Goal: Task Accomplishment & Management: Manage account settings

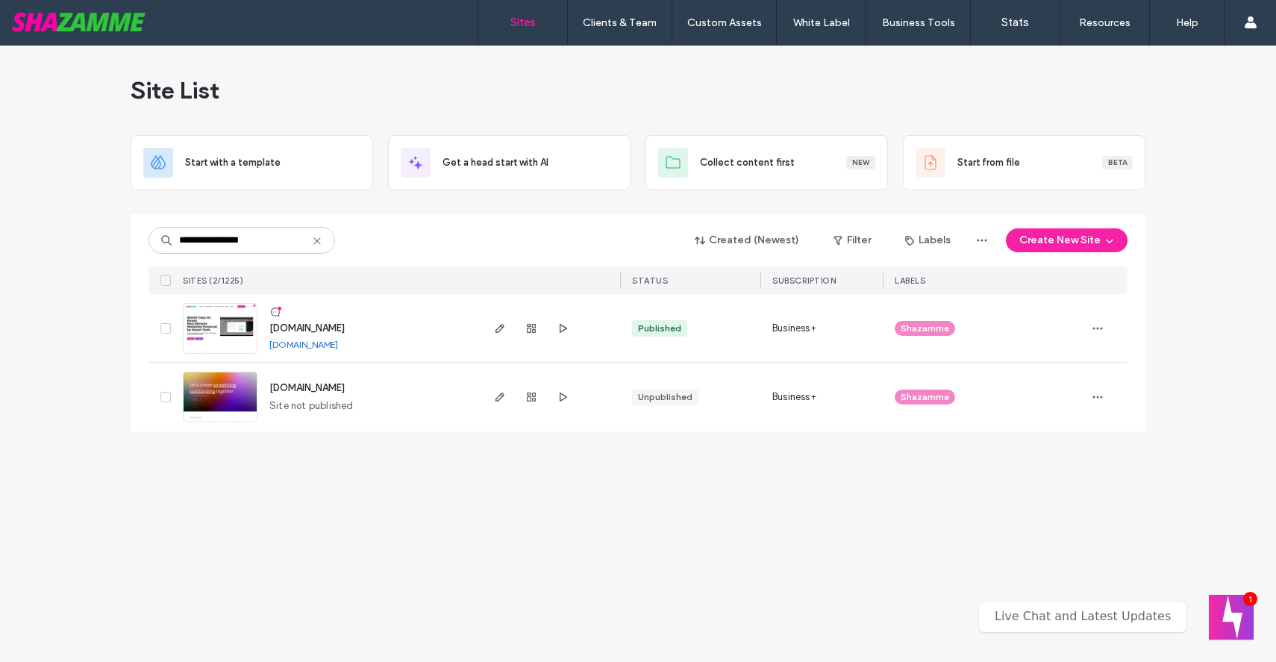
click at [205, 242] on input "**********" at bounding box center [241, 240] width 187 height 27
click at [252, 240] on input "**********" at bounding box center [241, 240] width 187 height 27
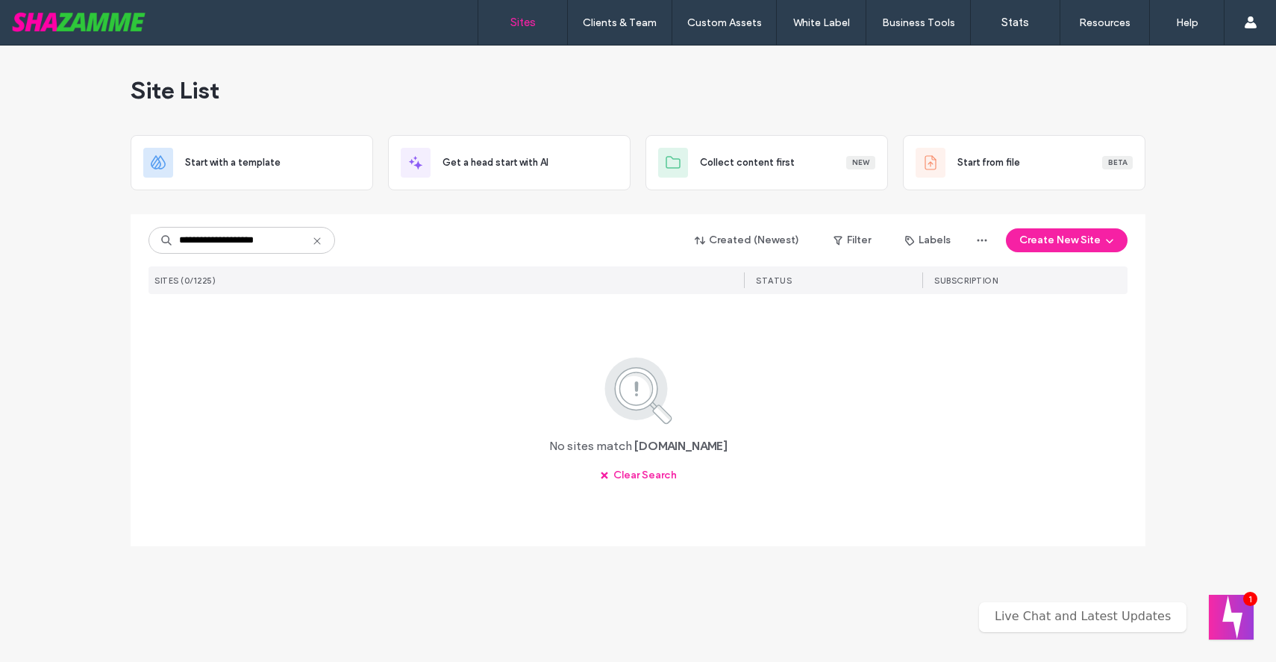
click at [293, 244] on input "**********" at bounding box center [241, 240] width 187 height 27
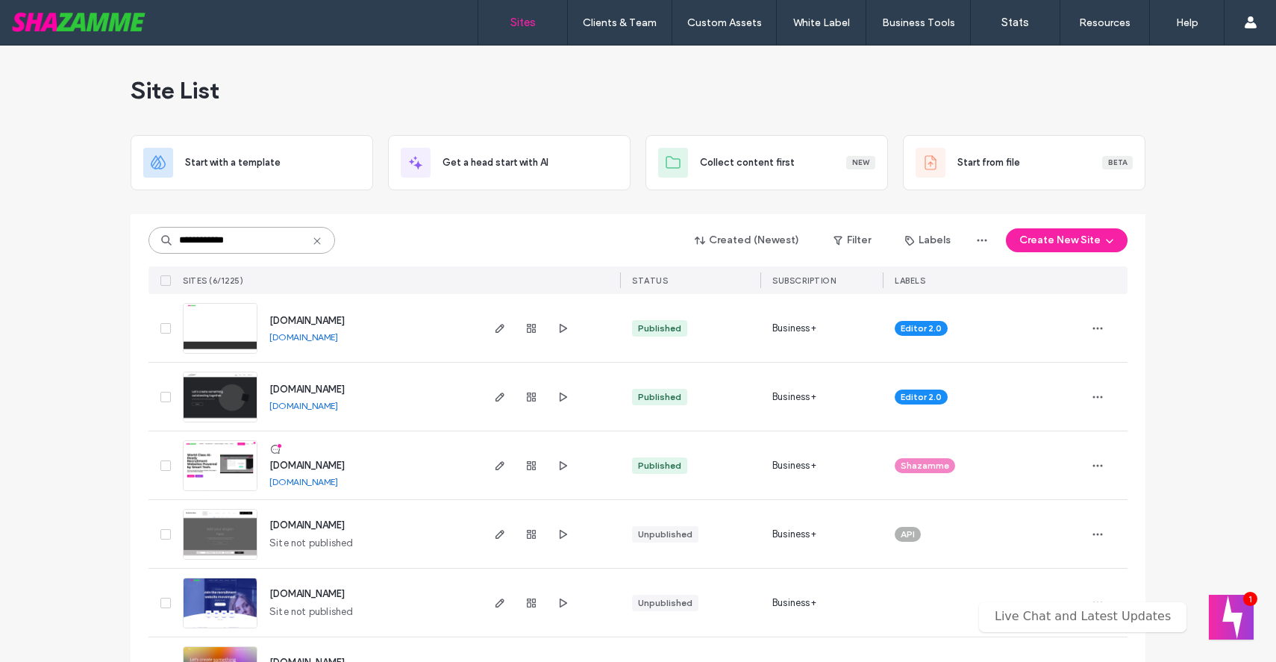
scroll to position [62, 0]
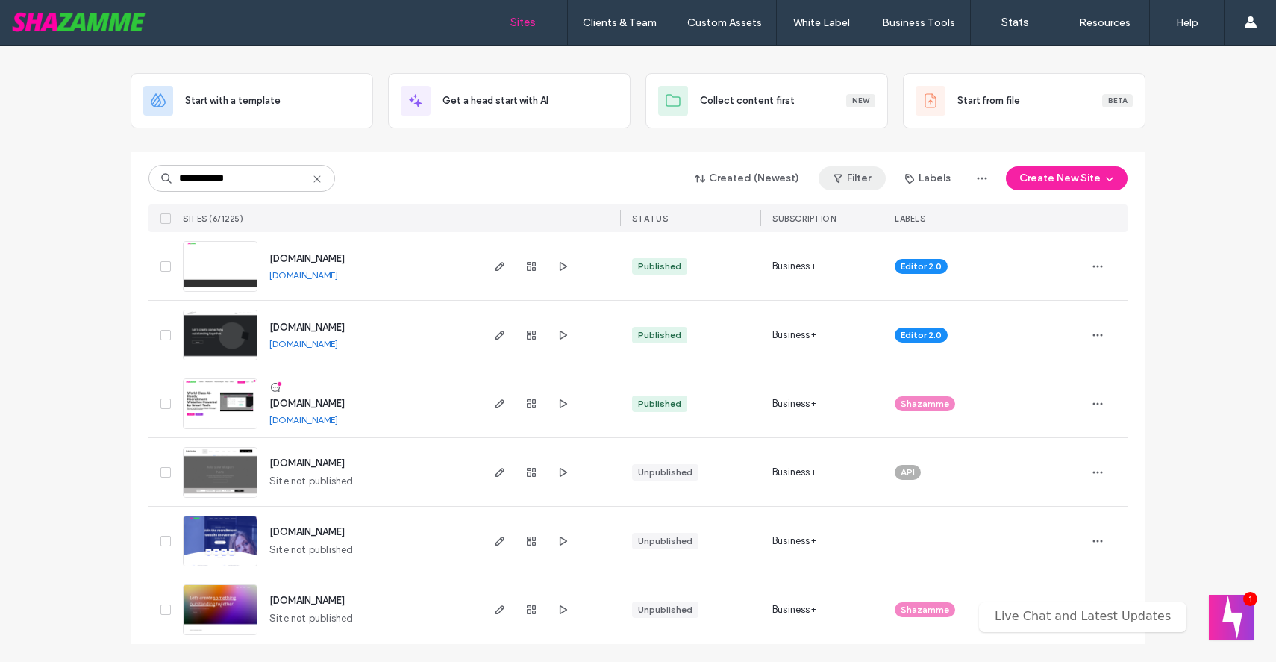
click at [857, 171] on button "Filter" at bounding box center [852, 178] width 67 height 24
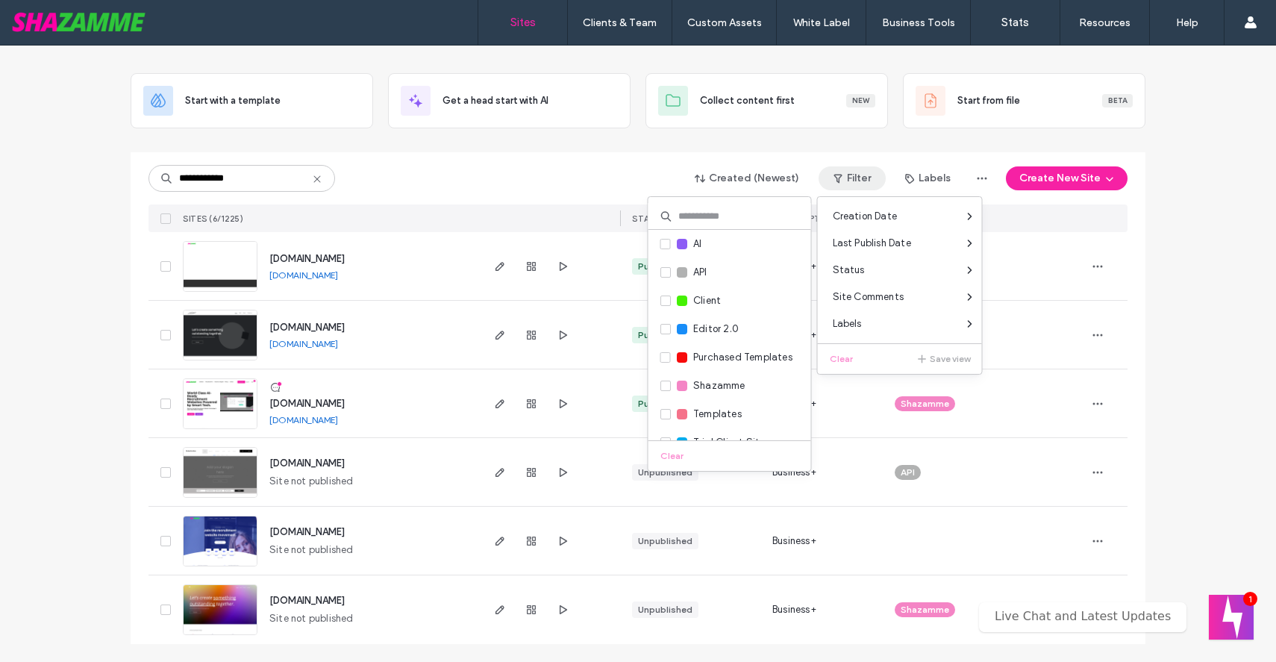
click at [1065, 352] on div "Editor 2.0" at bounding box center [984, 335] width 202 height 68
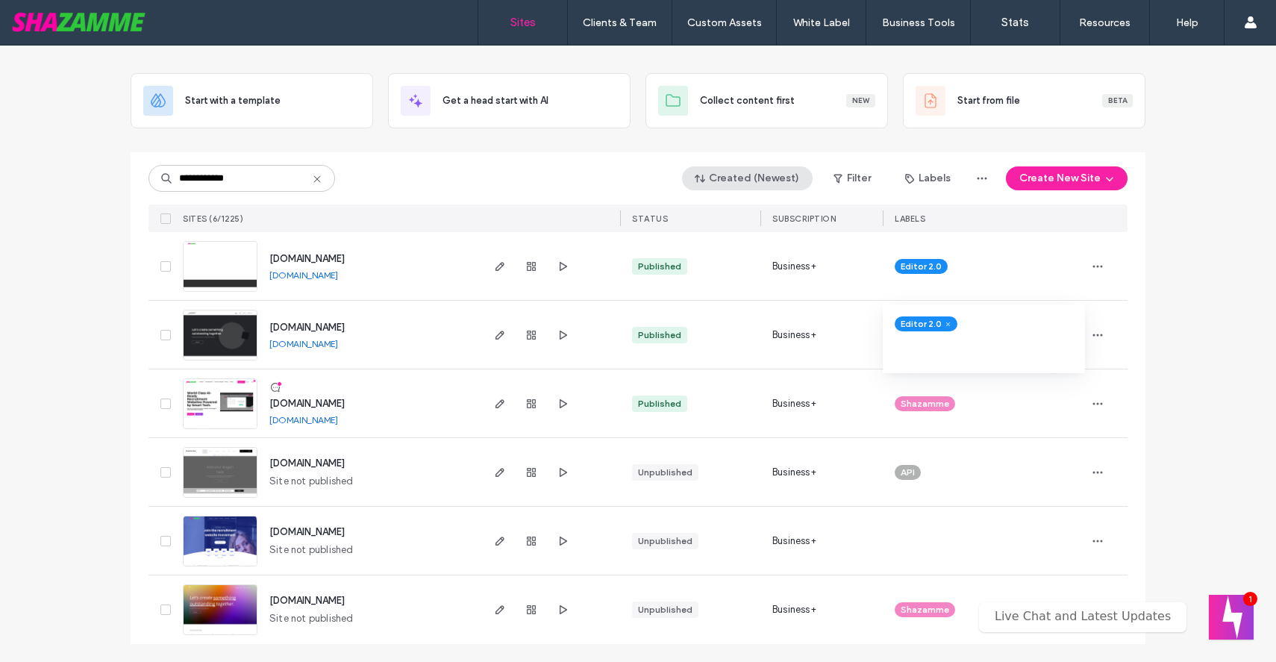
click at [788, 188] on button "Created (Newest)" at bounding box center [747, 178] width 131 height 24
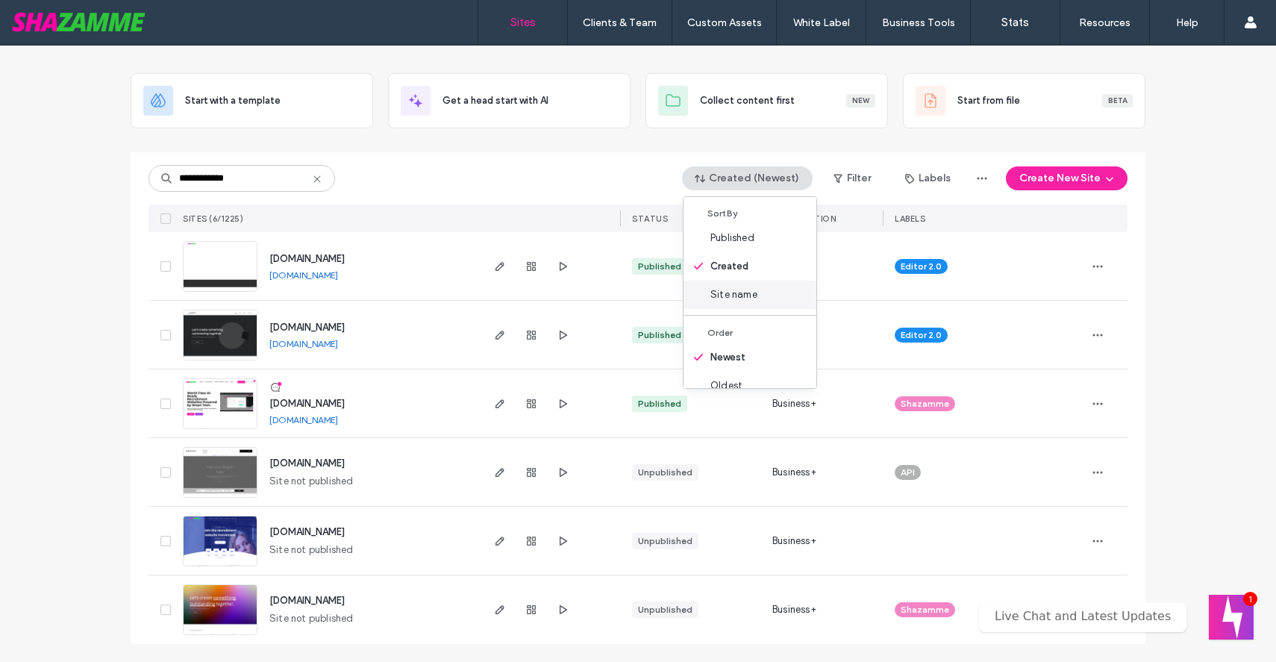
click at [736, 295] on span "Site name" at bounding box center [733, 294] width 47 height 15
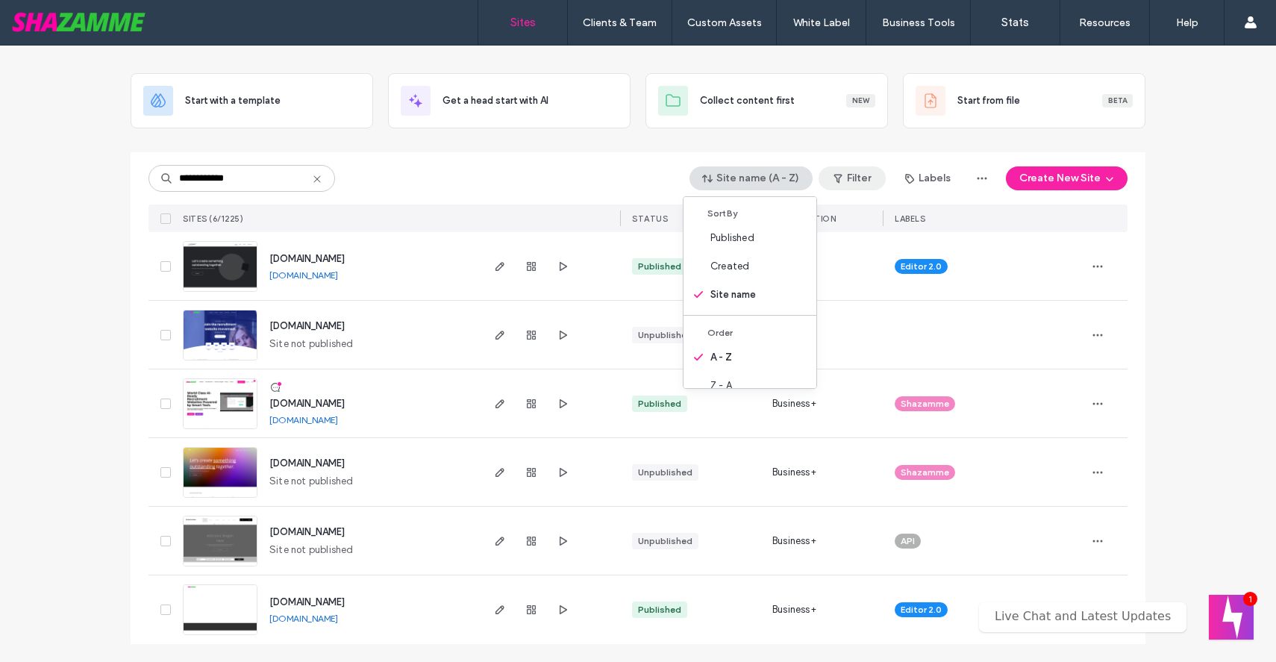
click at [845, 179] on button "Filter" at bounding box center [852, 178] width 67 height 24
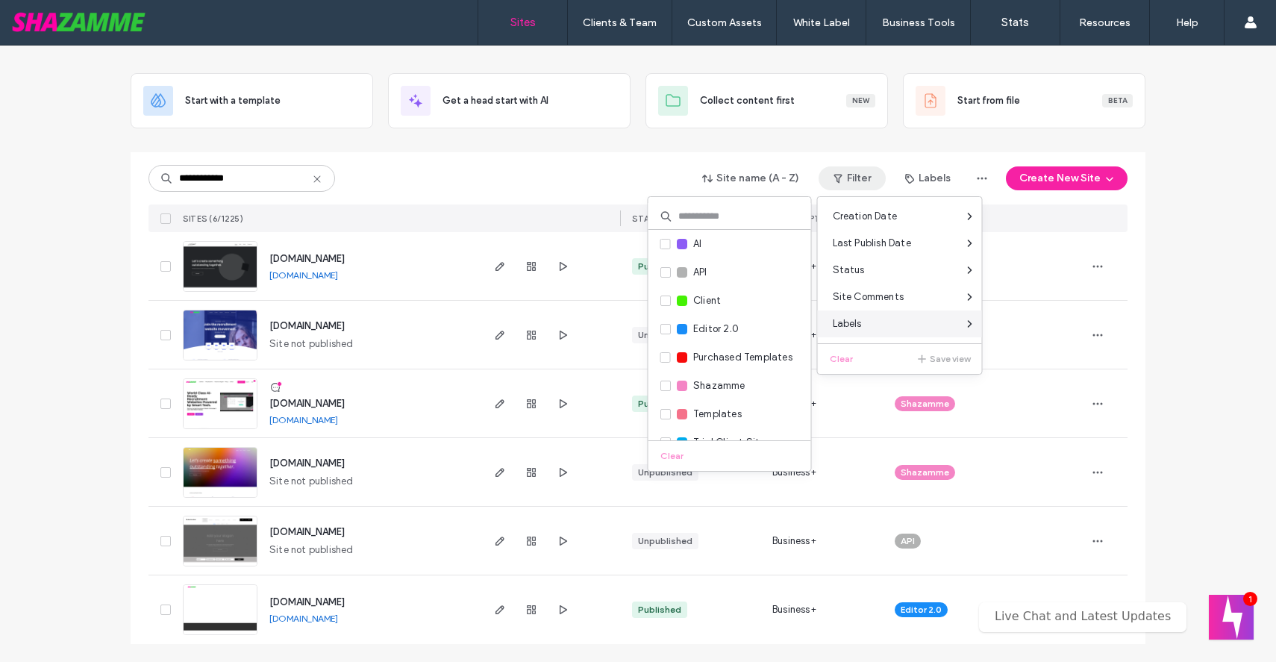
click at [855, 333] on div "Labels" at bounding box center [900, 323] width 164 height 27
click at [663, 361] on icon at bounding box center [666, 363] width 6 height 4
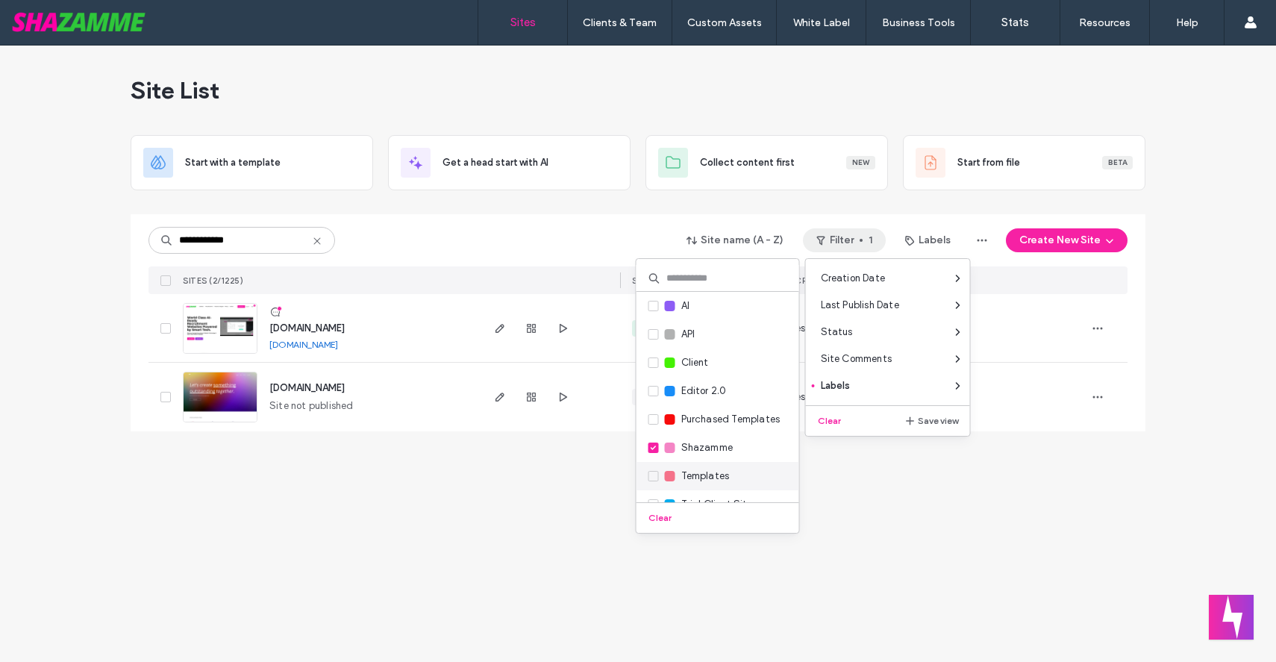
scroll to position [1, 0]
click at [875, 238] on button "Filter 1" at bounding box center [844, 240] width 83 height 24
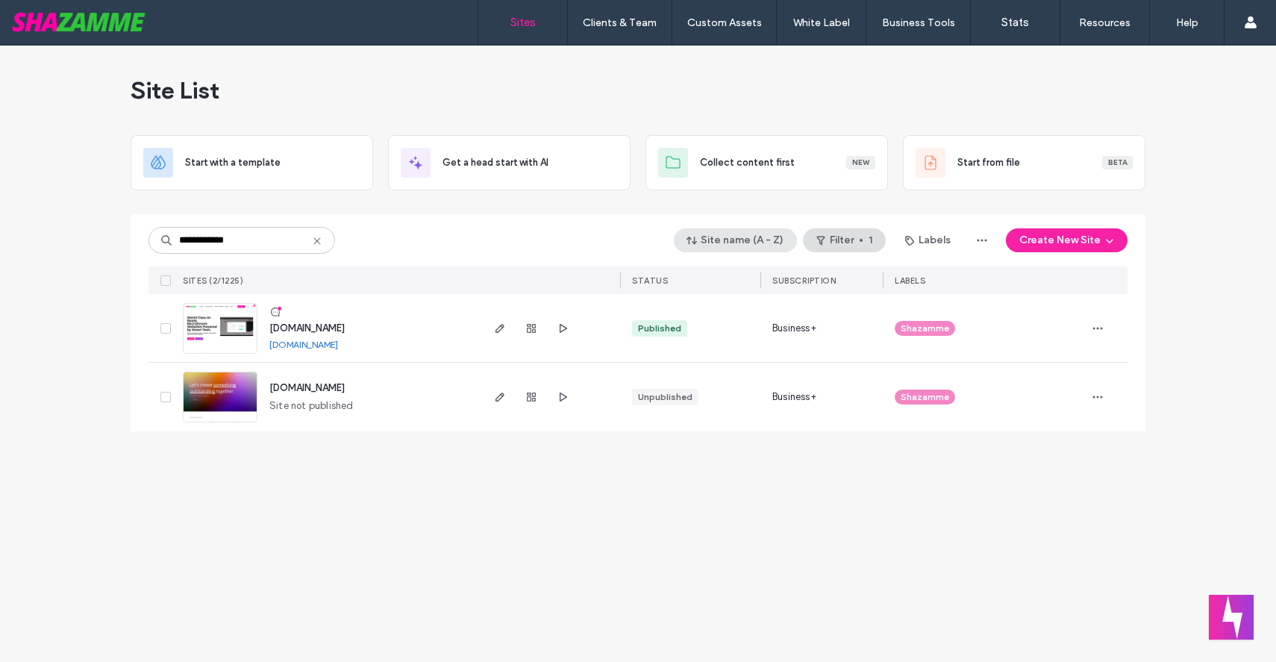
click at [744, 234] on button "Site name (A - Z)" at bounding box center [735, 240] width 123 height 24
click at [713, 363] on span "Site name" at bounding box center [724, 357] width 46 height 15
click at [898, 479] on div "**********" at bounding box center [638, 354] width 1276 height 616
click at [868, 234] on button "Filter 1" at bounding box center [844, 240] width 83 height 24
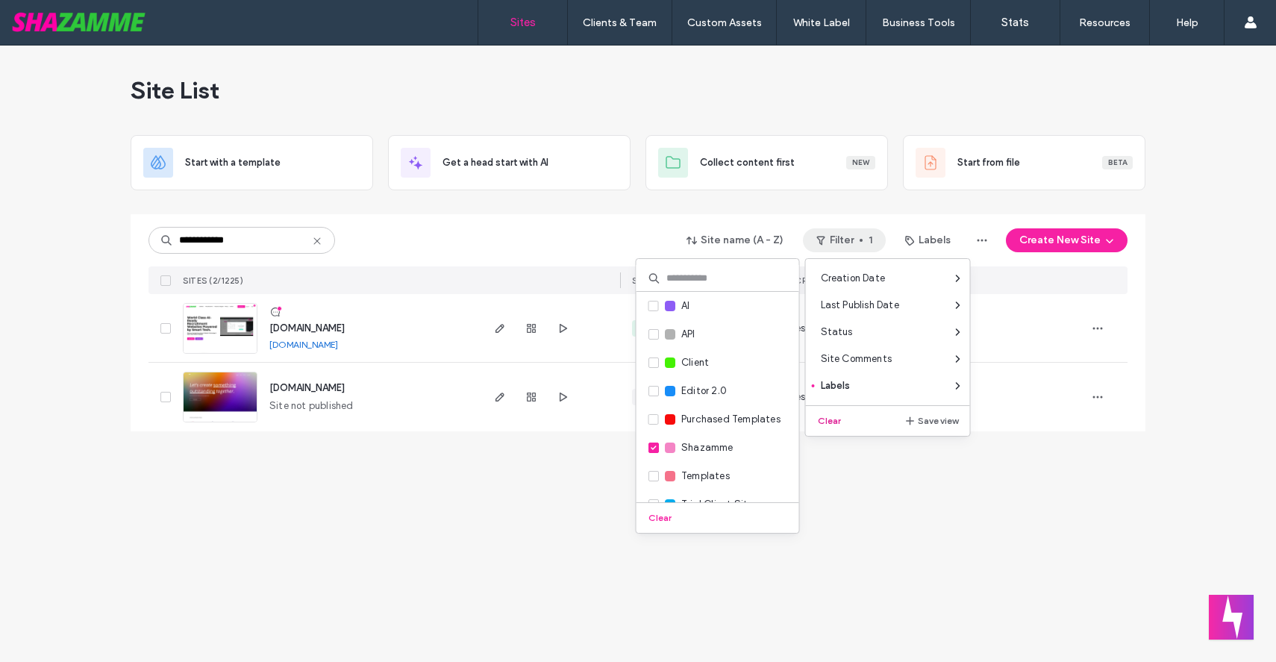
click at [827, 418] on button "Clear" at bounding box center [831, 421] width 38 height 18
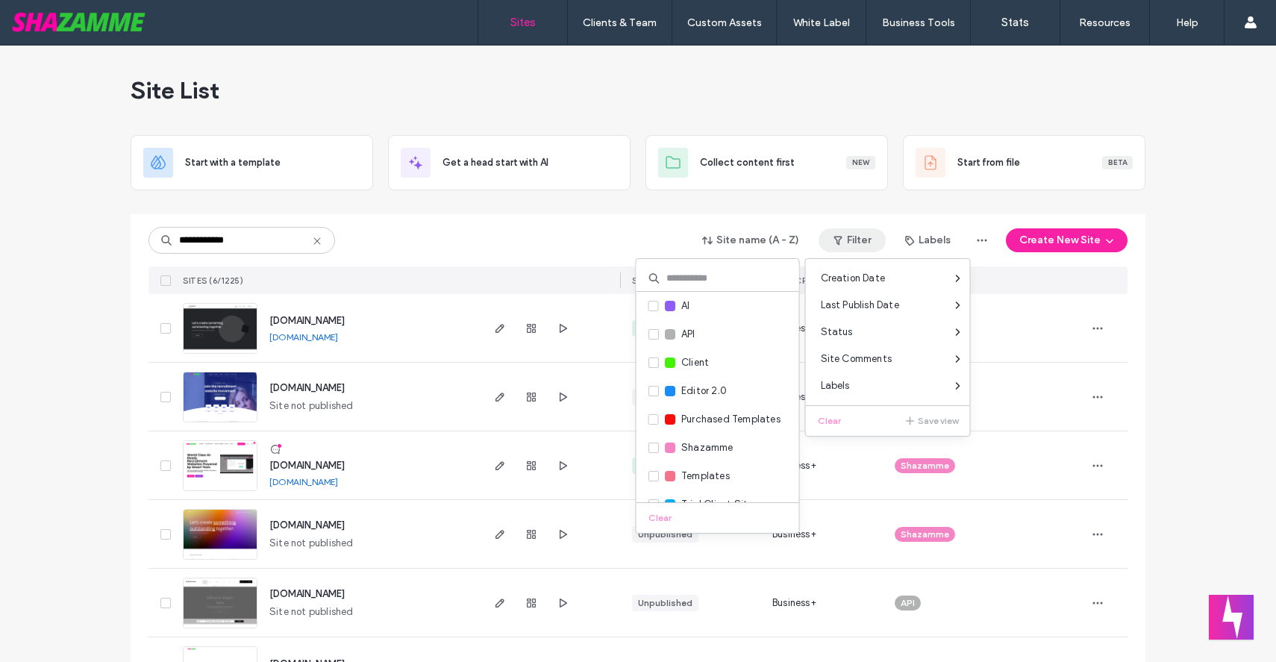
click at [551, 500] on div at bounding box center [531, 534] width 81 height 68
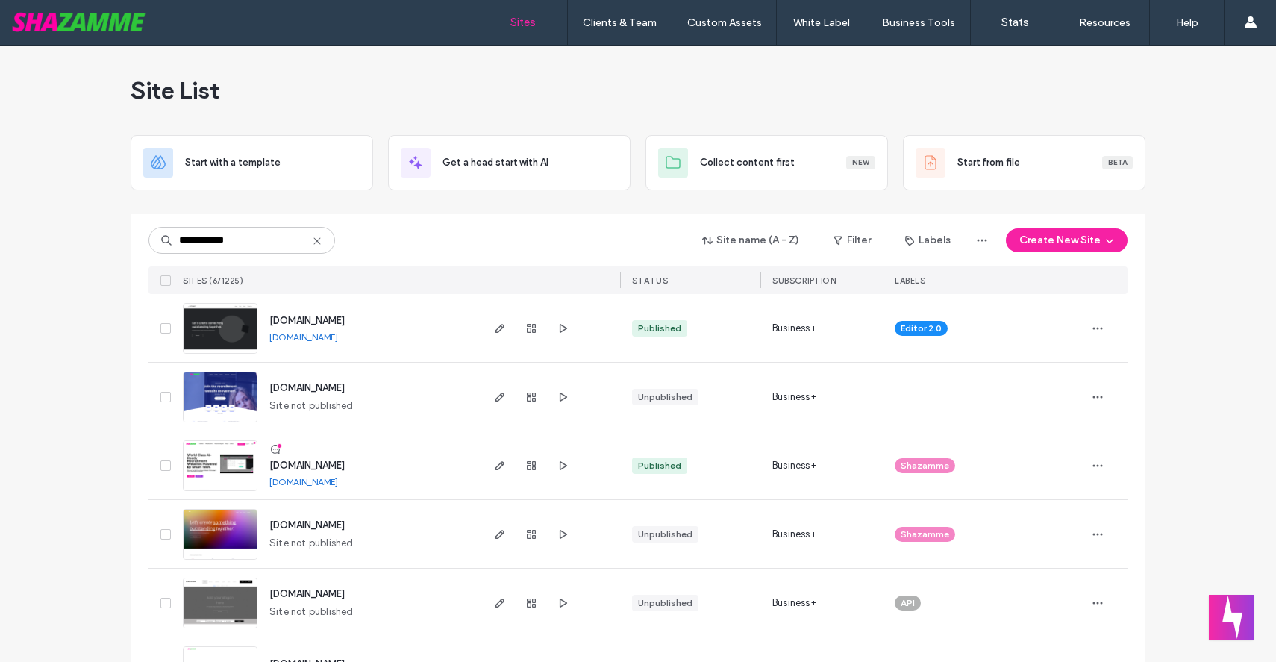
scroll to position [62, 0]
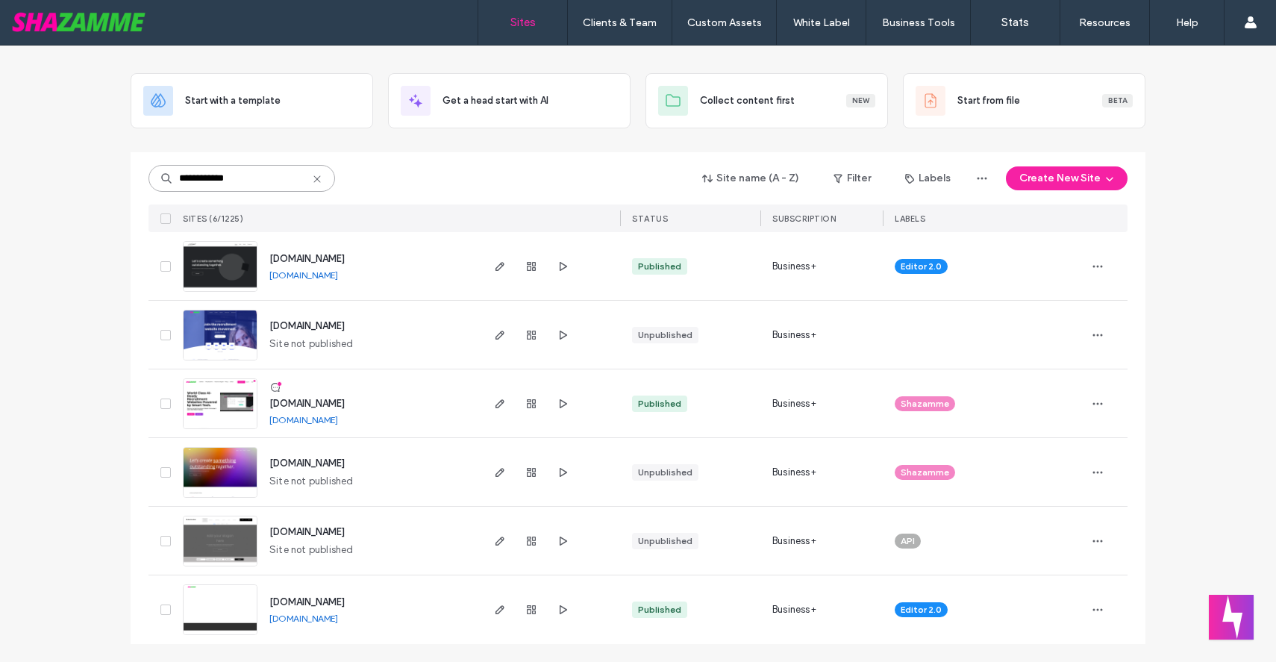
click at [197, 181] on input "**********" at bounding box center [241, 178] width 187 height 27
type input "********"
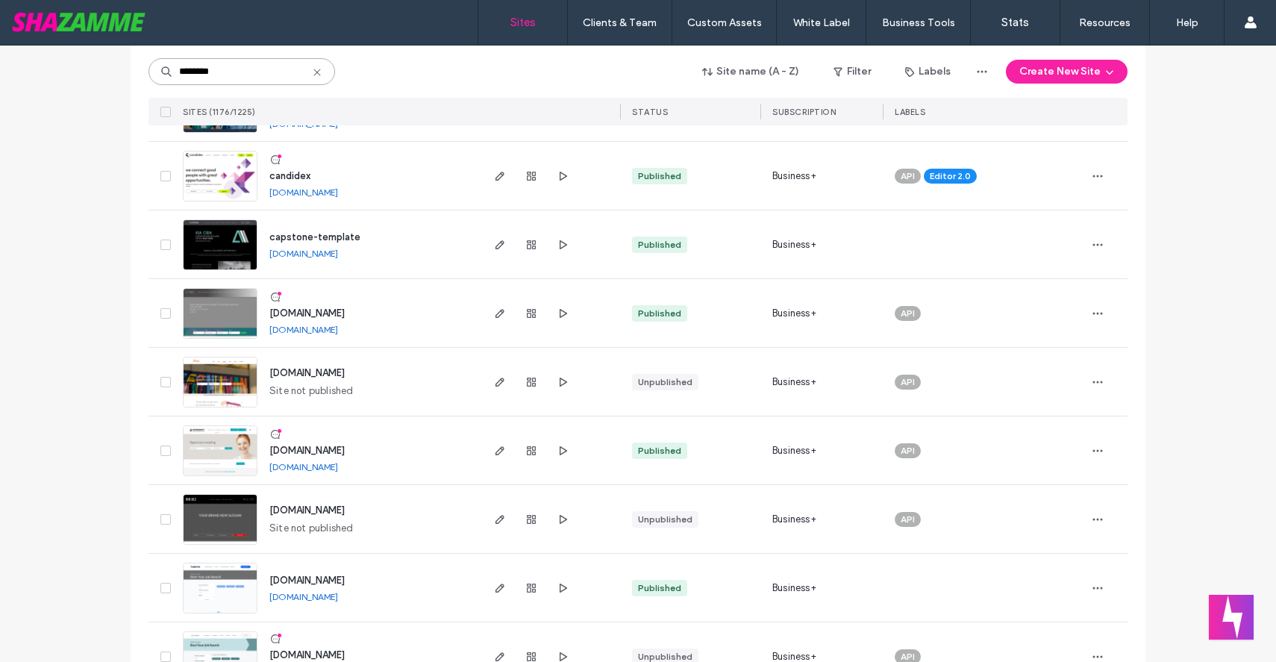
scroll to position [4834, 0]
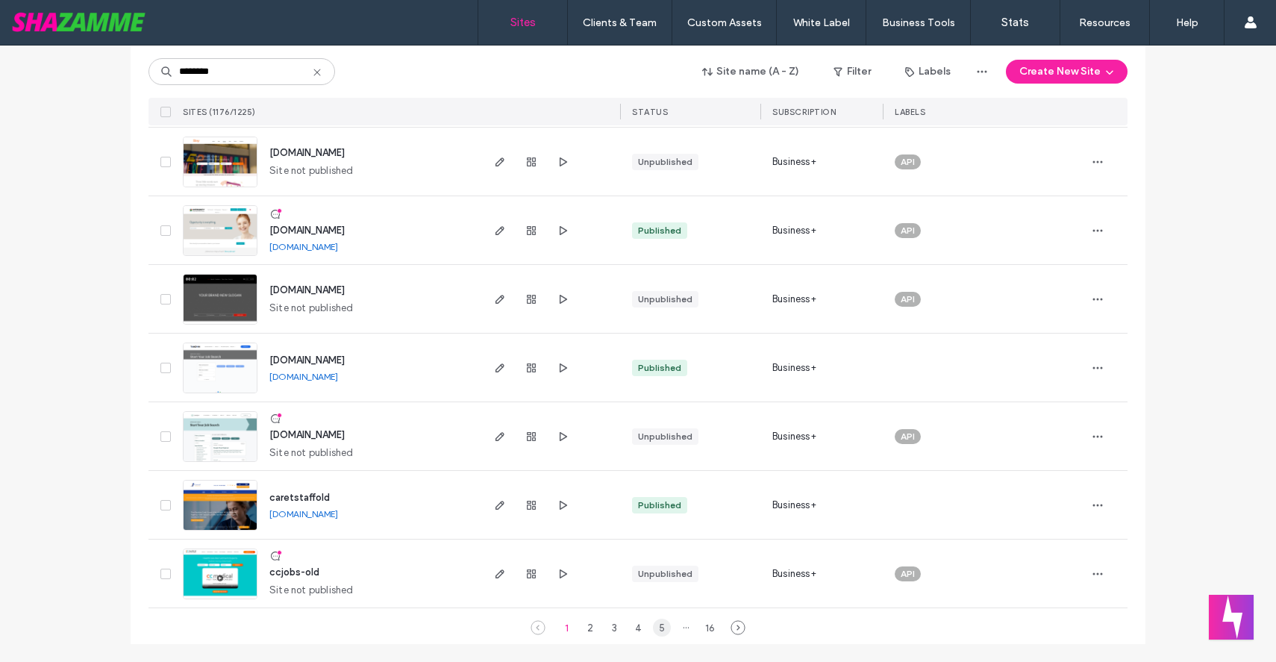
click at [657, 626] on div "5" at bounding box center [662, 628] width 18 height 18
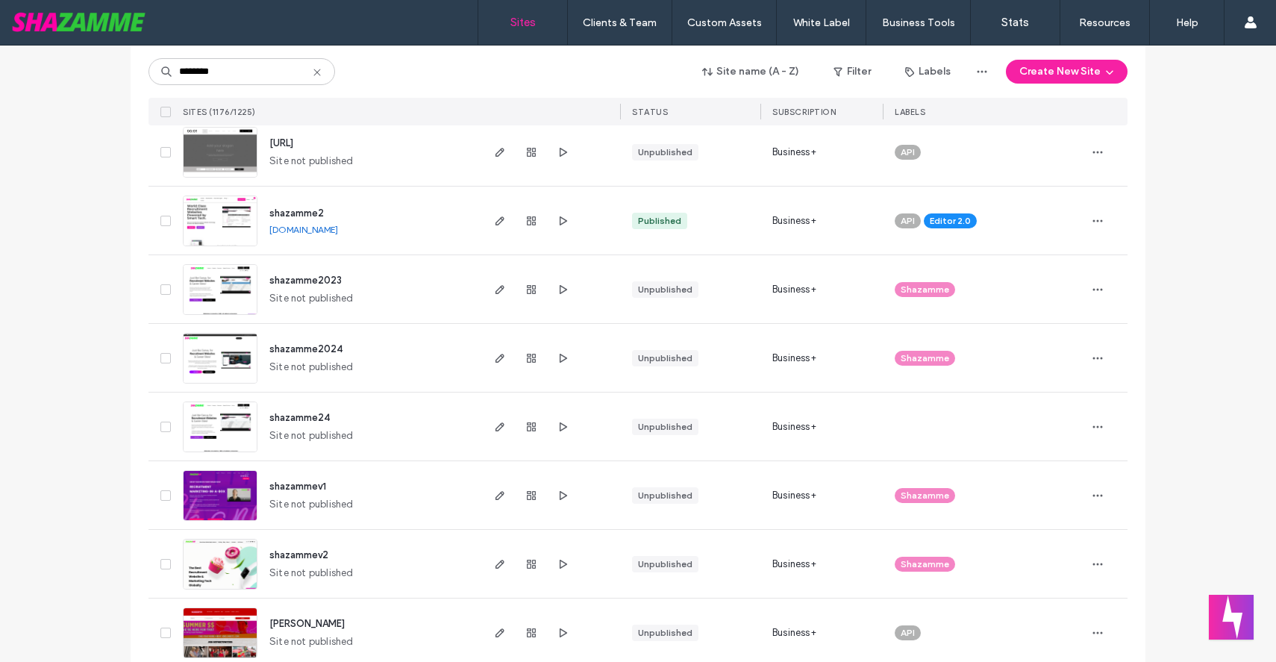
scroll to position [4229, 0]
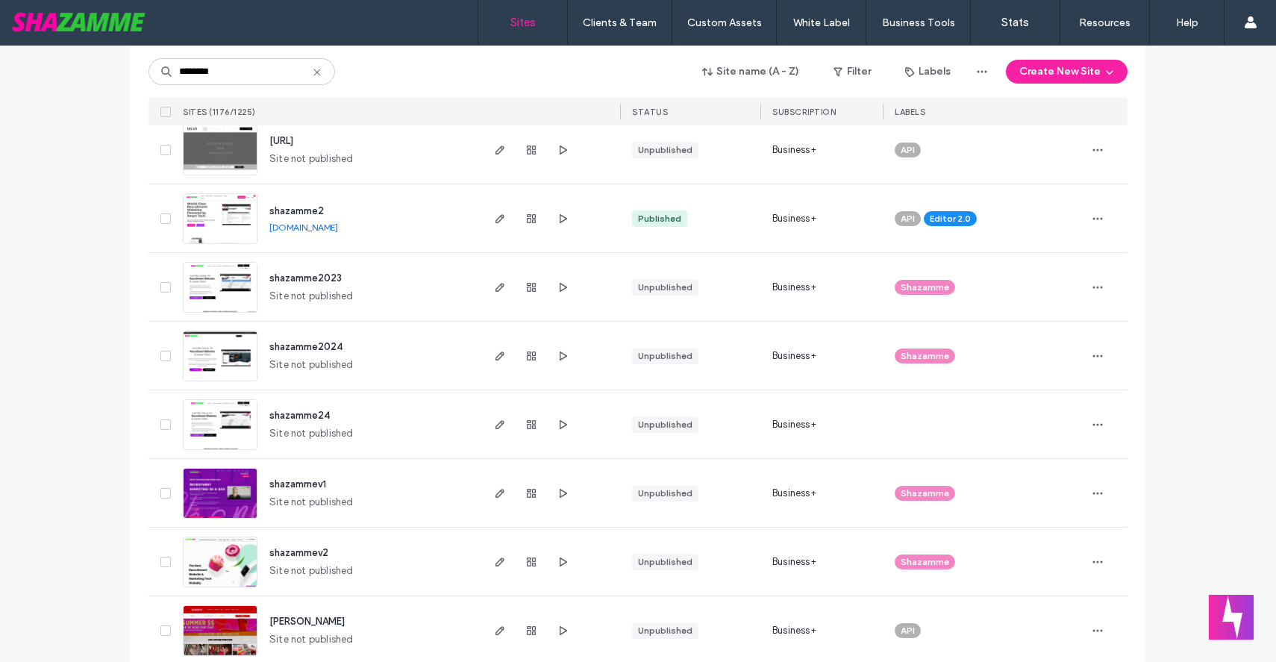
click at [213, 341] on img at bounding box center [220, 381] width 73 height 101
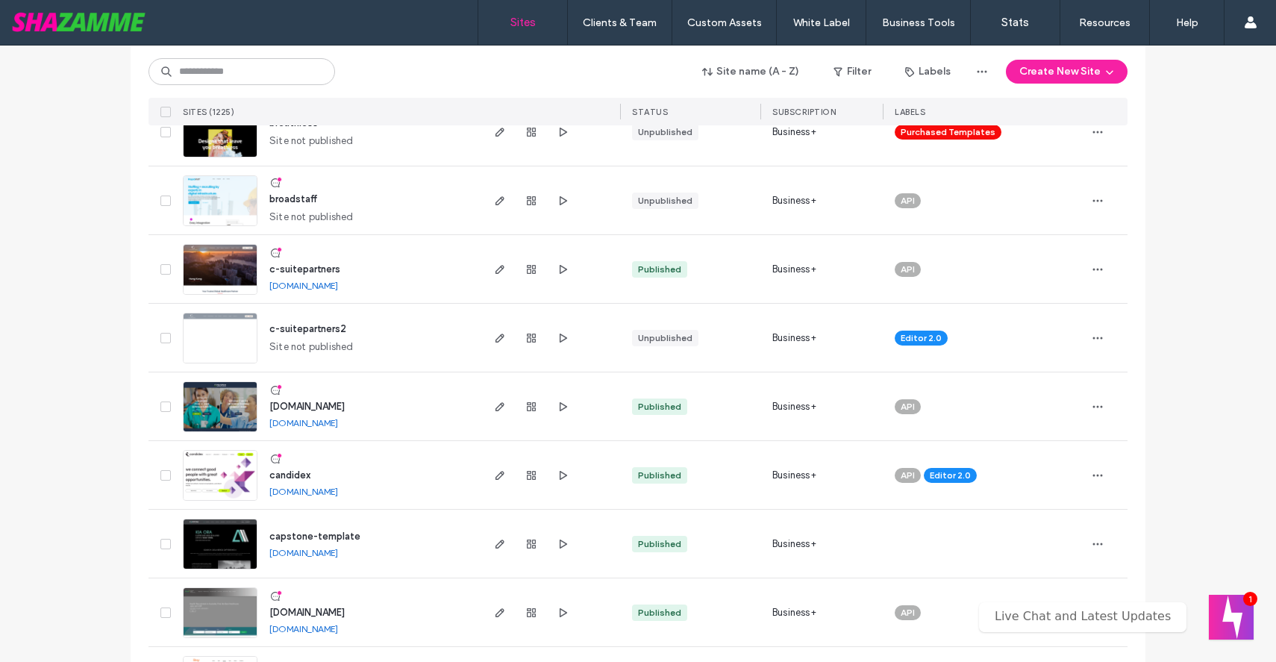
scroll to position [4834, 0]
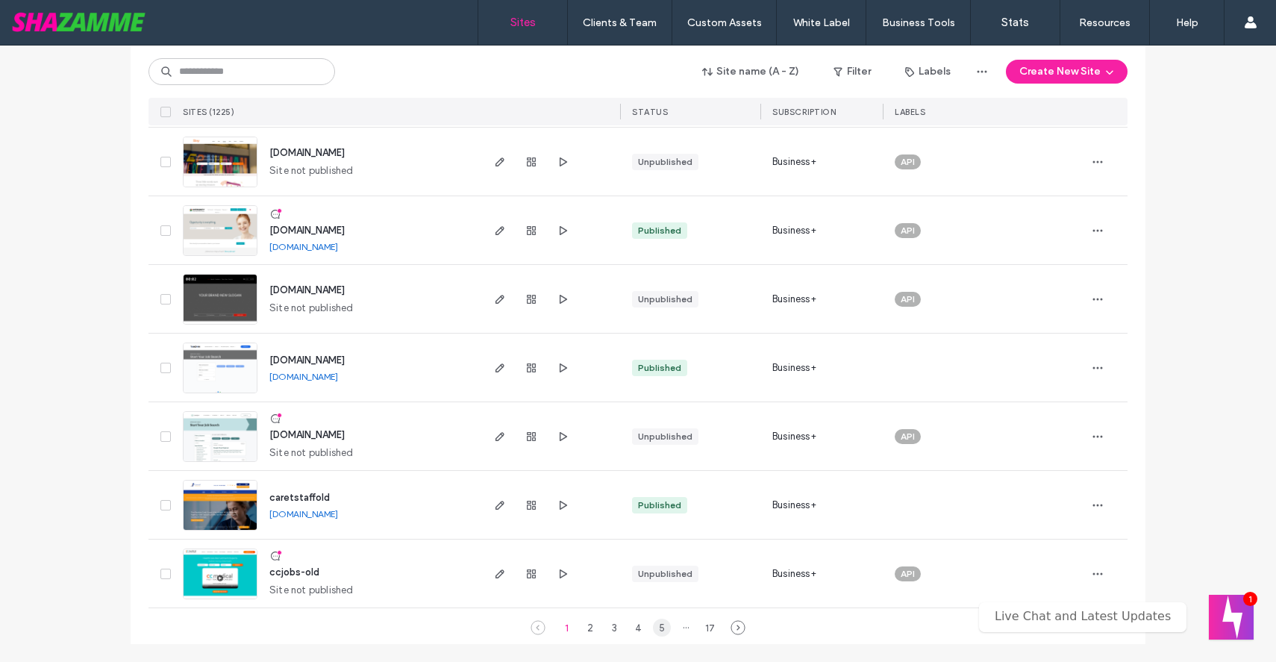
click at [656, 630] on div "5" at bounding box center [662, 628] width 18 height 18
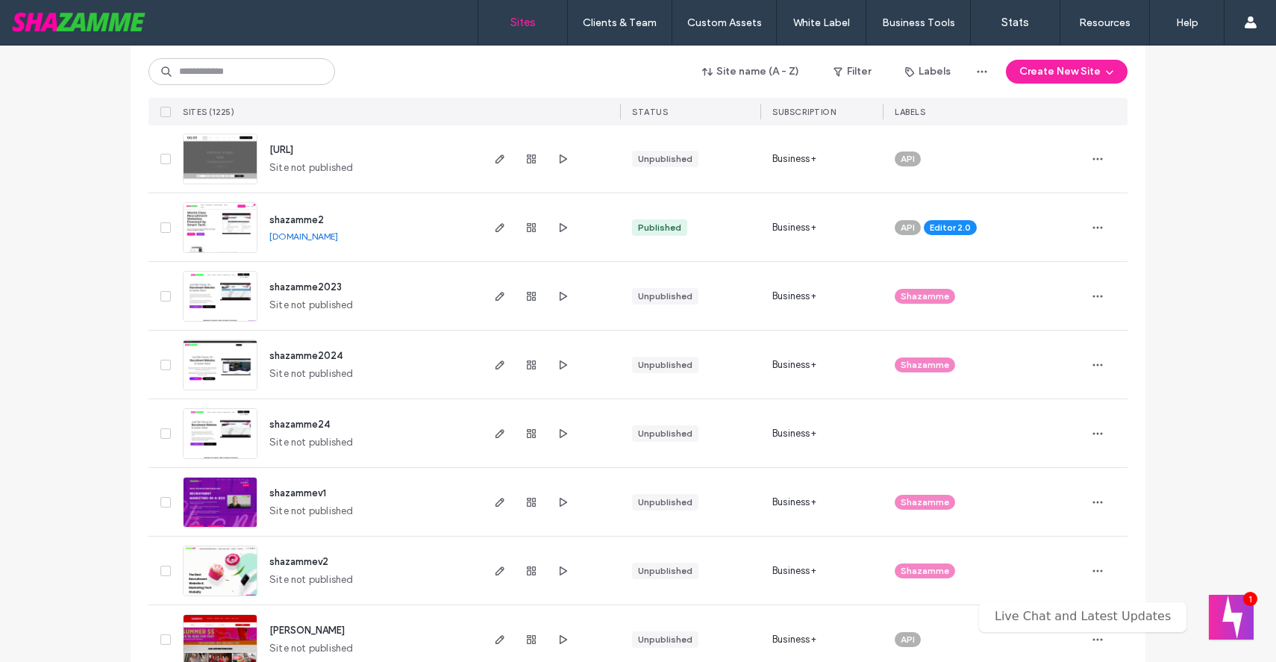
scroll to position [4619, 0]
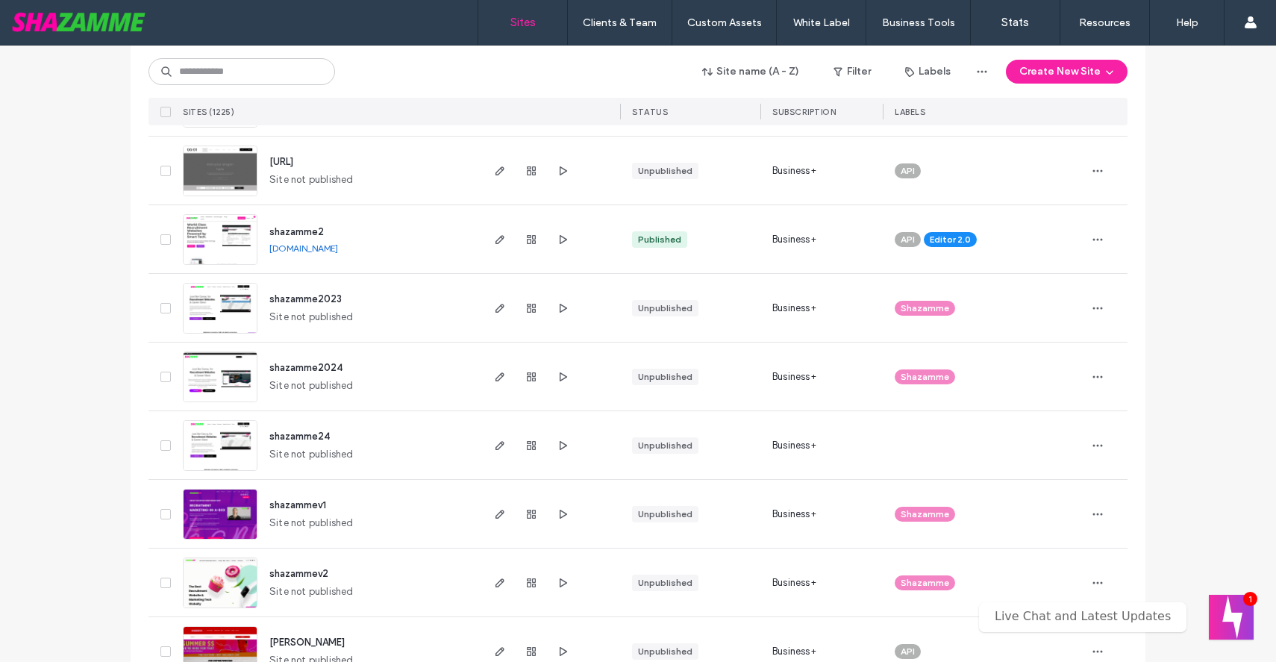
click at [225, 234] on img at bounding box center [220, 265] width 73 height 101
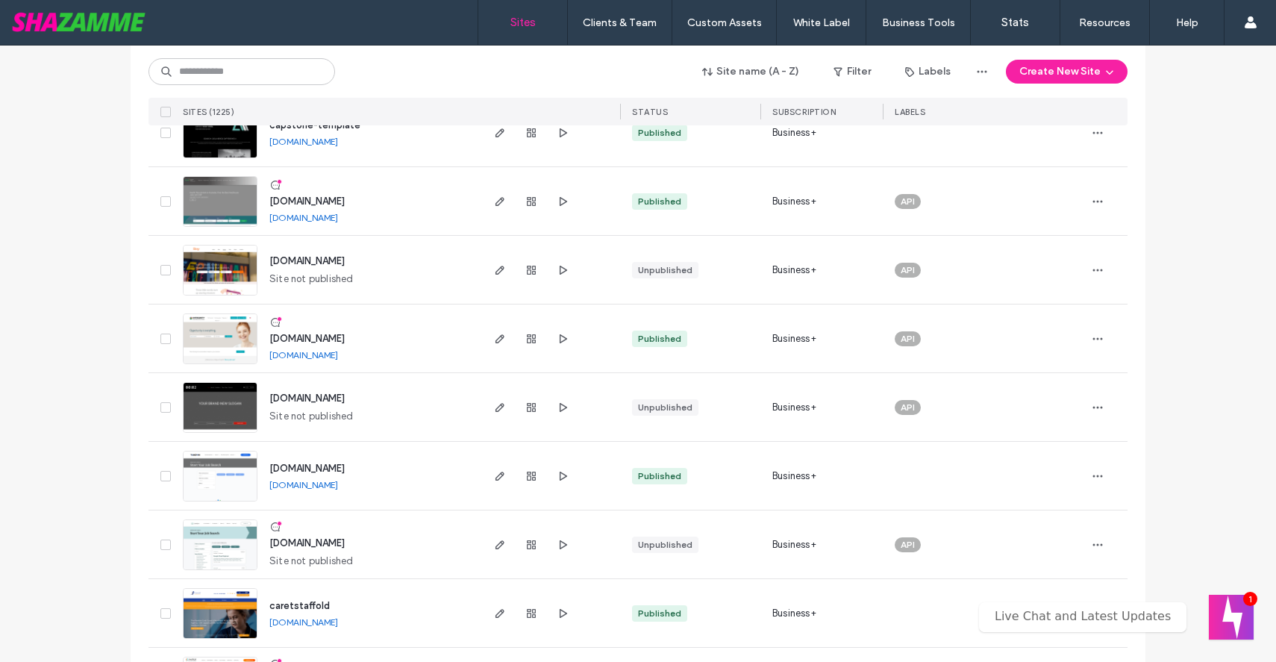
scroll to position [4834, 0]
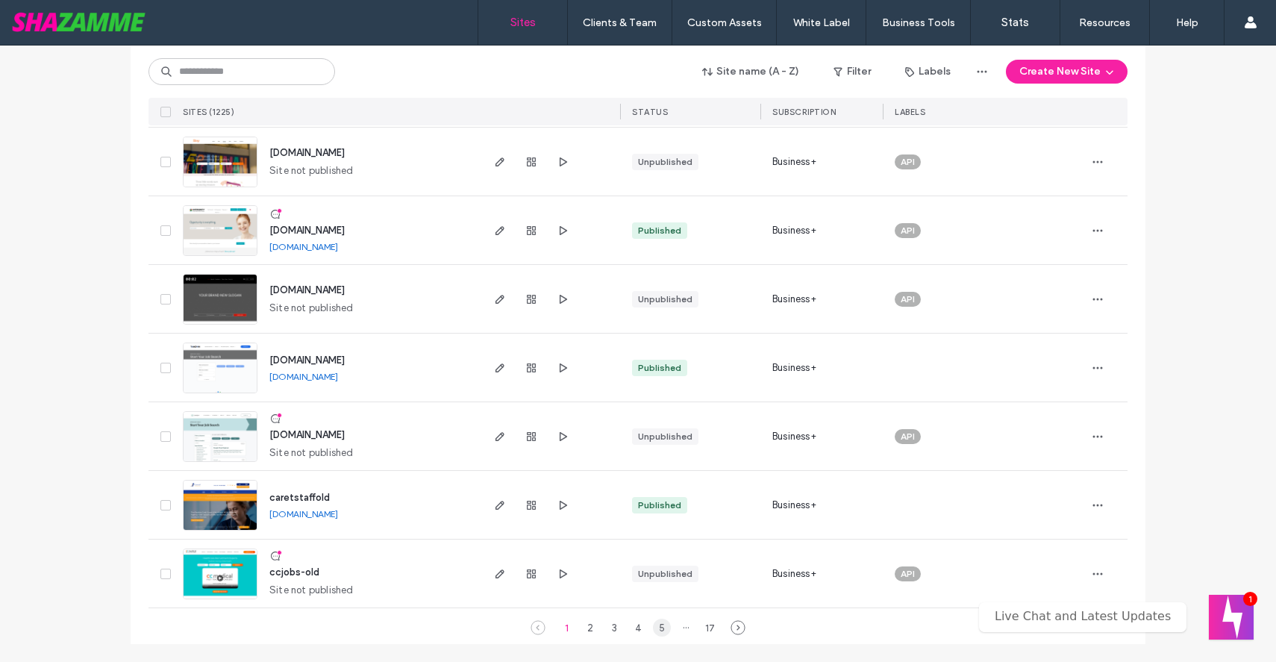
click at [653, 628] on div "5" at bounding box center [662, 628] width 18 height 18
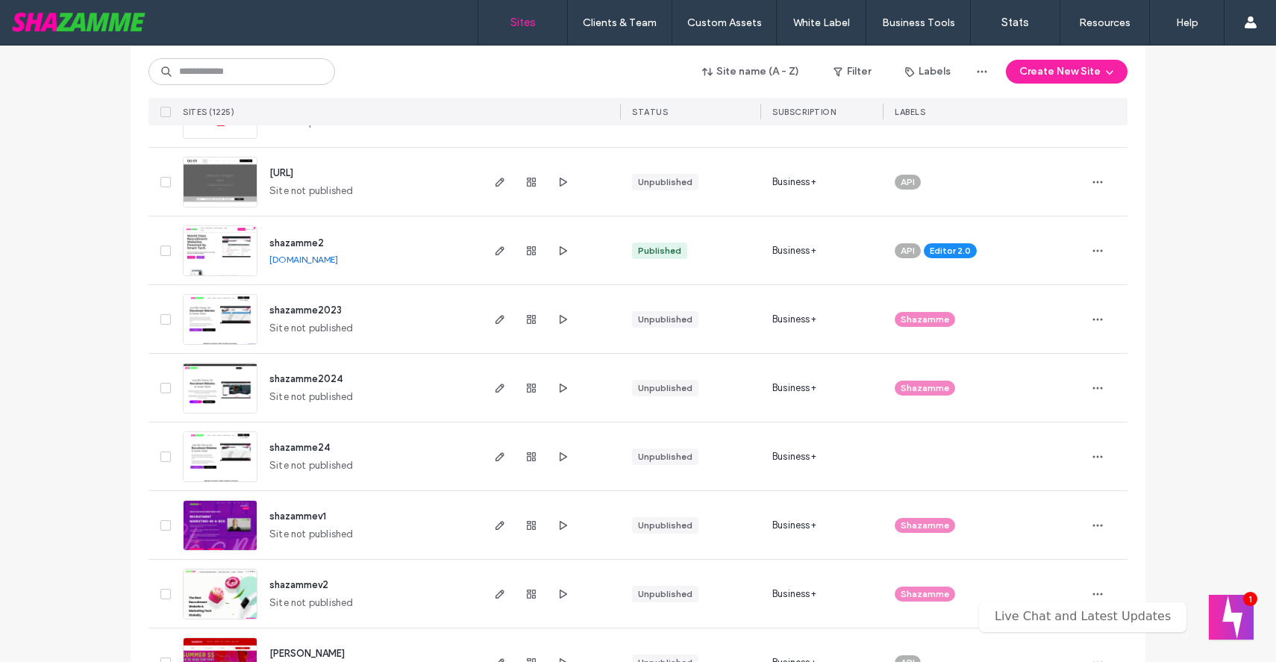
scroll to position [4618, 0]
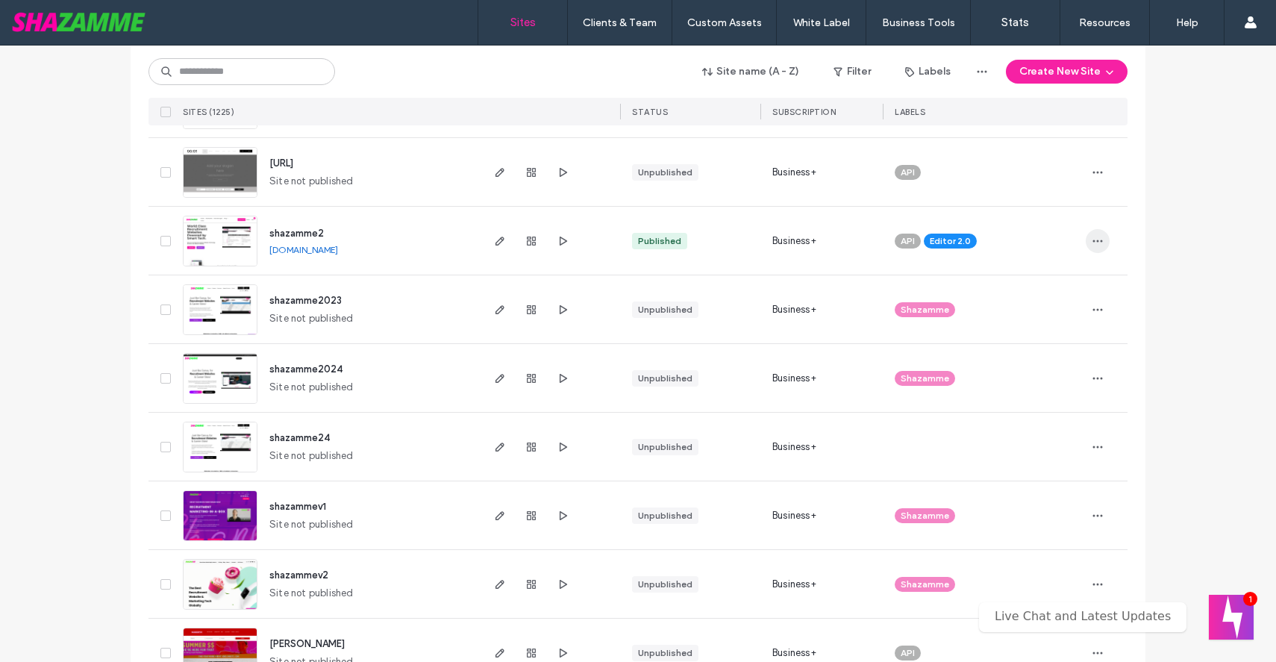
click at [1098, 237] on span "button" at bounding box center [1098, 241] width 24 height 24
click at [1040, 337] on span "Assign Label" at bounding box center [1027, 336] width 56 height 15
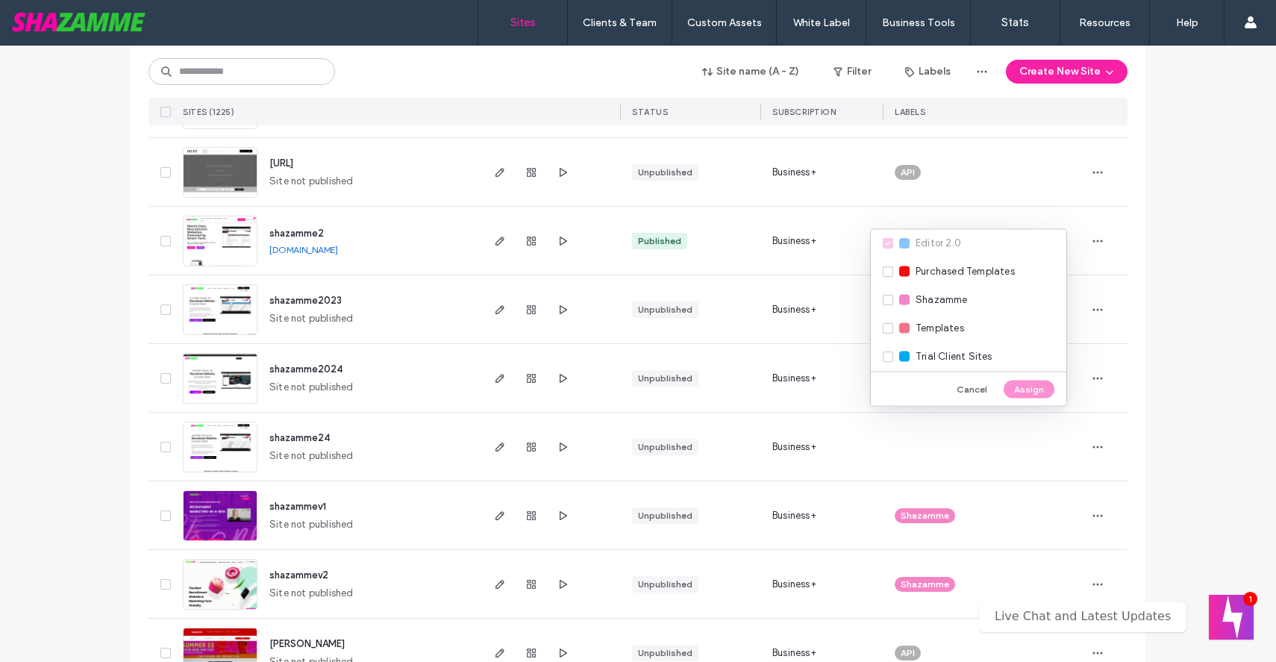
scroll to position [97, 0]
click at [889, 295] on div "Shazamme" at bounding box center [968, 295] width 195 height 28
click at [1042, 386] on button "Assign" at bounding box center [1029, 389] width 51 height 18
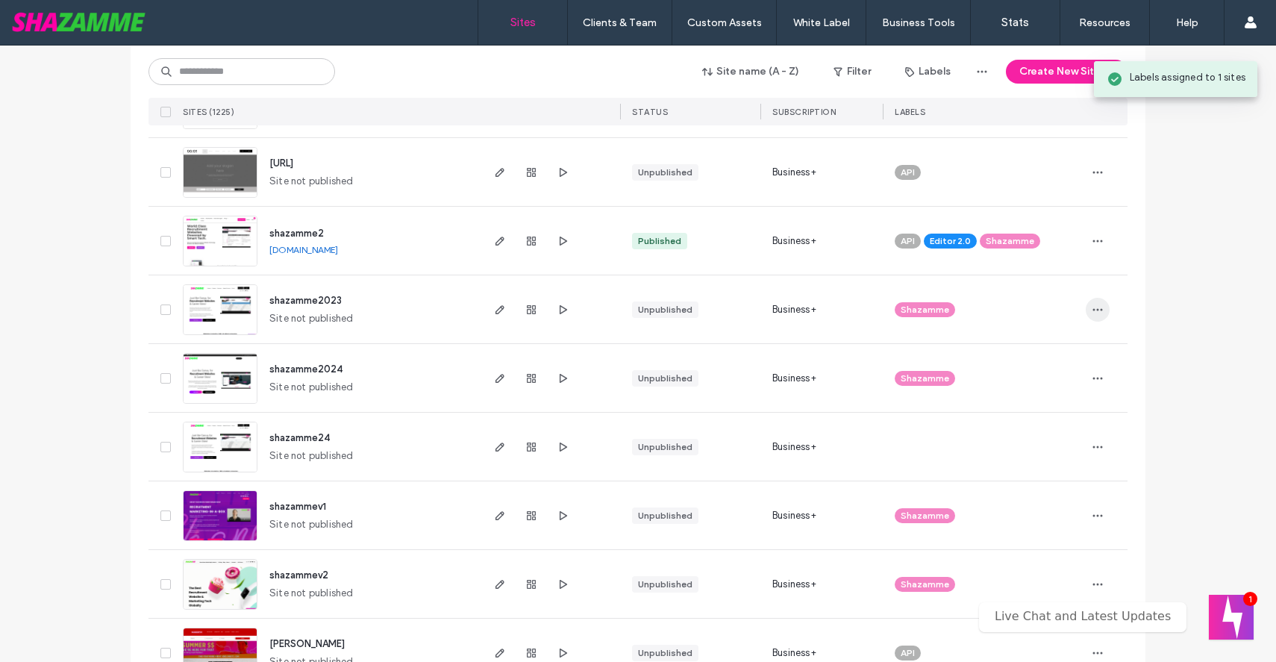
click at [1094, 304] on icon "button" at bounding box center [1098, 310] width 12 height 12
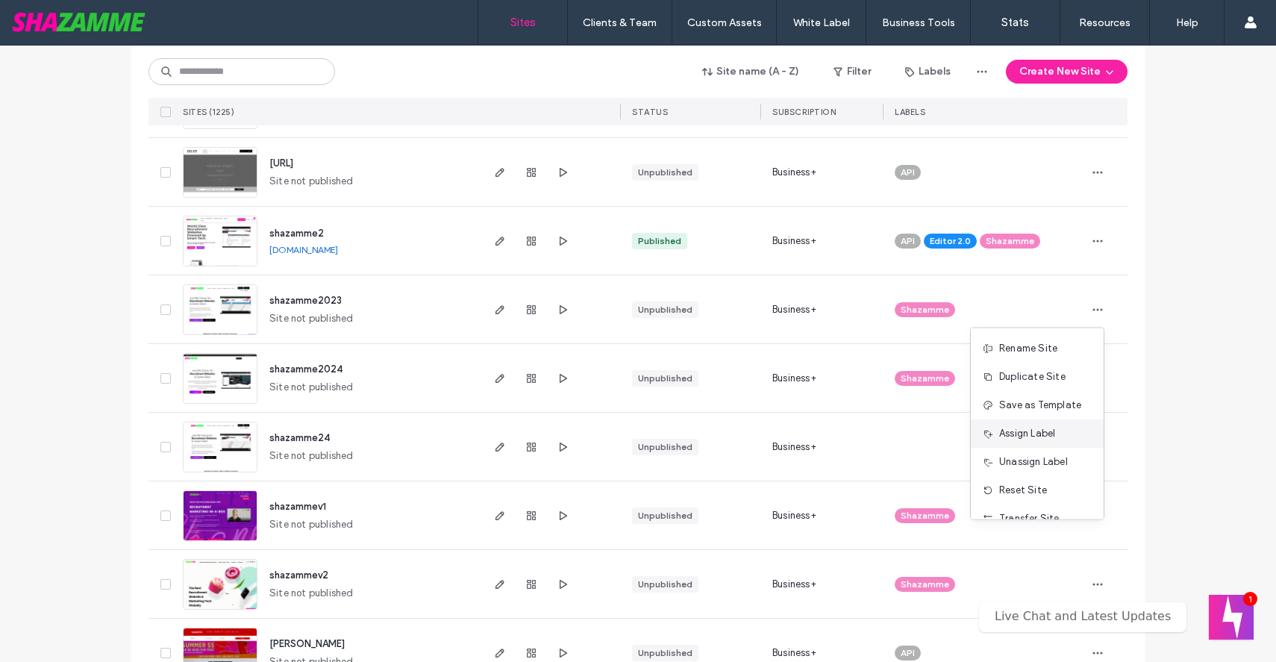
click at [1043, 436] on span "Assign Label" at bounding box center [1027, 433] width 56 height 15
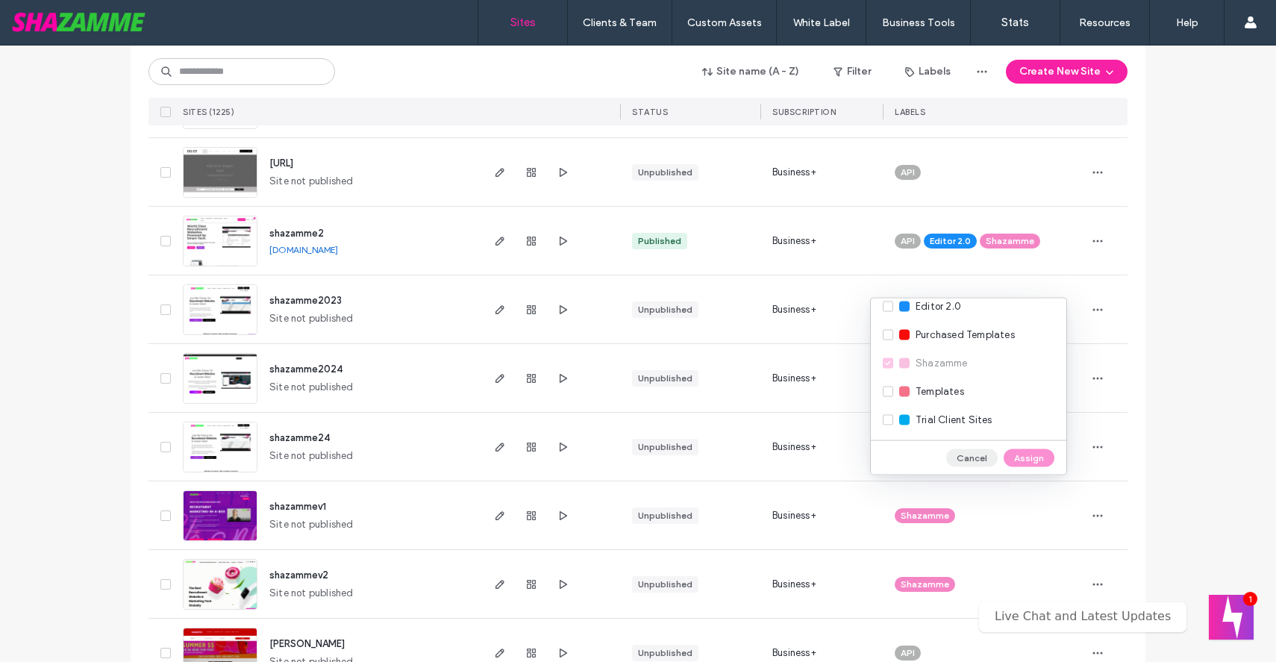
click at [980, 457] on button "Cancel" at bounding box center [971, 457] width 51 height 18
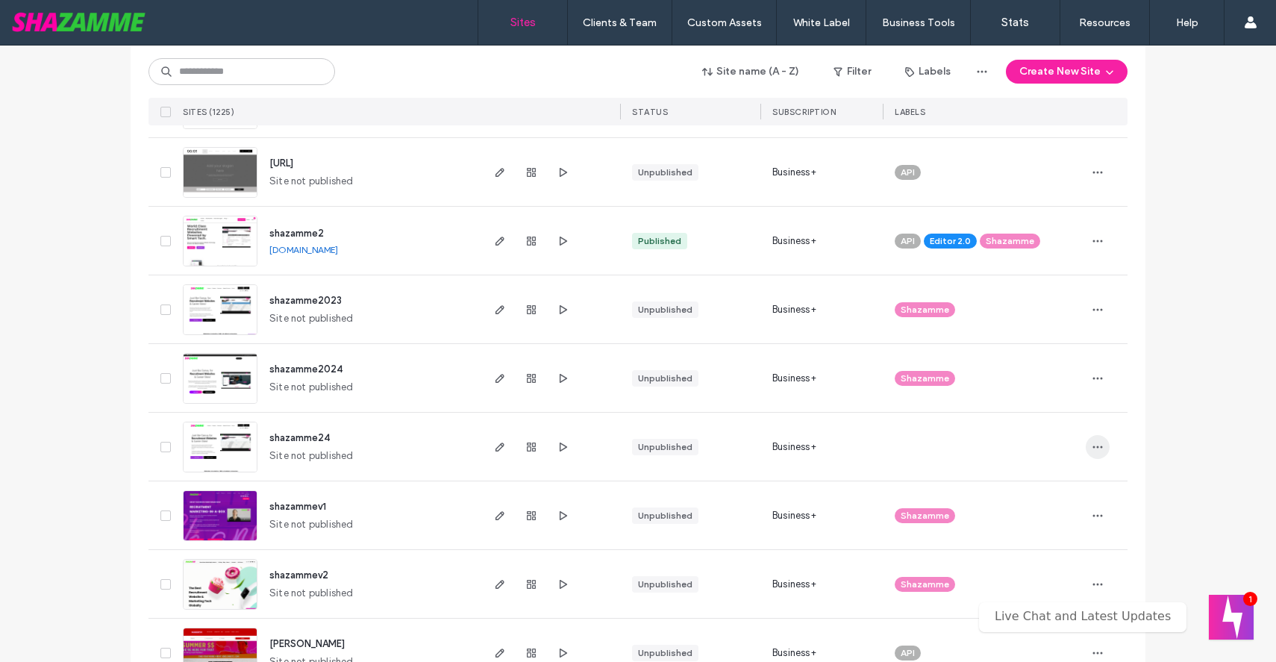
click at [1093, 445] on use "button" at bounding box center [1098, 446] width 10 height 2
click at [1043, 571] on span "Assign Label" at bounding box center [1027, 570] width 56 height 15
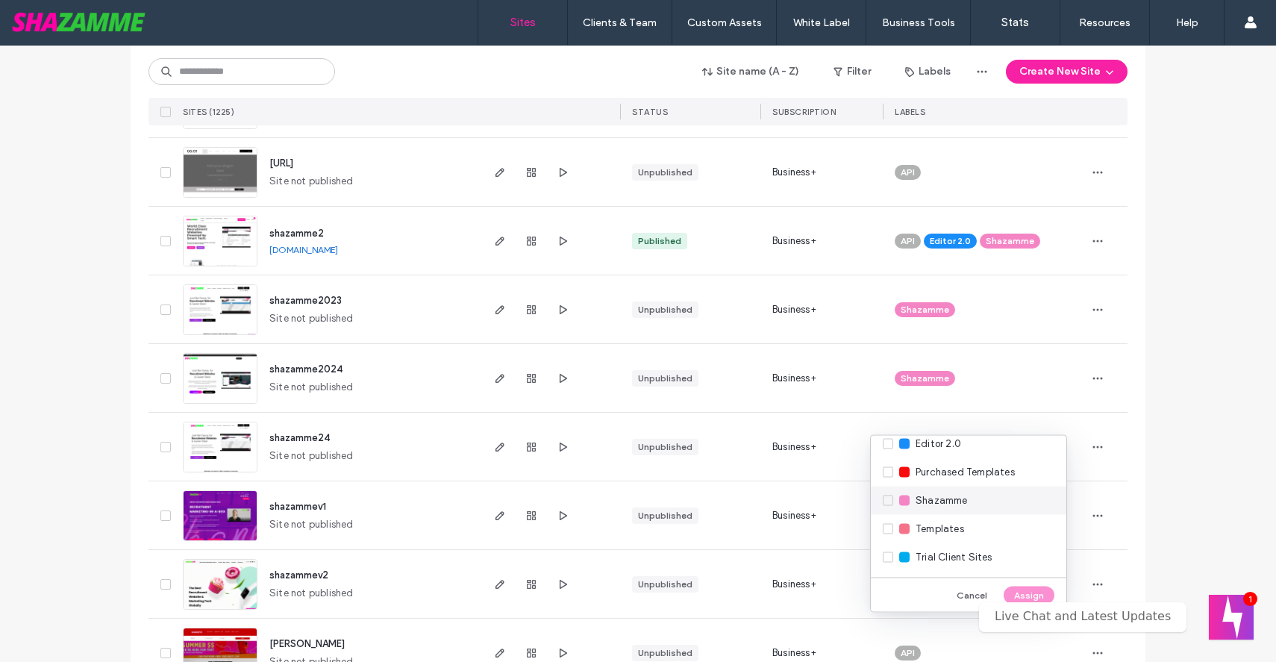
click at [886, 500] on div "Shazamme" at bounding box center [968, 500] width 195 height 28
click at [1021, 590] on button "Assign" at bounding box center [1029, 595] width 51 height 18
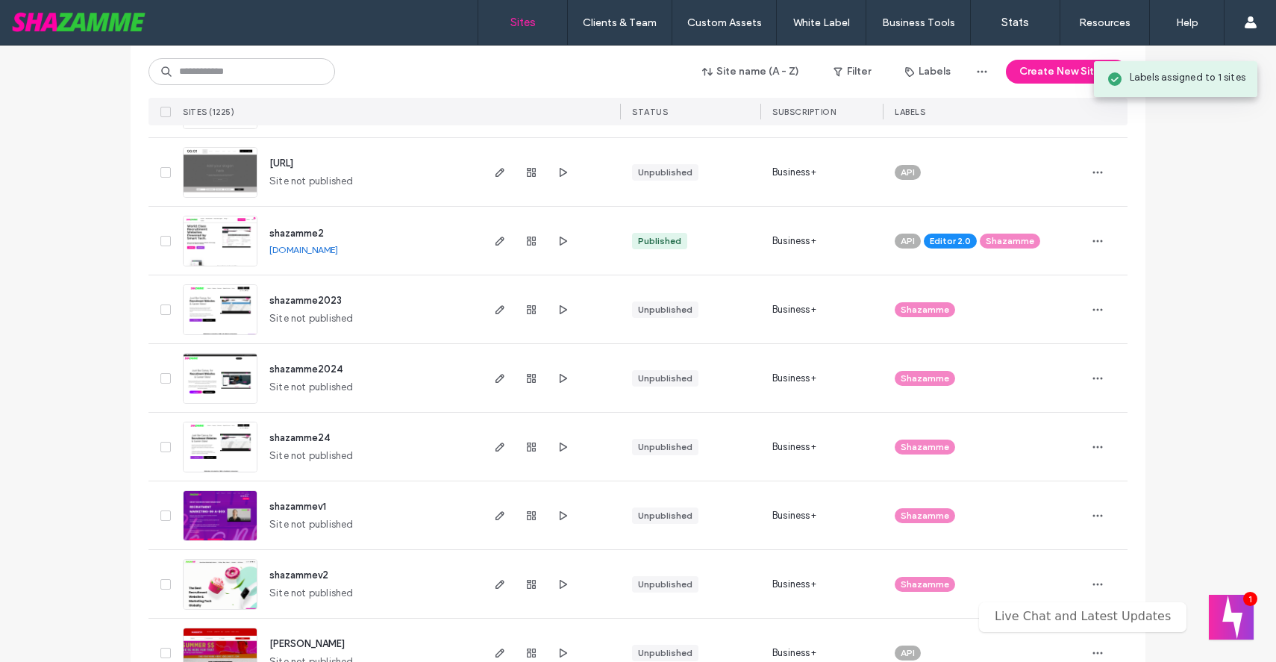
click at [301, 437] on span "shazamme24" at bounding box center [299, 437] width 60 height 11
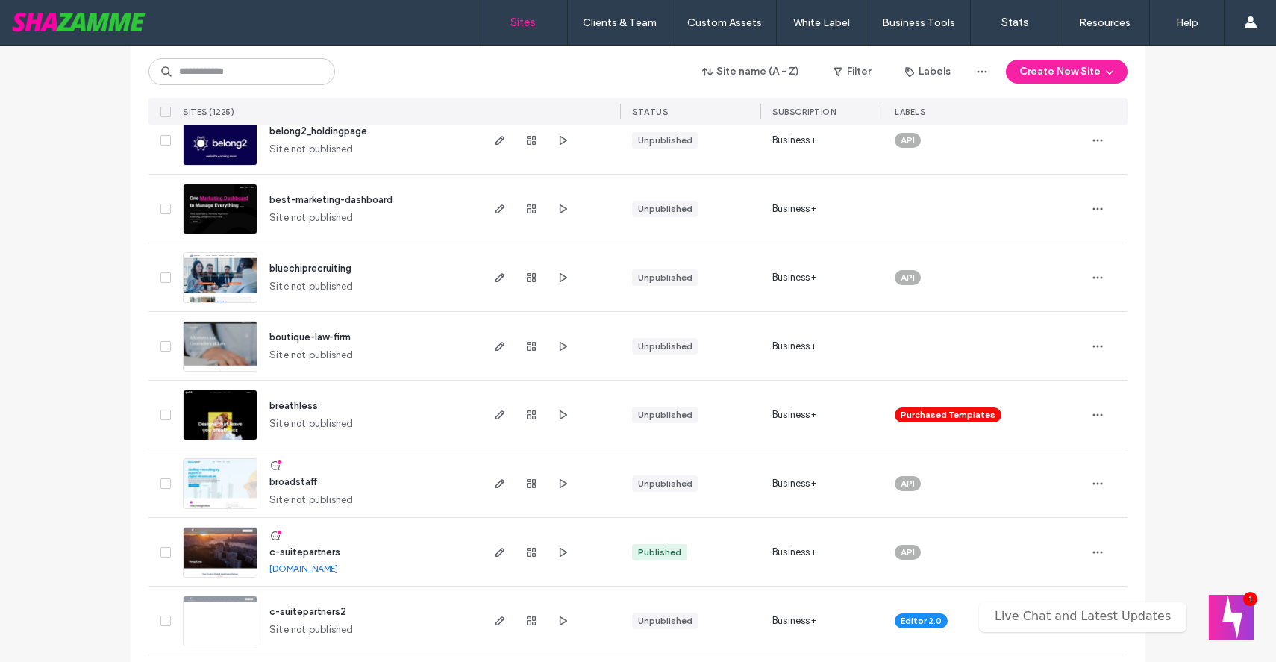
scroll to position [4834, 0]
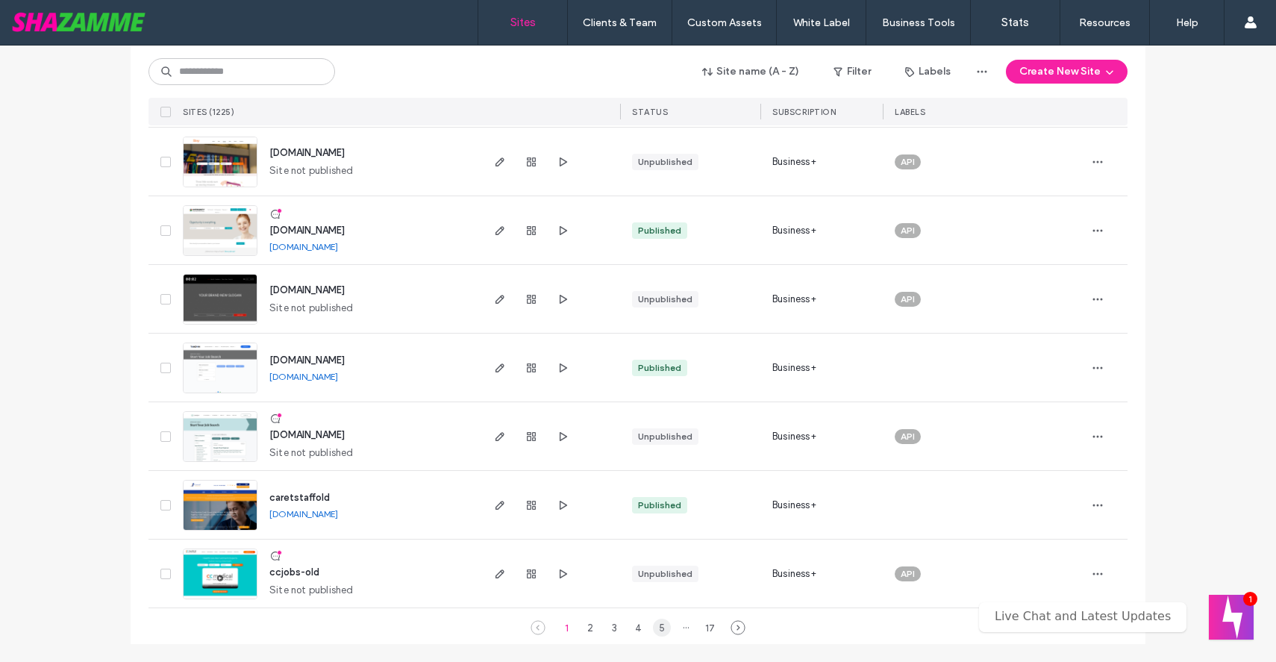
click at [660, 628] on div "5" at bounding box center [662, 628] width 18 height 18
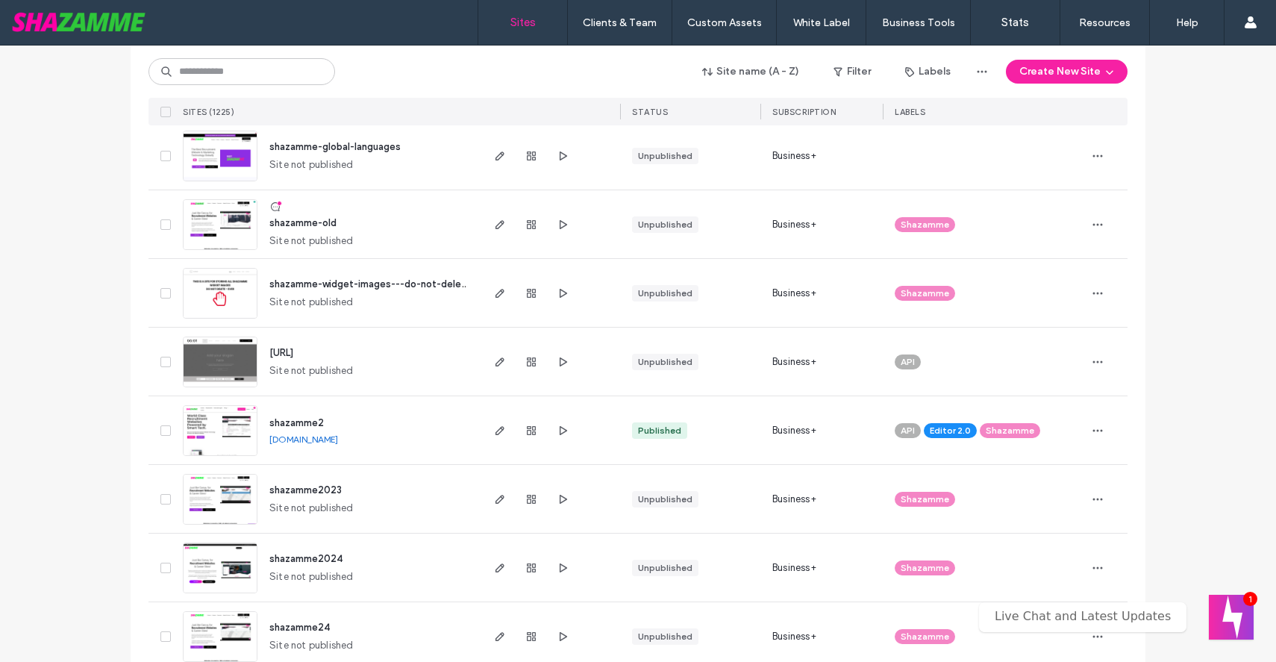
scroll to position [4429, 0]
click at [213, 221] on img at bounding box center [220, 249] width 73 height 101
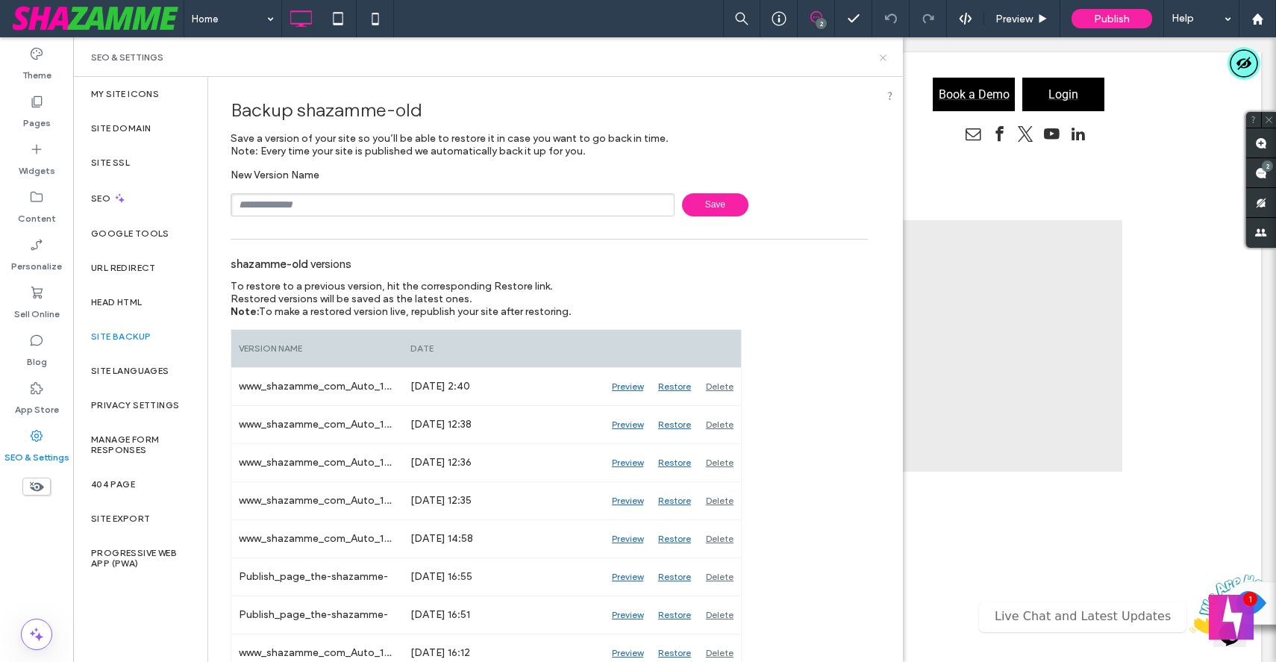
click at [881, 59] on use at bounding box center [883, 57] width 6 height 6
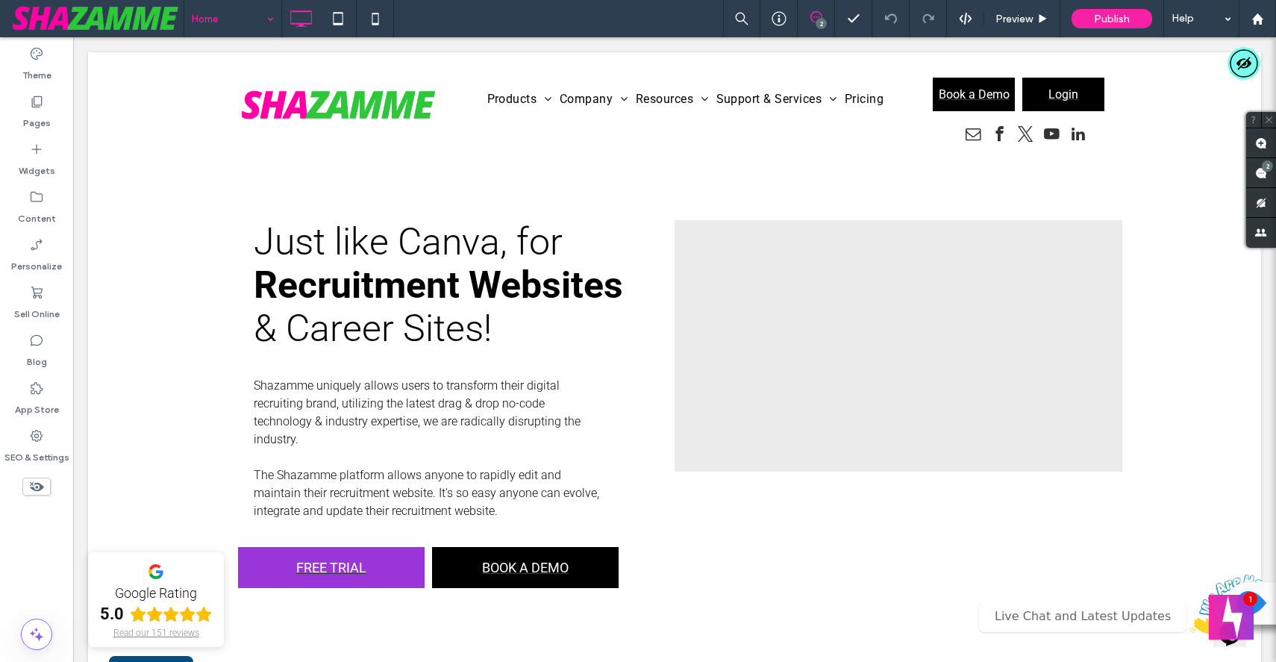
click at [44, 110] on label "Pages" at bounding box center [37, 119] width 28 height 21
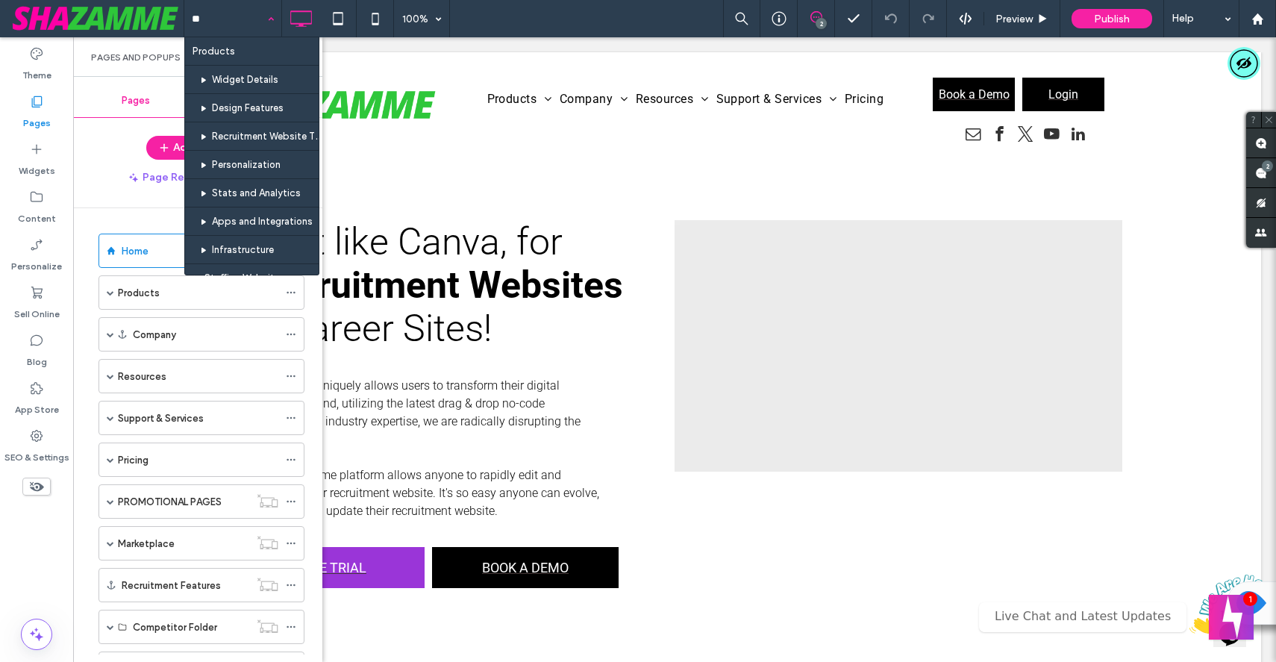
type input "***"
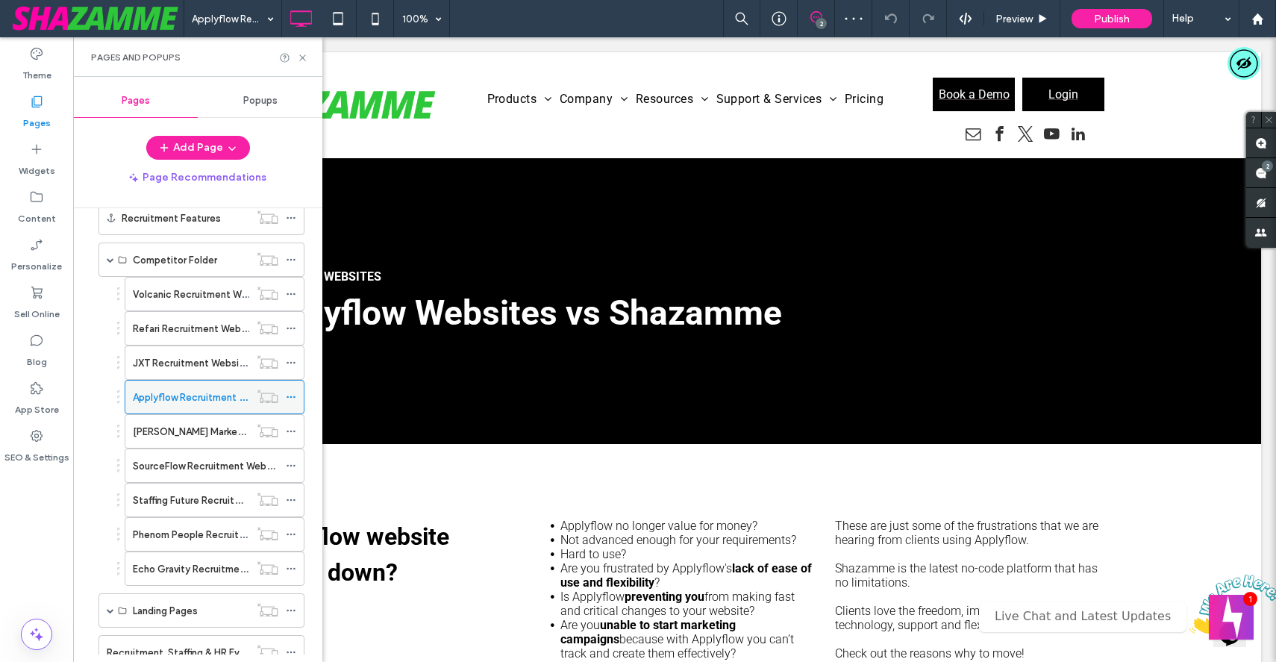
click at [291, 397] on use at bounding box center [291, 397] width 8 height 2
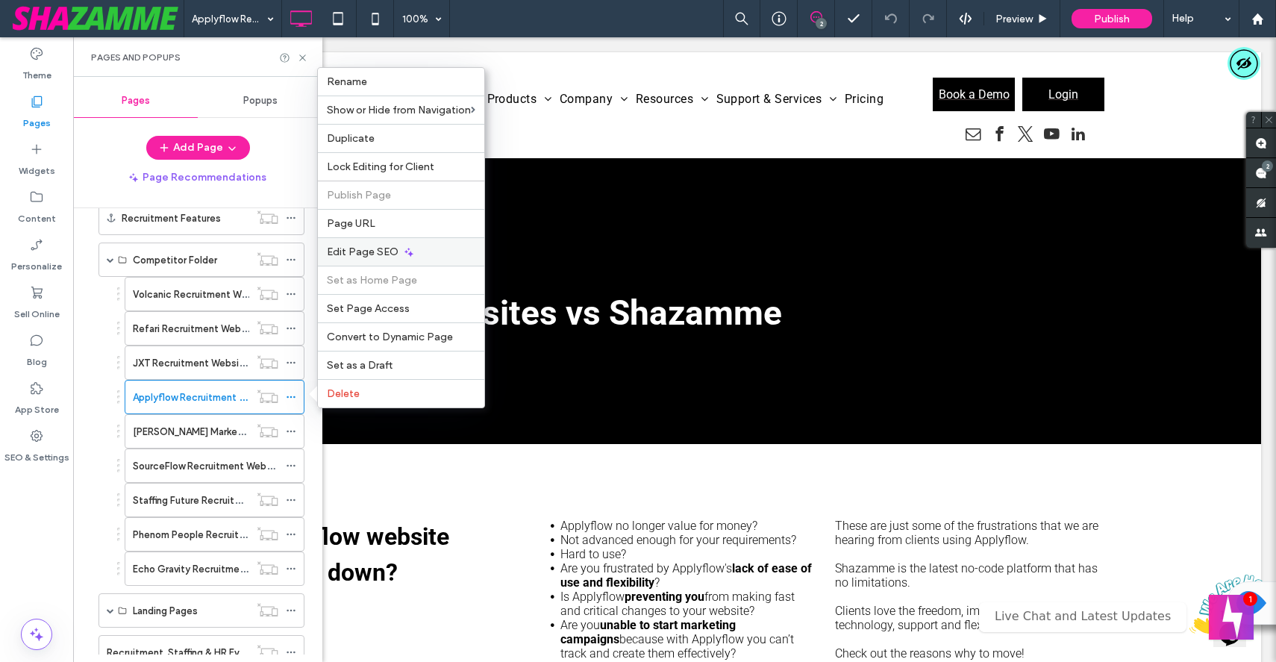
click at [378, 256] on span "Edit Page SEO" at bounding box center [363, 251] width 72 height 13
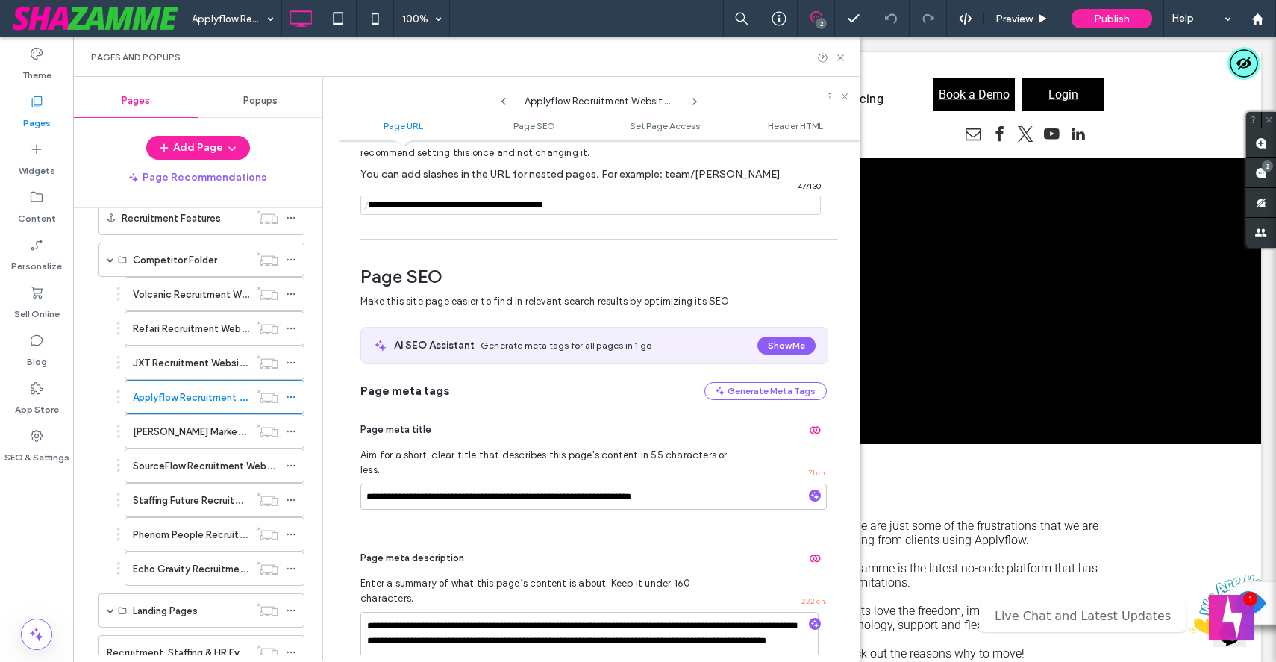
scroll to position [205, 0]
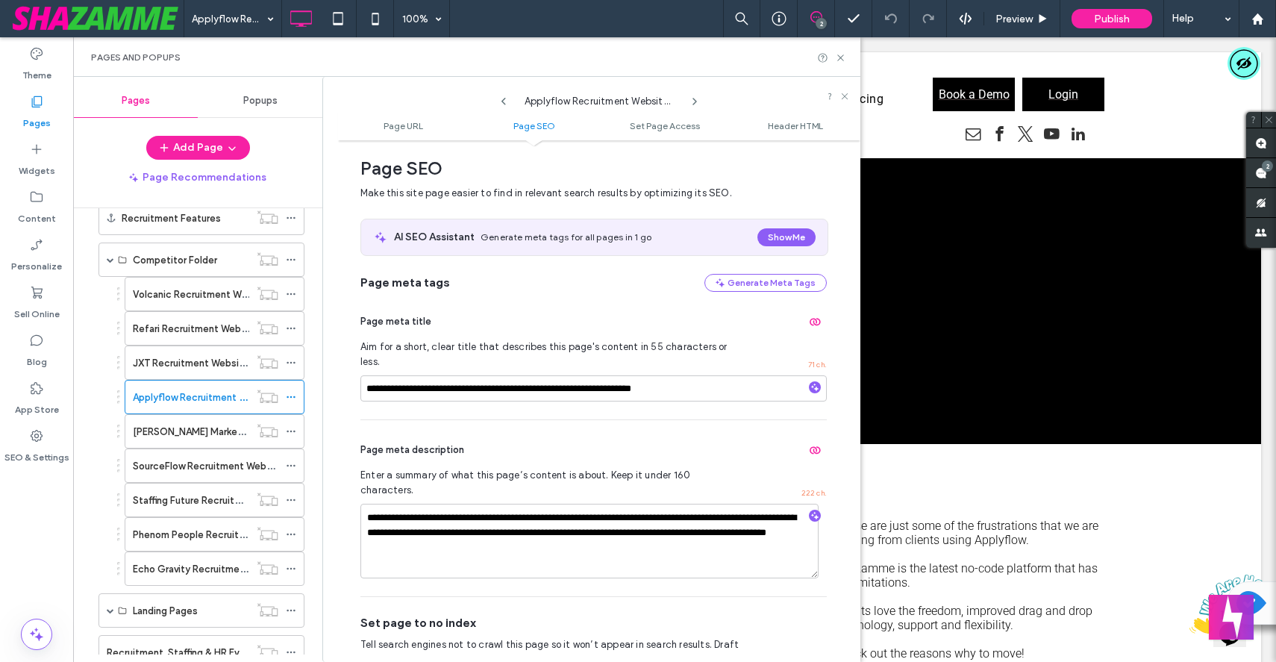
click at [499, 101] on icon at bounding box center [504, 102] width 12 height 12
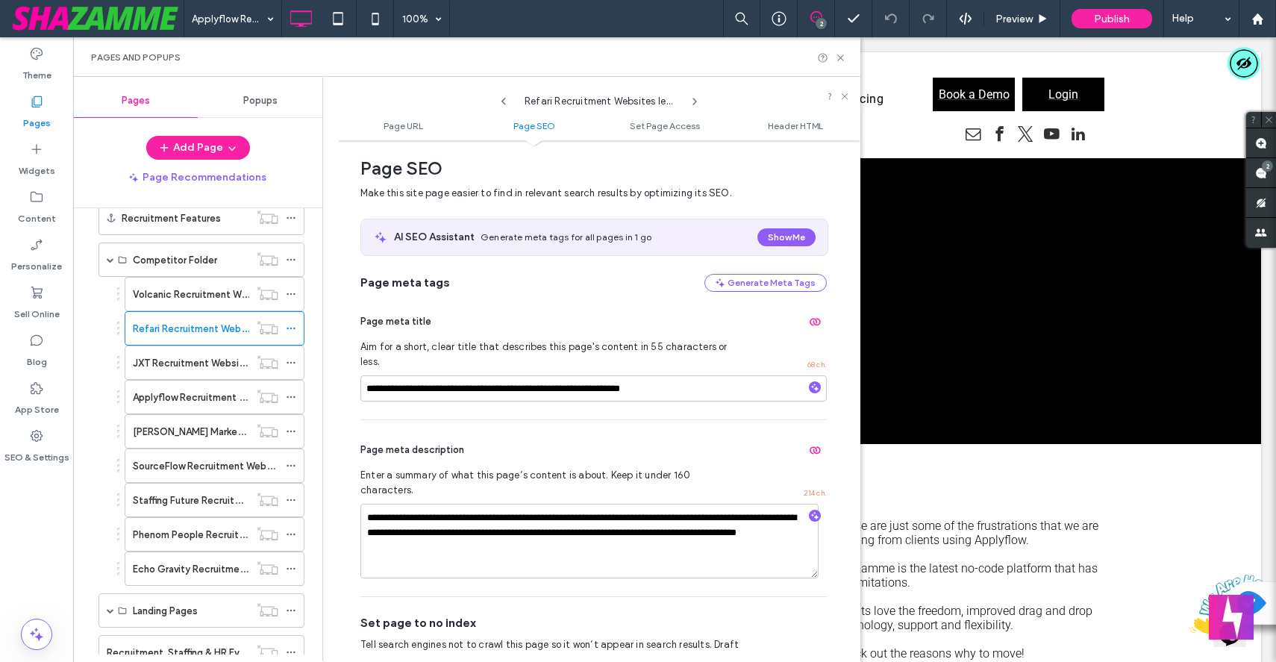
click at [499, 101] on icon at bounding box center [504, 102] width 12 height 12
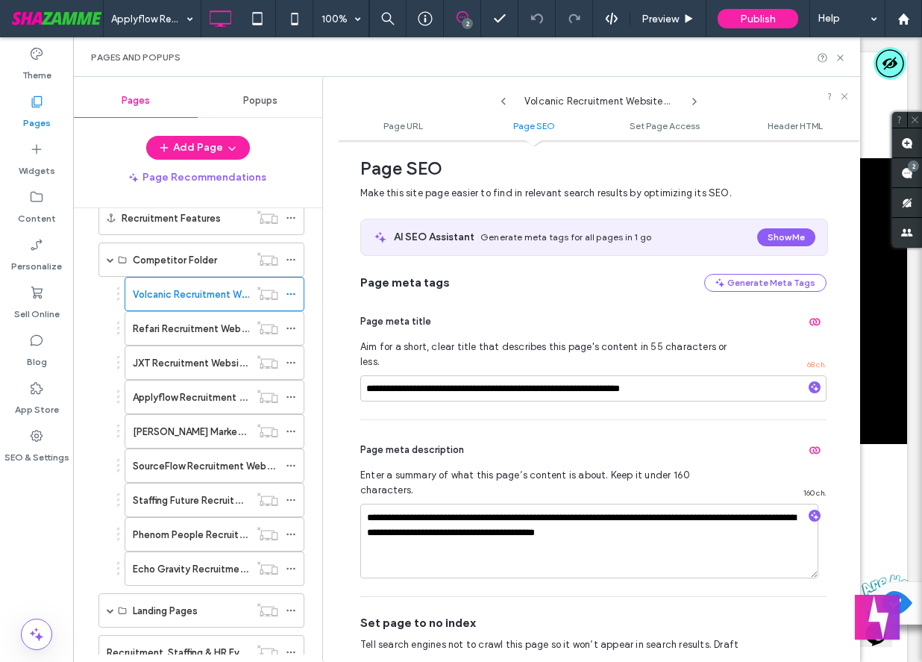
click at [695, 101] on use at bounding box center [694, 101] width 3 height 6
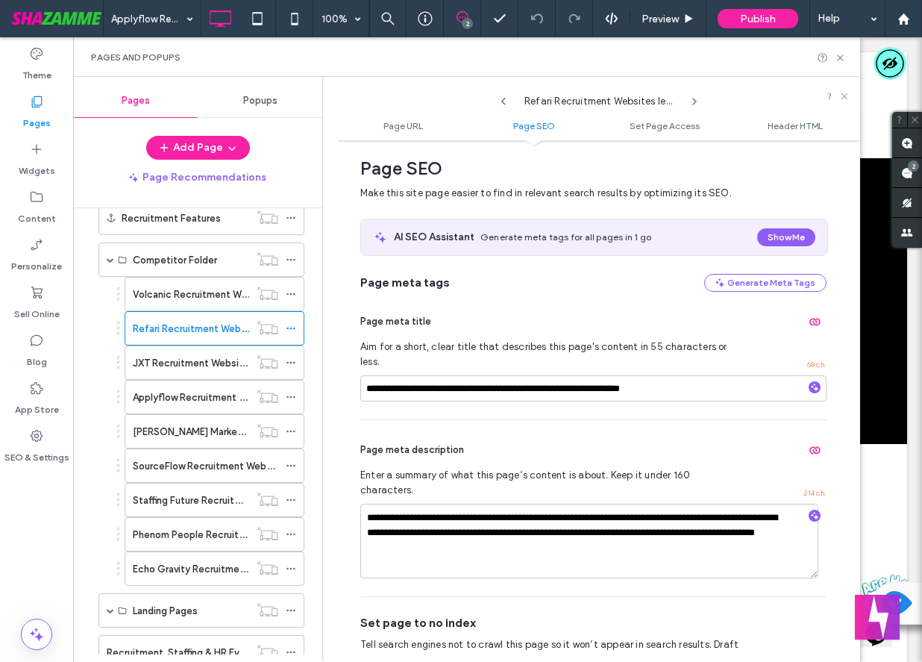
click at [695, 101] on use at bounding box center [694, 101] width 3 height 6
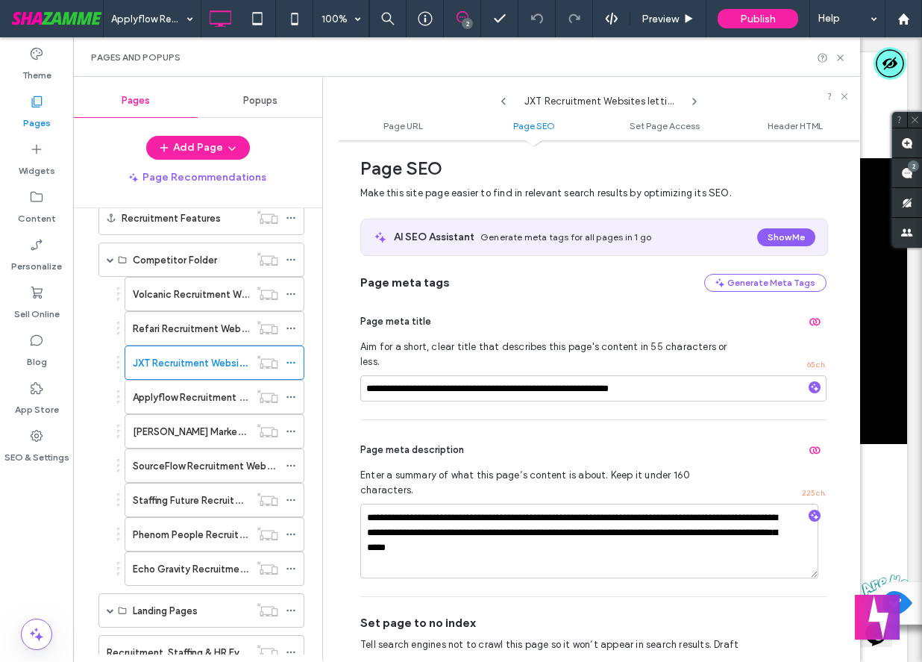
click at [695, 101] on use at bounding box center [694, 101] width 3 height 6
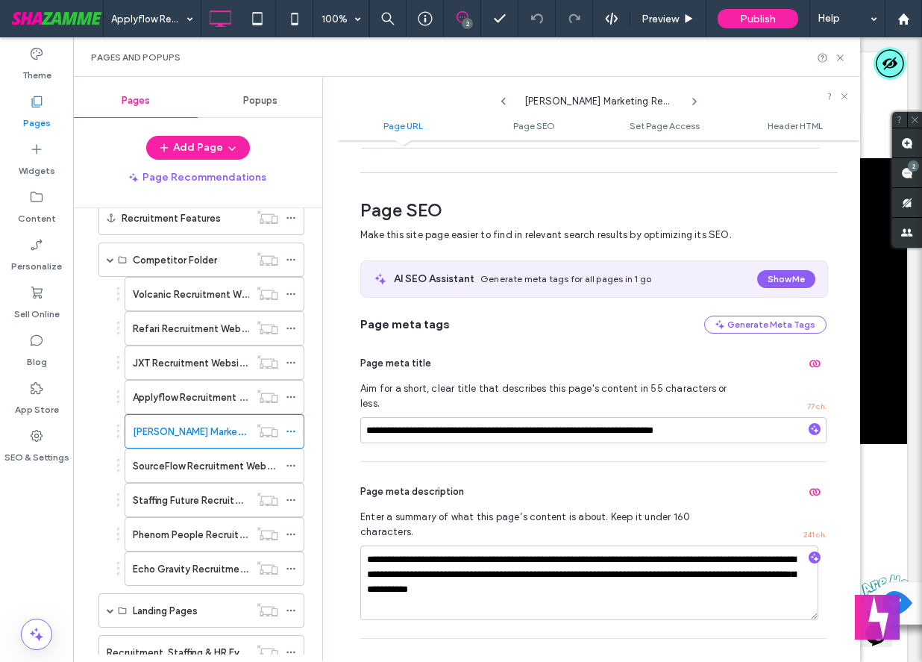
scroll to position [0, 0]
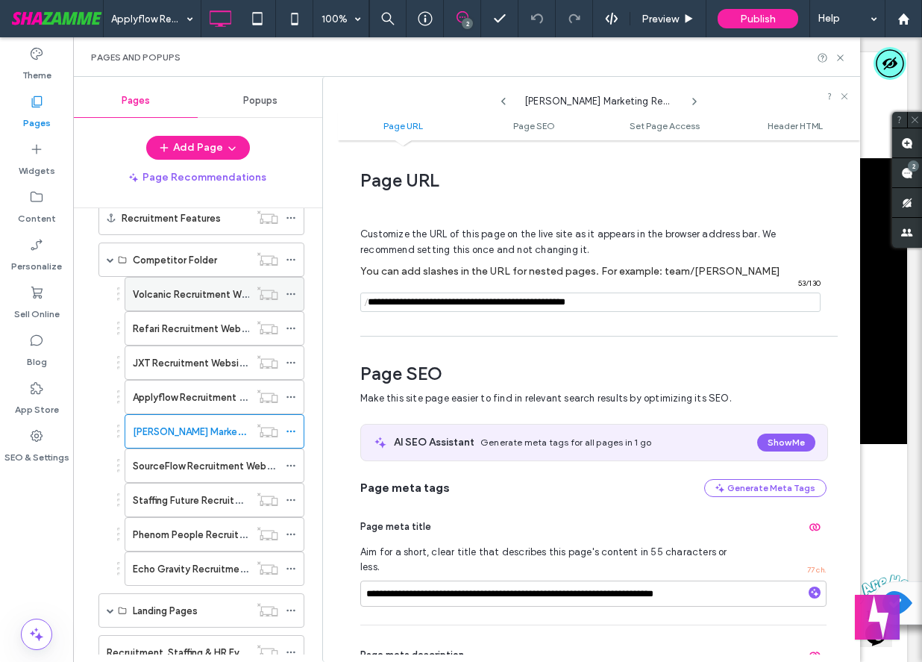
click at [217, 300] on label "Volcanic Recruitment Websites letting you down?" at bounding box center [245, 294] width 224 height 26
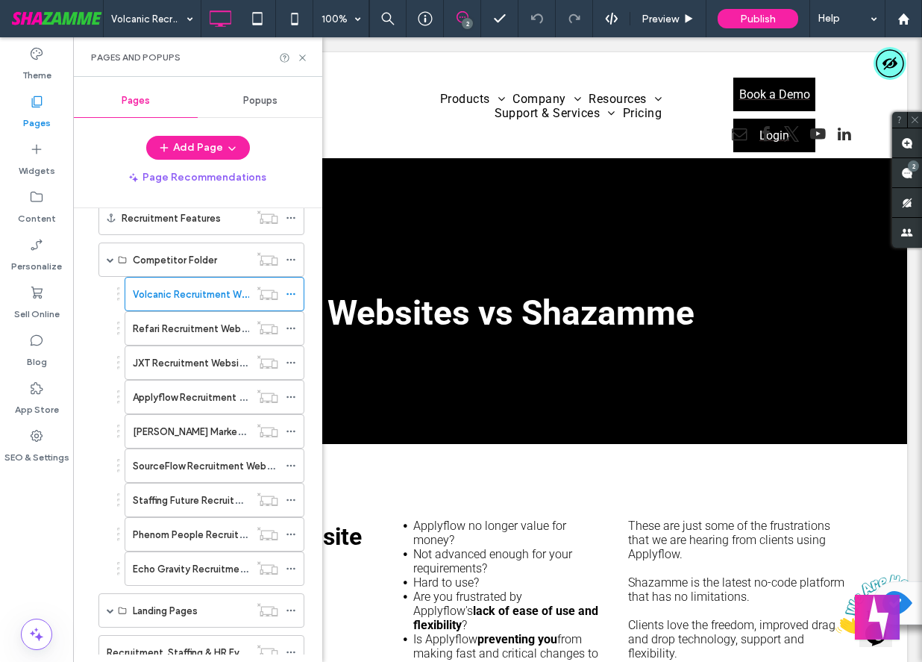
click at [288, 292] on div at bounding box center [461, 331] width 922 height 662
click at [290, 292] on div at bounding box center [461, 331] width 922 height 662
click at [290, 296] on div at bounding box center [461, 331] width 922 height 662
click at [290, 294] on div at bounding box center [461, 331] width 922 height 662
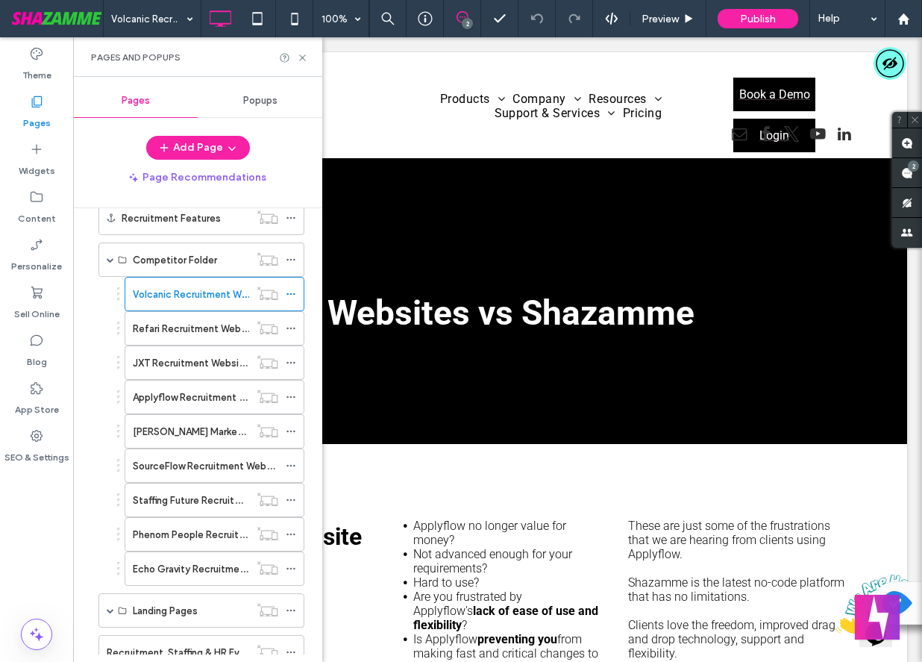
click at [292, 295] on div at bounding box center [461, 331] width 922 height 662
click at [290, 293] on div at bounding box center [461, 331] width 922 height 662
click at [232, 295] on div at bounding box center [461, 331] width 922 height 662
click at [290, 294] on icon at bounding box center [291, 294] width 10 height 10
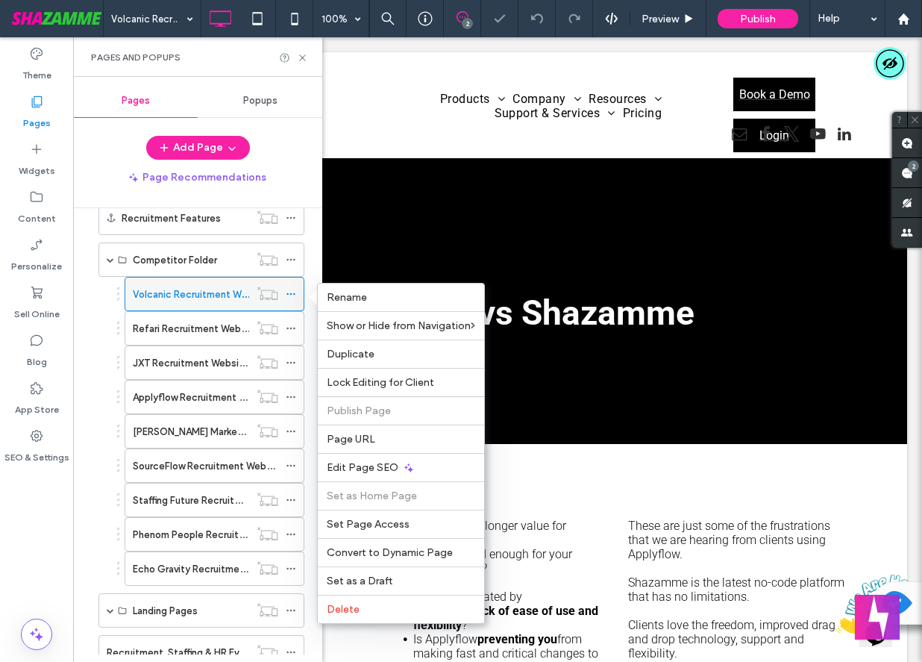
click at [290, 294] on icon at bounding box center [291, 294] width 10 height 10
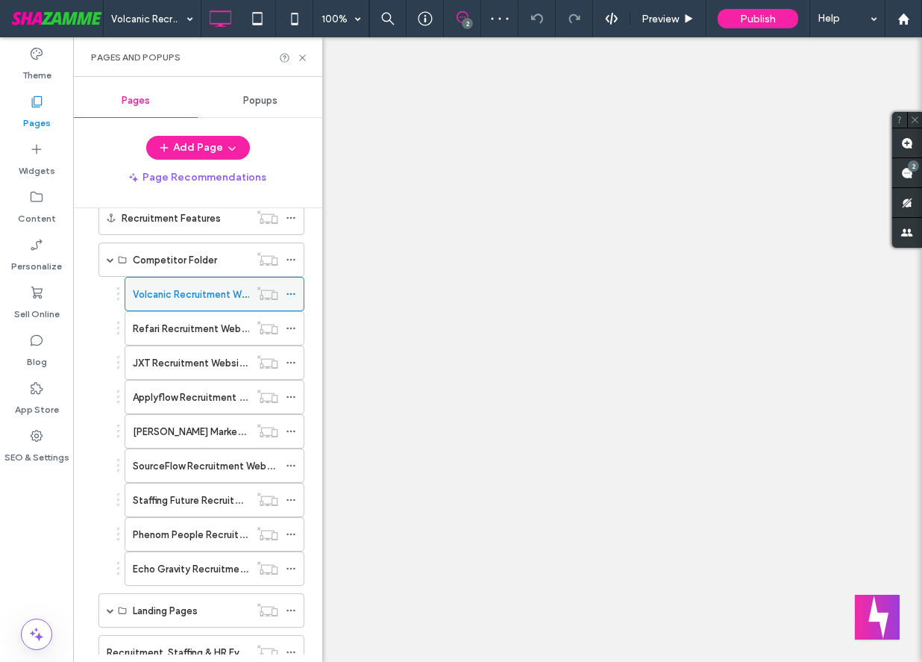
click at [289, 289] on icon at bounding box center [291, 294] width 10 height 10
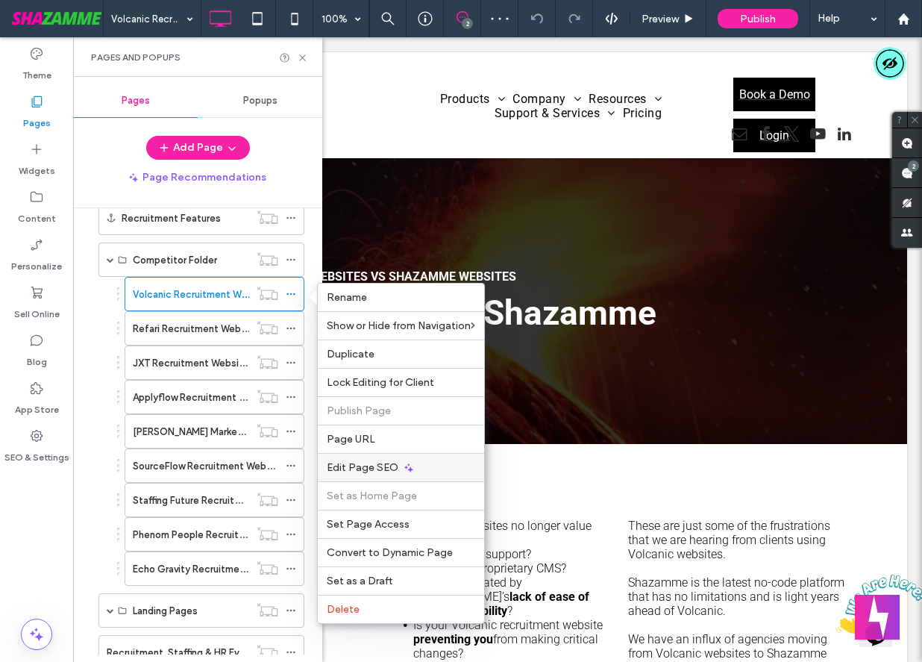
click at [389, 466] on span "Edit Page SEO" at bounding box center [363, 467] width 72 height 13
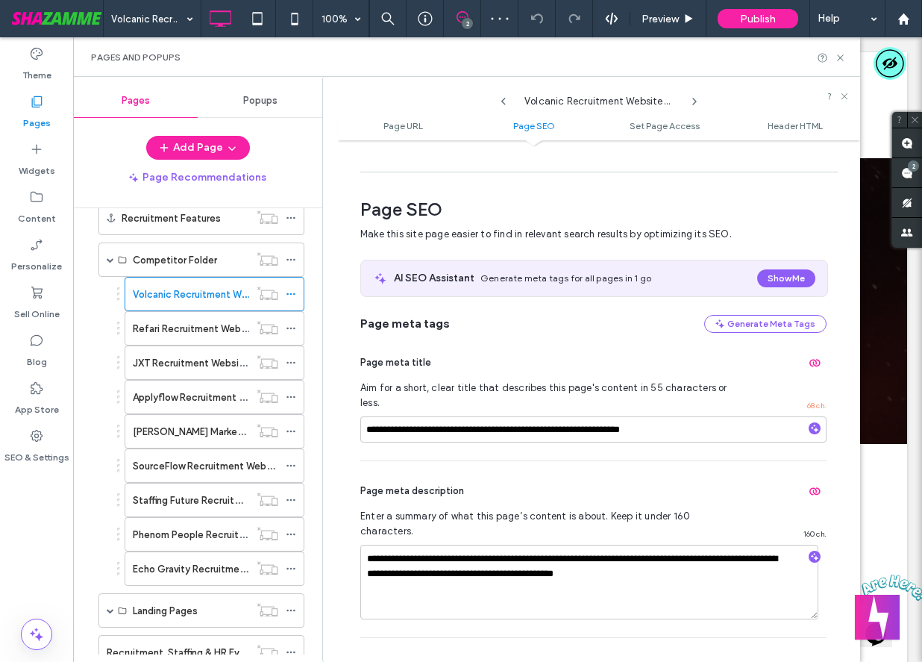
scroll to position [205, 0]
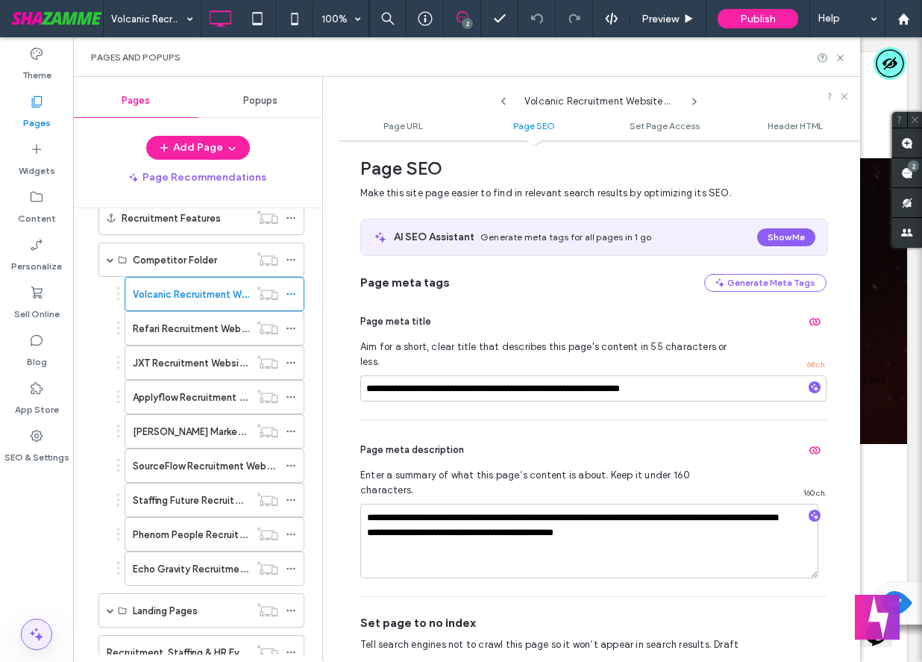
click at [40, 630] on icon at bounding box center [37, 634] width 18 height 18
click at [33, 631] on use at bounding box center [36, 634] width 13 height 13
click at [34, 633] on icon at bounding box center [37, 634] width 18 height 18
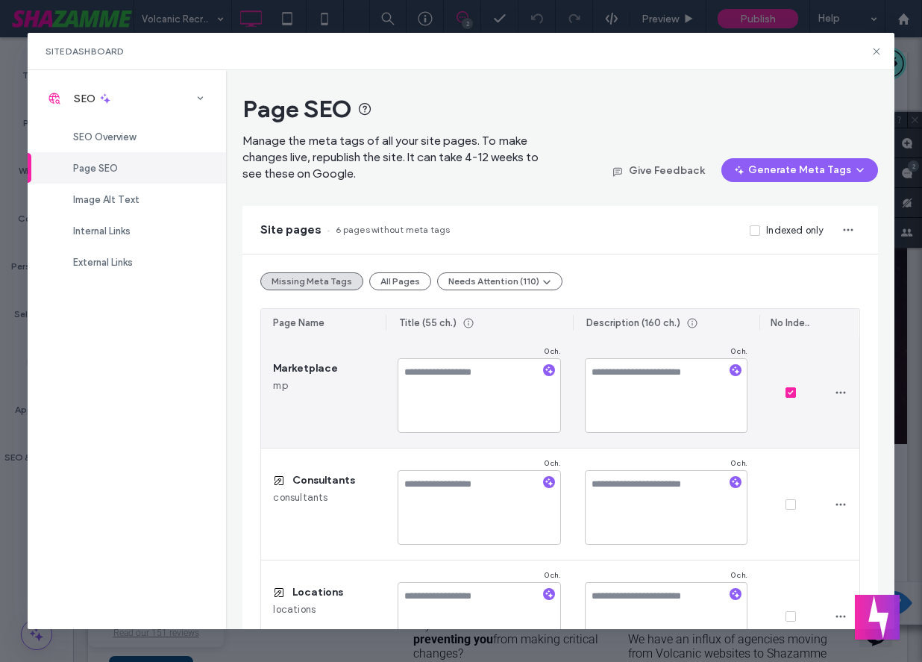
click at [651, 213] on div "Site pages 6 pages without meta tags Indexed only" at bounding box center [560, 230] width 635 height 48
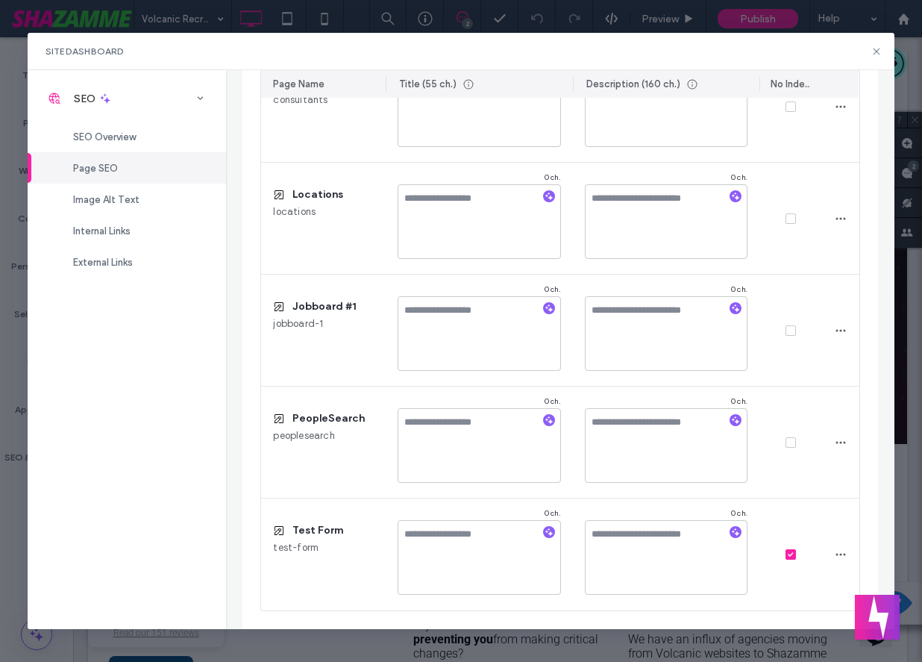
scroll to position [0, 0]
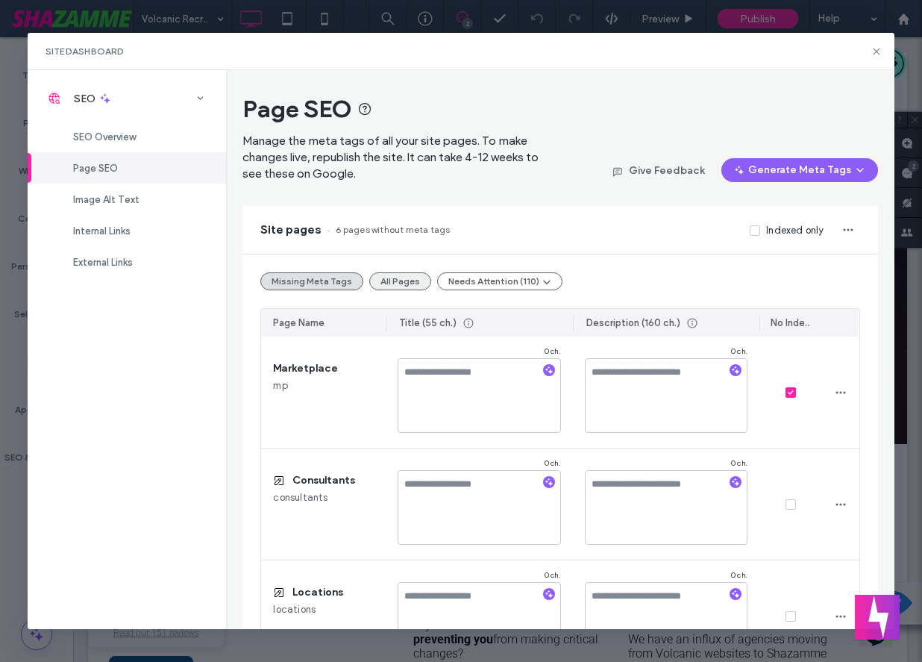
click at [404, 283] on button "All Pages" at bounding box center [400, 281] width 62 height 18
click at [401, 282] on button "All Pages" at bounding box center [400, 281] width 62 height 18
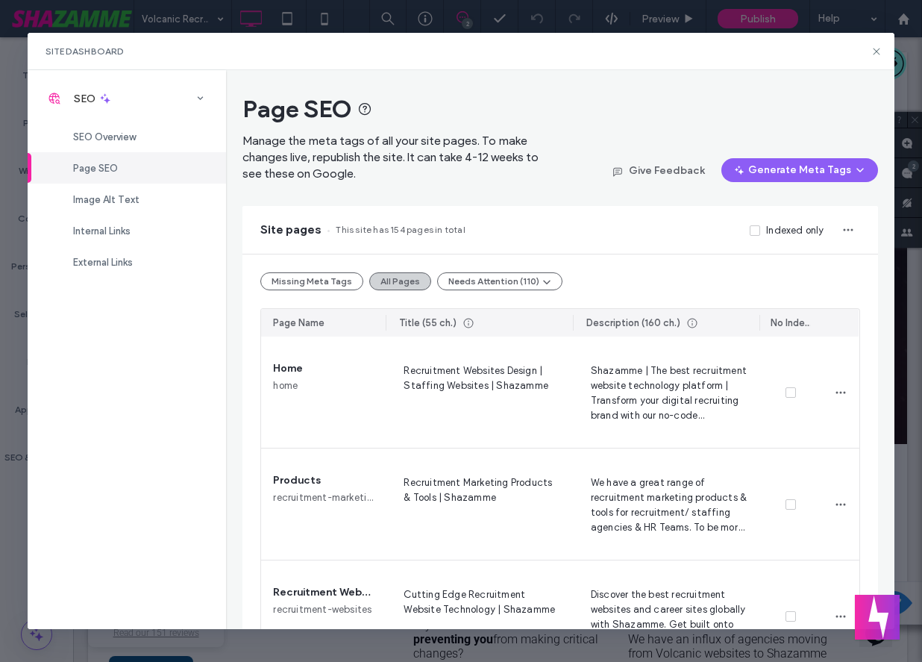
click at [400, 282] on button "All Pages" at bounding box center [400, 281] width 62 height 18
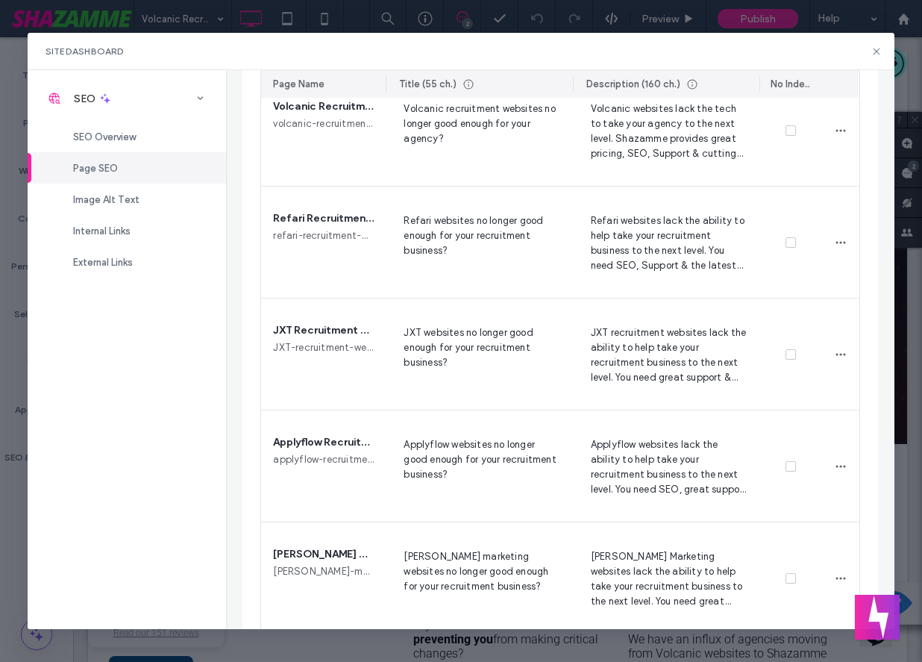
scroll to position [8844, 0]
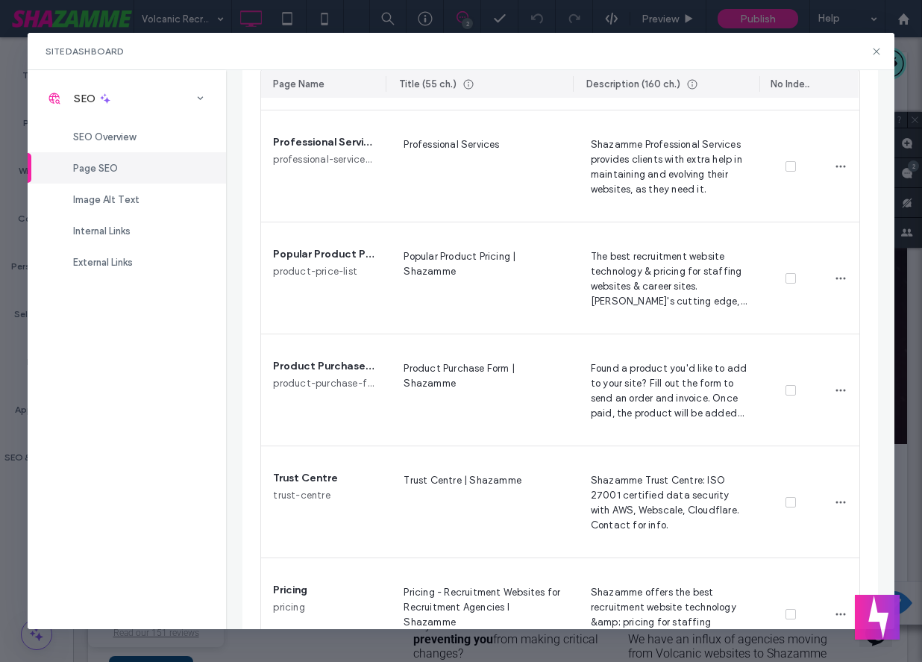
click at [772, 254] on div "Site pages This site has 154 pages in total Indexed only Missing Meta Tags All …" at bounding box center [560, 55] width 635 height 17386
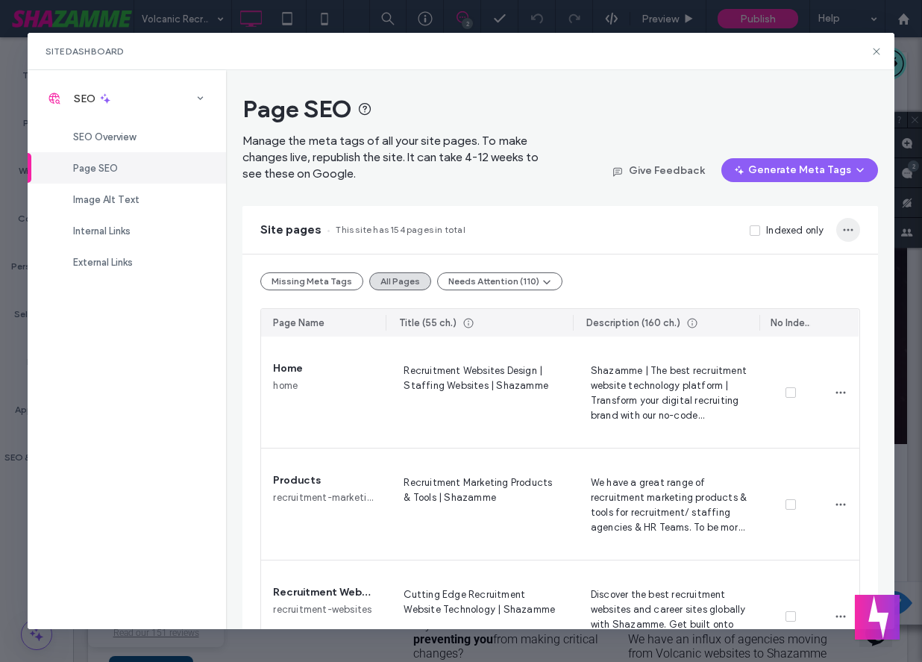
click at [847, 230] on icon "button" at bounding box center [848, 230] width 12 height 12
click at [782, 269] on span "Export to CSV" at bounding box center [762, 269] width 65 height 15
click at [843, 228] on icon "button" at bounding box center [848, 230] width 12 height 12
click at [850, 229] on icon "button" at bounding box center [848, 230] width 12 height 12
click at [848, 228] on icon "button" at bounding box center [848, 230] width 12 height 12
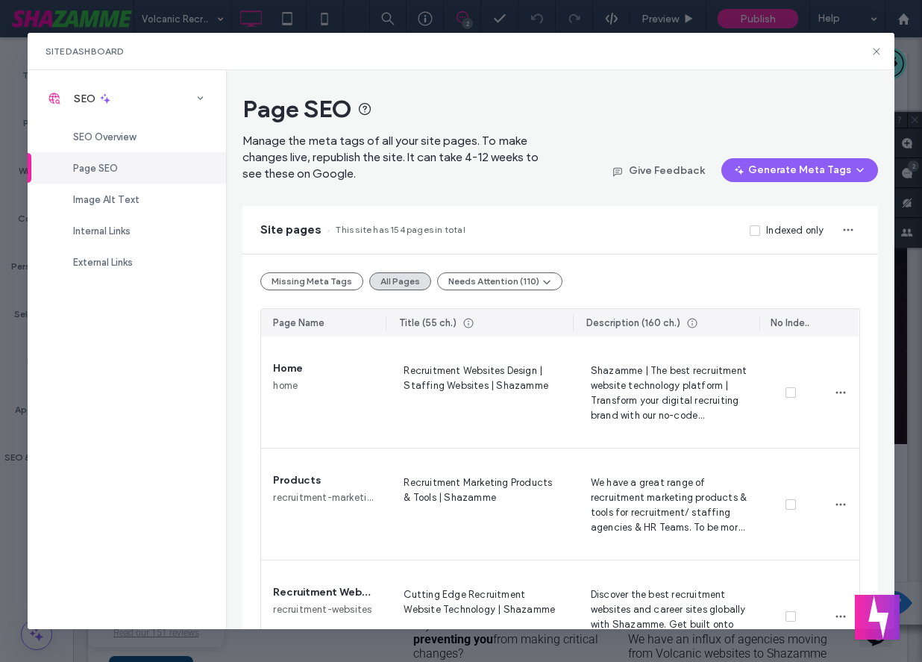
click at [663, 231] on div "Site pages This site has 154 pages in total Indexed only" at bounding box center [560, 230] width 635 height 48
click at [678, 219] on div "Site pages This site has 154 pages in total Indexed only" at bounding box center [560, 230] width 635 height 48
click at [545, 281] on icon "button" at bounding box center [547, 281] width 12 height 12
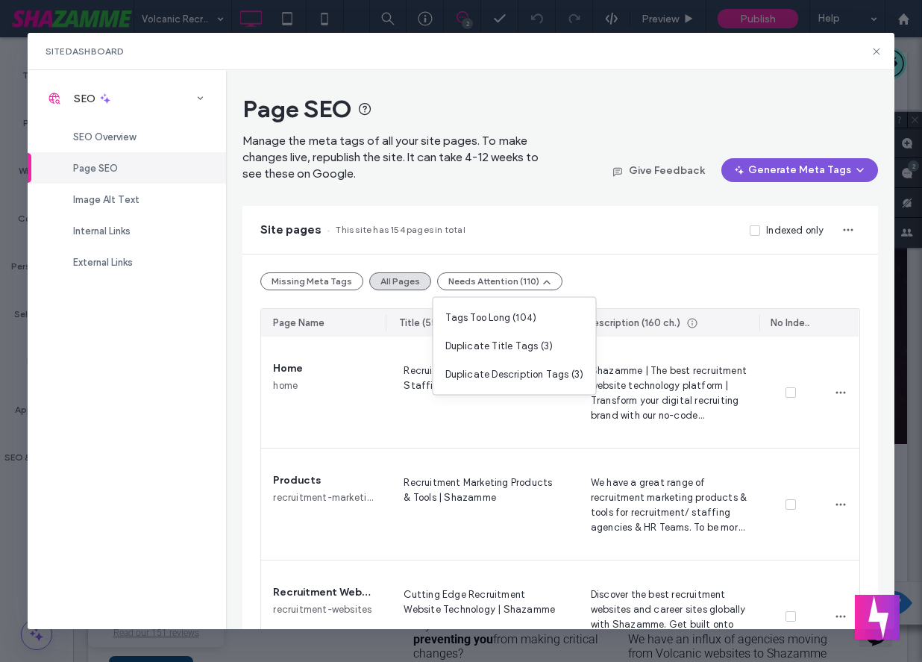
click at [860, 171] on use "button" at bounding box center [860, 170] width 6 height 3
click at [859, 169] on icon "button" at bounding box center [860, 170] width 12 height 12
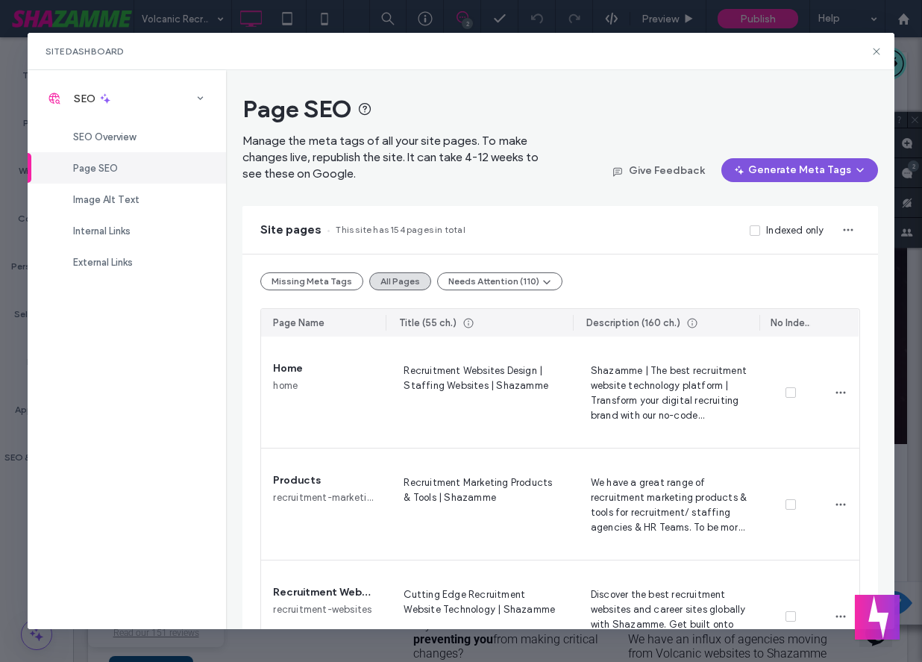
click at [859, 169] on icon "button" at bounding box center [860, 170] width 12 height 12
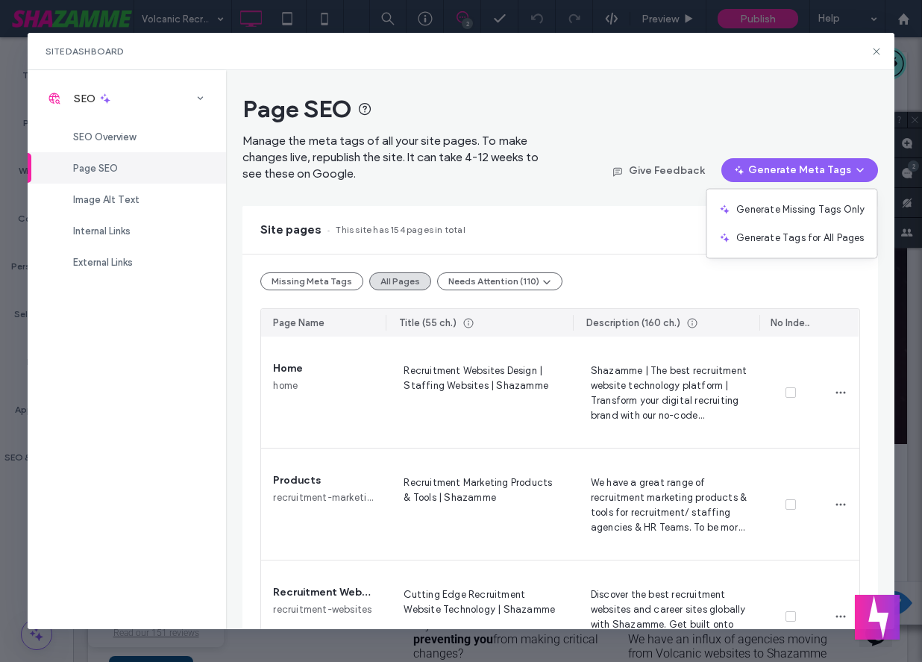
click at [826, 115] on div "Page SEO Manage the meta tags of all your site pages. To make changes live, rep…" at bounding box center [560, 138] width 635 height 88
click at [118, 125] on div "SEO Overview" at bounding box center [127, 136] width 198 height 31
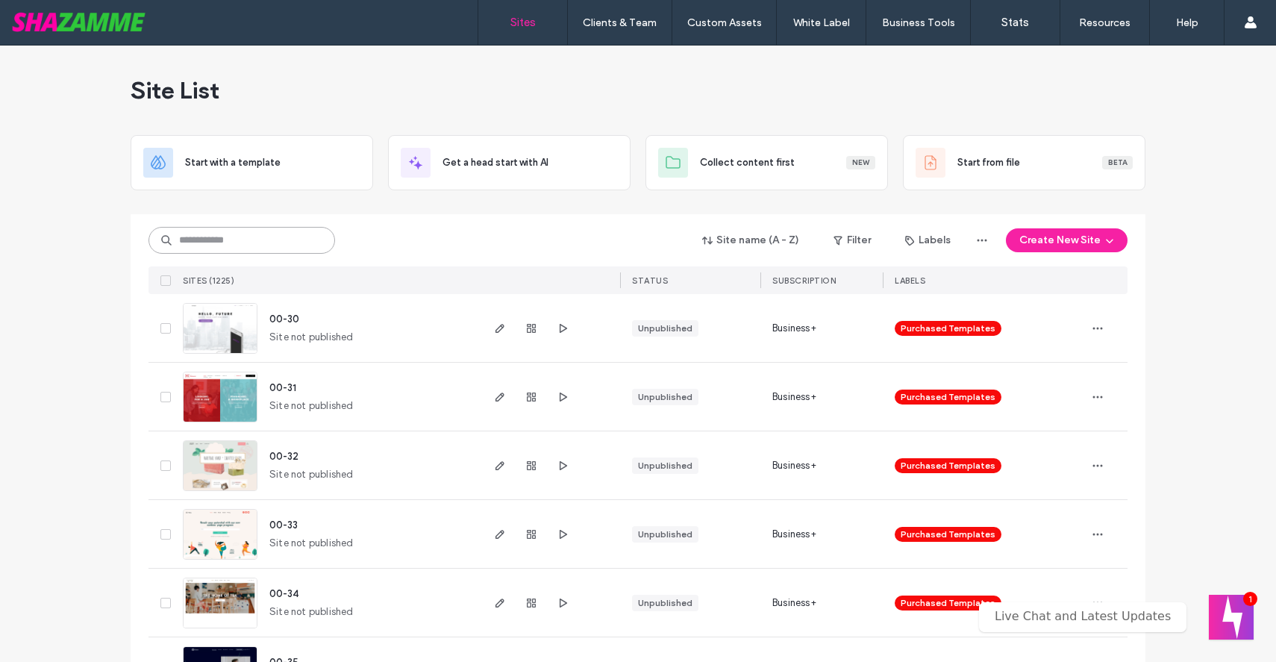
click at [244, 248] on input at bounding box center [241, 240] width 187 height 27
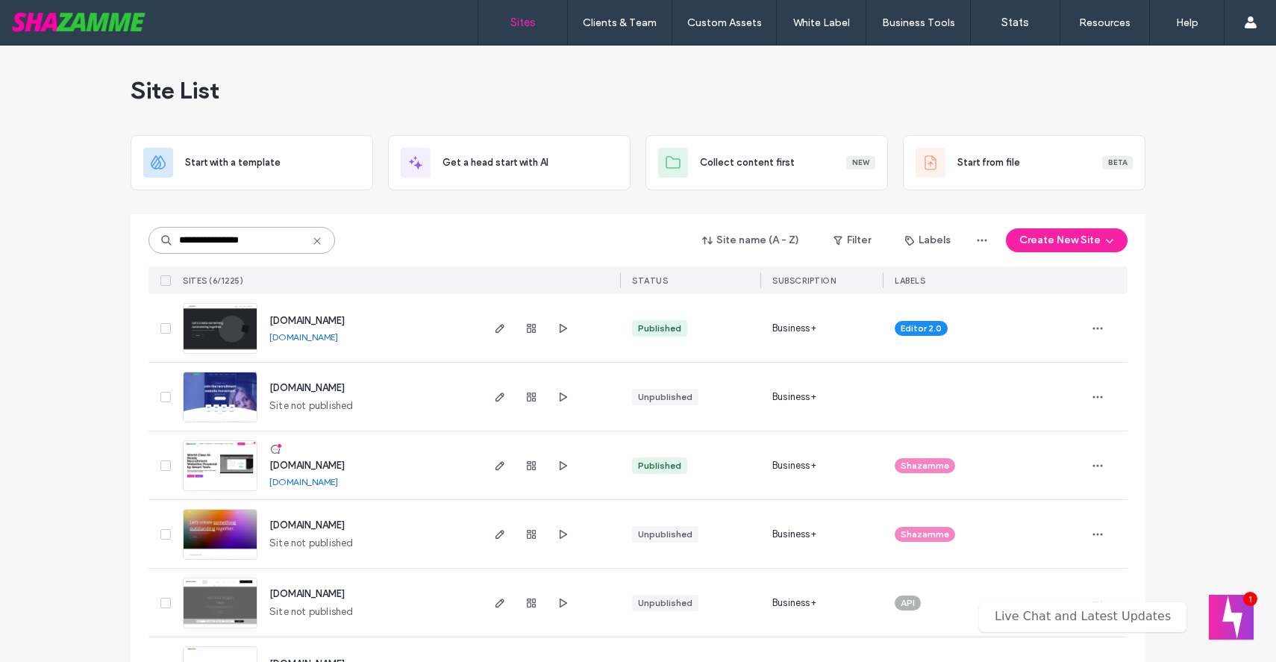
type input "**********"
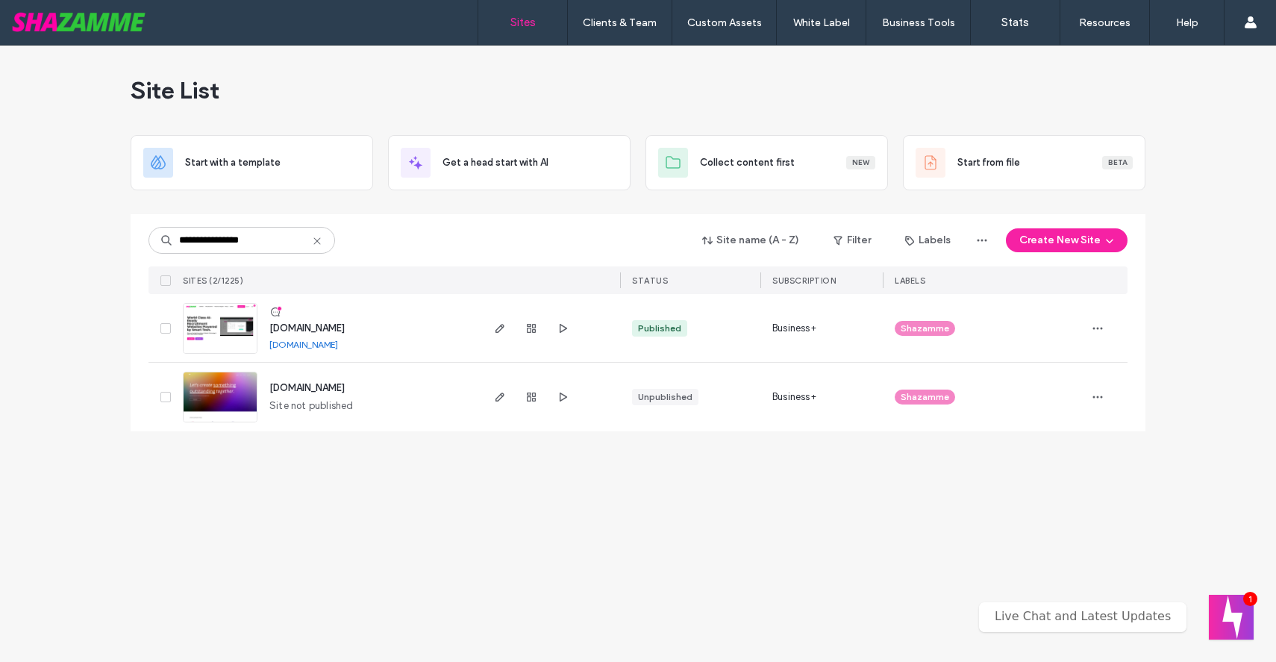
click at [233, 331] on img at bounding box center [220, 354] width 73 height 101
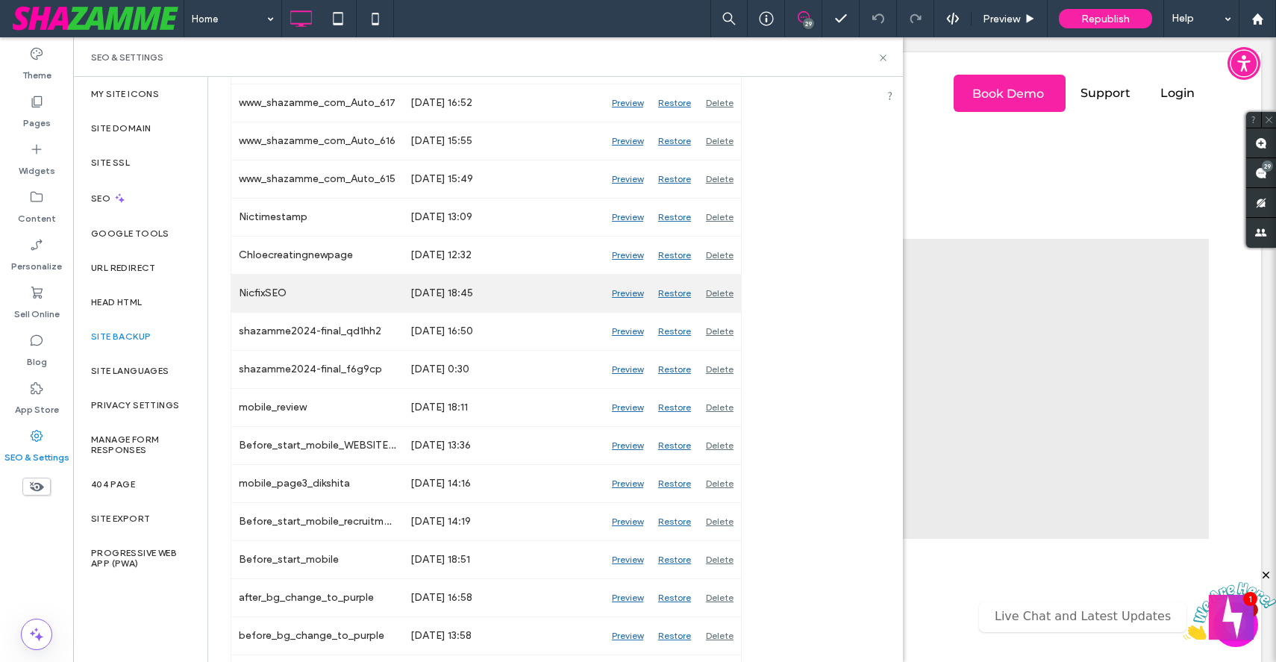
click at [634, 294] on div "Preview" at bounding box center [627, 293] width 46 height 37
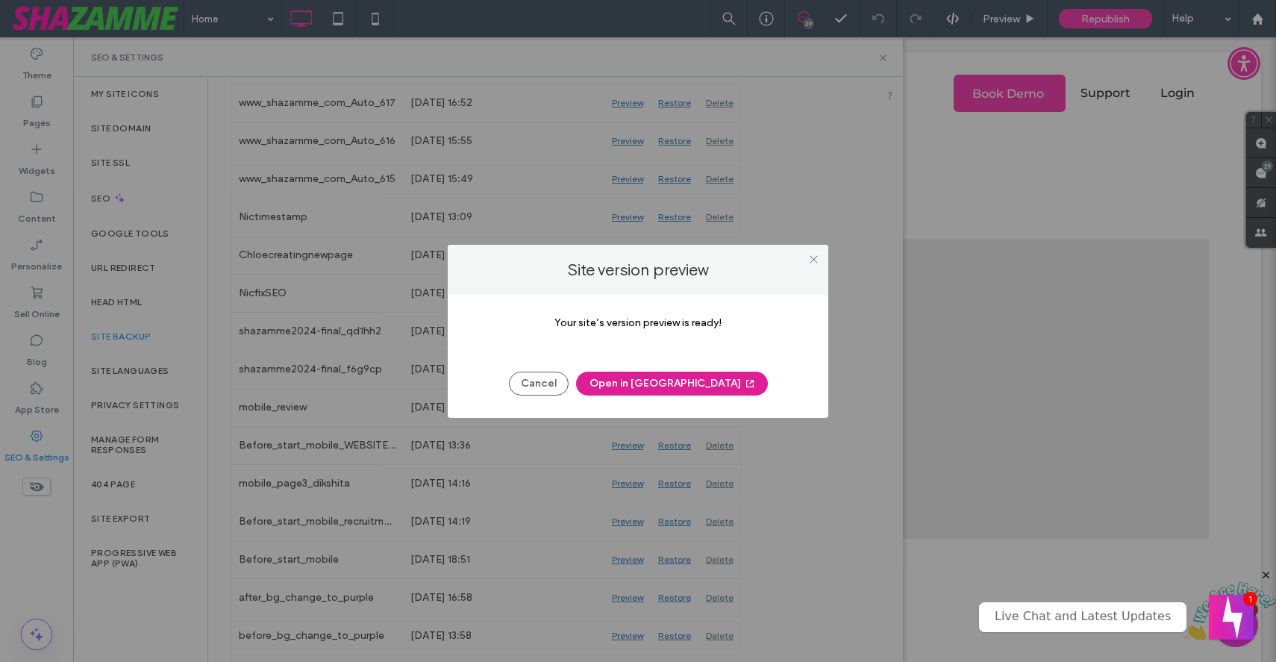
click at [646, 381] on button "Open in [GEOGRAPHIC_DATA]" at bounding box center [672, 384] width 192 height 24
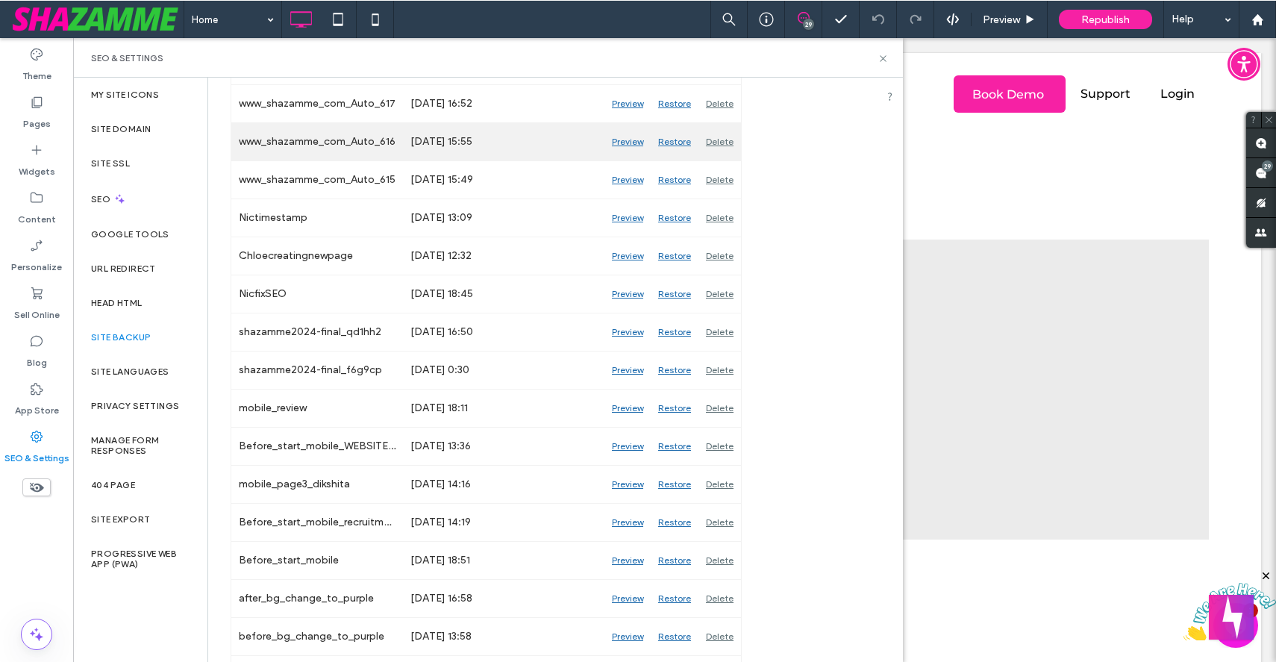
click at [633, 160] on div "Preview" at bounding box center [627, 141] width 46 height 37
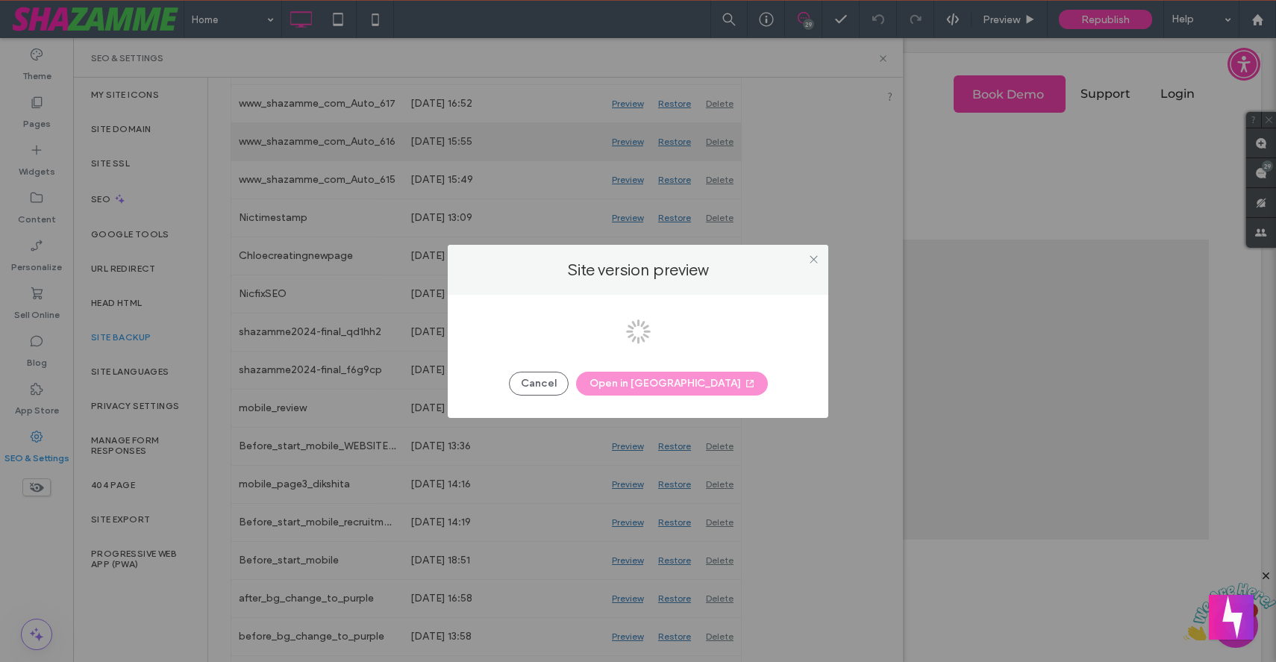
scroll to position [2150, 0]
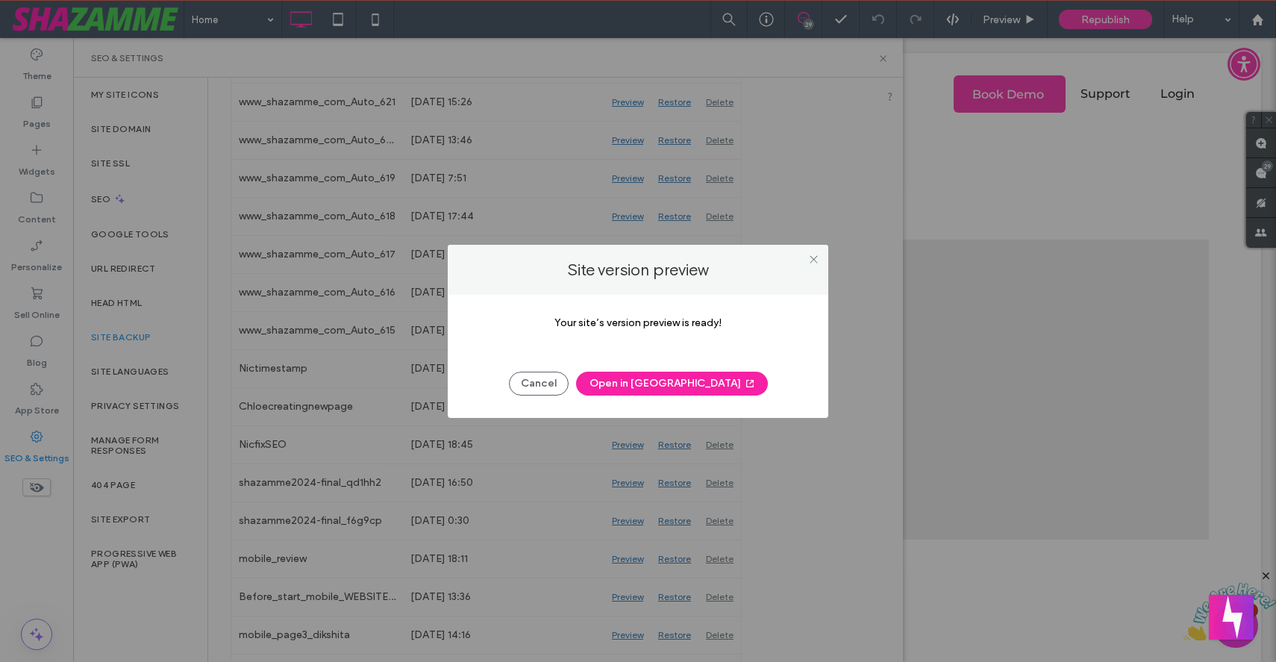
click at [725, 296] on div "Your site’s version preview is ready! Cancel Open in [GEOGRAPHIC_DATA]" at bounding box center [638, 356] width 381 height 123
click at [641, 384] on button "Open in [GEOGRAPHIC_DATA]" at bounding box center [672, 384] width 192 height 24
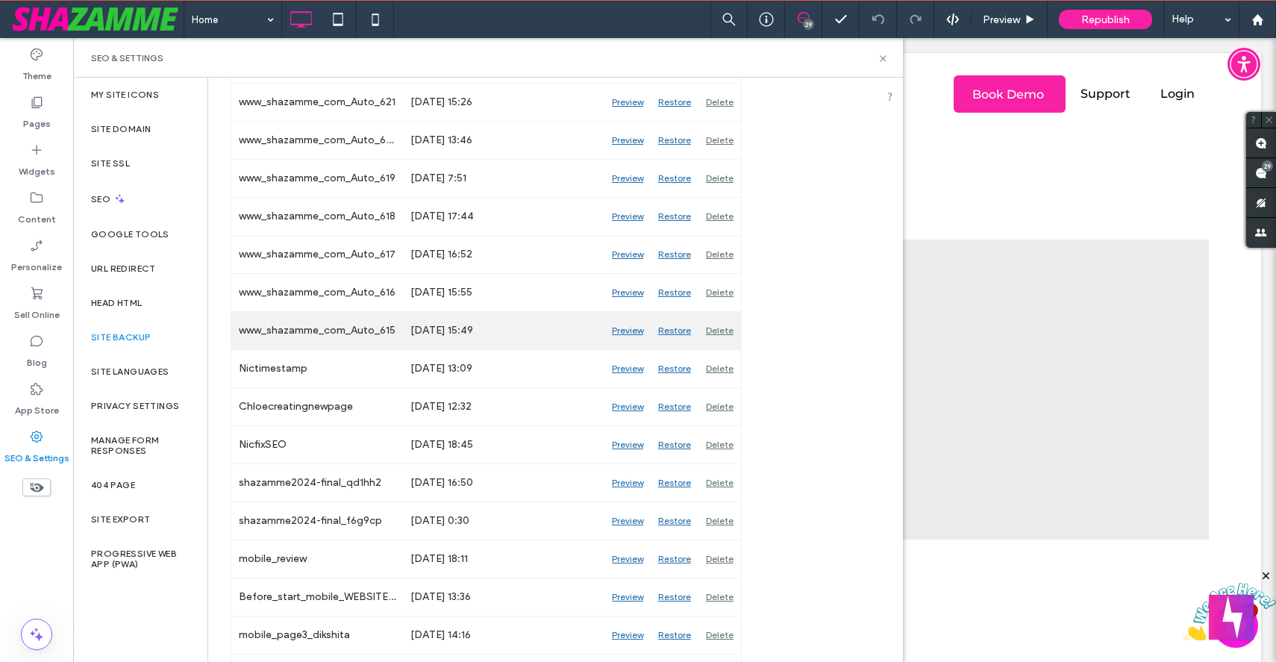
click at [125, 347] on div "Site Backup" at bounding box center [140, 337] width 134 height 34
click at [126, 336] on label "Site Backup" at bounding box center [121, 337] width 60 height 10
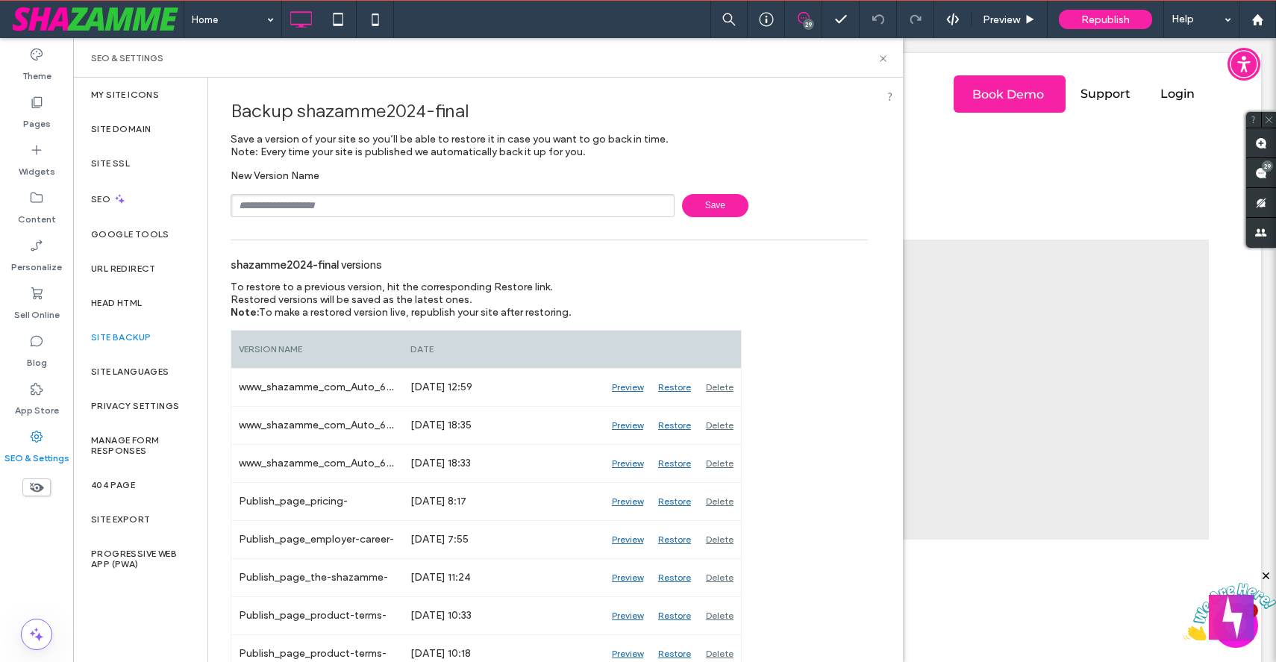
click at [302, 209] on input "text" at bounding box center [453, 205] width 444 height 23
type input "**********"
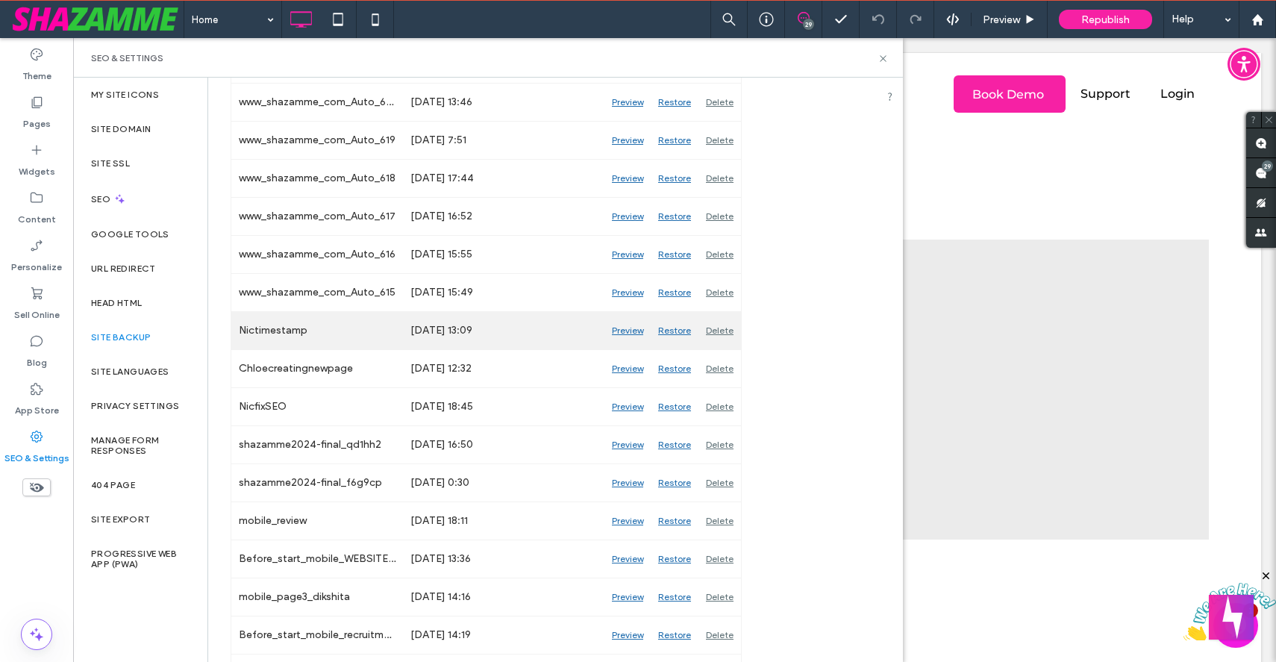
scroll to position [2230, 0]
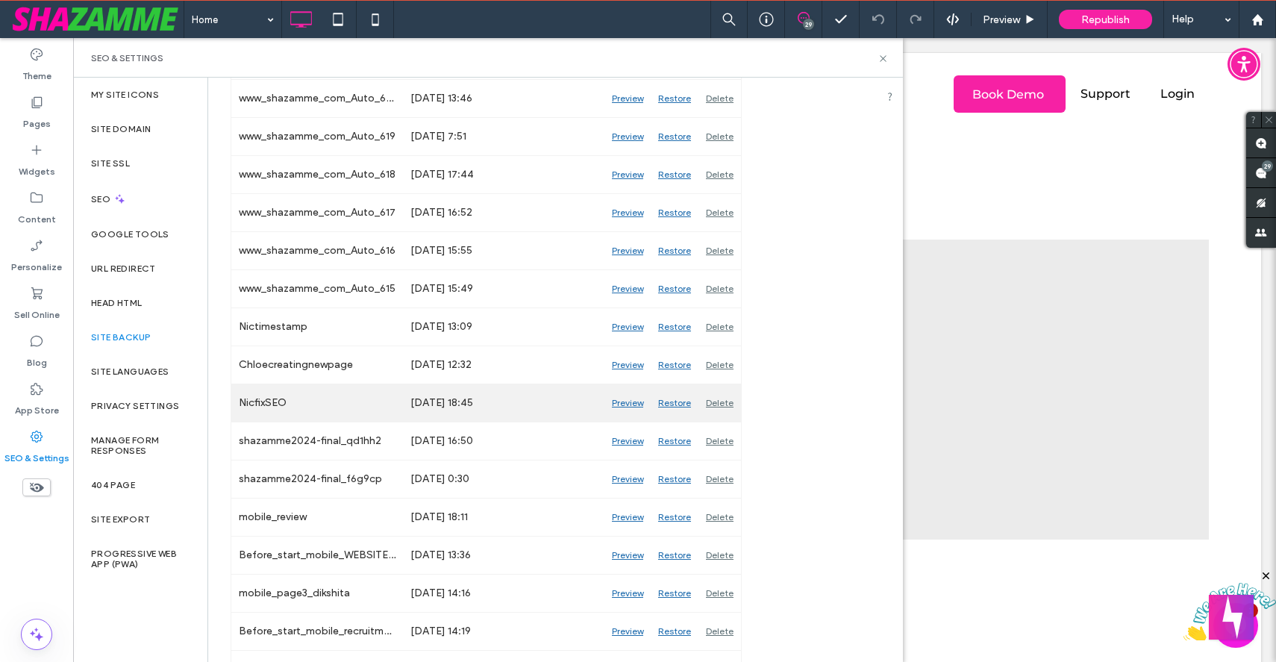
click at [681, 404] on div "Restore" at bounding box center [675, 402] width 48 height 37
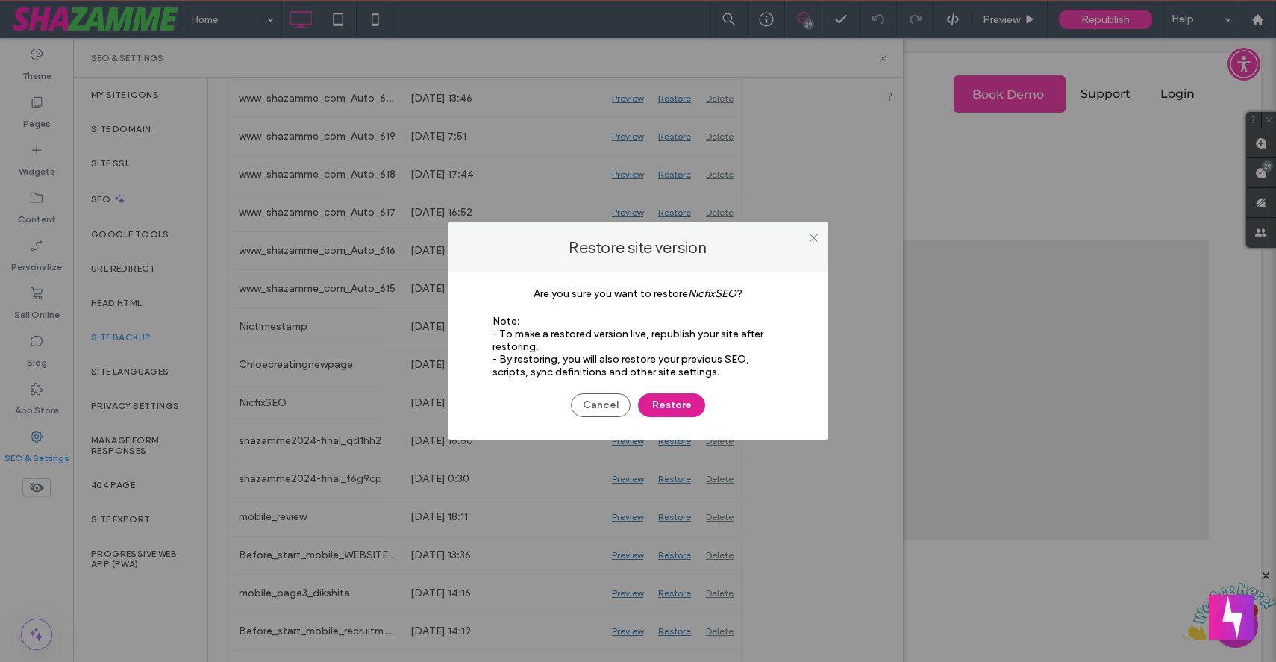
click at [682, 405] on button "Restore" at bounding box center [671, 405] width 67 height 24
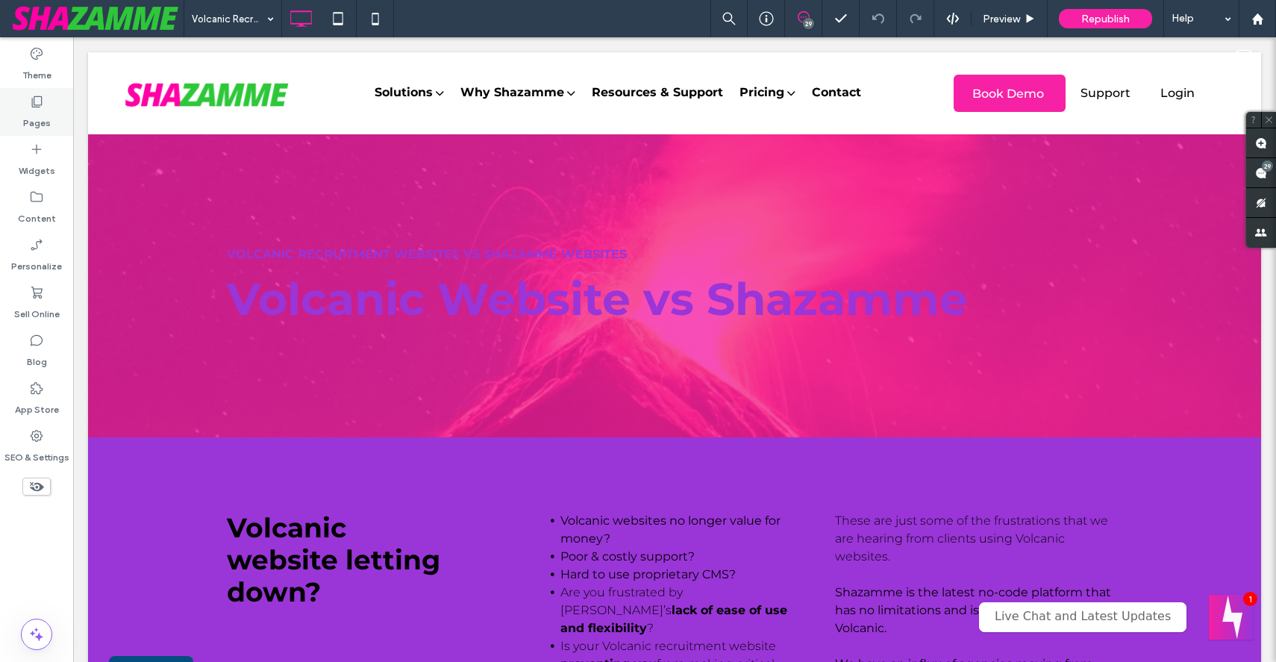
click at [37, 107] on use at bounding box center [37, 101] width 10 height 11
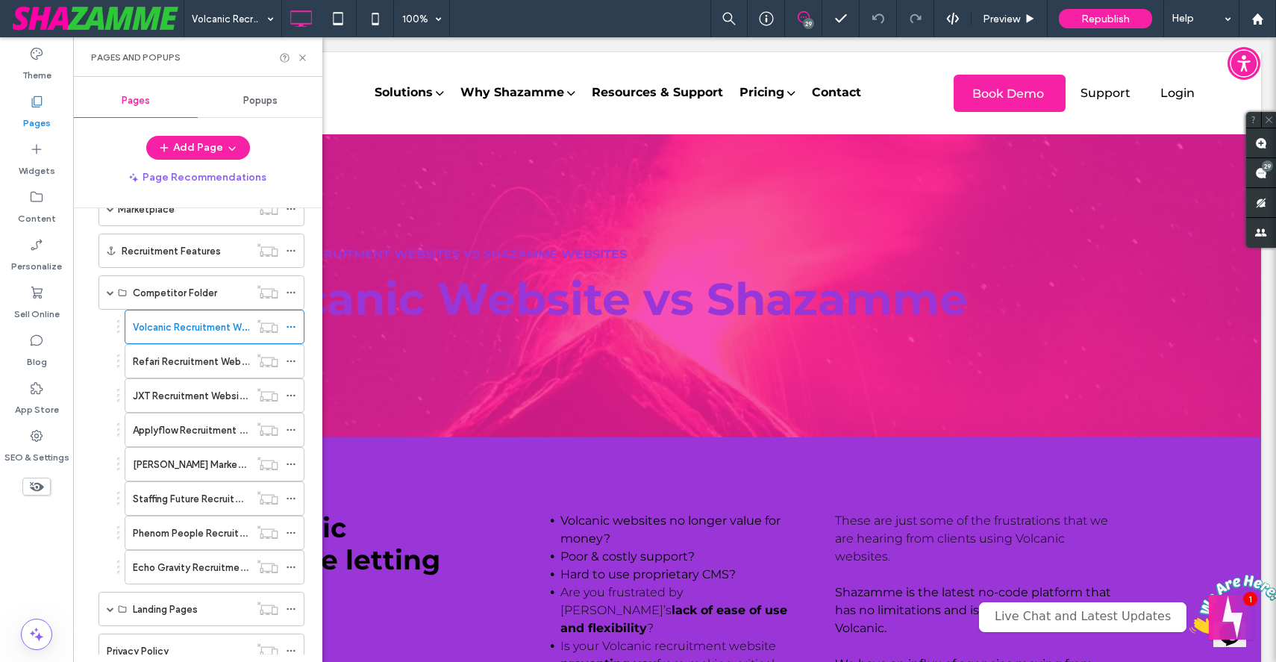
scroll to position [545, 0]
click at [291, 324] on icon at bounding box center [291, 325] width 10 height 10
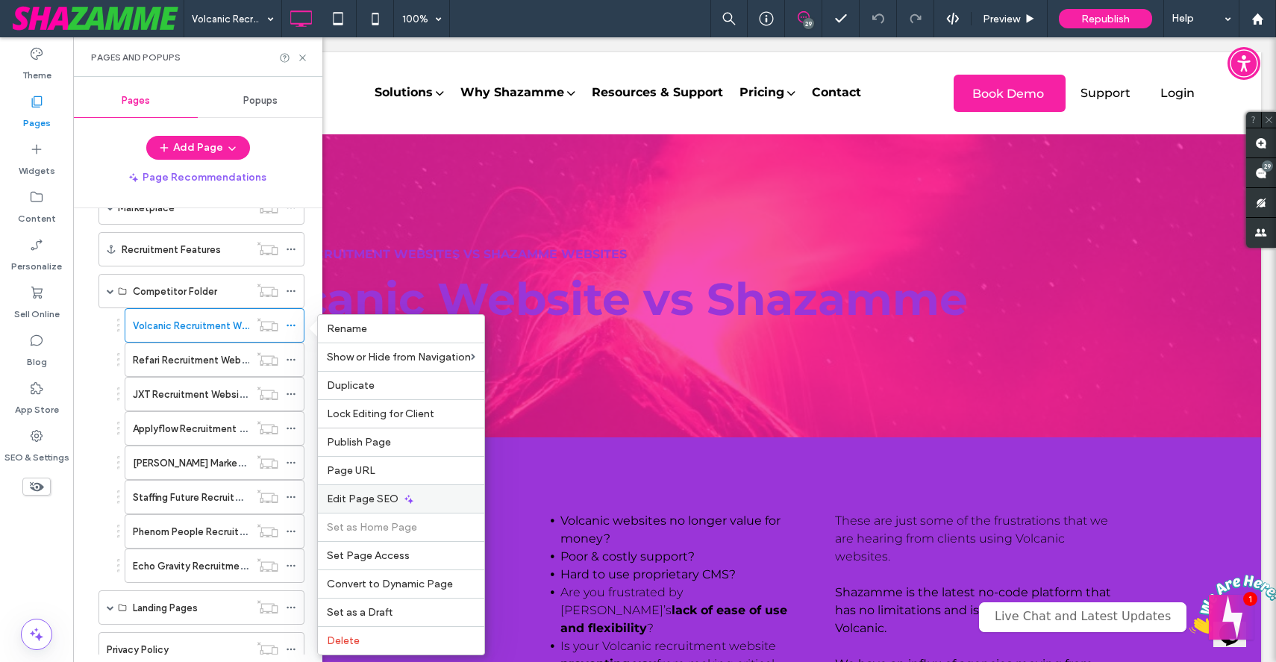
click at [359, 490] on div "Edit Page SEO" at bounding box center [401, 498] width 166 height 28
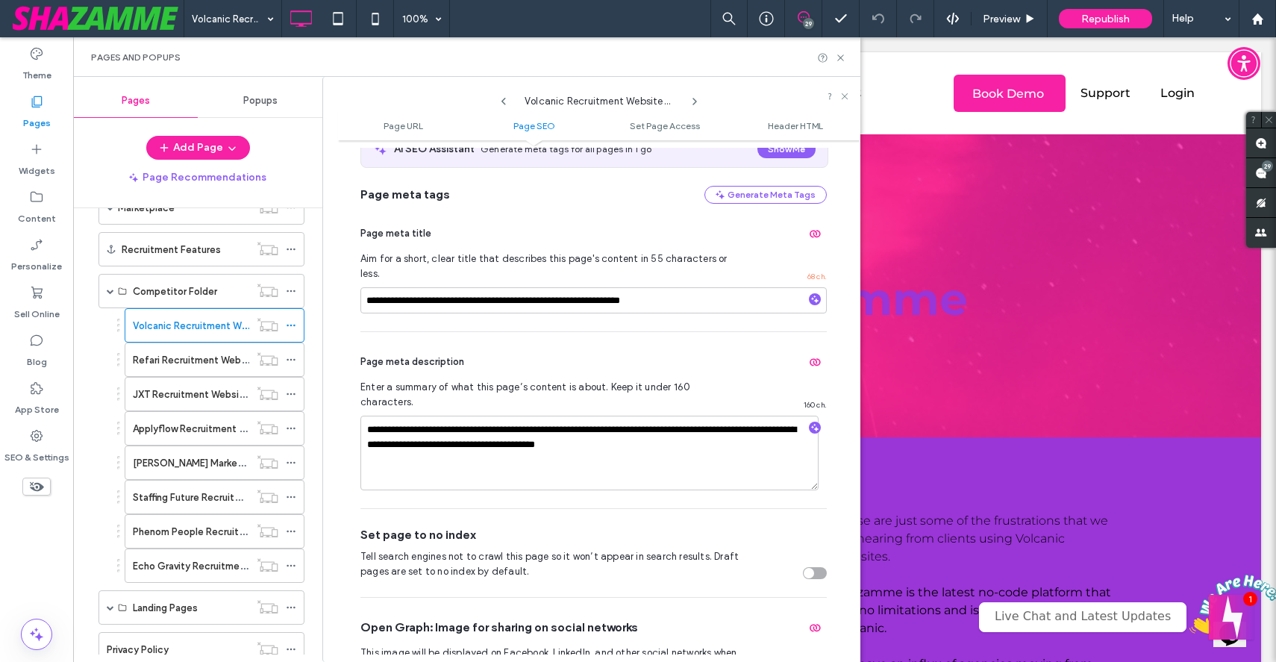
scroll to position [295, 0]
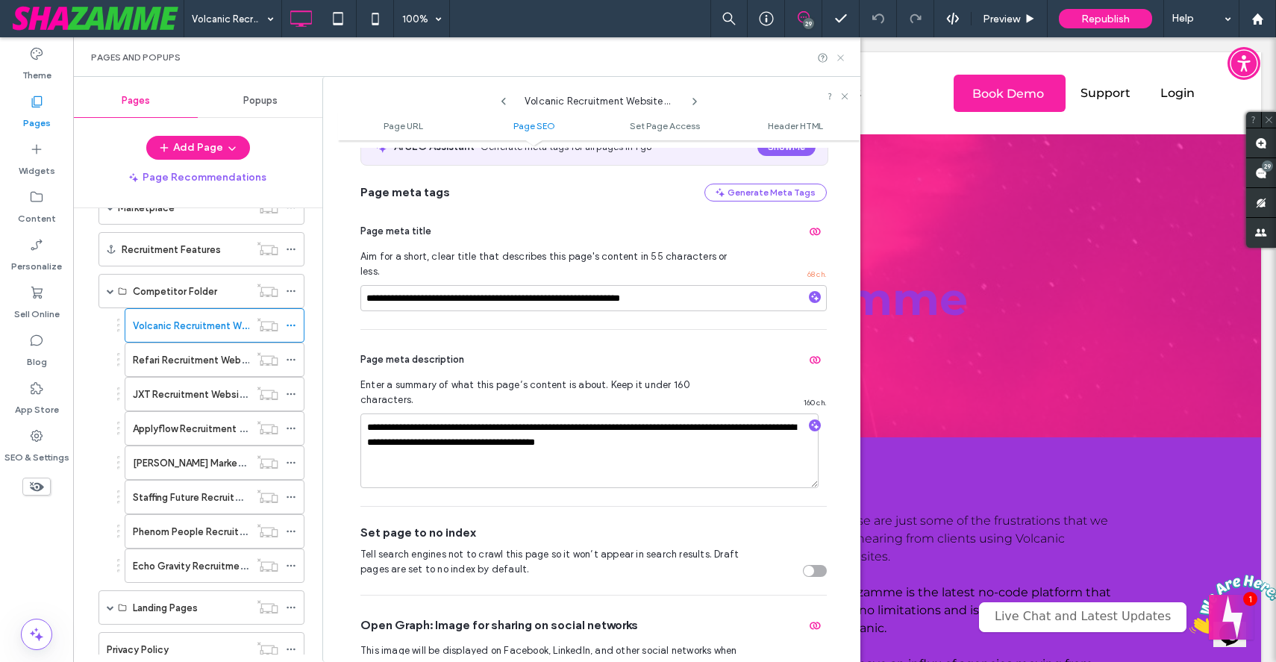
click at [839, 57] on icon at bounding box center [840, 57] width 11 height 11
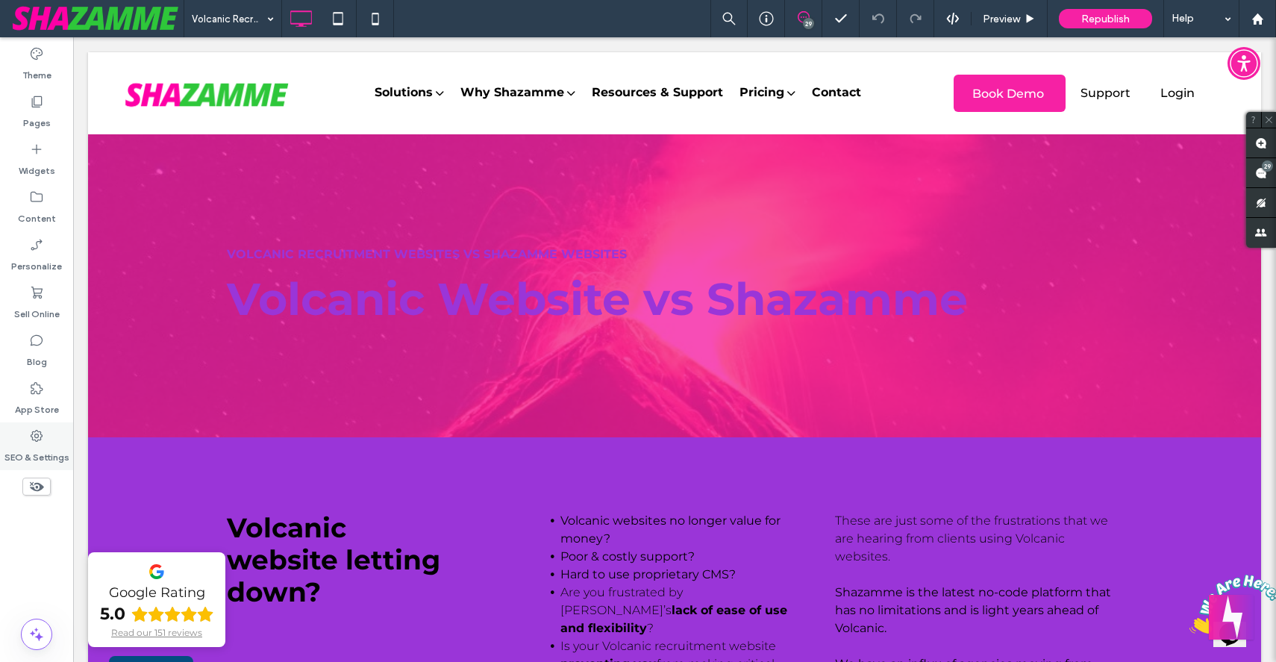
click at [38, 434] on use at bounding box center [37, 436] width 12 height 12
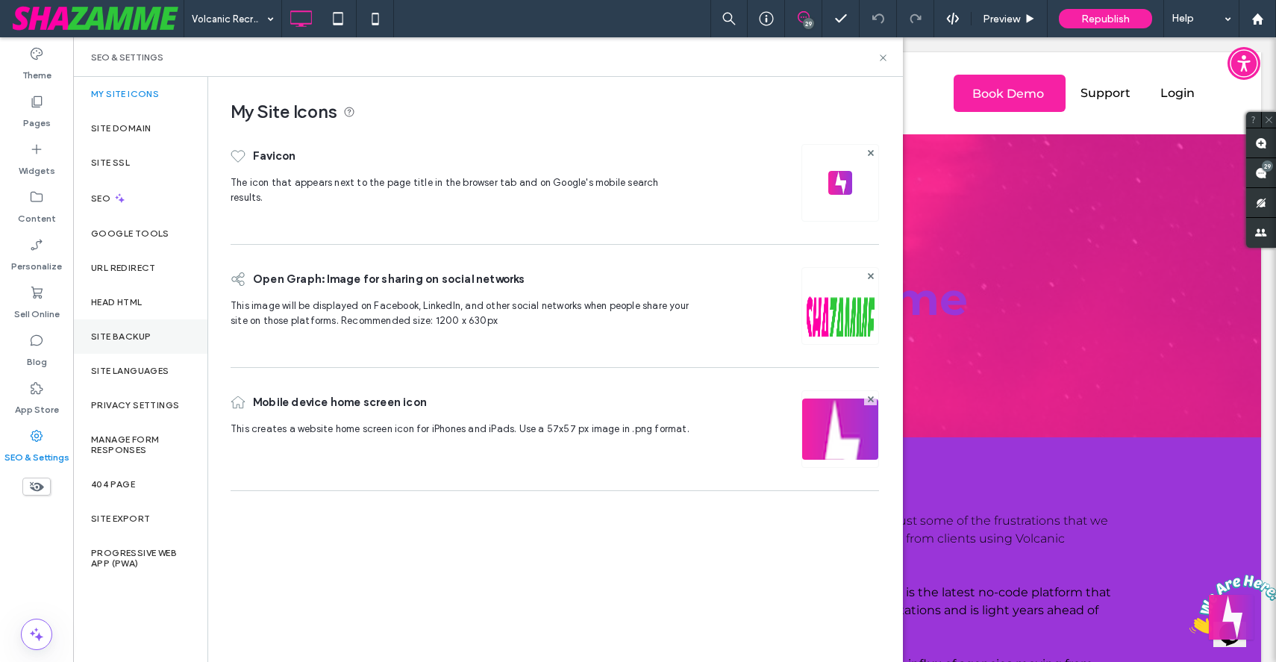
click at [127, 337] on label "Site Backup" at bounding box center [121, 336] width 60 height 10
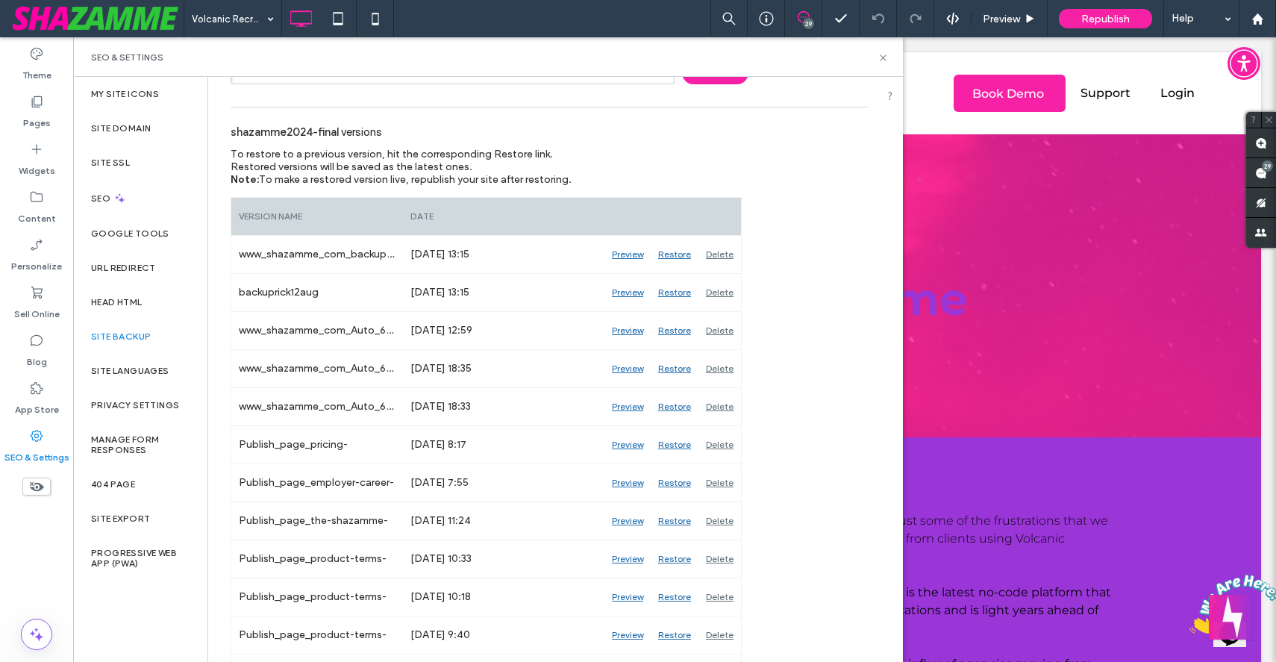
scroll to position [133, 0]
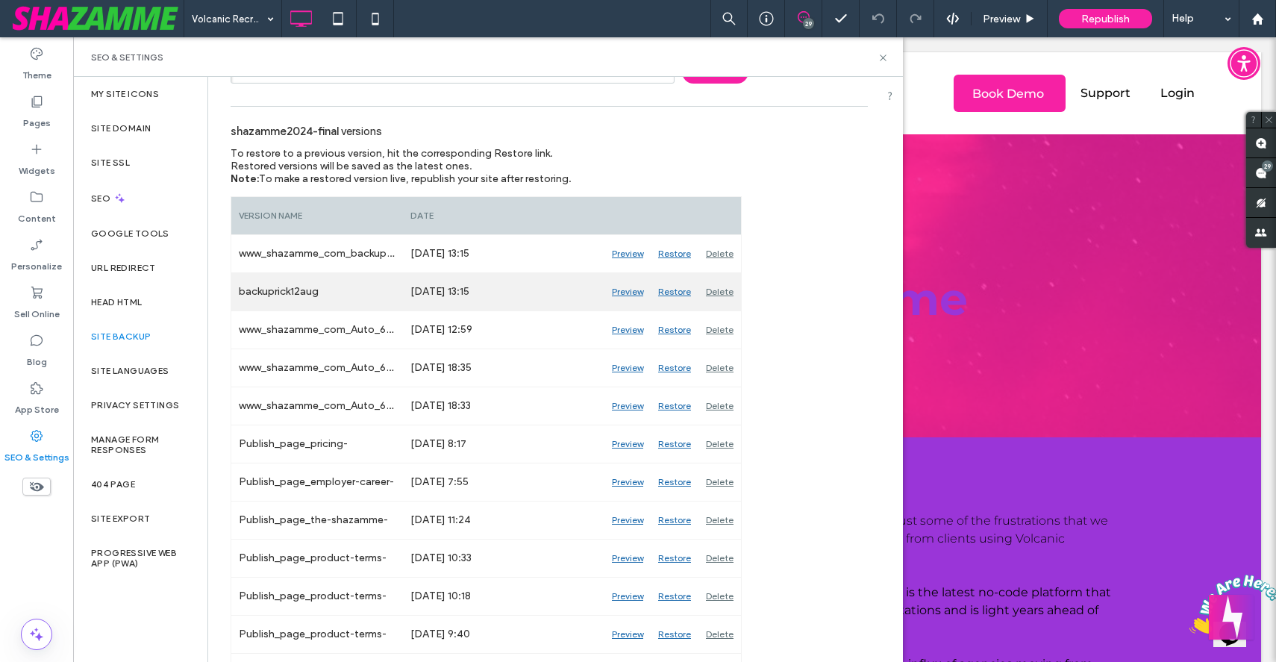
click at [677, 290] on div "Restore" at bounding box center [675, 291] width 48 height 37
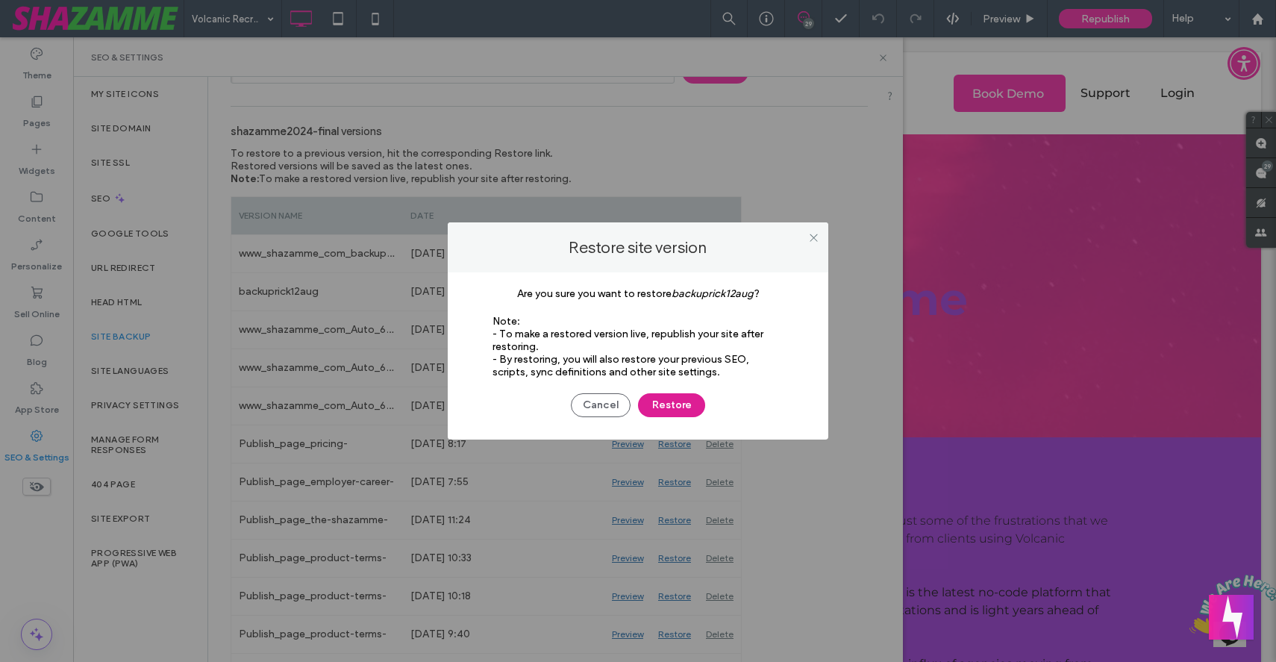
click at [674, 407] on button "Restore" at bounding box center [671, 405] width 67 height 24
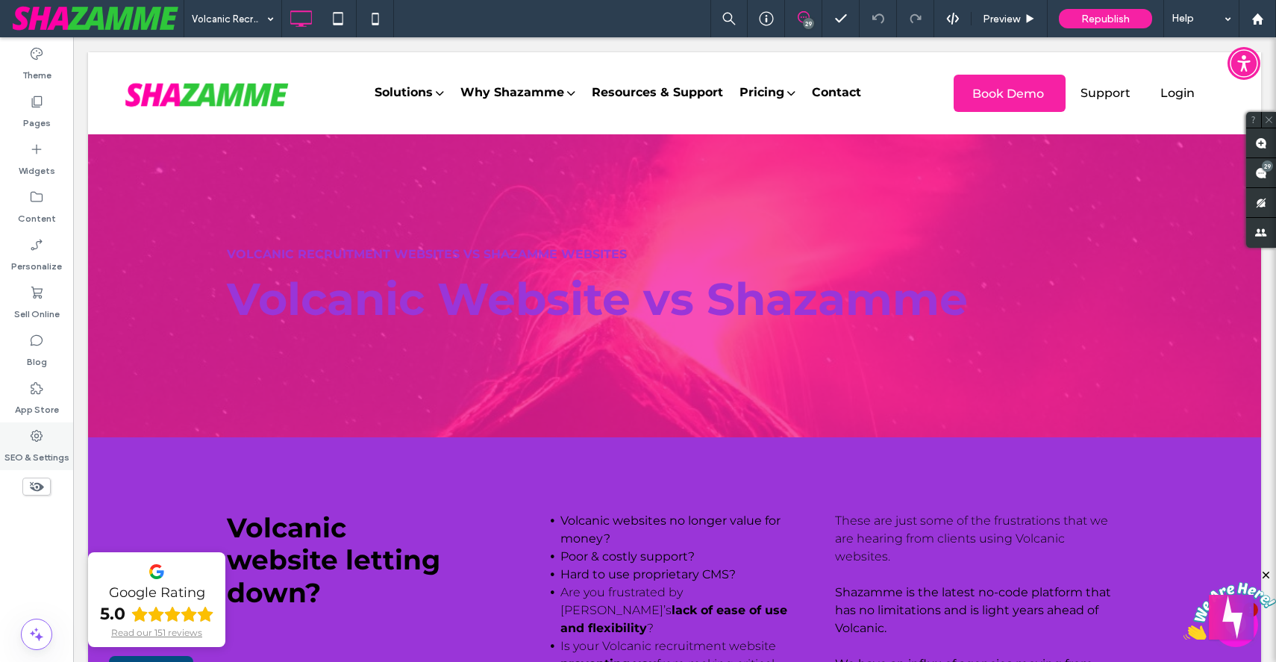
click at [40, 442] on icon at bounding box center [36, 435] width 15 height 15
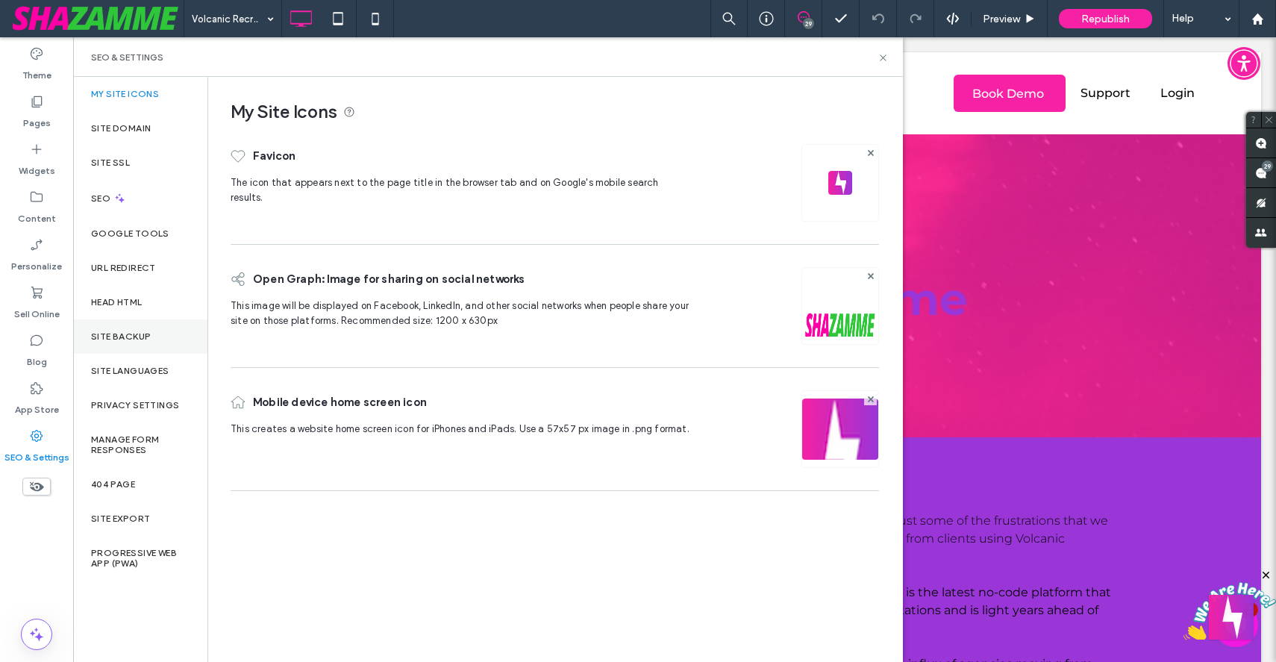
click at [123, 337] on label "Site Backup" at bounding box center [121, 336] width 60 height 10
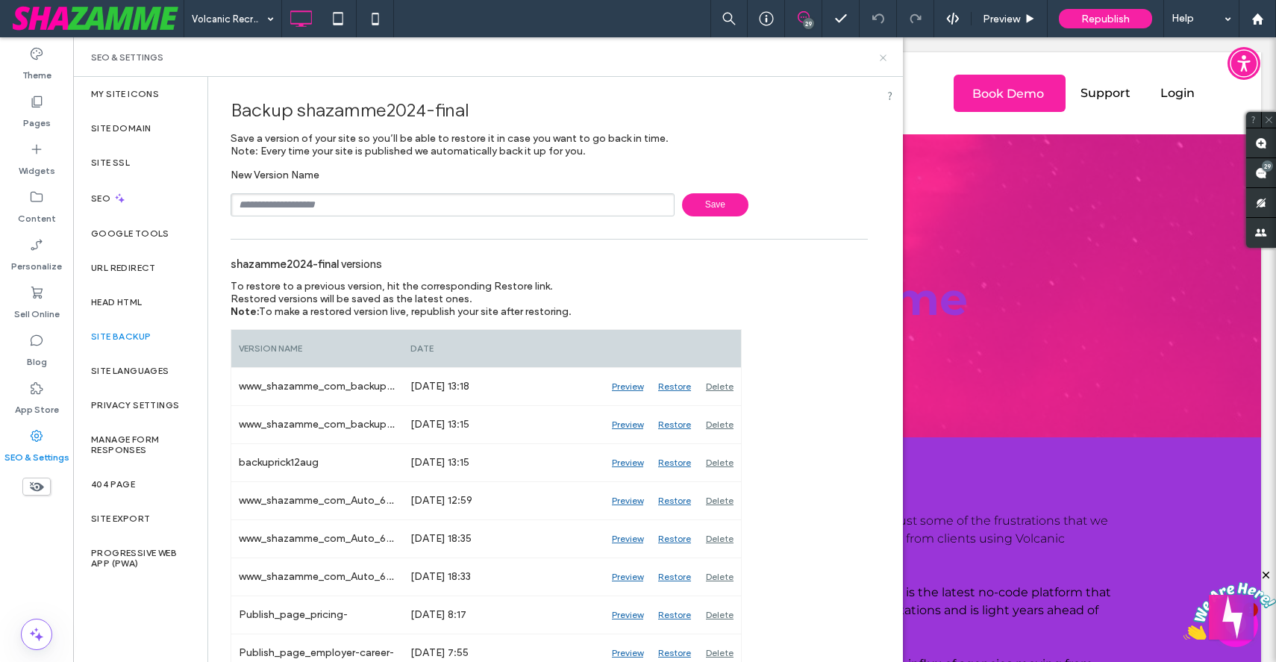
click at [886, 54] on use at bounding box center [883, 57] width 6 height 6
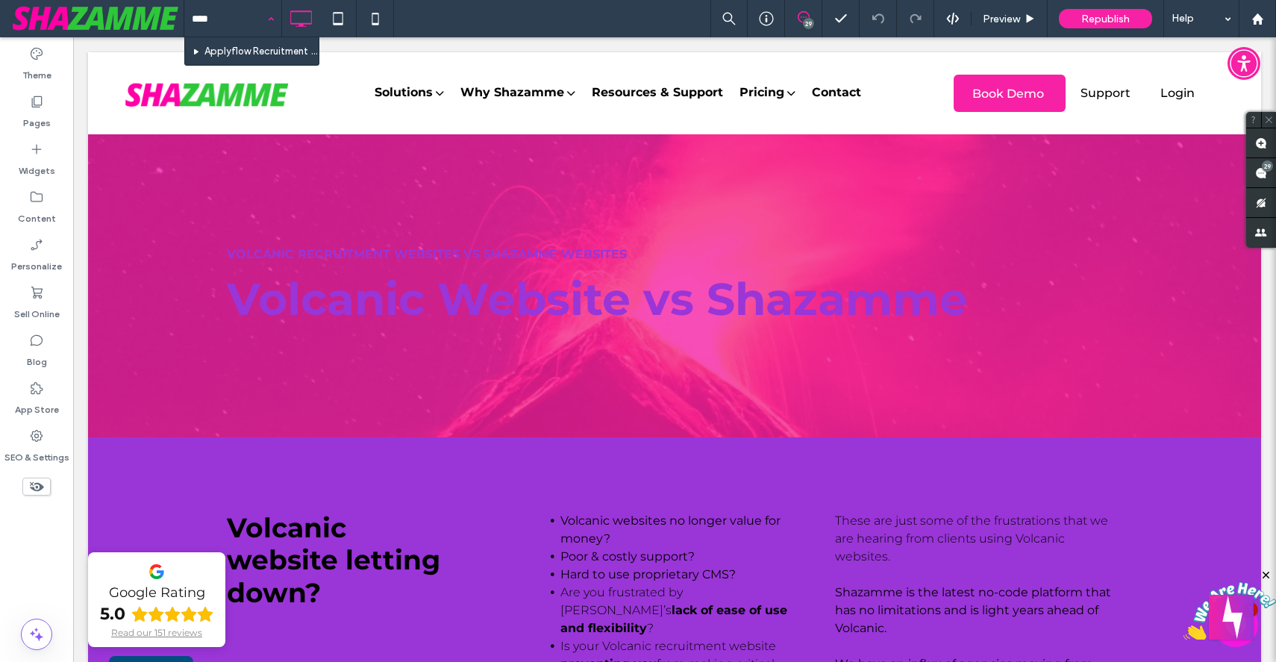
type input "*****"
click at [222, 53] on div at bounding box center [638, 331] width 1276 height 662
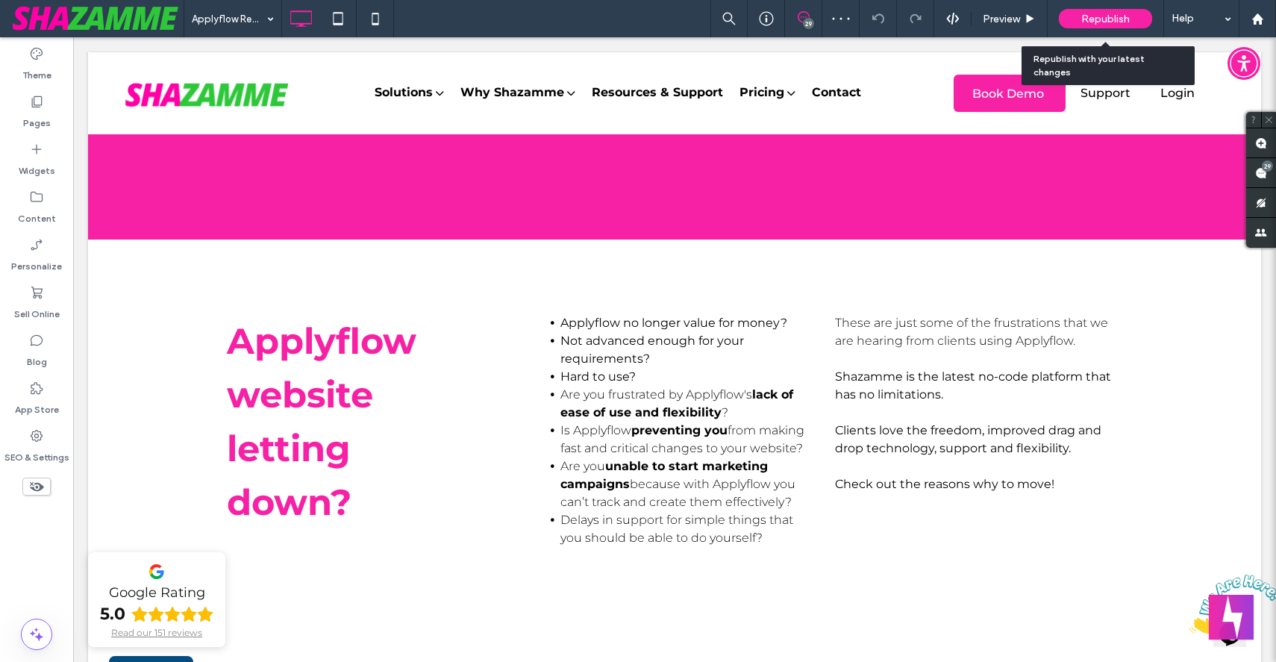
click at [1079, 20] on div "Republish" at bounding box center [1105, 18] width 93 height 19
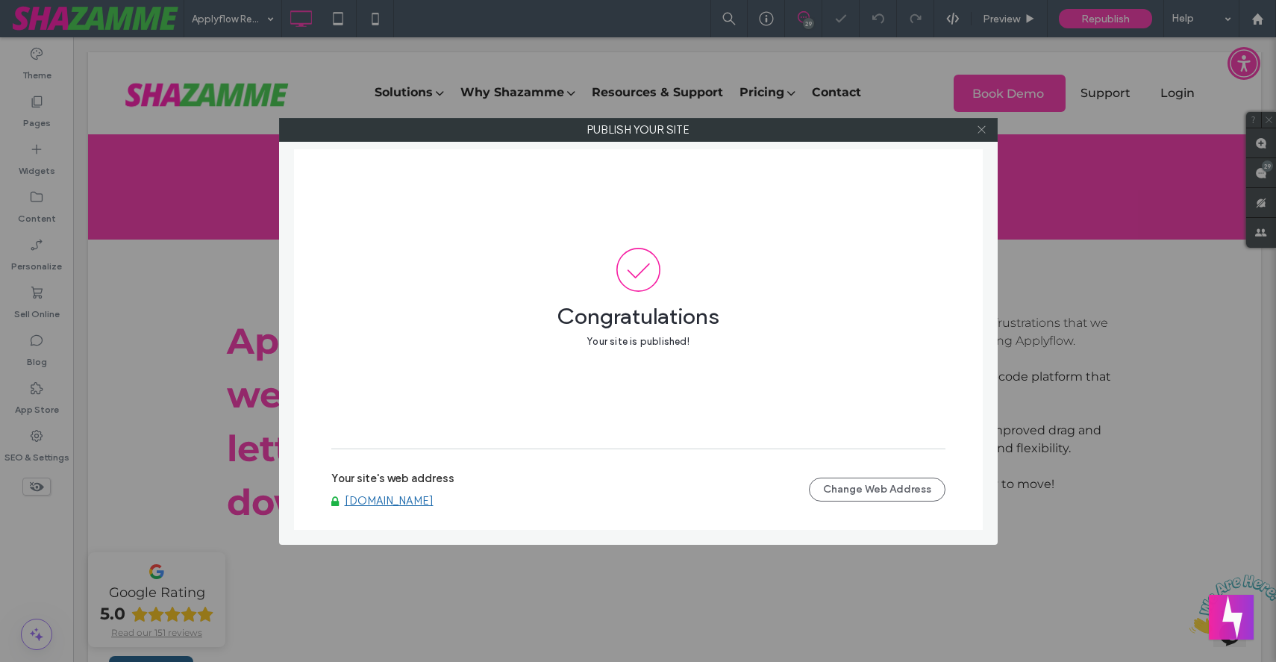
click at [980, 133] on icon at bounding box center [981, 129] width 11 height 11
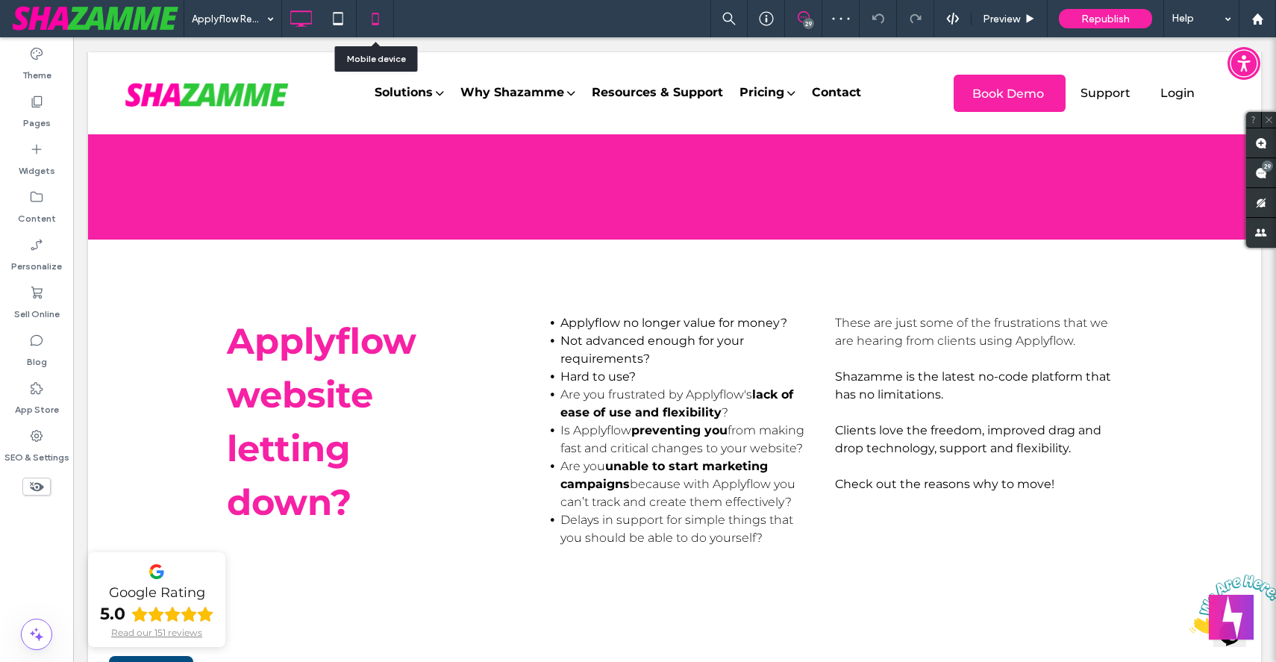
click at [372, 14] on icon at bounding box center [375, 19] width 30 height 30
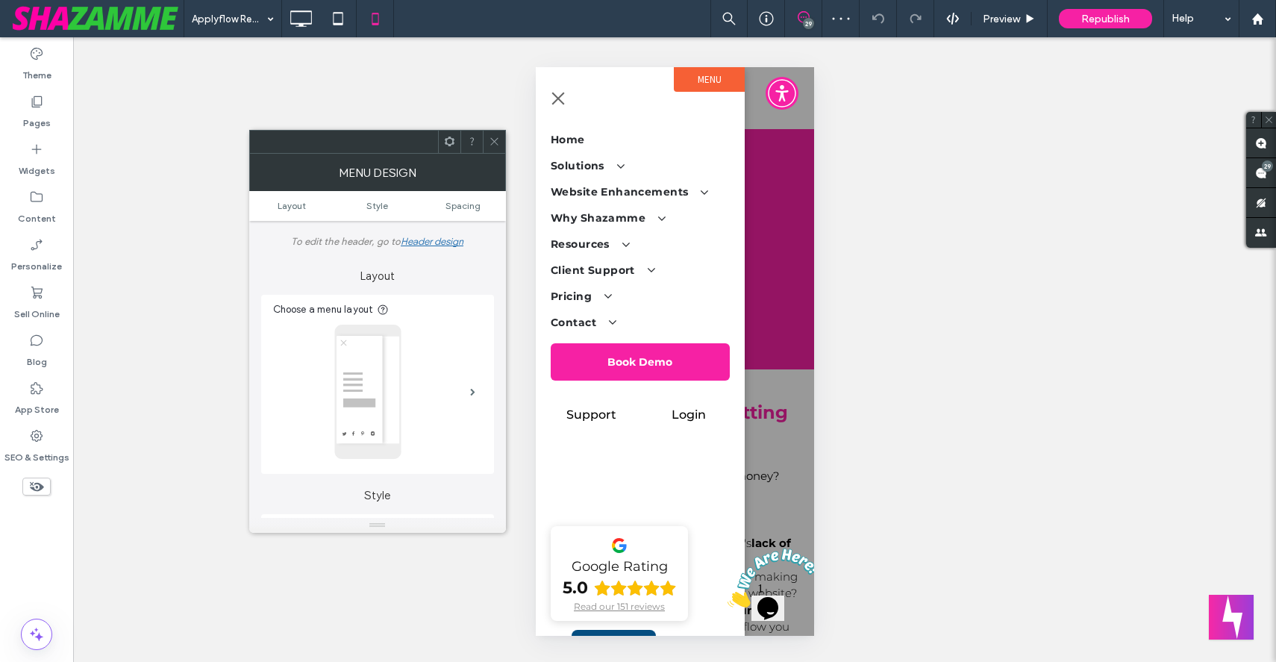
click at [557, 93] on button "menu" at bounding box center [557, 99] width 30 height 30
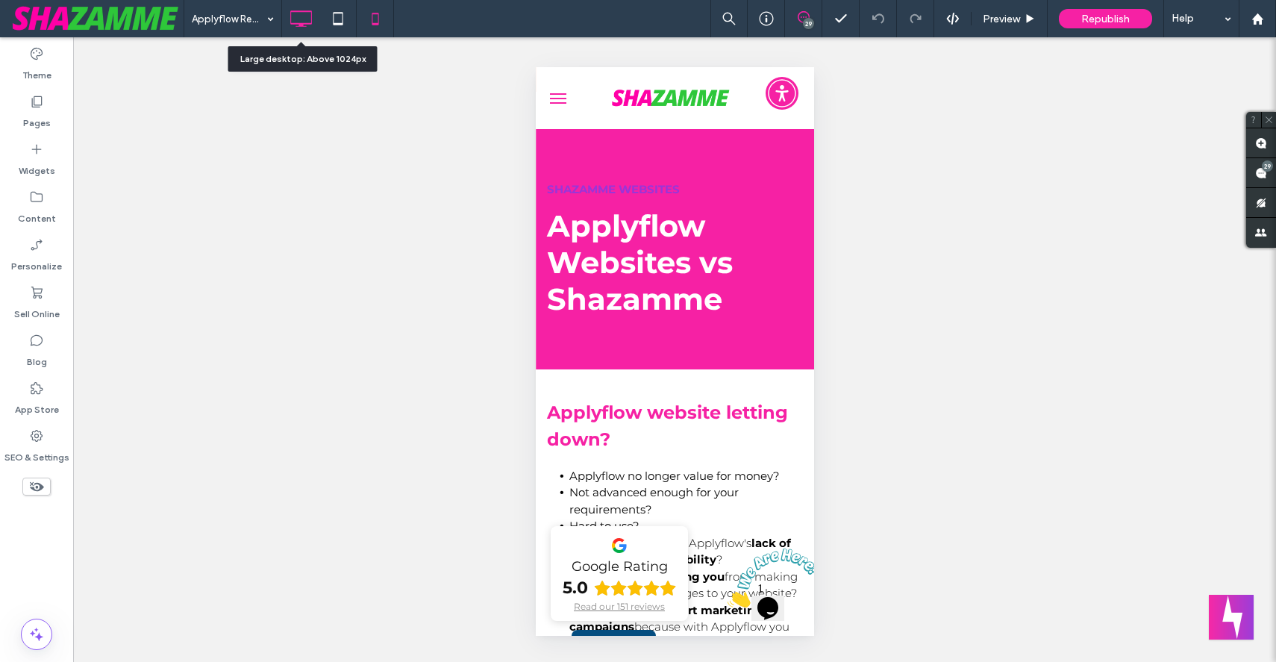
click at [307, 16] on icon at bounding box center [301, 19] width 30 height 30
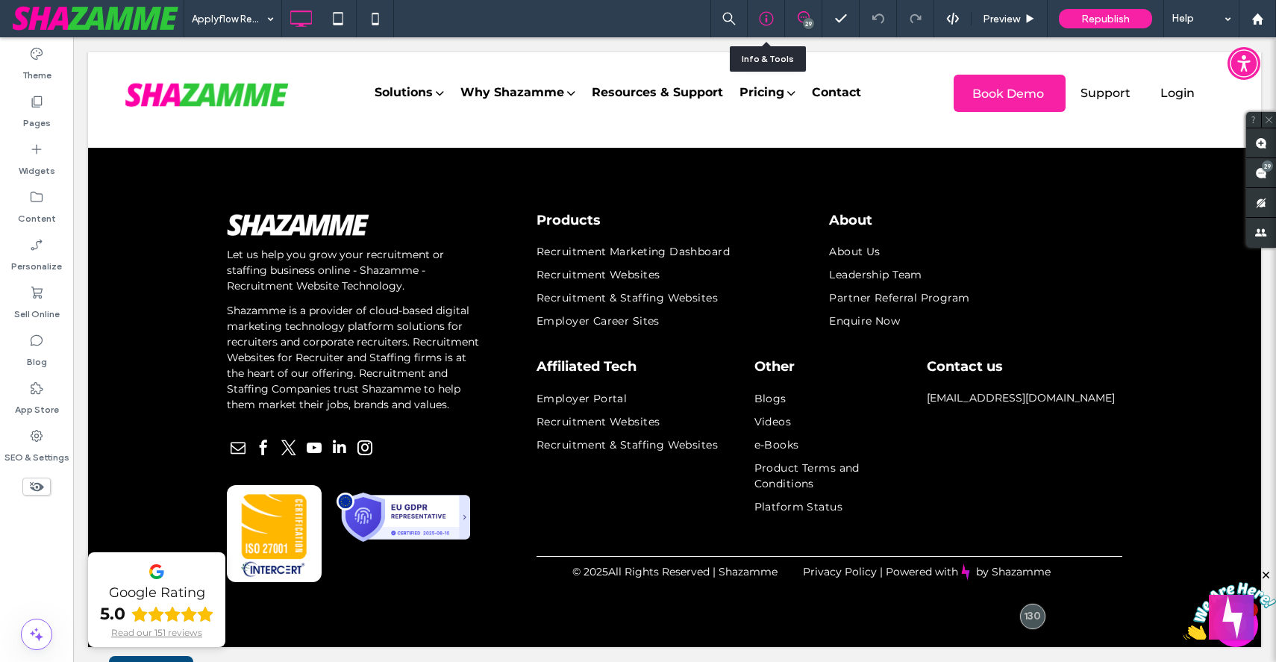
click at [766, 29] on div at bounding box center [766, 18] width 37 height 37
click at [768, 22] on icon at bounding box center [766, 18] width 15 height 15
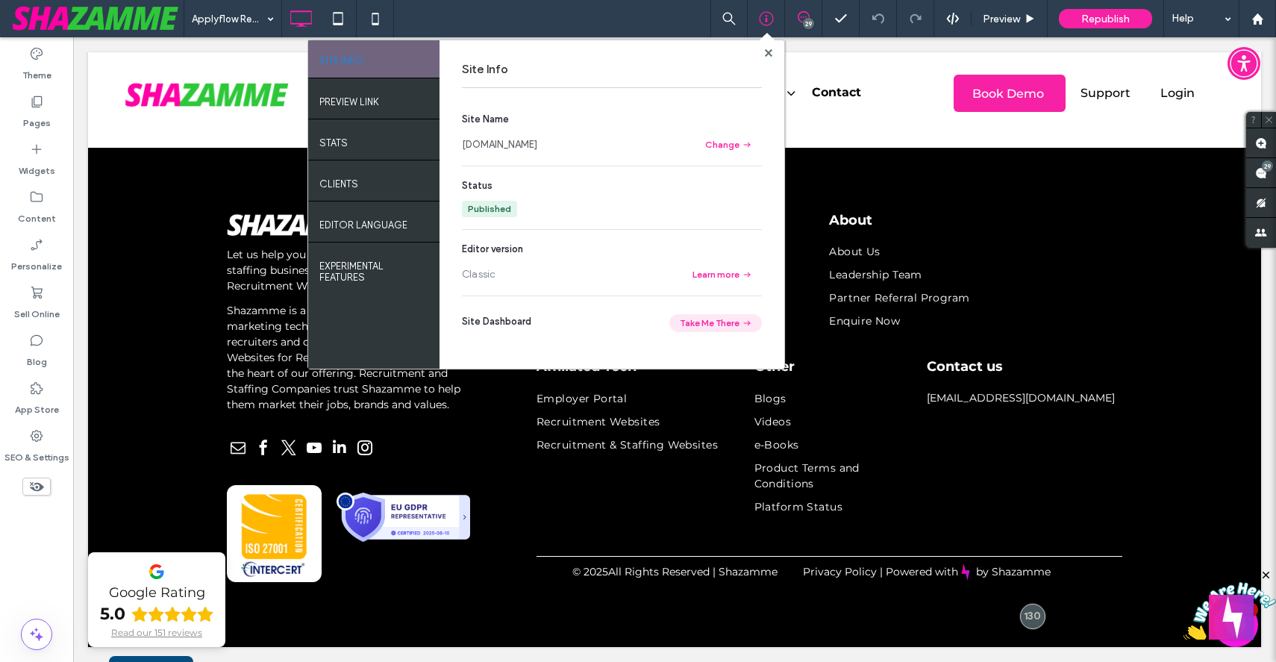
click at [730, 320] on button "Take Me There" at bounding box center [715, 323] width 93 height 18
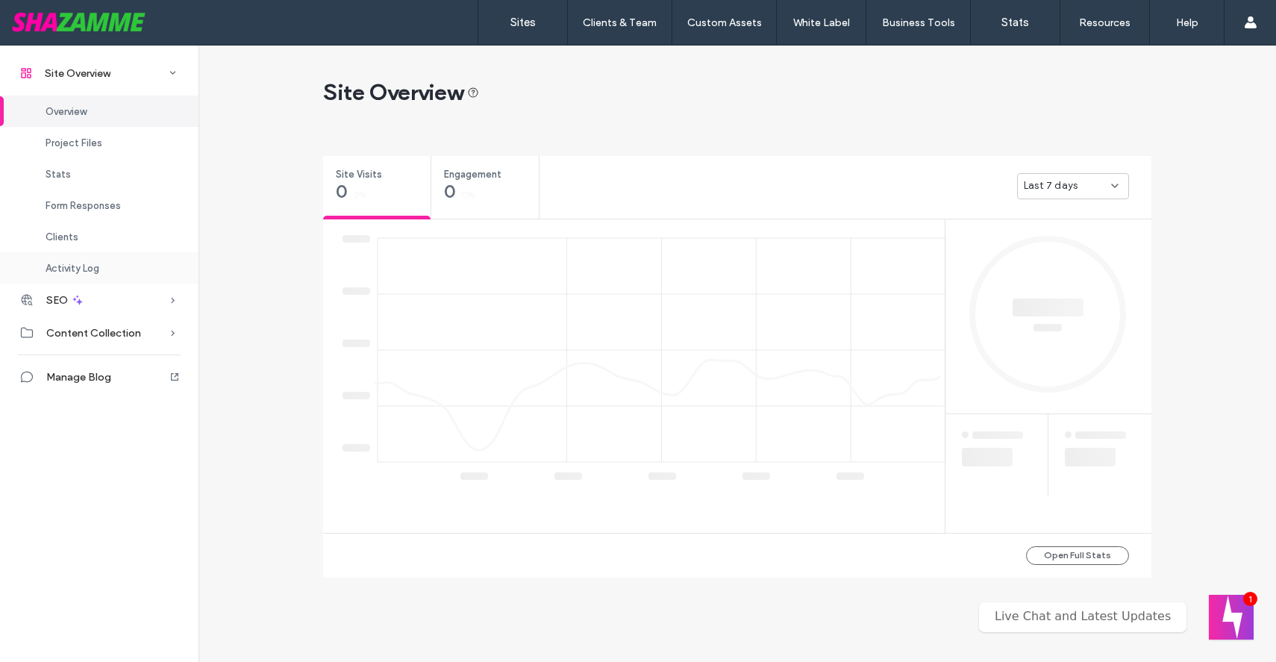
click at [92, 265] on span "Activity Log" at bounding box center [73, 268] width 54 height 11
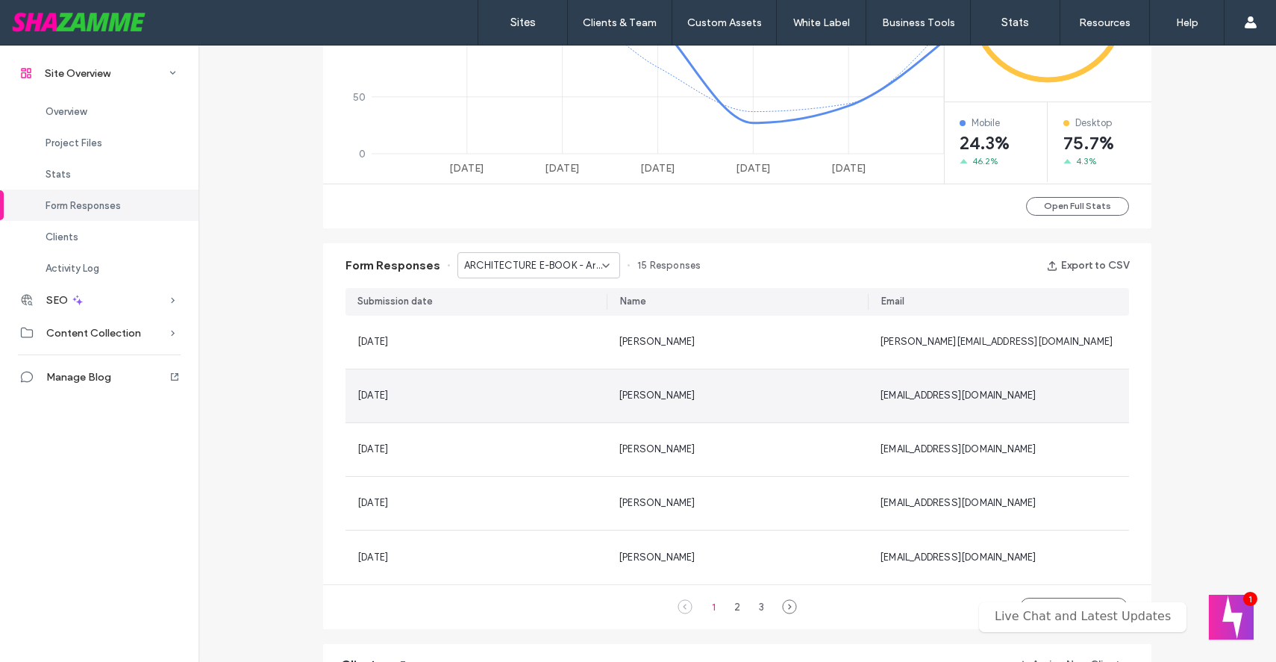
scroll to position [818, 0]
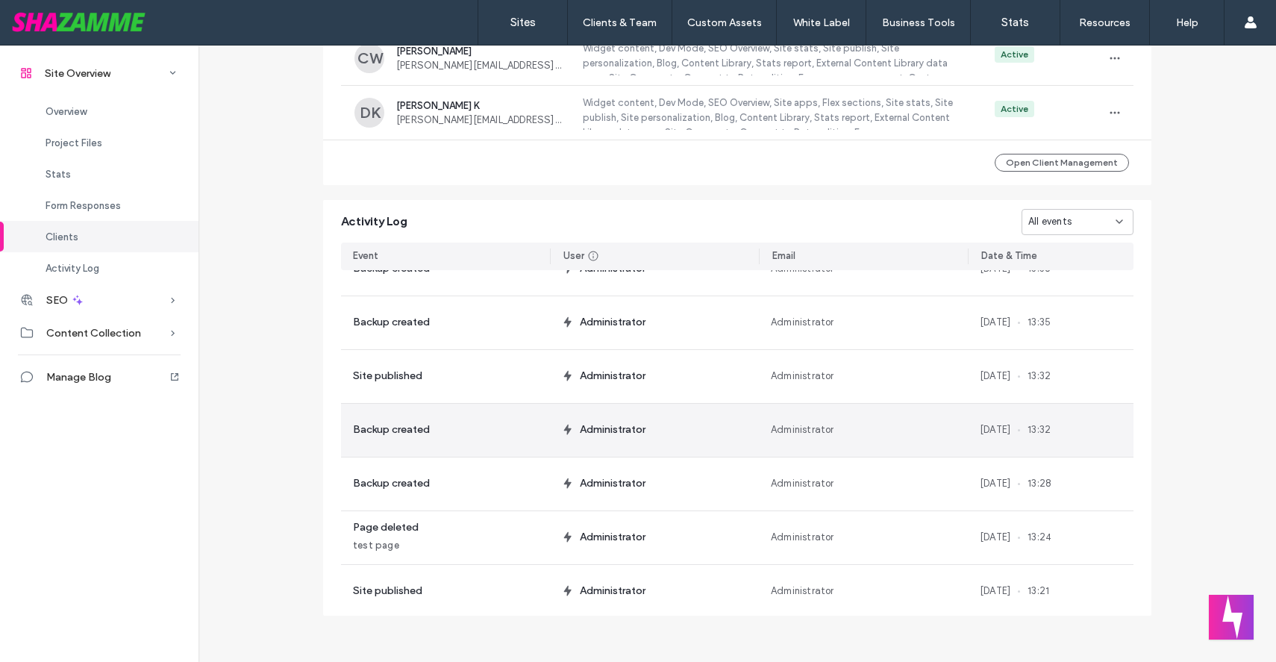
scroll to position [14269, 0]
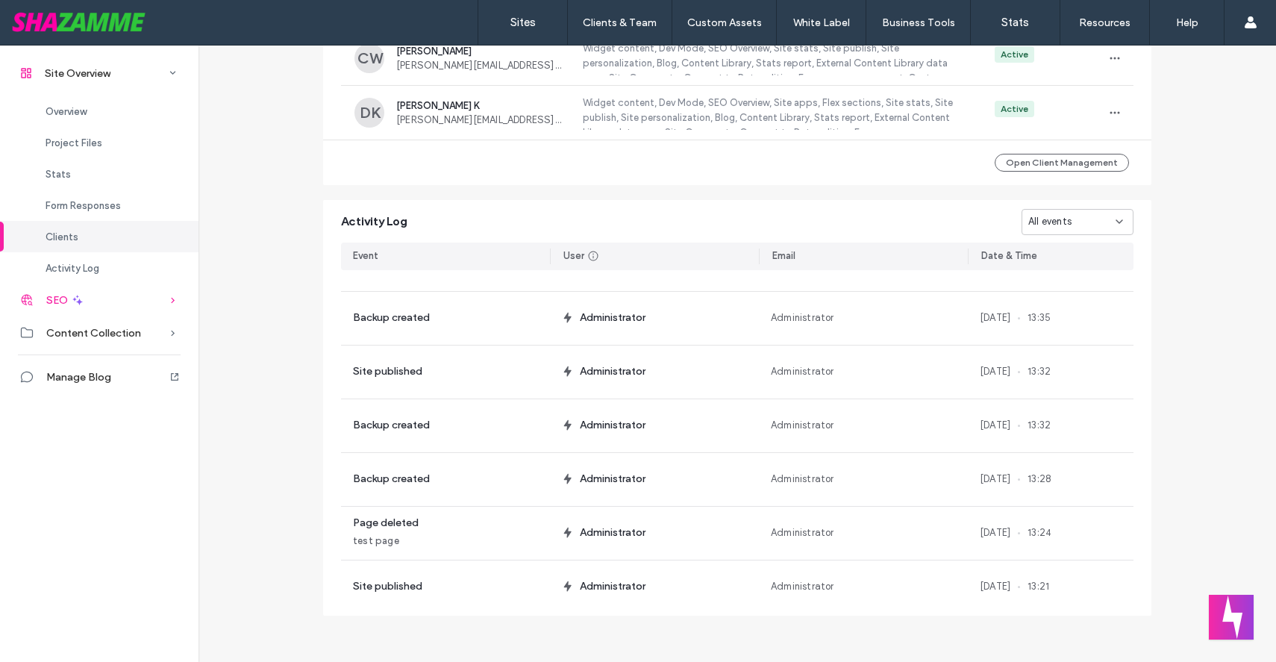
click at [171, 301] on icon at bounding box center [173, 299] width 15 height 15
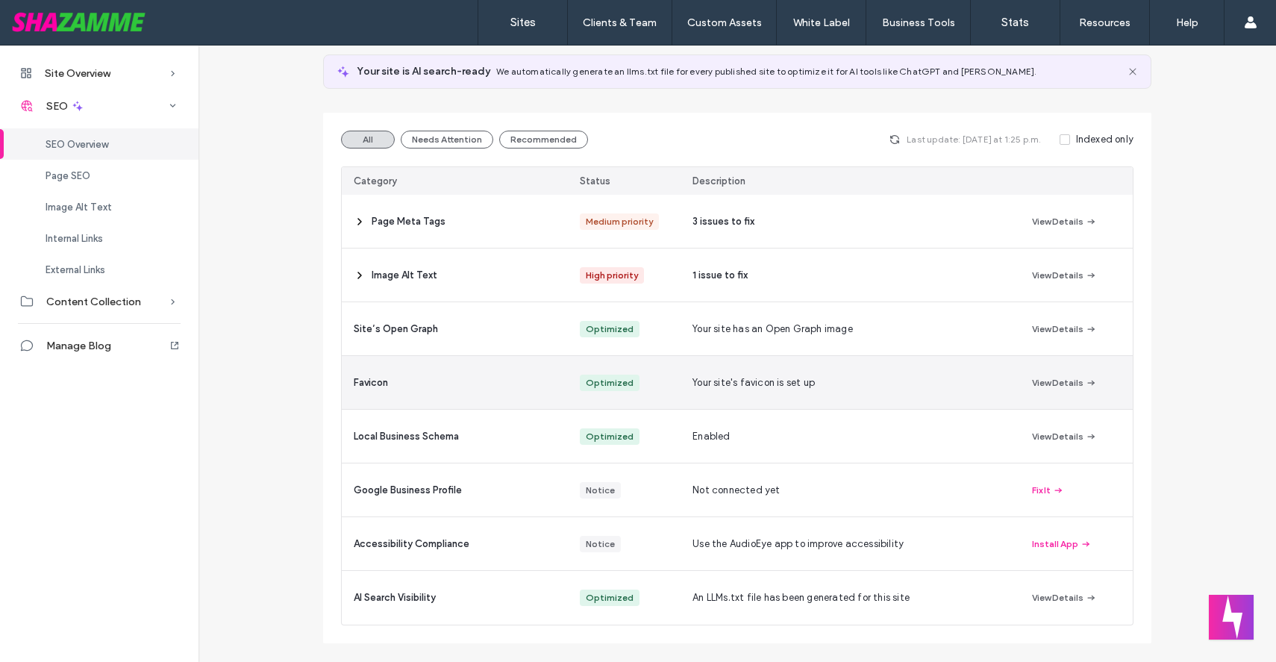
scroll to position [115, 0]
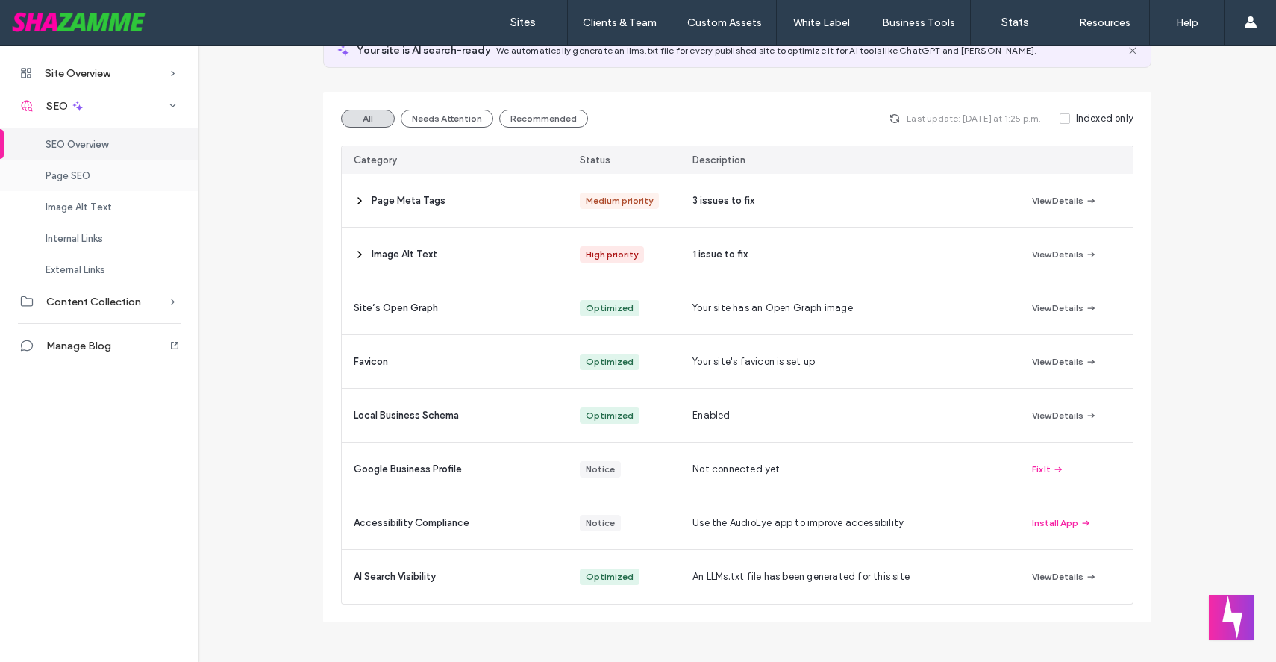
click at [127, 166] on div "Page SEO" at bounding box center [99, 175] width 198 height 31
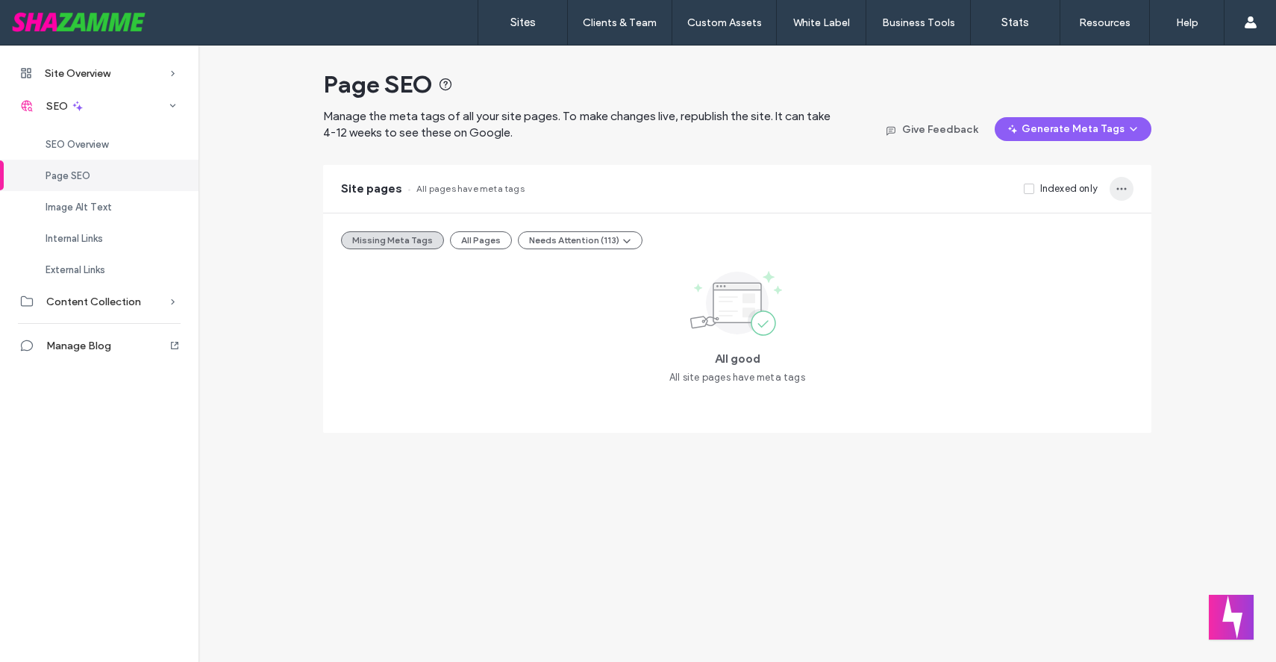
click at [1116, 189] on icon "button" at bounding box center [1122, 189] width 12 height 12
click at [1196, 174] on div "Page SEO Manage the meta tags of all your site pages. To make changes live, rep…" at bounding box center [736, 239] width 1077 height 387
click at [609, 245] on button "Needs Attention (113)" at bounding box center [580, 240] width 125 height 18
click at [619, 220] on div "Missing Meta Tags All Pages Needs Attention (113) All good All site pages have …" at bounding box center [737, 322] width 828 height 219
click at [100, 305] on span "Content Collection" at bounding box center [93, 301] width 95 height 13
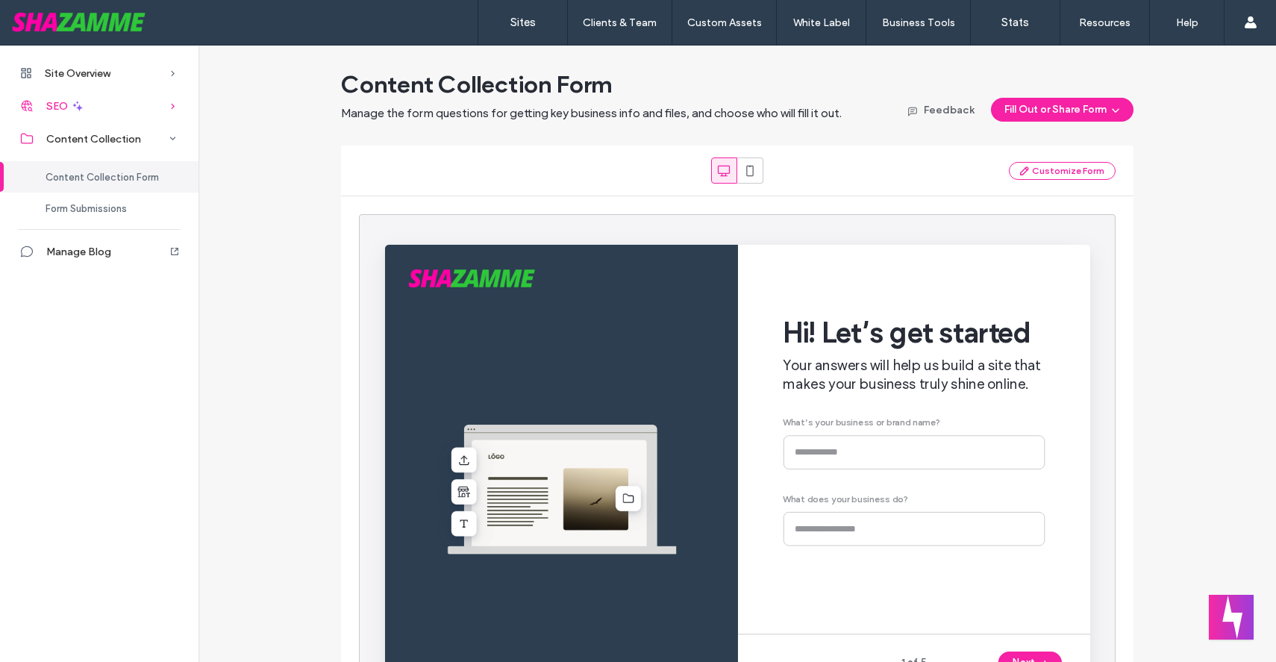
click at [113, 107] on div "SEO" at bounding box center [99, 106] width 198 height 33
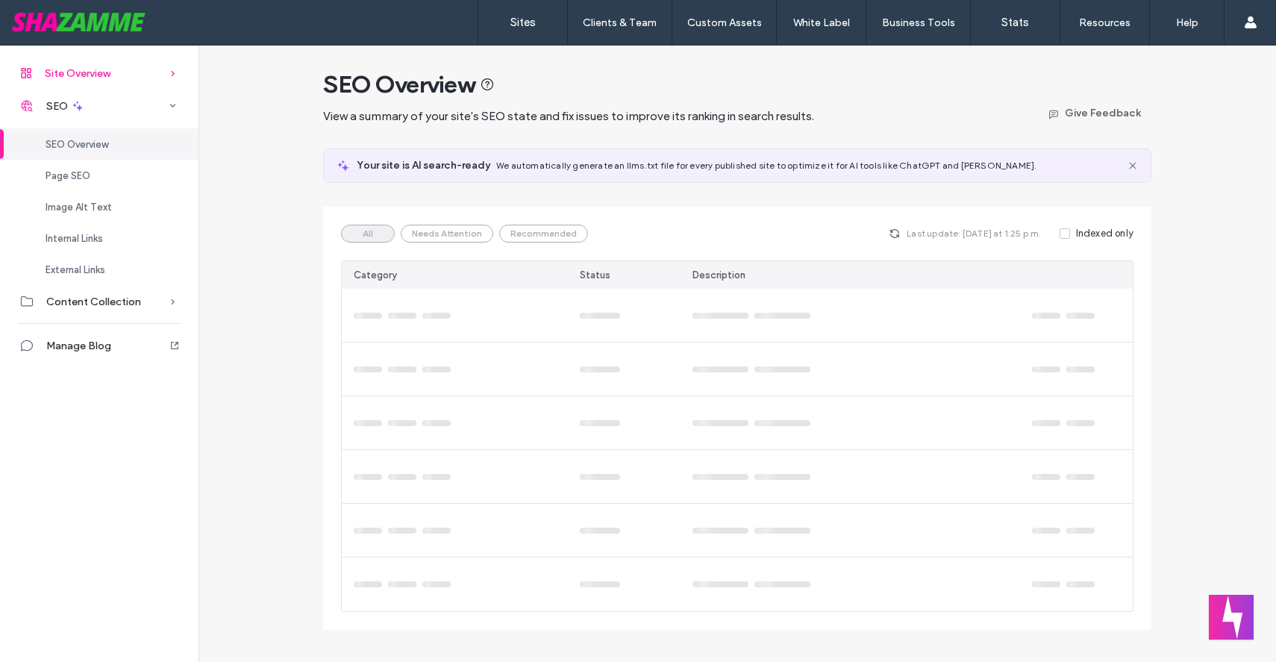
click at [152, 65] on div "Site Overview" at bounding box center [99, 73] width 198 height 33
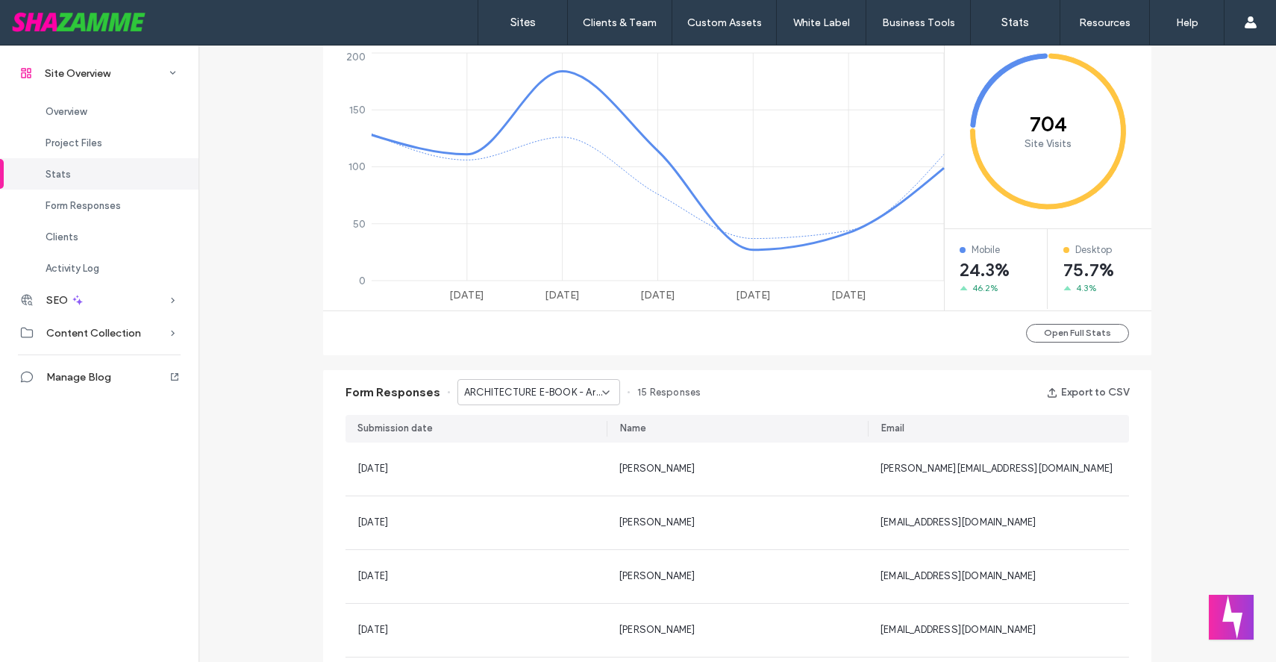
scroll to position [701, 0]
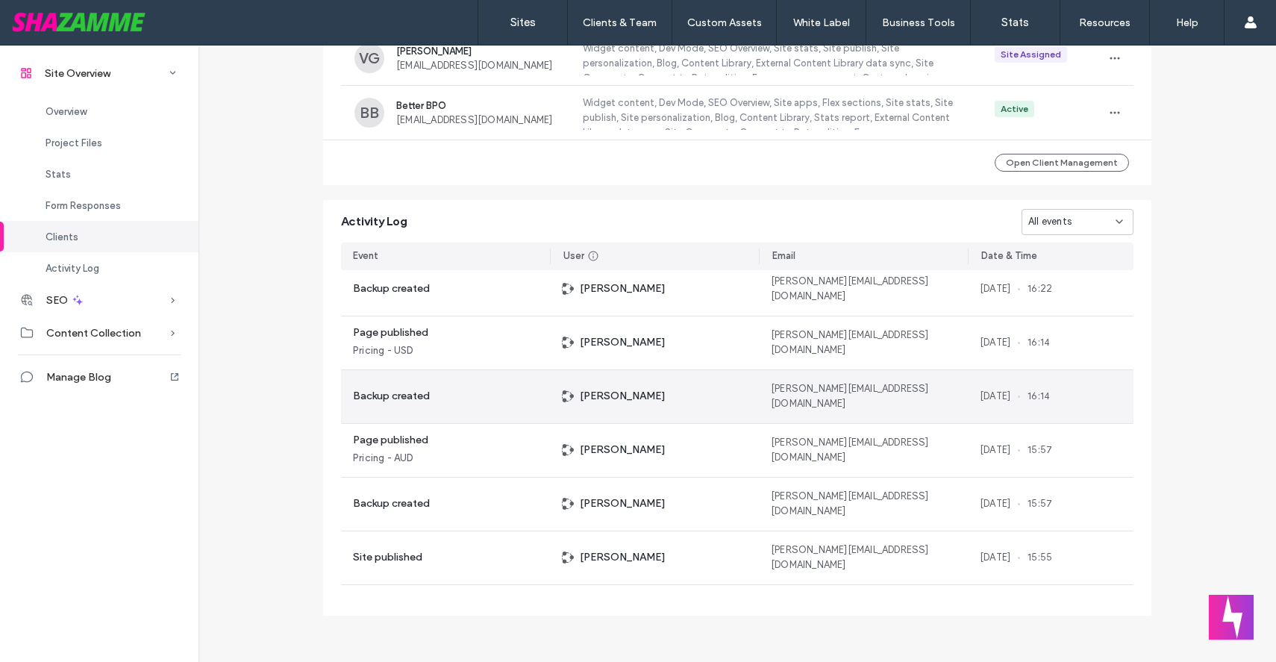
scroll to position [24296, 0]
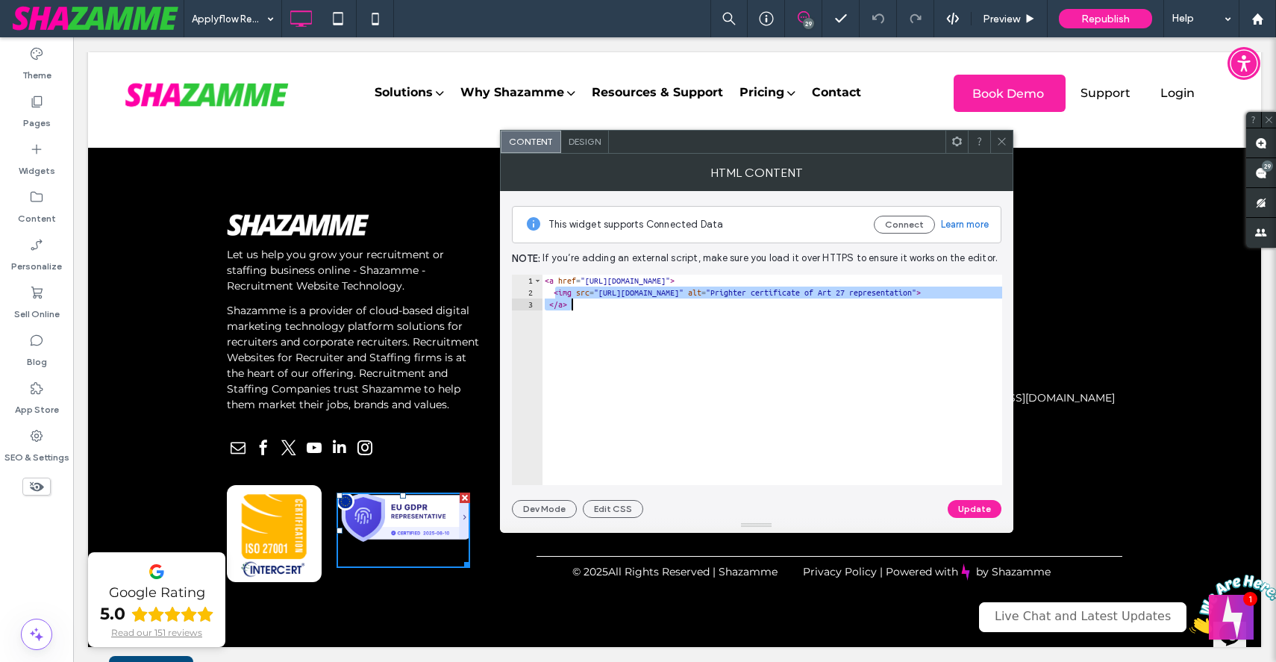
click at [804, 290] on div "< a href = "[URL][DOMAIN_NAME]" > < img src = "[URL][DOMAIN_NAME]" alt = "Prigh…" at bounding box center [942, 392] width 801 height 234
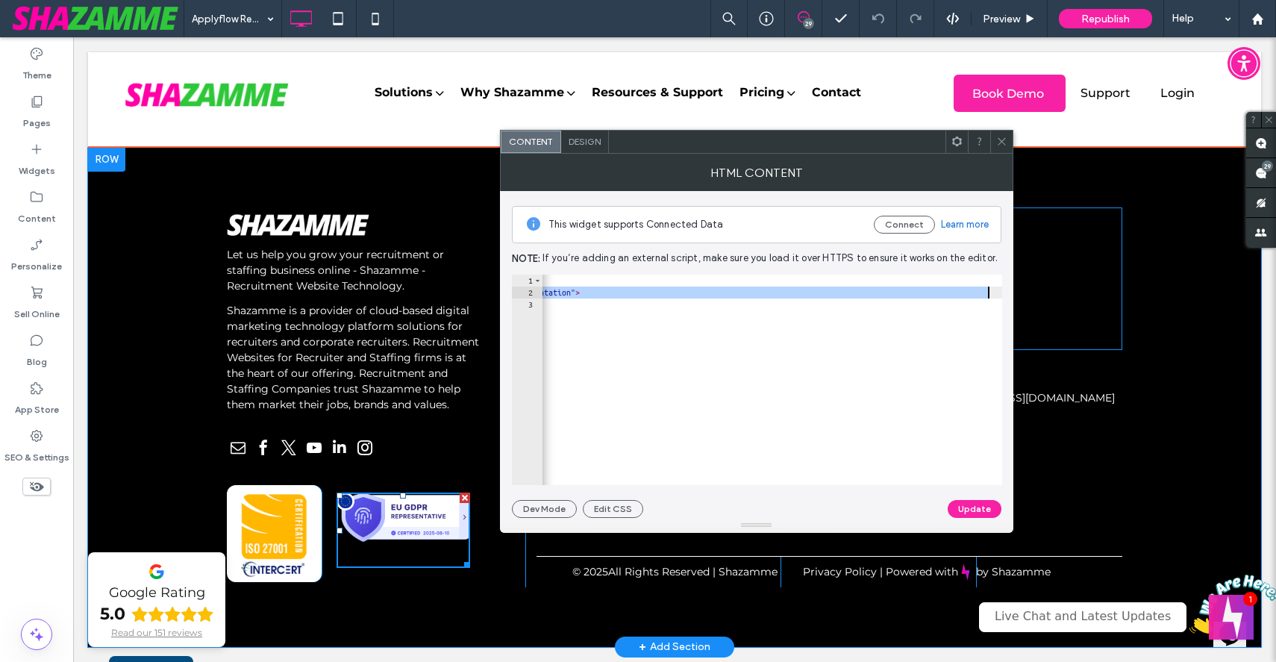
scroll to position [0, 341]
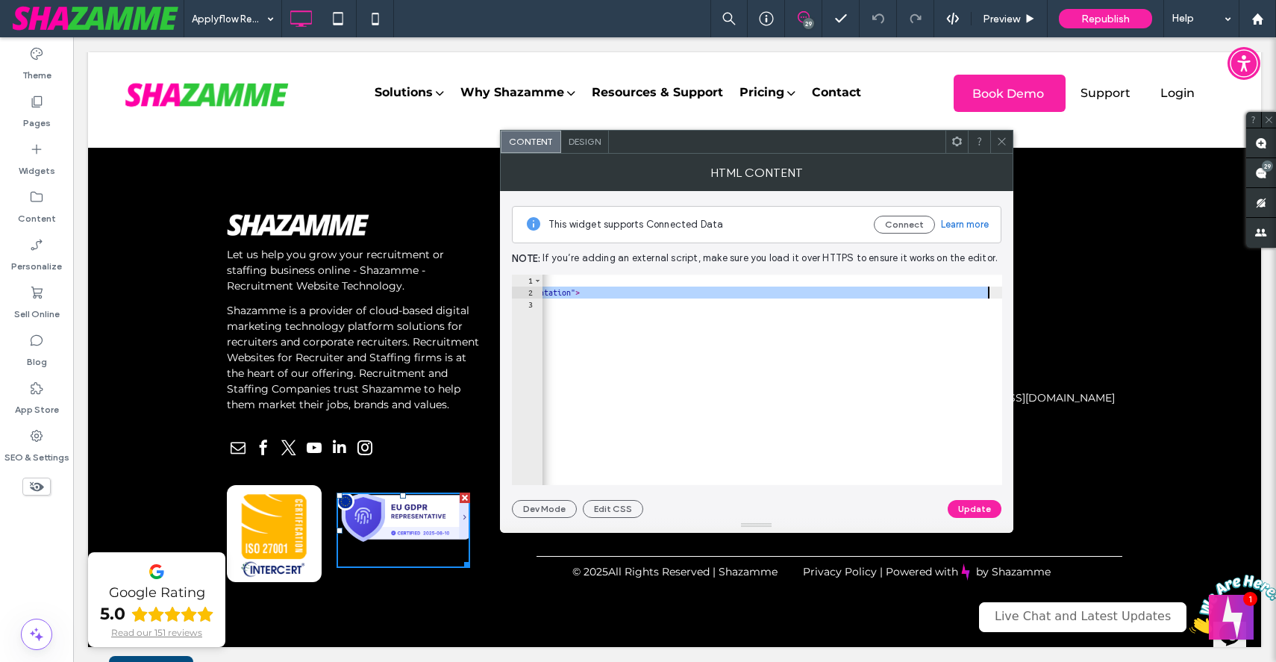
drag, startPoint x: 610, startPoint y: 293, endPoint x: 986, endPoint y: 292, distance: 376.1
click at [986, 292] on div "< a href = "[URL][DOMAIN_NAME]" > < img src = "[URL][DOMAIN_NAME]" alt = "Prigh…" at bounding box center [601, 392] width 801 height 234
click at [669, 328] on div "< a href = "[URL][DOMAIN_NAME]" > < img src = "[URL][DOMAIN_NAME]" alt = "Prigh…" at bounding box center [601, 392] width 801 height 234
click at [583, 292] on div "< a href = "[URL][DOMAIN_NAME]" > < img src = "[URL][DOMAIN_NAME]" alt = "Prigh…" at bounding box center [736, 392] width 801 height 234
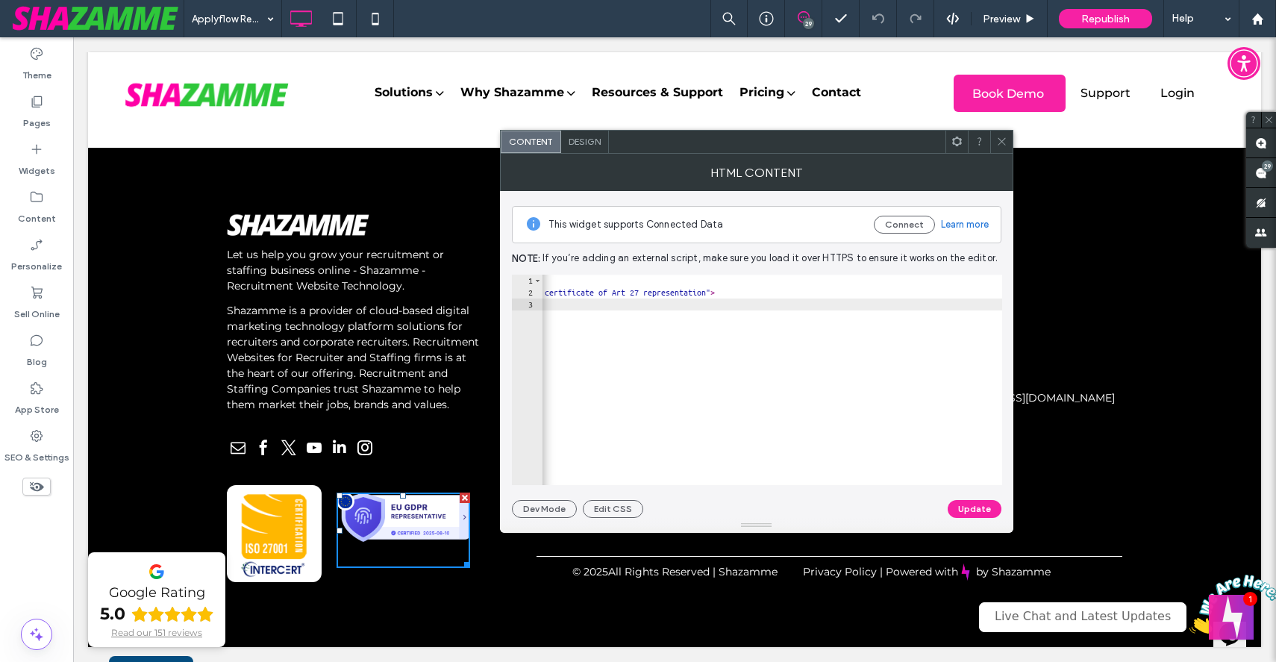
click at [624, 292] on div "< a href = "https://prighter.com/q/12459986982" > < img src = "https://prighter…" at bounding box center [736, 392] width 801 height 234
click at [595, 296] on div "< a href = "https://prighter.com/q/12459986982" > < img src = "https://prighter…" at bounding box center [919, 392] width 801 height 234
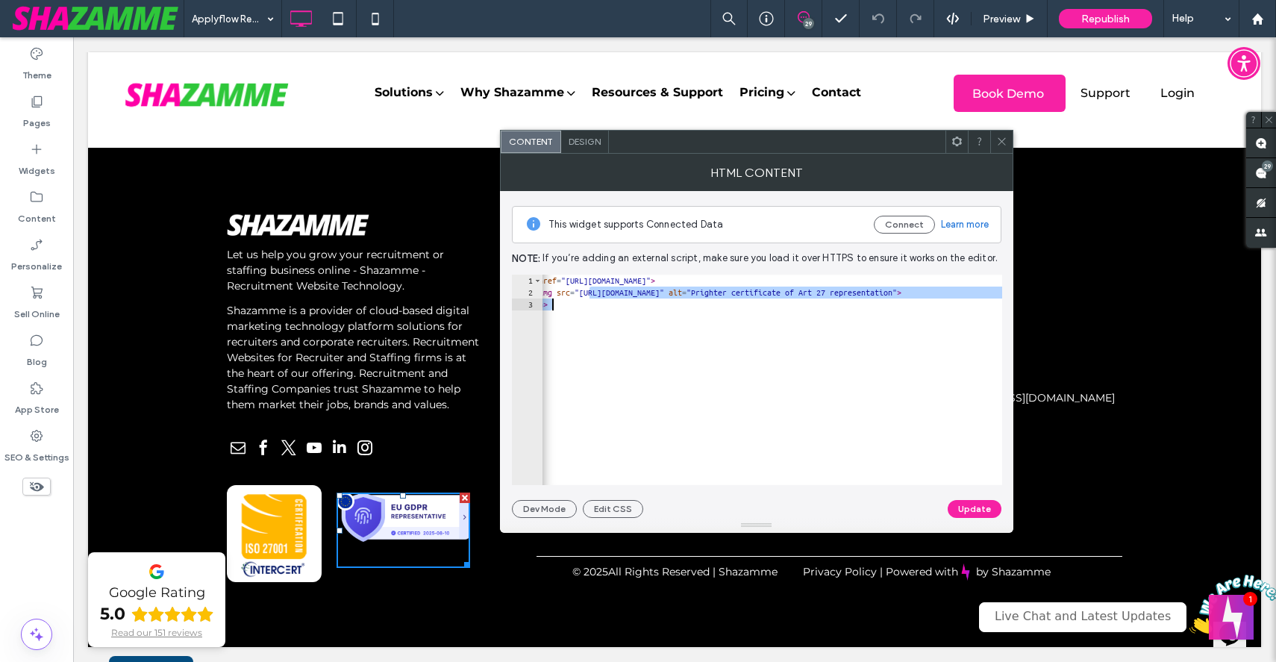
scroll to position [0, 19]
drag, startPoint x: 586, startPoint y: 292, endPoint x: 863, endPoint y: 308, distance: 276.6
click at [1011, 292] on div "**********" at bounding box center [756, 354] width 513 height 327
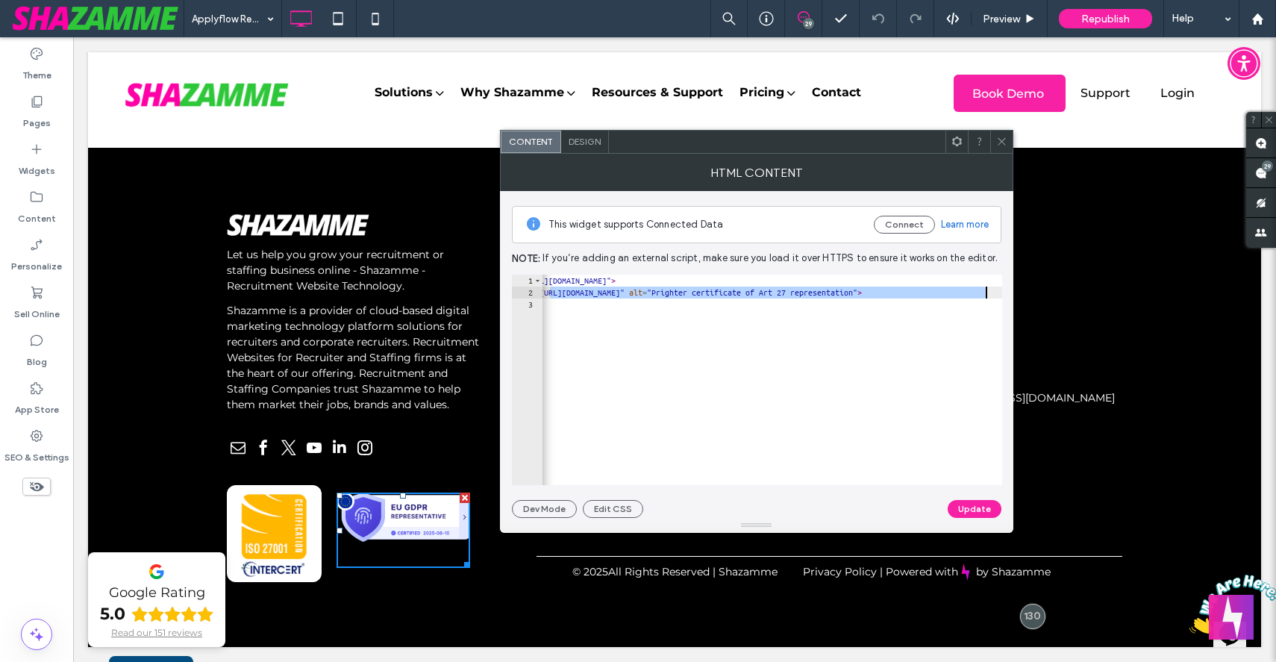
click at [727, 307] on div "< a href = "https://prighter.com/q/12459986982" > < img src = "https://prighter…" at bounding box center [883, 392] width 801 height 234
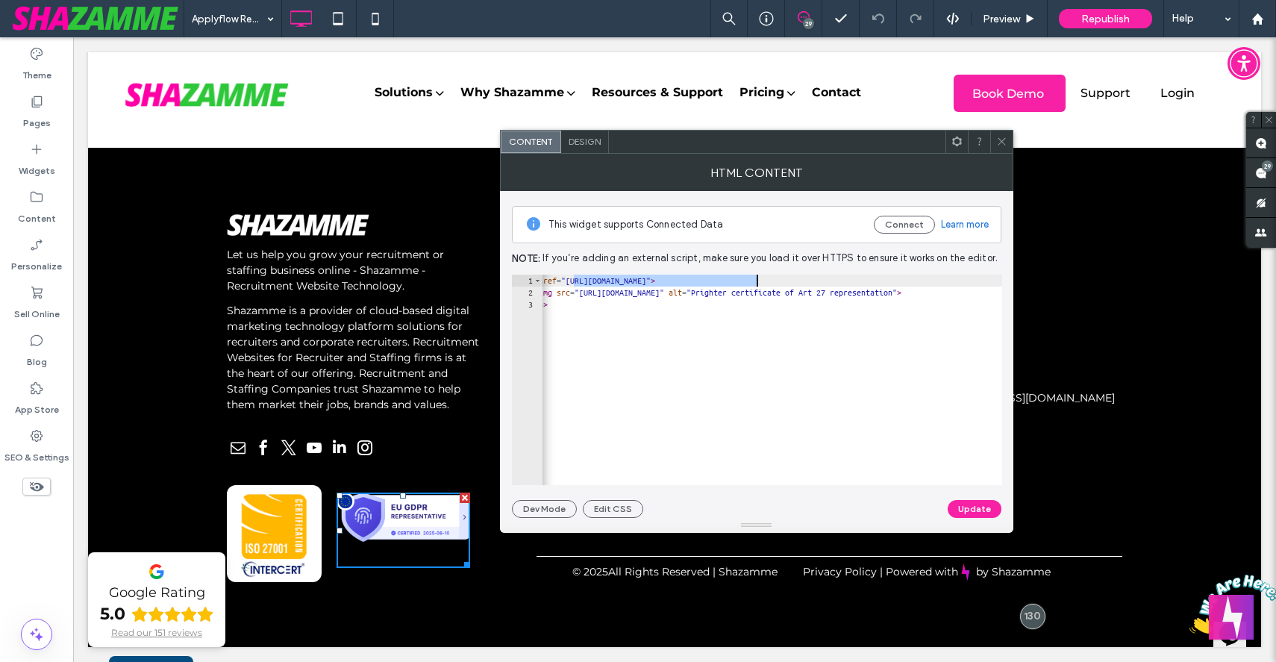
drag, startPoint x: 573, startPoint y: 281, endPoint x: 757, endPoint y: 280, distance: 184.3
click at [757, 280] on div "< a href = "https://prighter.com/q/12459986982" > < img src = "https://prighter…" at bounding box center [922, 392] width 801 height 234
click at [660, 312] on div "< a href = "https://prighter.com/q/12459986982" > < img src = "https://prighter…" at bounding box center [922, 392] width 801 height 234
click at [592, 291] on div "< a href = "https://prighter.com/q/12459986982" > < img src = "https://prighter…" at bounding box center [922, 392] width 801 height 234
click at [963, 292] on div "< a href = "https://prighter.com/q/12459986982" > < img src = "https://prighter…" at bounding box center [922, 392] width 801 height 234
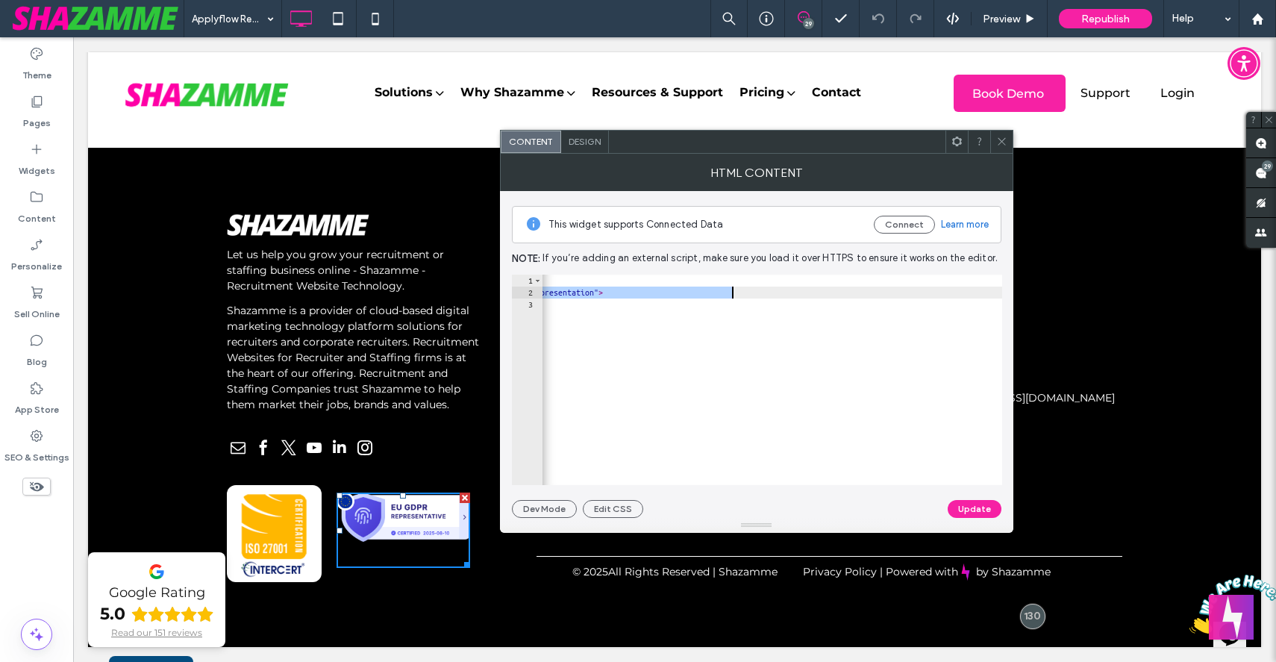
scroll to position [0, 341]
click at [730, 311] on div "< a href = "https://prighter.com/q/12459986982" > < img src = "https://prighter…" at bounding box center [601, 392] width 801 height 234
click at [712, 347] on div "< a href = "https://prighter.com/q/12459986982" > < img src = "https://prighter…" at bounding box center [601, 392] width 801 height 234
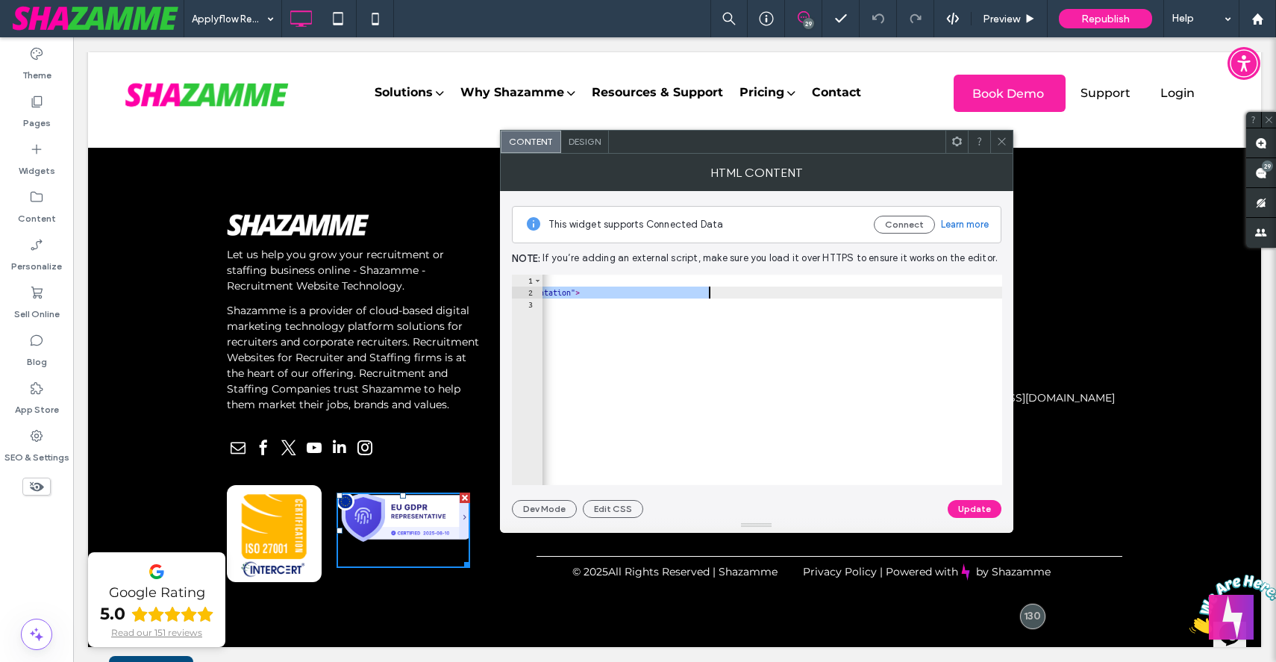
click at [643, 381] on div "< a href = "https://prighter.com/q/12459986982" > < img src = "https://prighter…" at bounding box center [601, 392] width 801 height 234
click at [639, 416] on div "< a href = "https://prighter.com/q/12459986982" > < img src = "https://prighter…" at bounding box center [942, 392] width 801 height 234
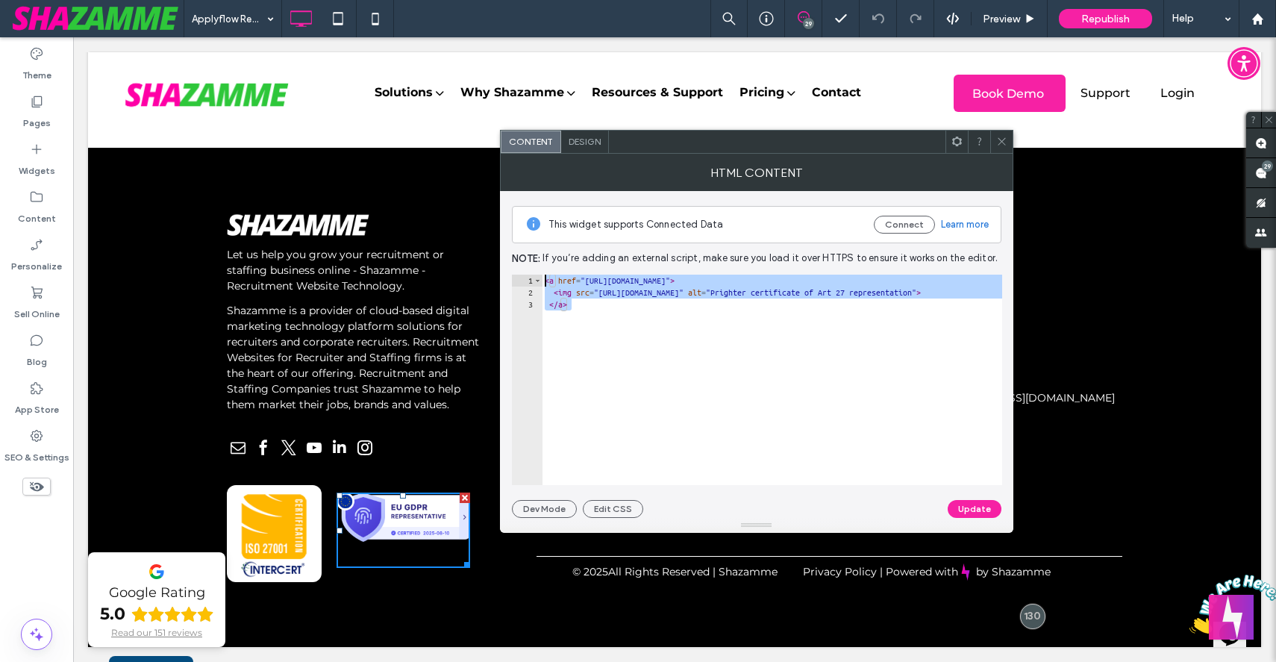
drag, startPoint x: 574, startPoint y: 319, endPoint x: 517, endPoint y: 270, distance: 75.1
click at [517, 270] on div "This widget supports Connected Data Connect Learn more Note: If you’re adding a…" at bounding box center [756, 354] width 489 height 327
type textarea "**********"
paste textarea "Cursor at row 1"
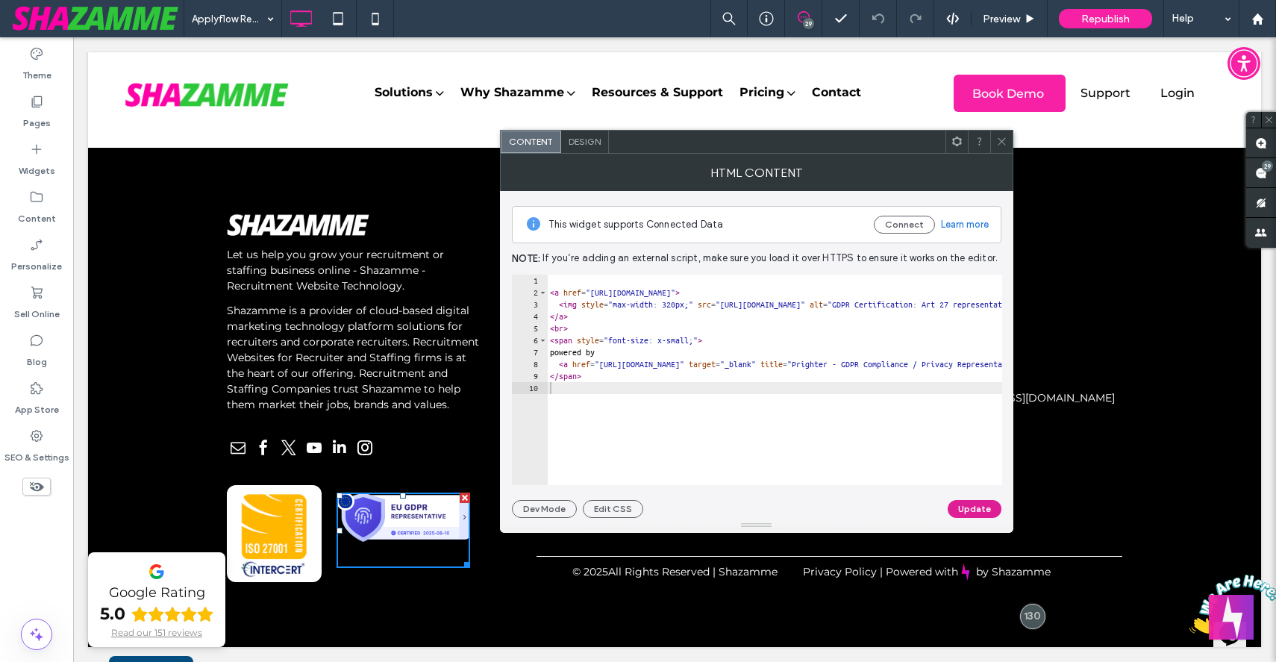
click at [965, 507] on button "Update" at bounding box center [975, 509] width 54 height 18
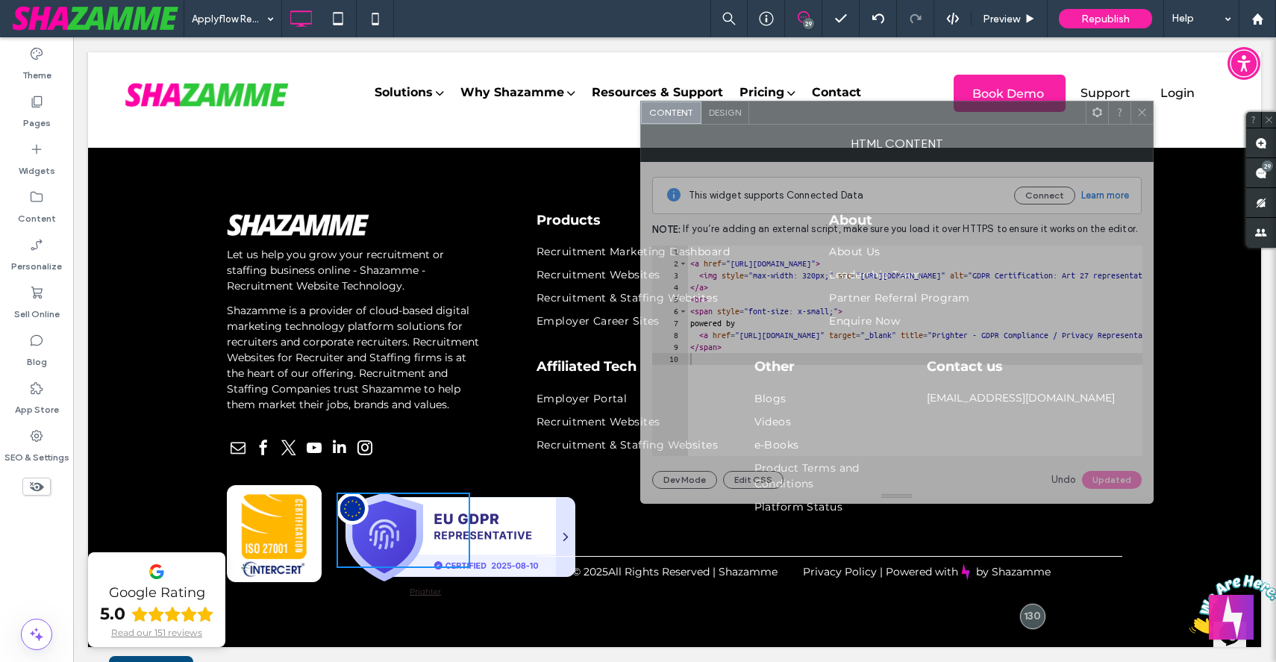
drag, startPoint x: 894, startPoint y: 143, endPoint x: 1036, endPoint y: 111, distance: 145.9
click at [1036, 111] on div at bounding box center [917, 112] width 337 height 22
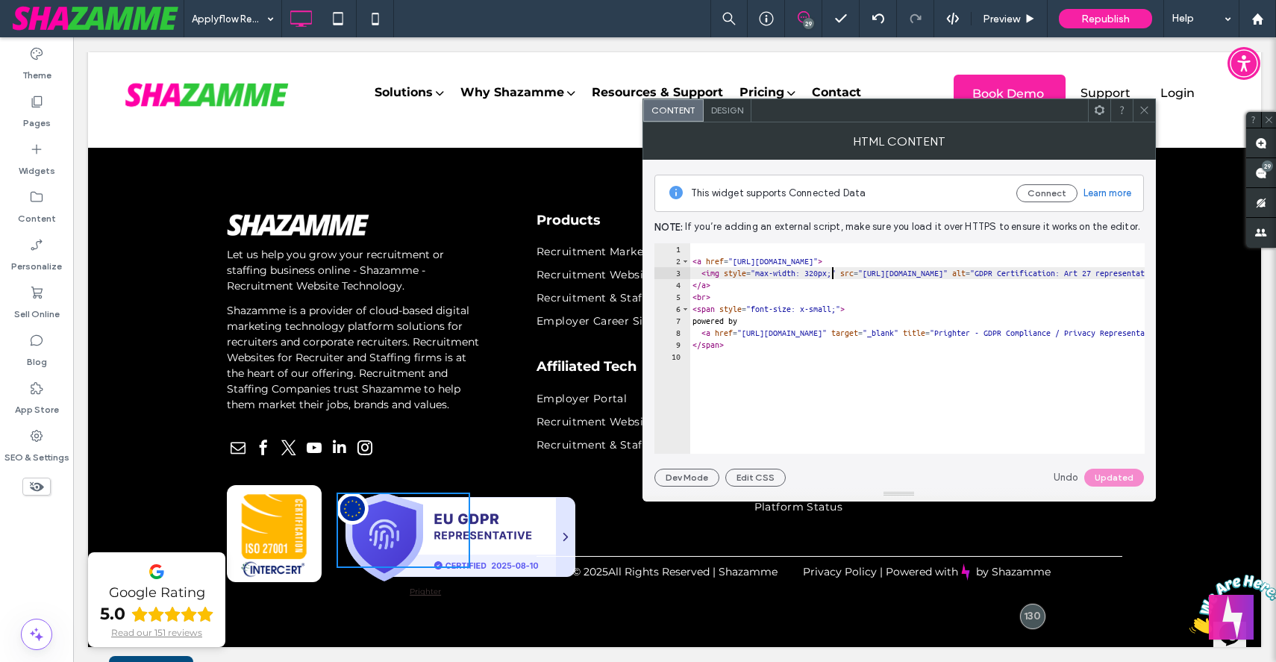
click at [831, 272] on div "< a href = "https://app.prighter.com/portal/12459986982" > < img style = "max-w…" at bounding box center [1275, 360] width 1172 height 234
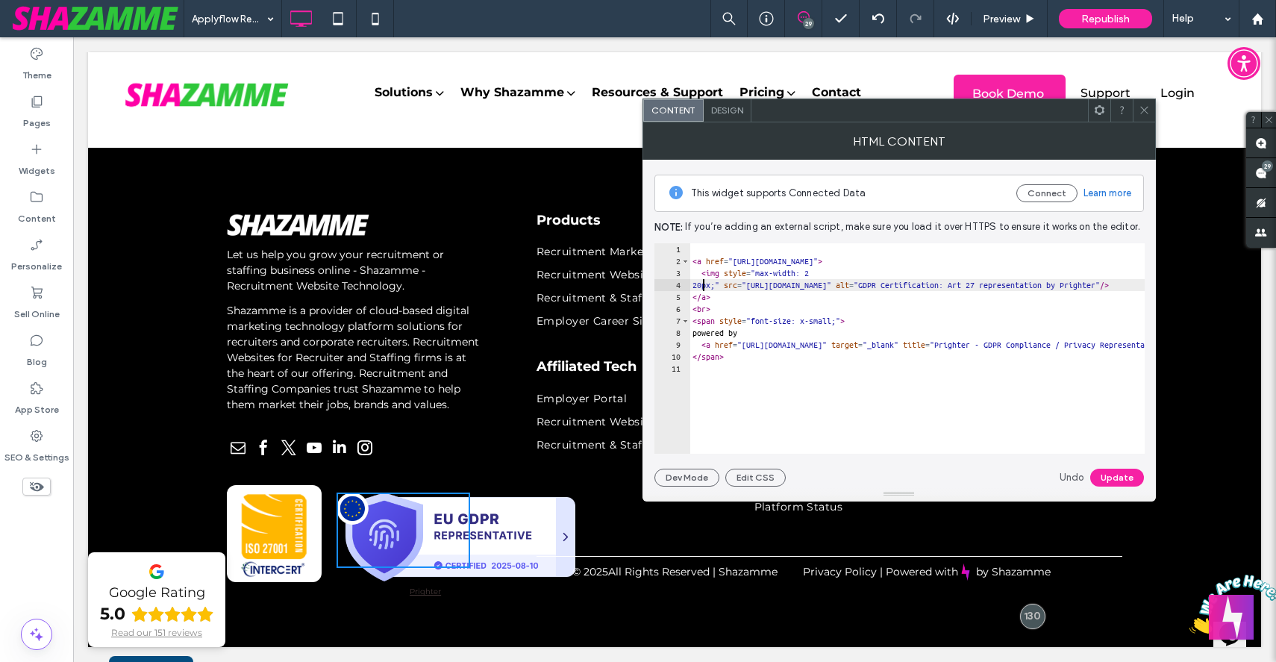
scroll to position [0, 1]
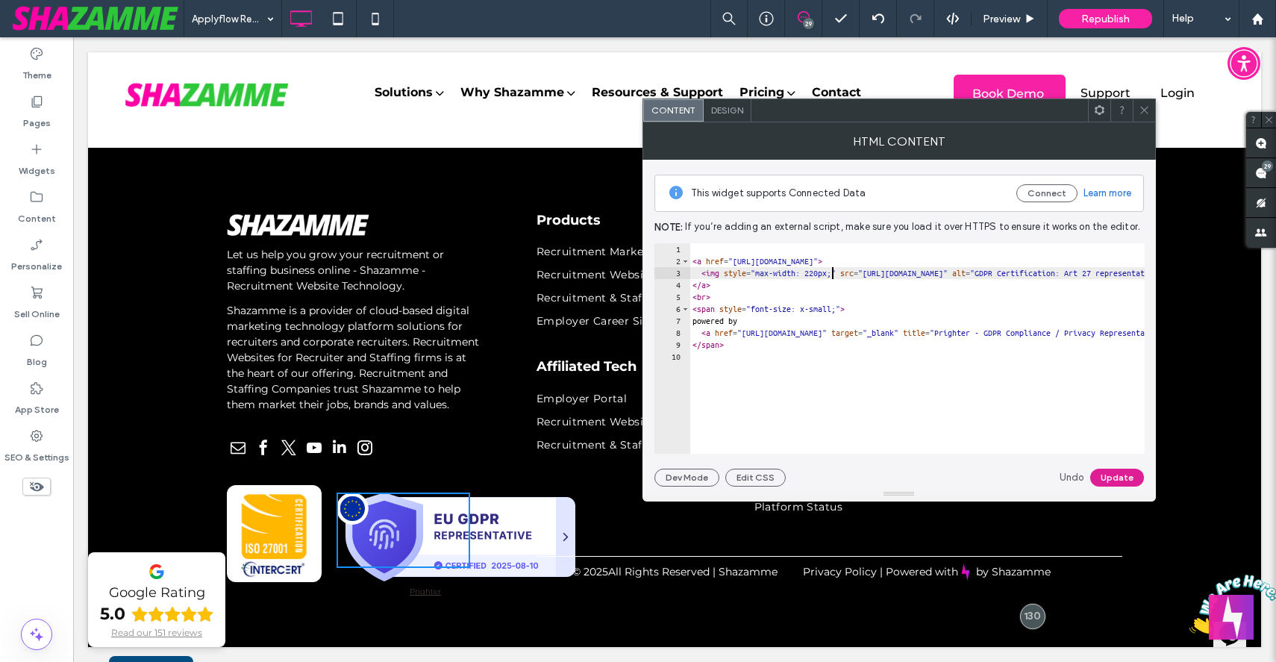
type textarea "**********"
click at [1103, 478] on button "Update" at bounding box center [1117, 478] width 54 height 18
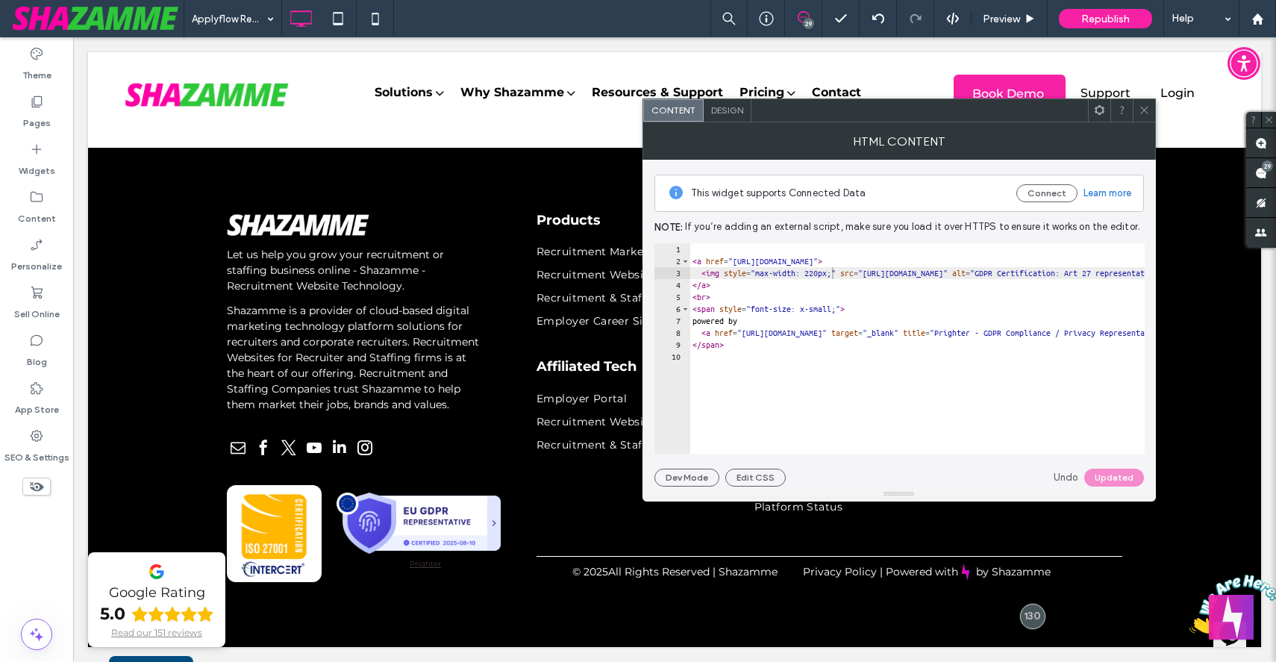
click at [1144, 110] on icon at bounding box center [1144, 109] width 11 height 11
click at [1144, 111] on icon at bounding box center [1144, 109] width 11 height 11
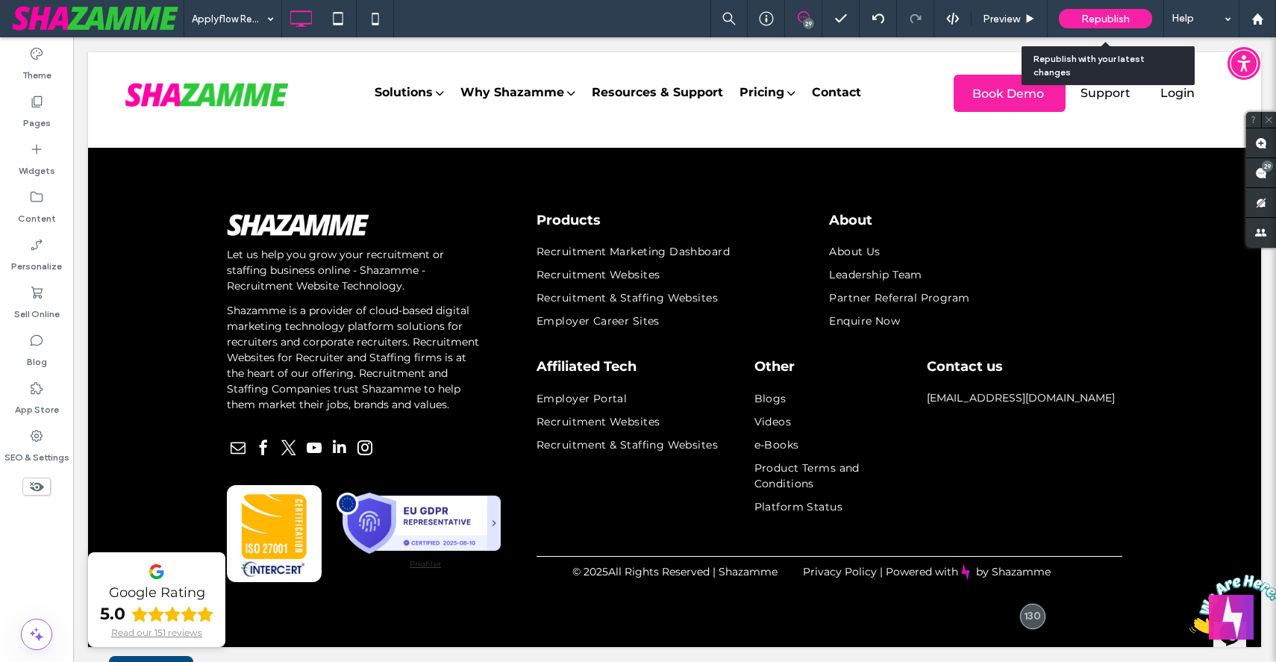
click at [1114, 18] on span "Republish" at bounding box center [1105, 19] width 49 height 13
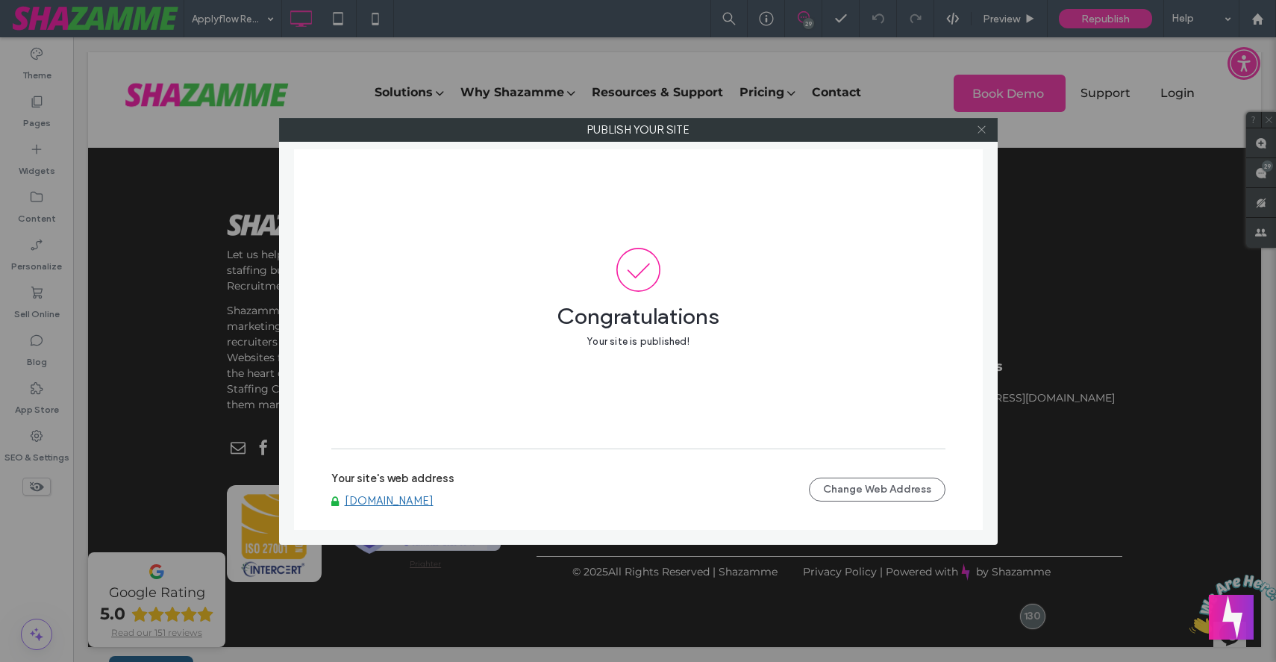
click at [986, 128] on icon at bounding box center [981, 129] width 11 height 11
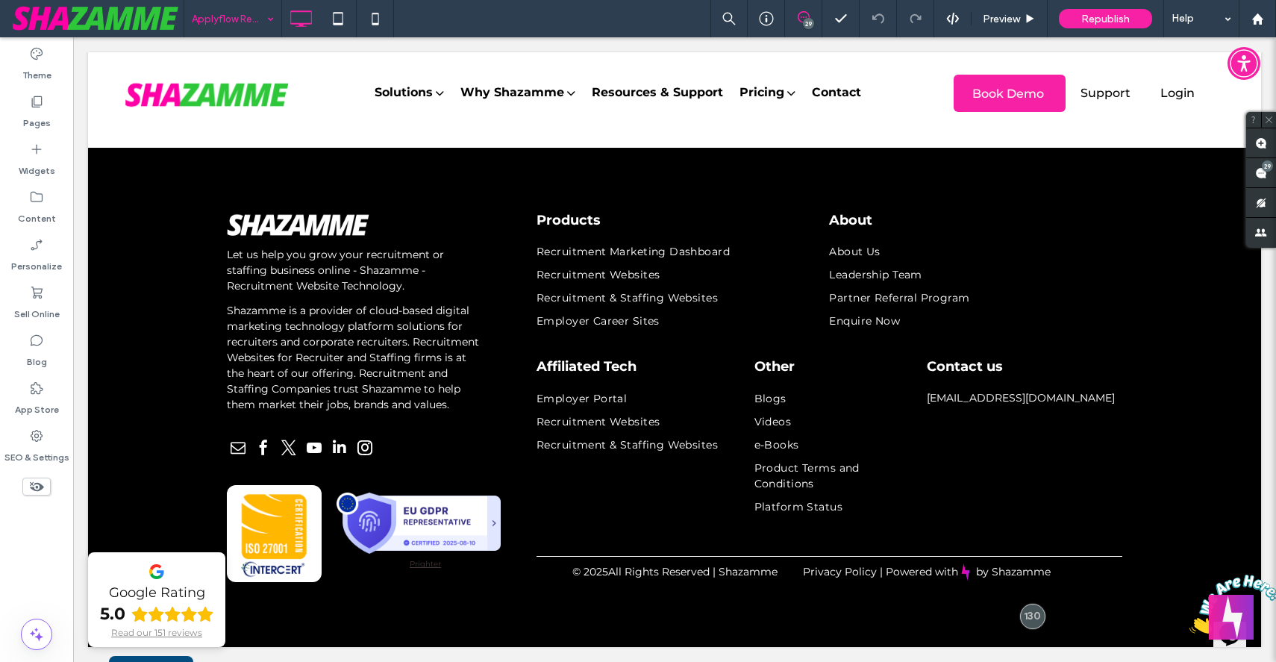
click at [219, 22] on input at bounding box center [229, 18] width 75 height 37
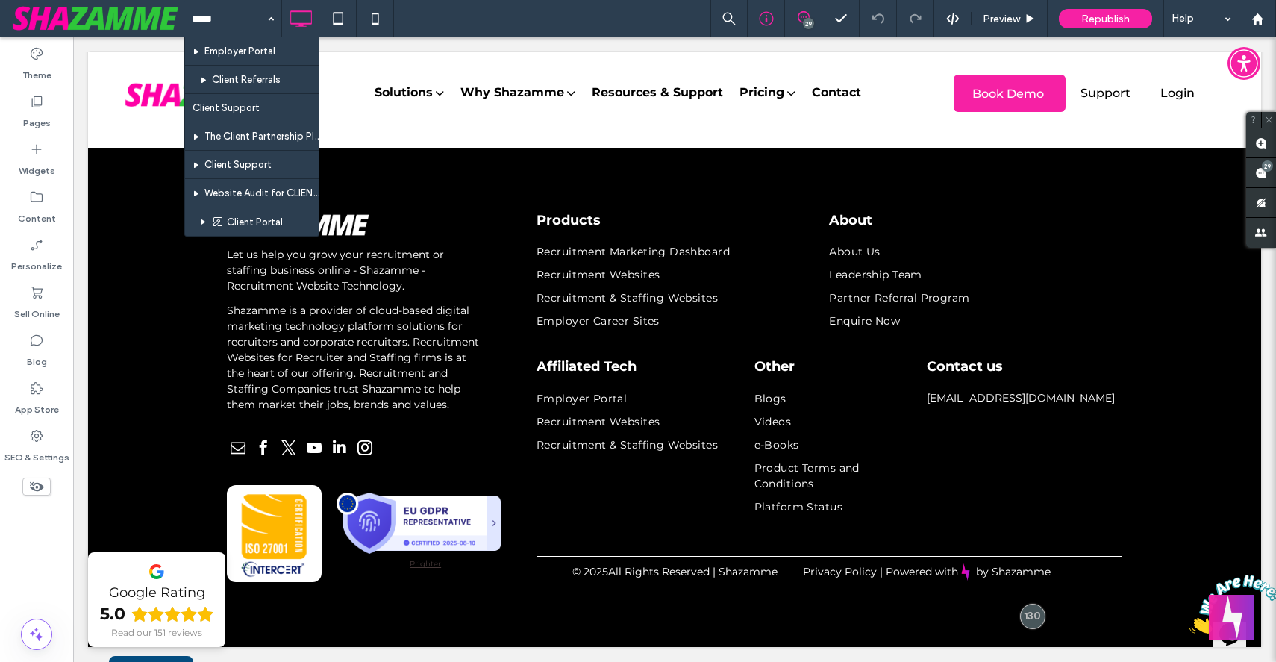
type input "*****"
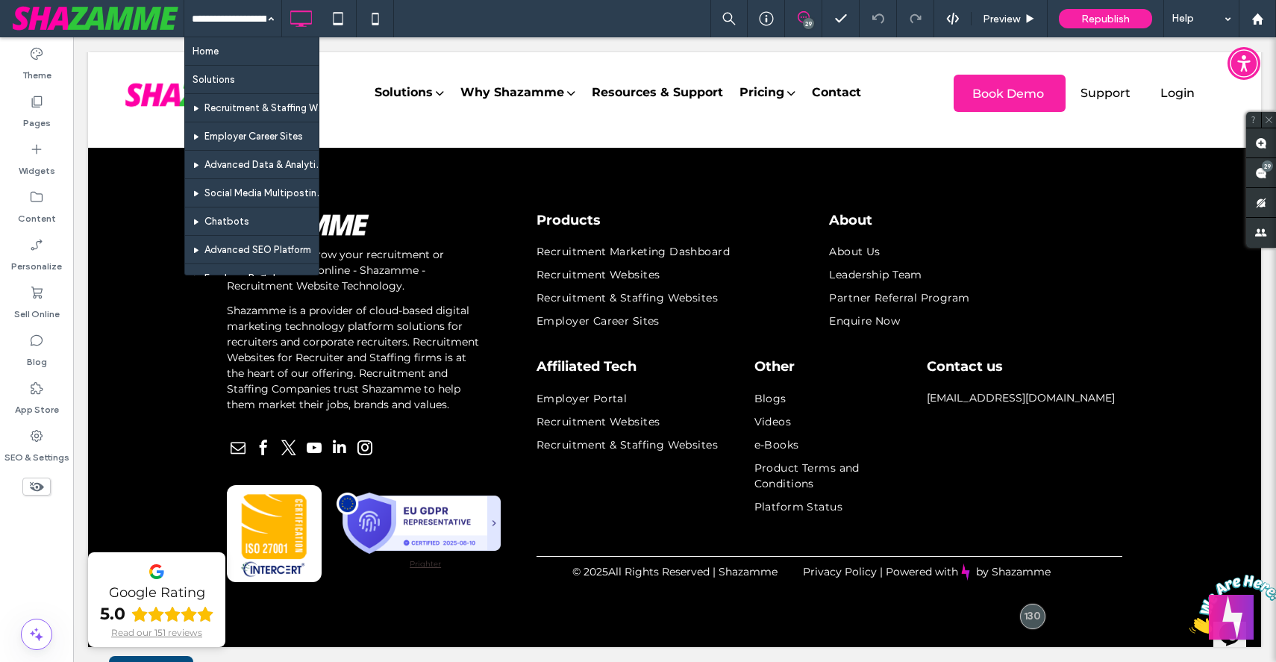
click at [47, 439] on div "SEO & Settings" at bounding box center [36, 446] width 73 height 48
click at [39, 438] on icon at bounding box center [36, 435] width 15 height 15
click at [35, 438] on icon at bounding box center [36, 435] width 15 height 15
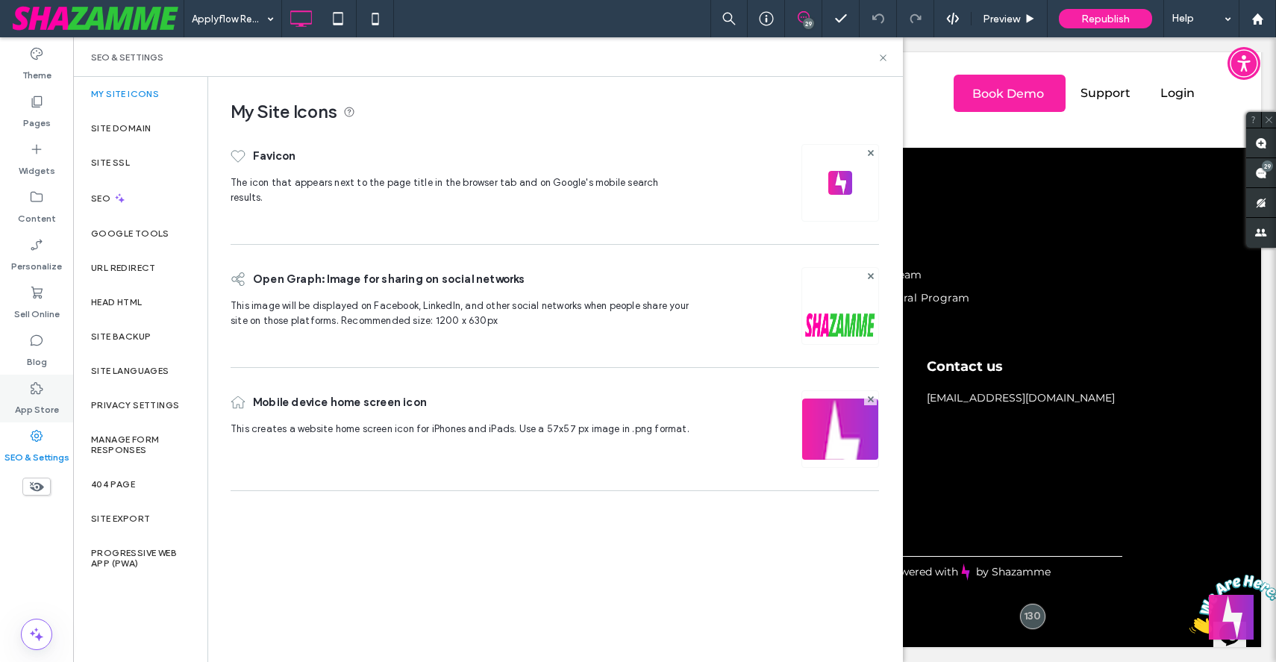
click at [44, 395] on div "App Store" at bounding box center [36, 399] width 73 height 48
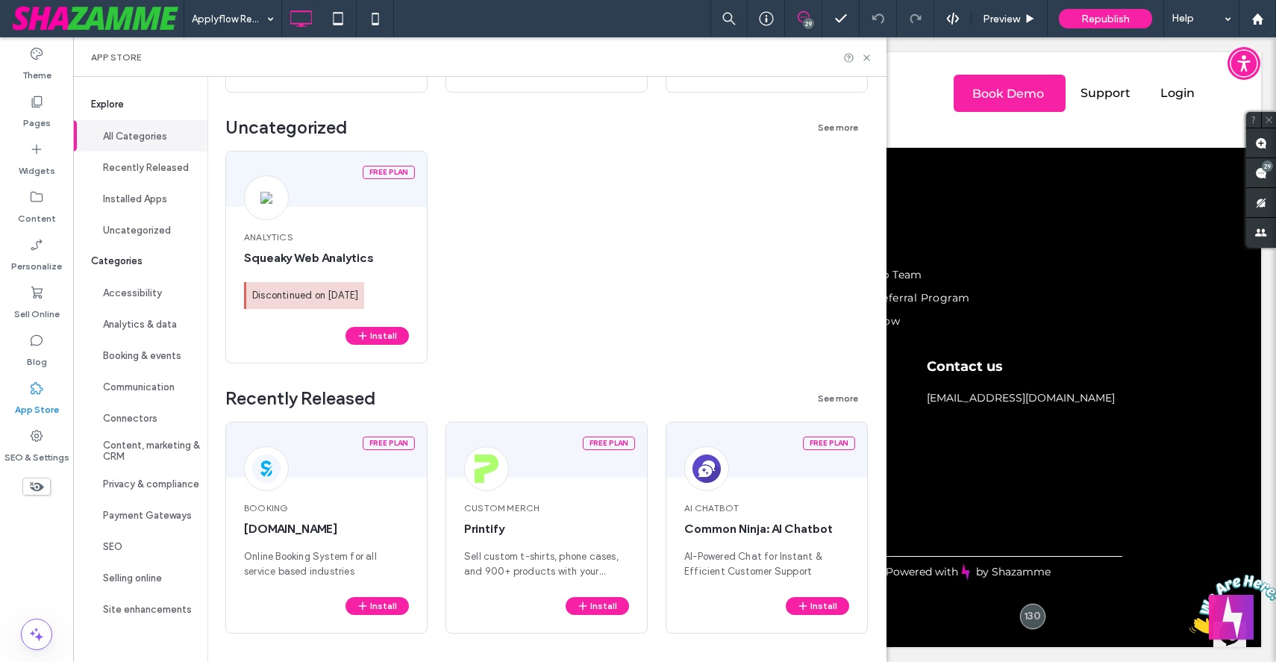
scroll to position [0, 0]
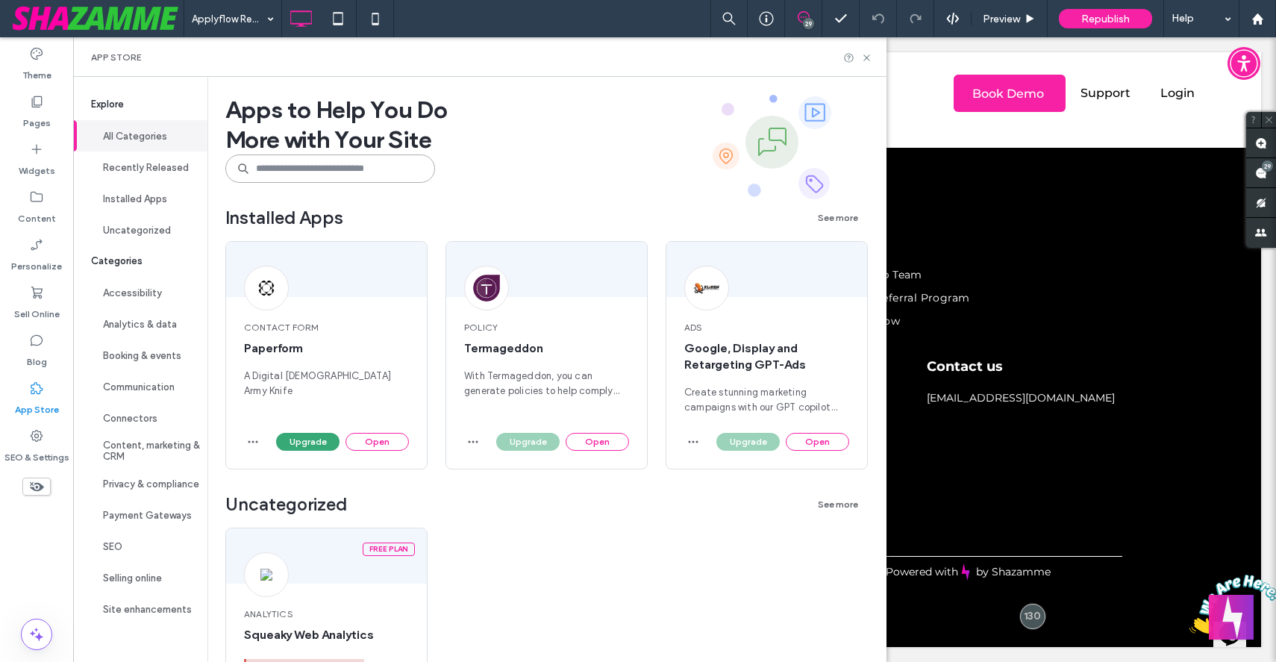
click at [342, 176] on input at bounding box center [330, 168] width 210 height 28
click at [350, 166] on input "*******" at bounding box center [330, 168] width 210 height 28
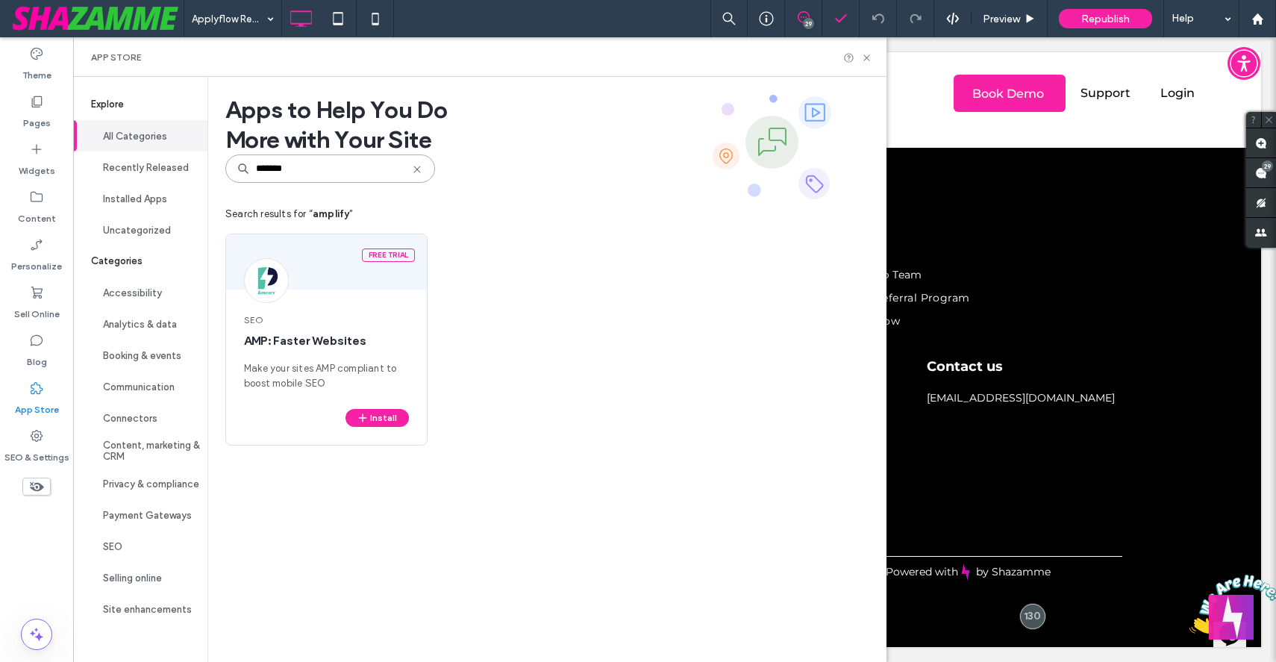
type input "*******"
click at [871, 54] on icon at bounding box center [866, 57] width 11 height 11
click at [868, 56] on div "Solutions OUR TECHNOLOGIES Recruitment & Staffing Websites Fully customisable w…" at bounding box center [767, 89] width 927 height 75
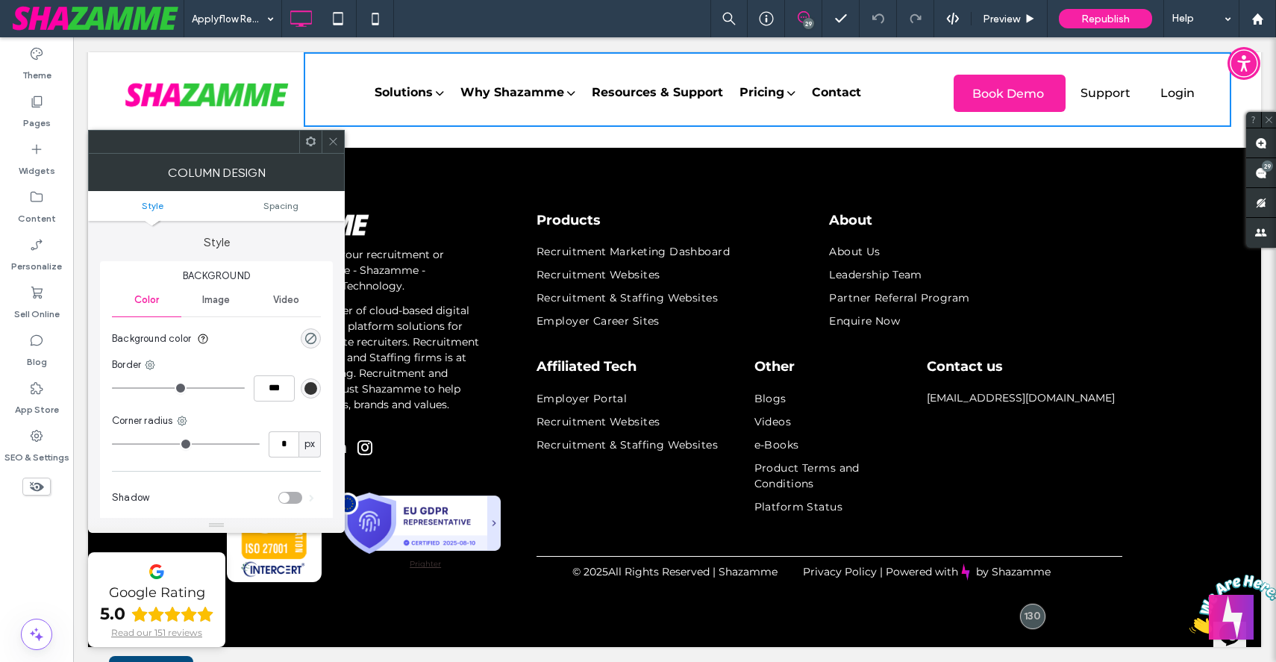
click at [332, 138] on icon at bounding box center [333, 141] width 11 height 11
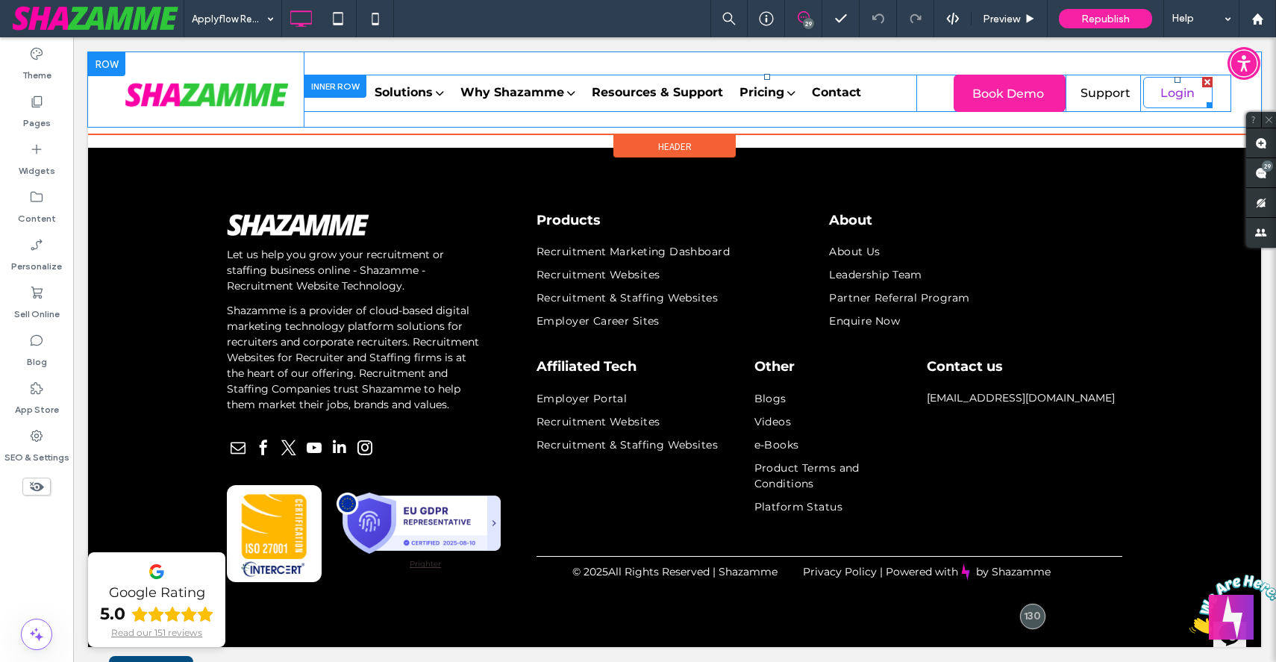
click at [1177, 88] on span "Login" at bounding box center [1177, 93] width 34 height 14
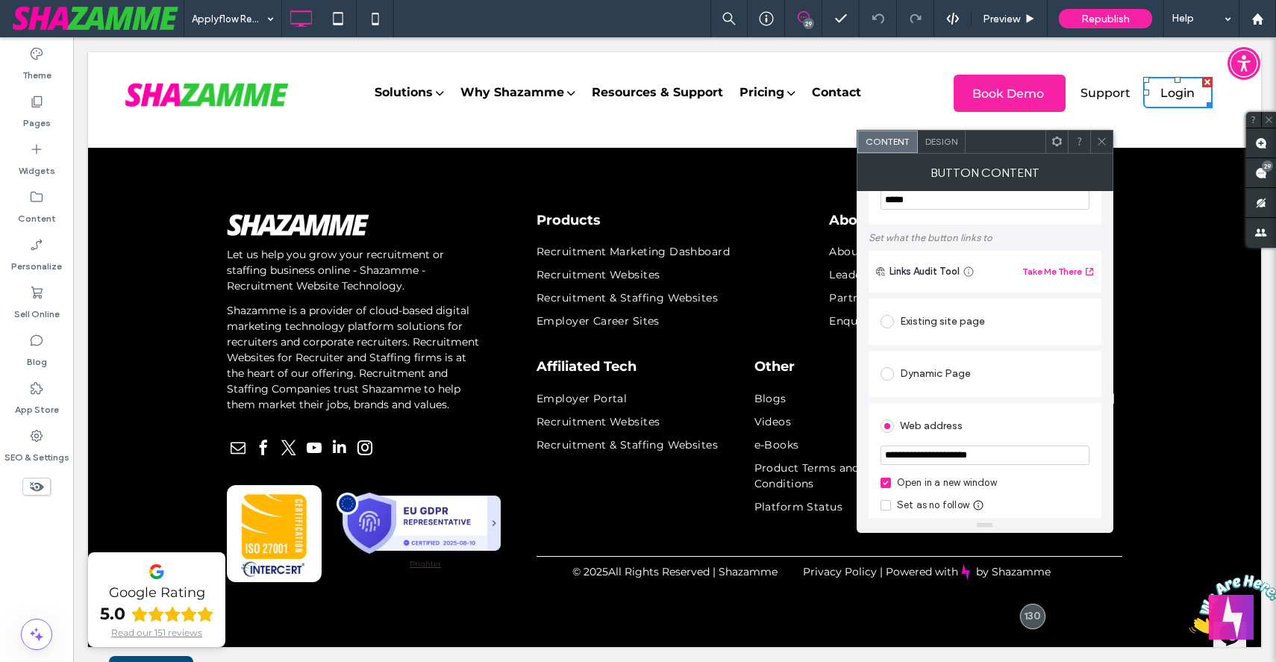
scroll to position [87, 0]
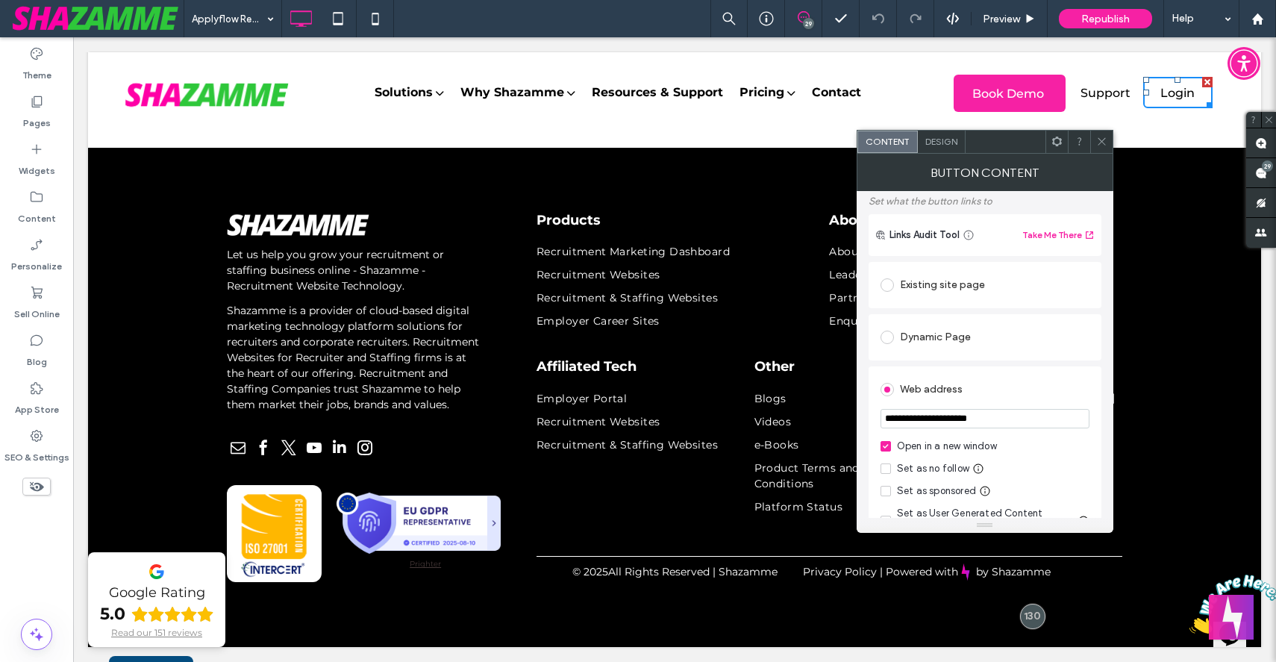
click at [901, 419] on input "**********" at bounding box center [984, 418] width 209 height 19
type input "**********"
click at [1105, 140] on icon at bounding box center [1101, 141] width 11 height 11
click at [1117, 18] on span "Republish" at bounding box center [1105, 19] width 49 height 13
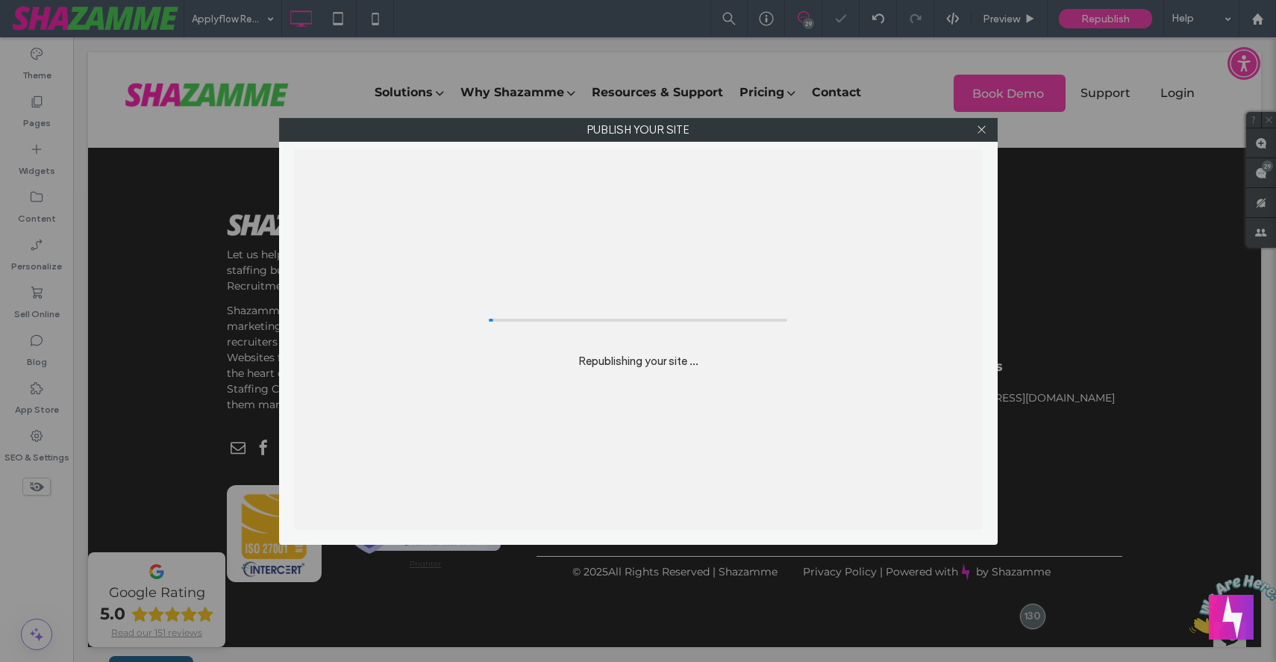
click at [1113, 19] on div "Publish your site Republishing your site ..." at bounding box center [638, 331] width 1276 height 662
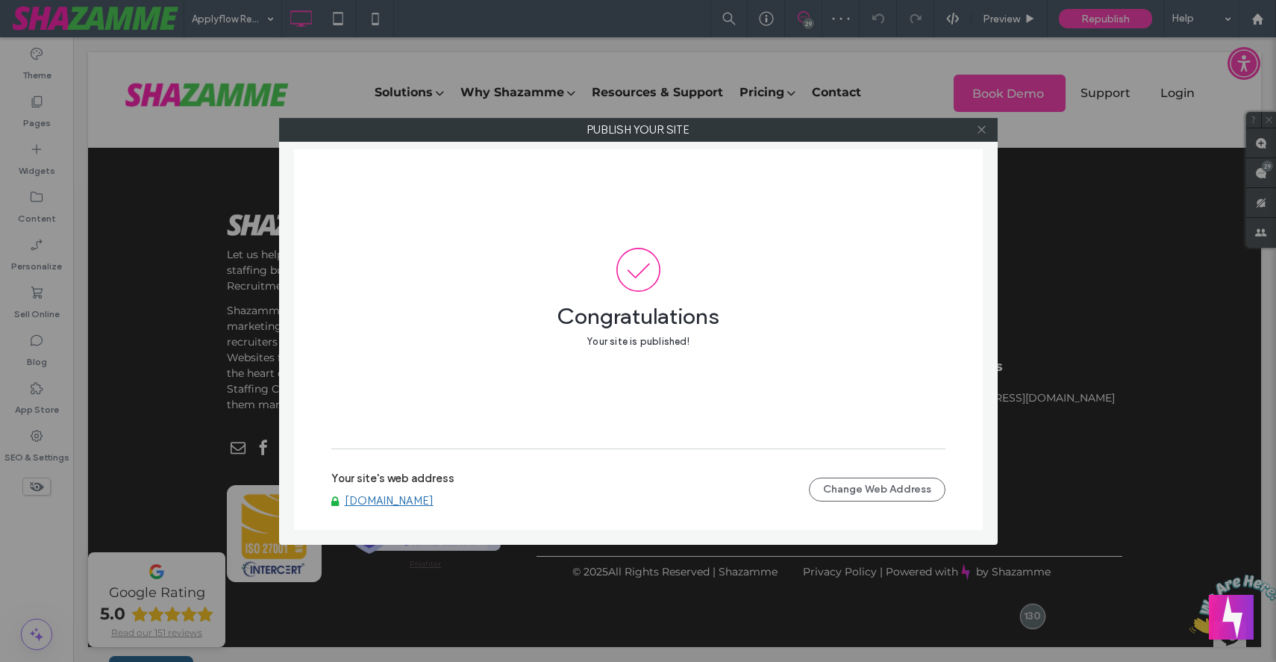
click at [980, 130] on icon at bounding box center [981, 129] width 11 height 11
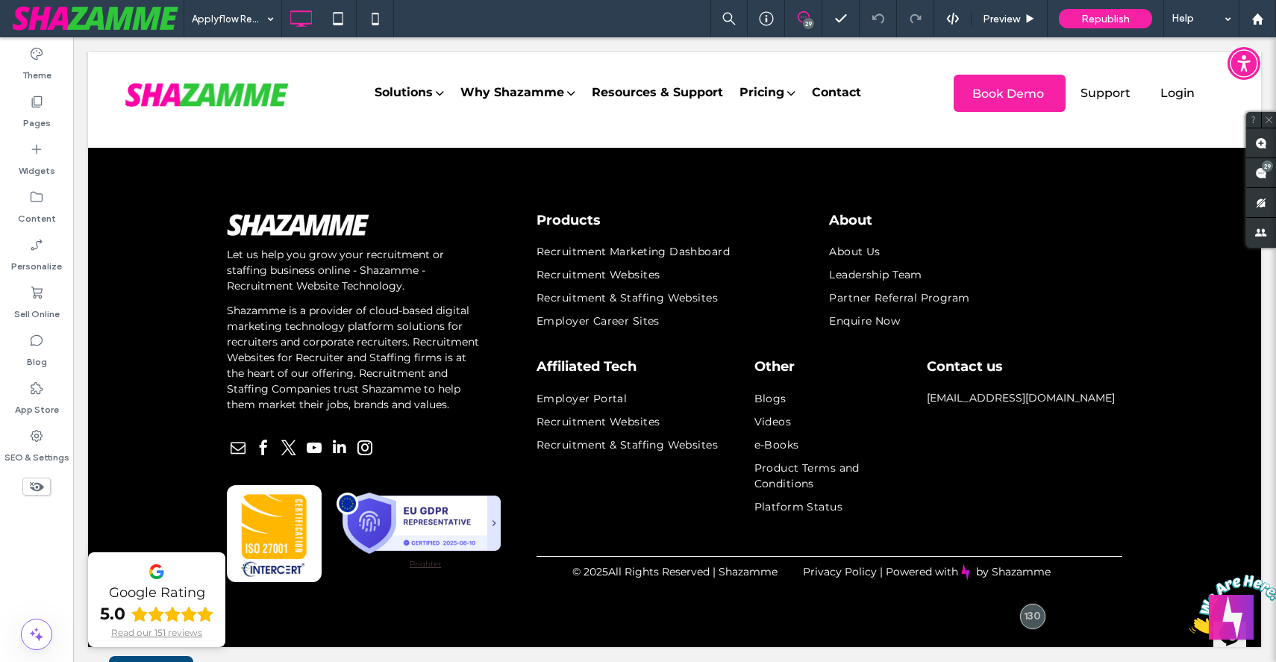
scroll to position [1245, 0]
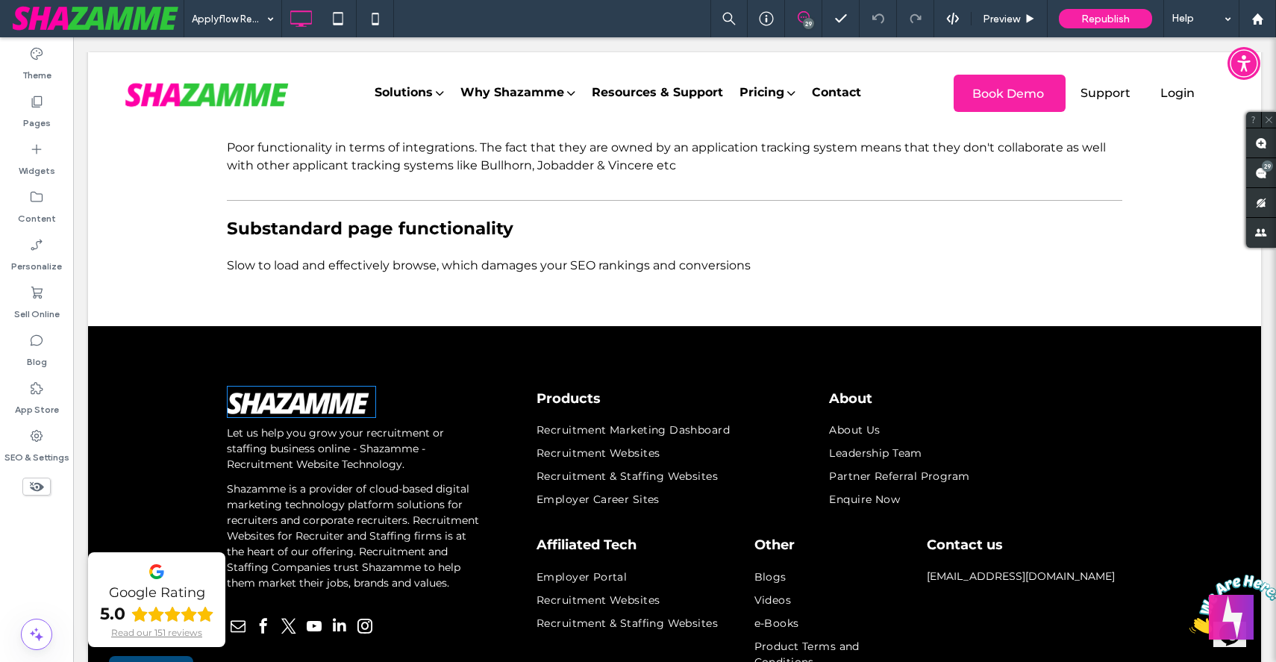
click at [34, 488] on use at bounding box center [37, 487] width 14 height 10
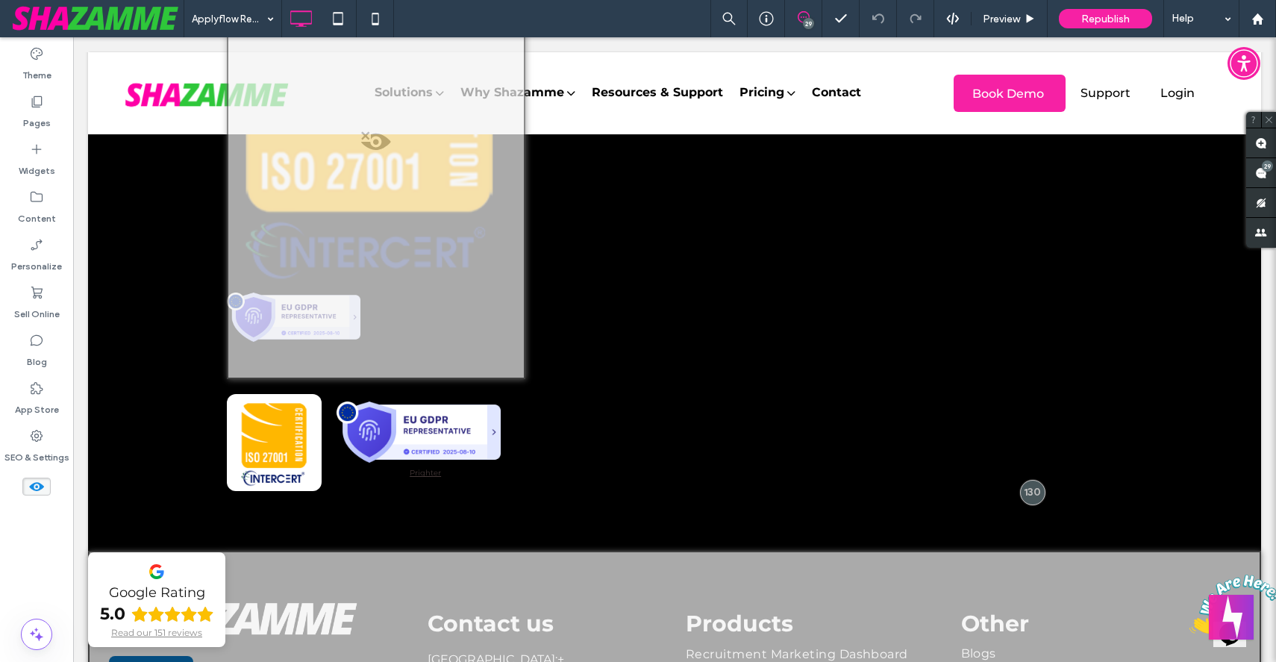
scroll to position [2866, 0]
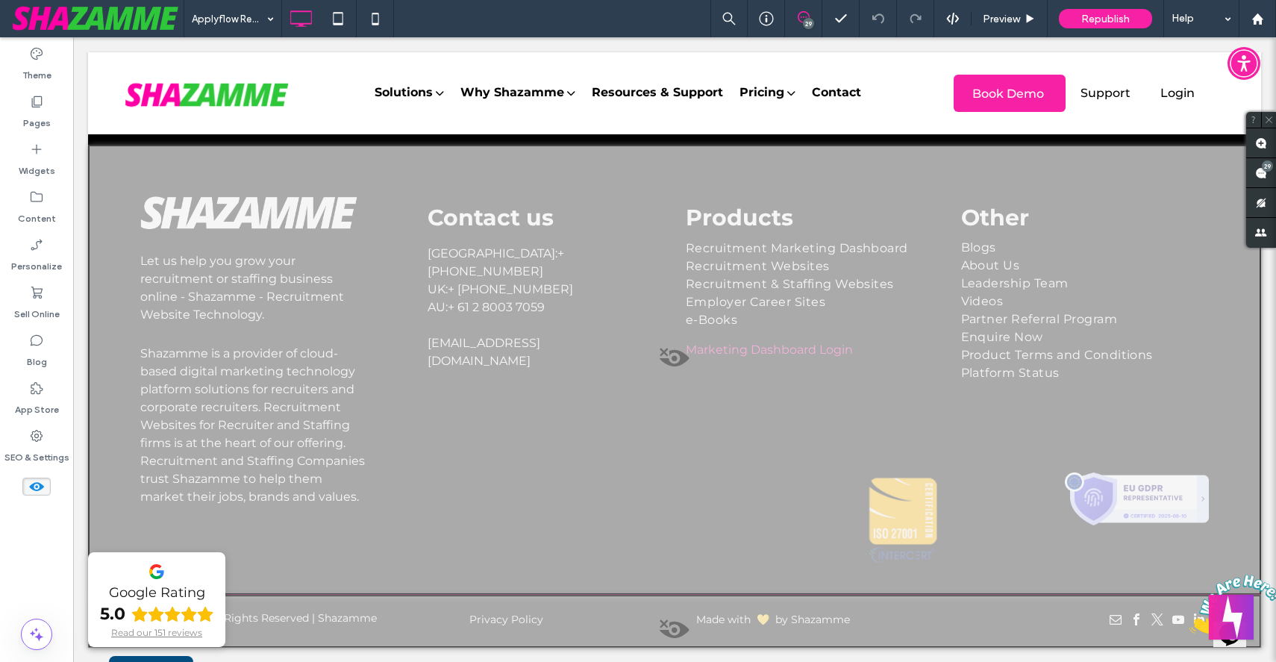
click at [672, 342] on div at bounding box center [674, 370] width 1173 height 450
click at [548, 327] on div at bounding box center [674, 370] width 1173 height 450
click at [531, 346] on span "Unhide?" at bounding box center [521, 346] width 35 height 13
click at [565, 349] on button "Yes" at bounding box center [569, 346] width 46 height 19
click at [542, 300] on span "AU:+ 61 2 8003 7059" at bounding box center [486, 307] width 117 height 14
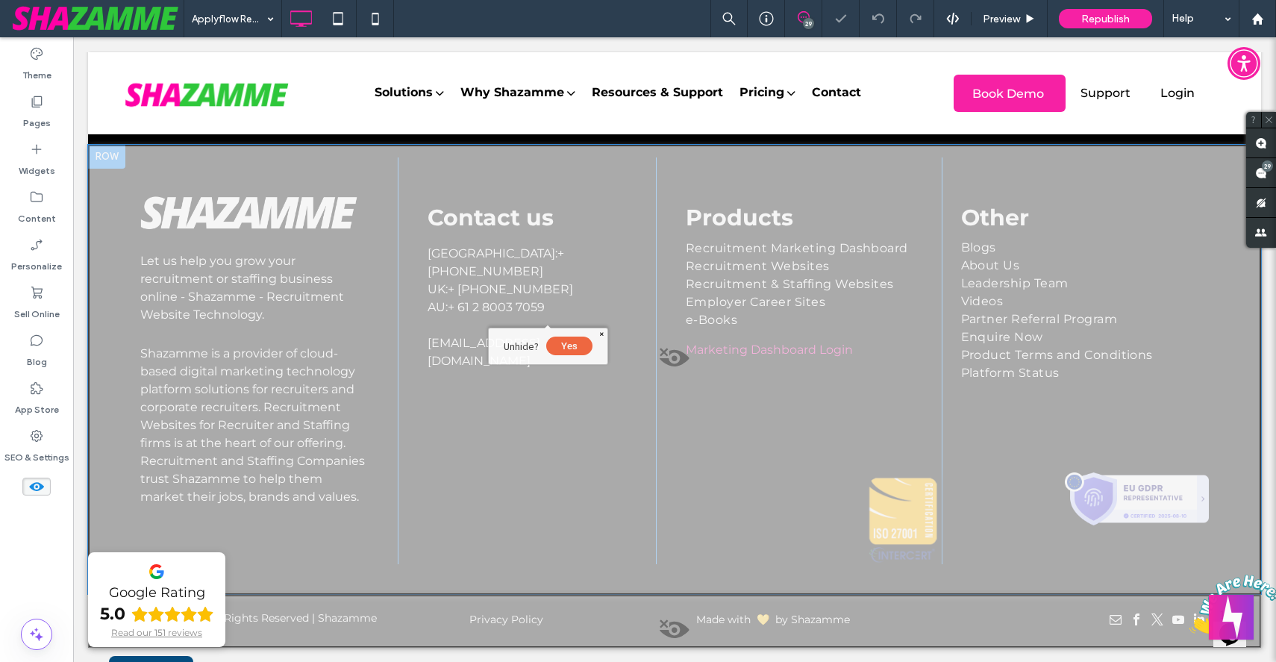
click at [531, 300] on span "AU:+ 61 2 8003 7059" at bounding box center [486, 307] width 117 height 14
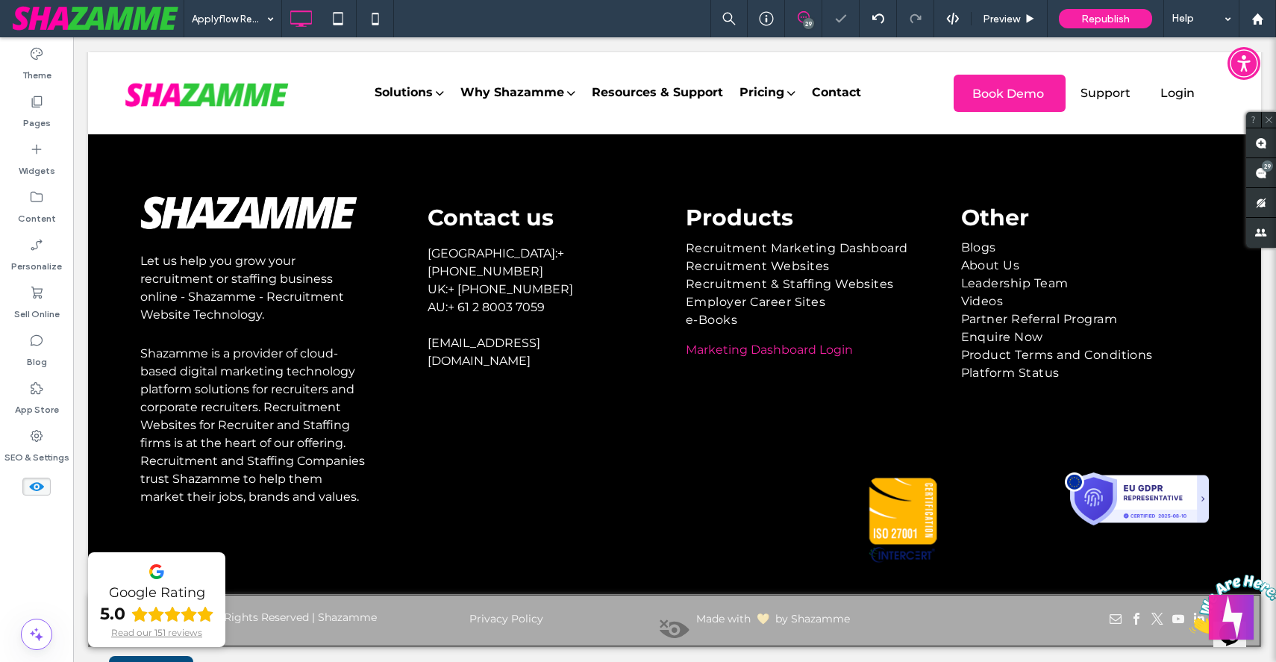
click at [517, 300] on span "AU:+ 61 2 8003 7059" at bounding box center [486, 307] width 117 height 14
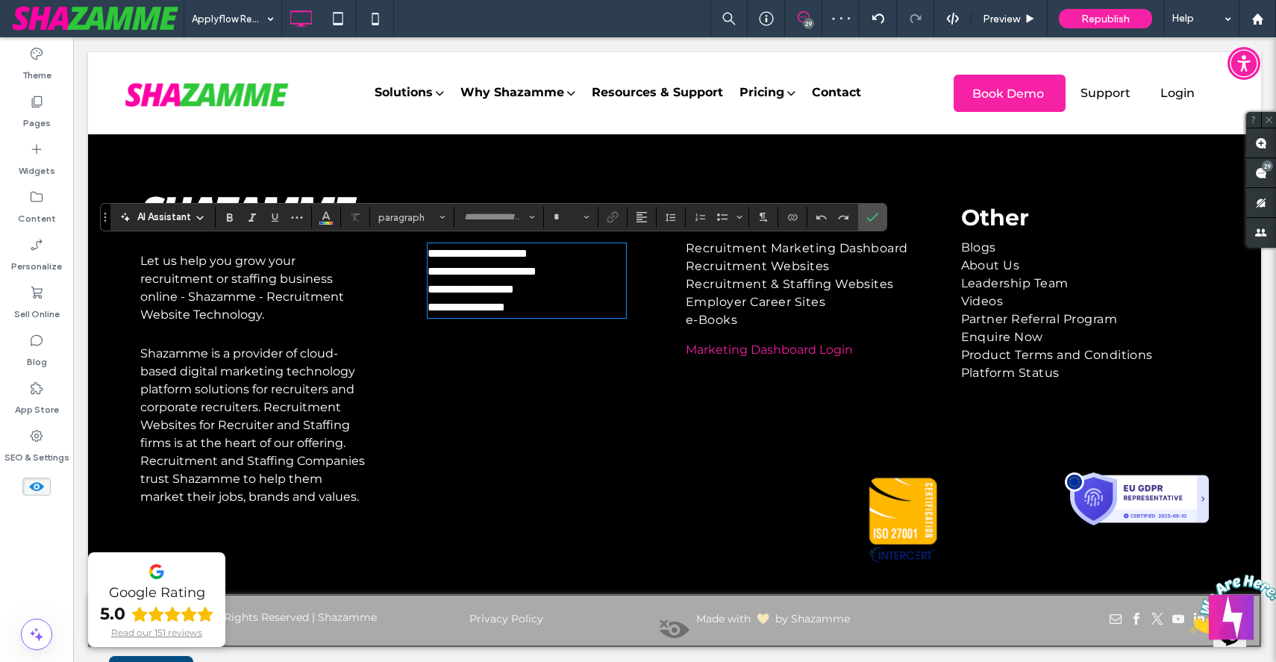
type input "**********"
type input "**"
click at [548, 288] on p "**********" at bounding box center [527, 290] width 198 height 18
drag, startPoint x: 553, startPoint y: 287, endPoint x: 448, endPoint y: 292, distance: 104.6
click at [448, 292] on p "**********" at bounding box center [527, 290] width 198 height 18
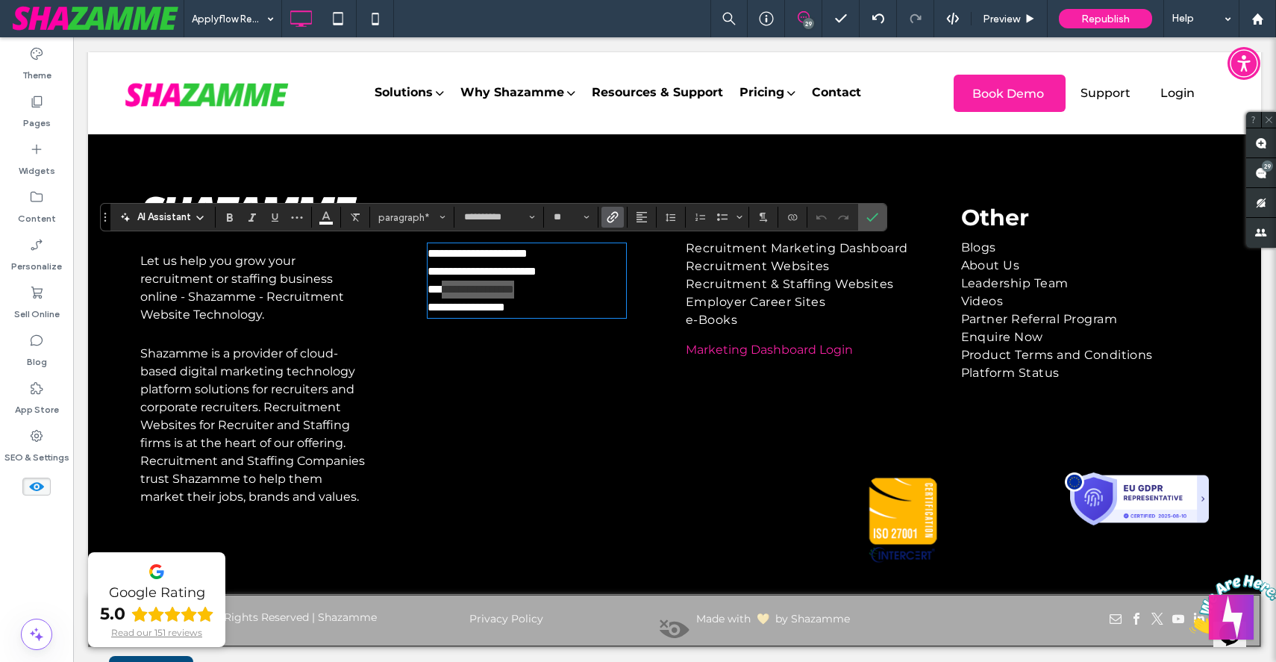
click at [613, 216] on use "Link" at bounding box center [612, 217] width 11 height 11
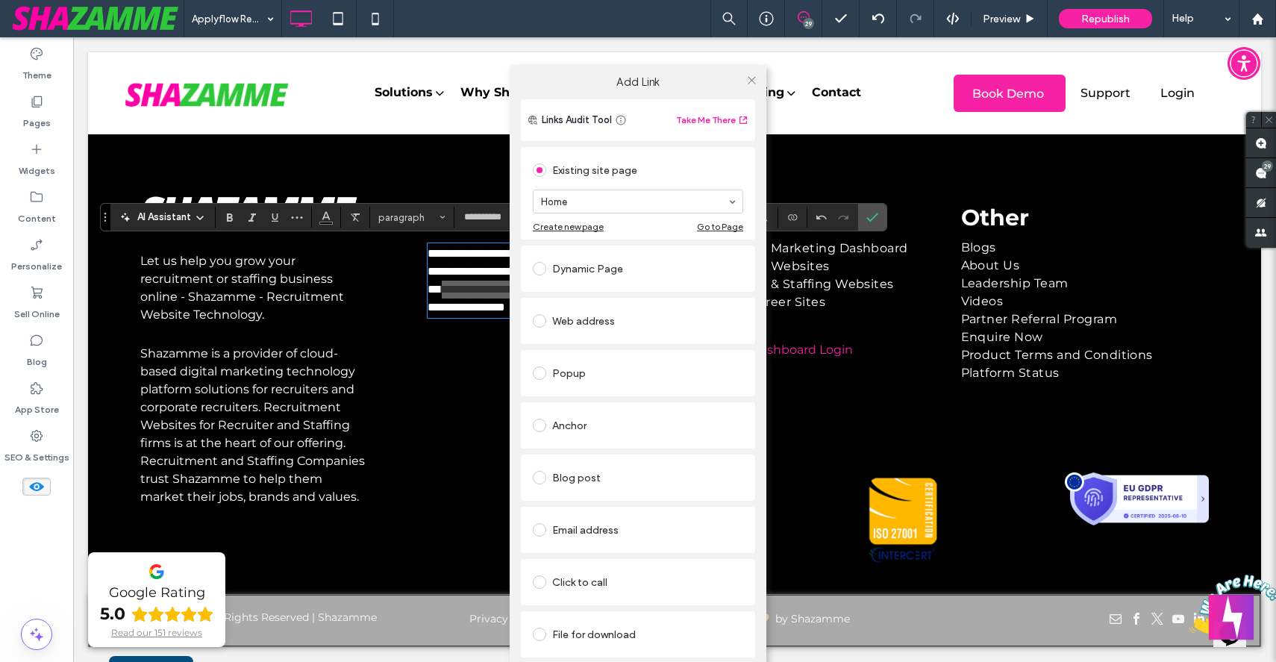
click at [751, 80] on icon at bounding box center [751, 80] width 11 height 11
click at [751, 76] on icon at bounding box center [751, 80] width 11 height 11
click at [748, 78] on icon at bounding box center [751, 80] width 11 height 11
click at [872, 216] on div "Add Link Links Audit Tool Take Me There Existing site page Home Create new page…" at bounding box center [638, 382] width 1276 height 662
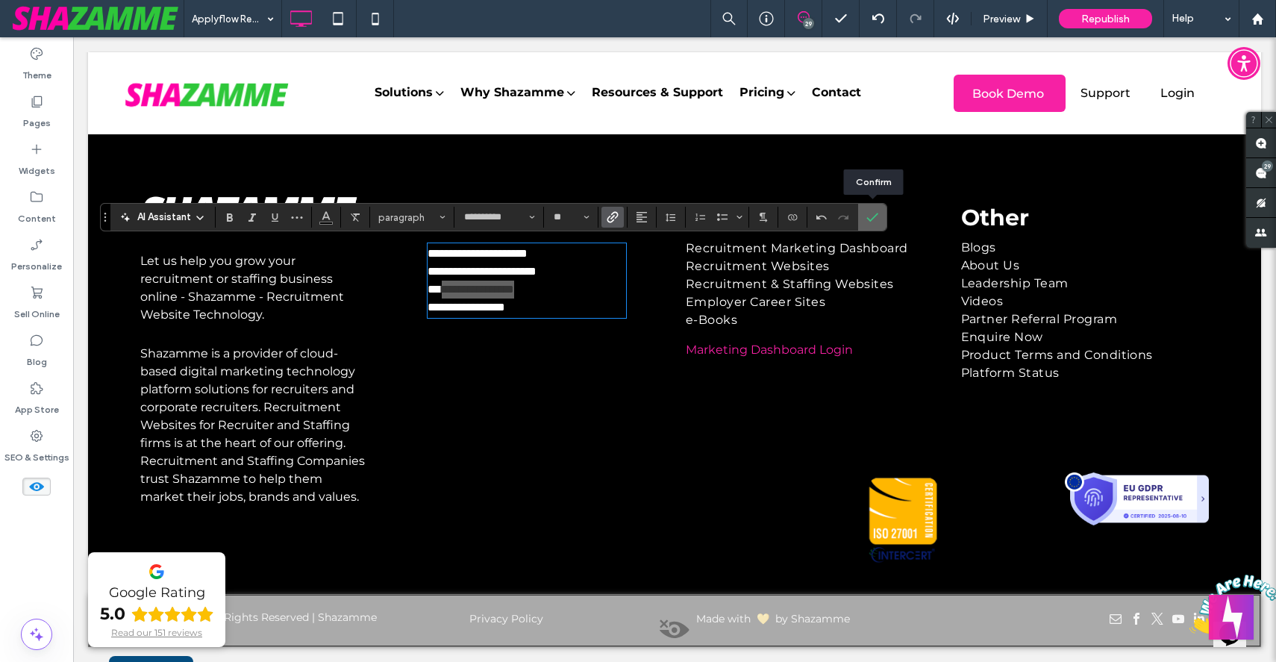
click at [869, 219] on use "Confirm" at bounding box center [873, 217] width 12 height 9
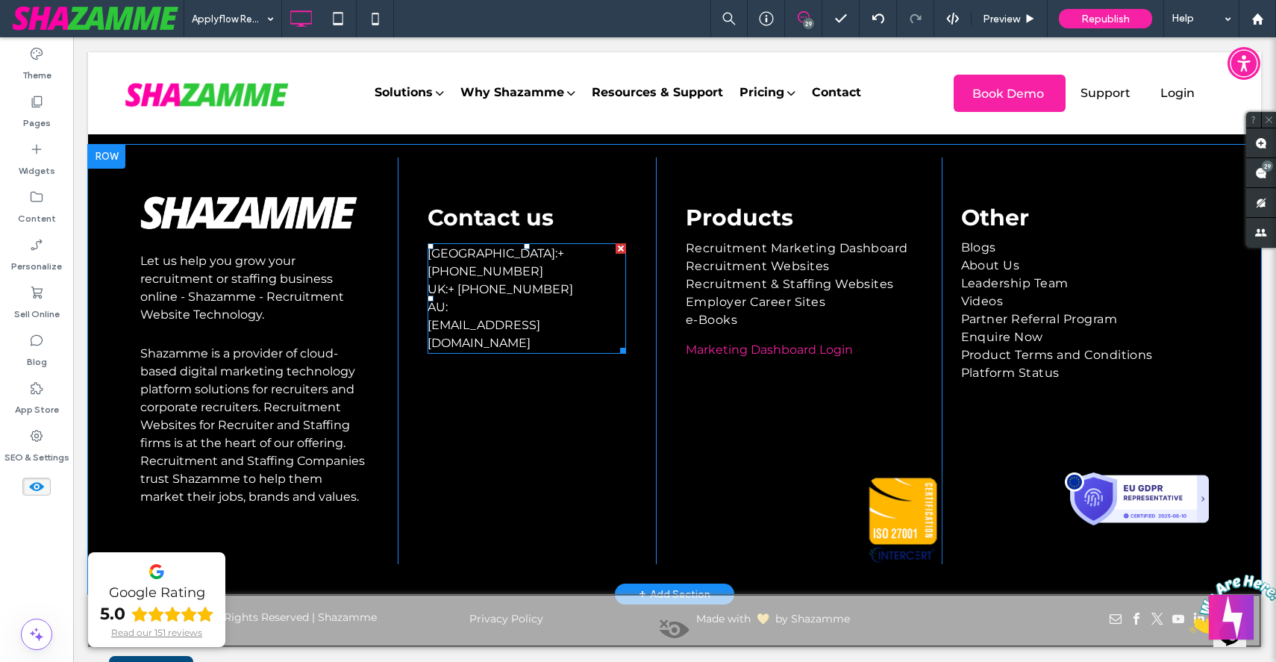
click at [575, 281] on p "UK:+ 44 (0) 20 8638 6383" at bounding box center [527, 290] width 198 height 18
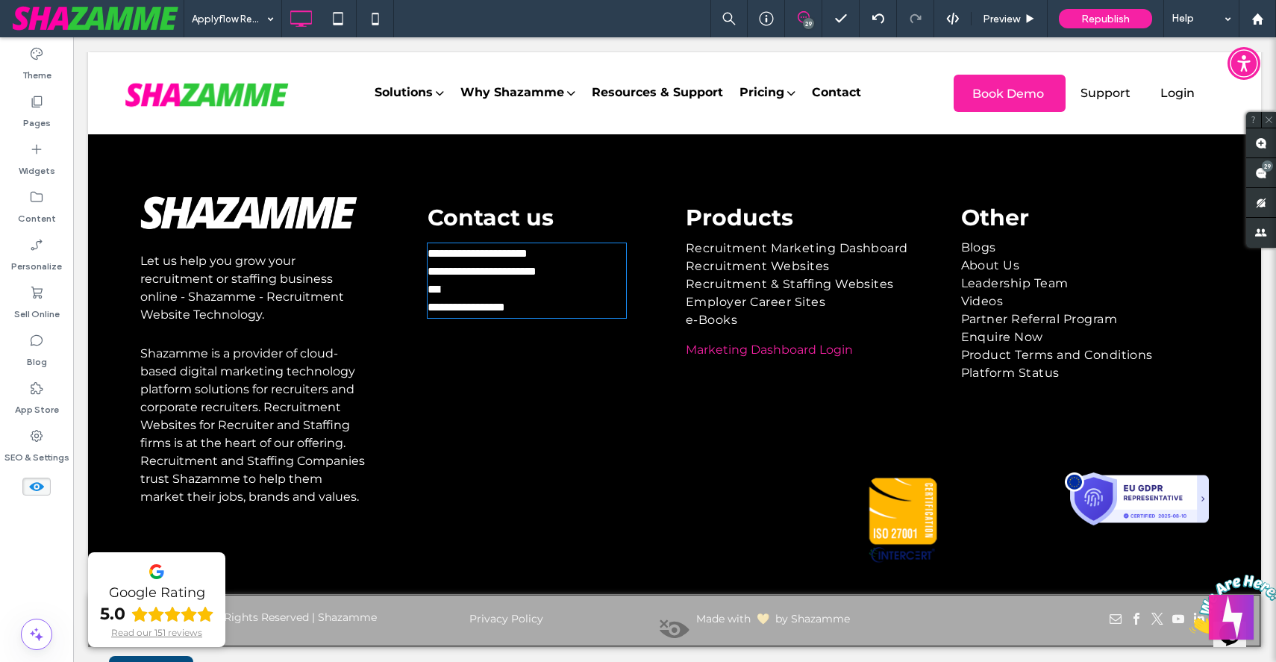
type input "**********"
type input "**"
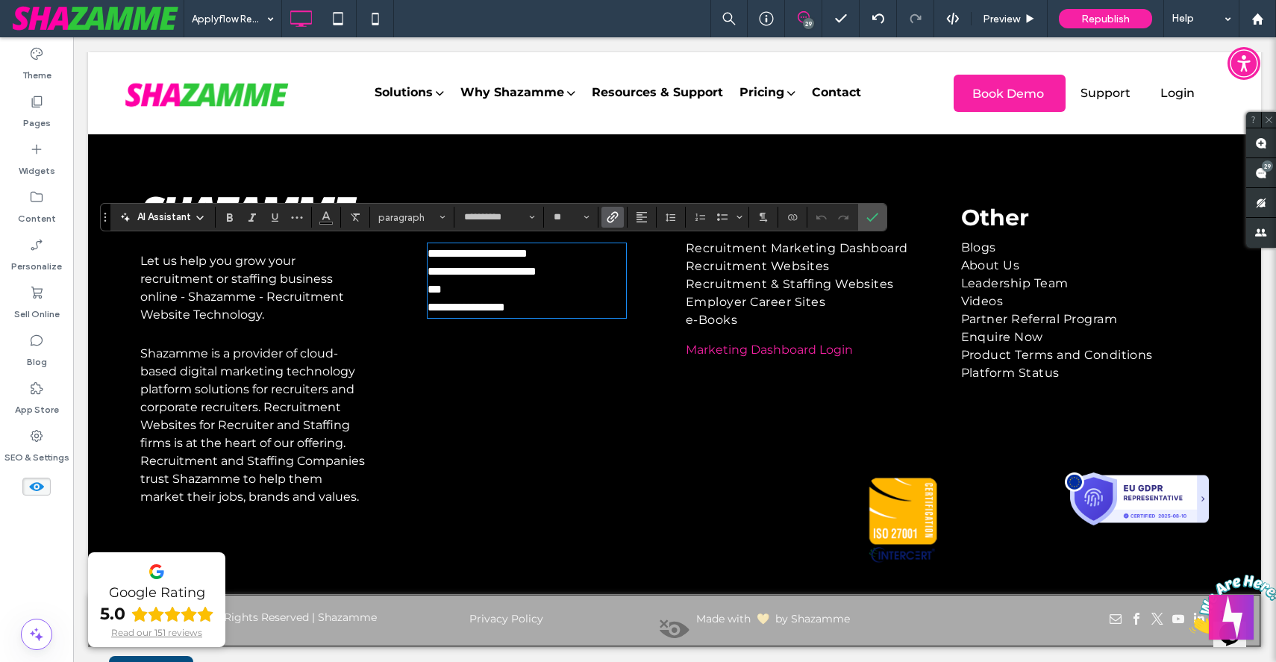
click at [428, 254] on div "**********" at bounding box center [527, 281] width 198 height 72
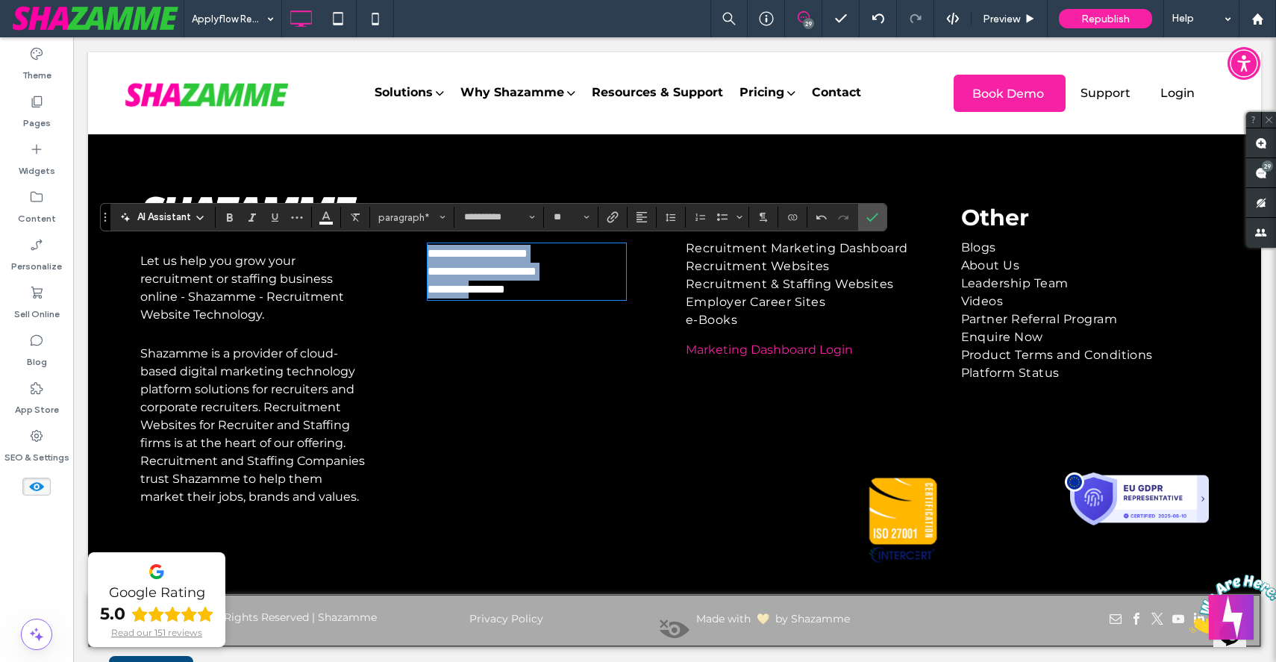
click at [483, 266] on span "**********" at bounding box center [482, 271] width 109 height 11
drag, startPoint x: 588, startPoint y: 271, endPoint x: 415, endPoint y: 256, distance: 173.8
click at [415, 256] on div "**********" at bounding box center [527, 360] width 258 height 407
click at [875, 213] on icon "Confirm" at bounding box center [872, 217] width 12 height 12
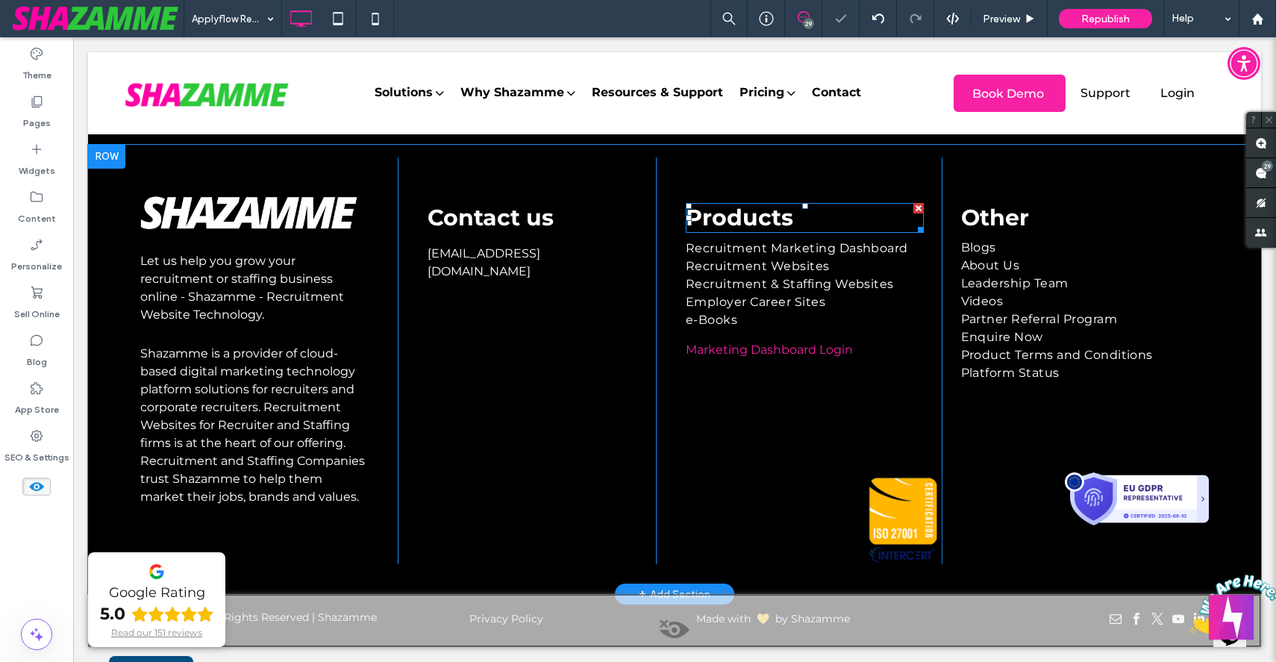
click at [110, 152] on div at bounding box center [106, 157] width 37 height 24
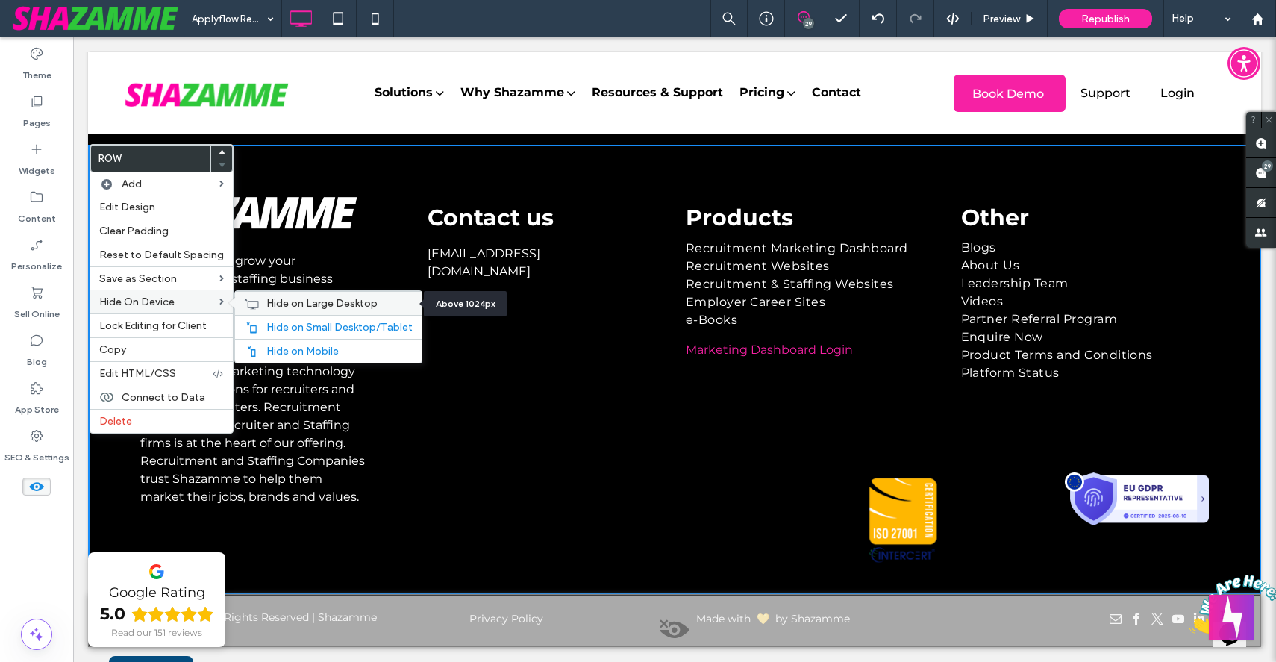
click at [290, 304] on span "Hide on Large Desktop" at bounding box center [321, 303] width 111 height 13
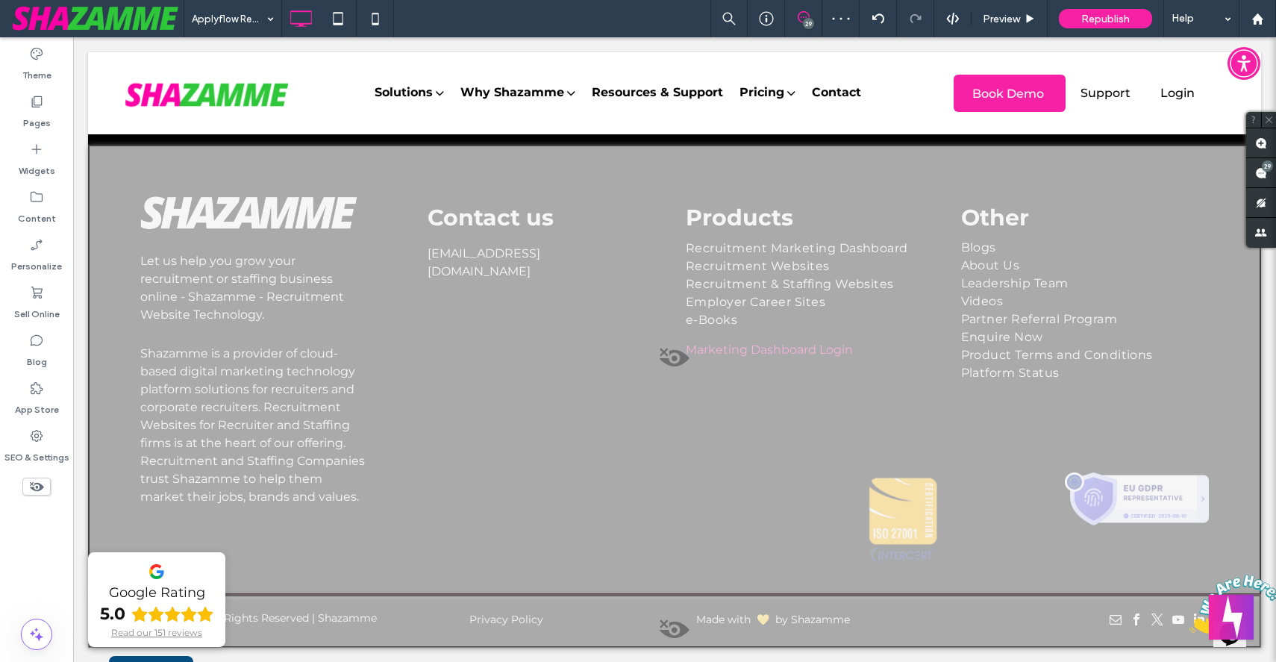
click at [319, 77] on span at bounding box center [319, 77] width 0 height 0
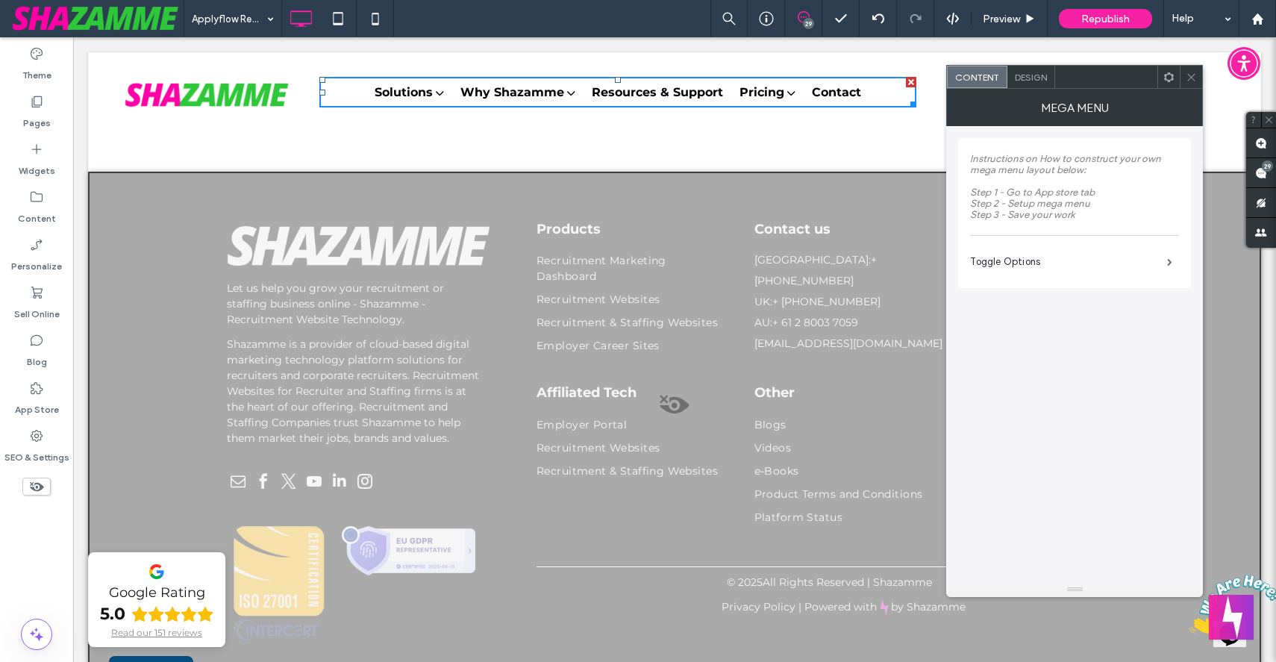
scroll to position [1374, 0]
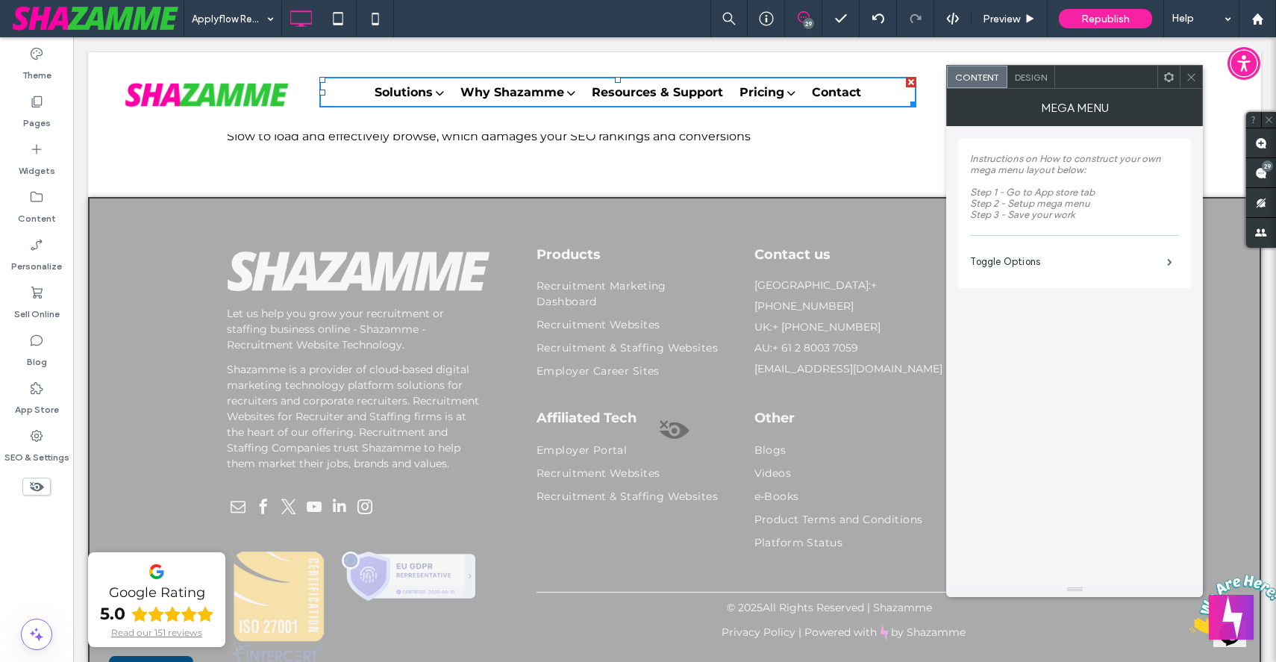
click at [1190, 78] on icon at bounding box center [1191, 77] width 11 height 11
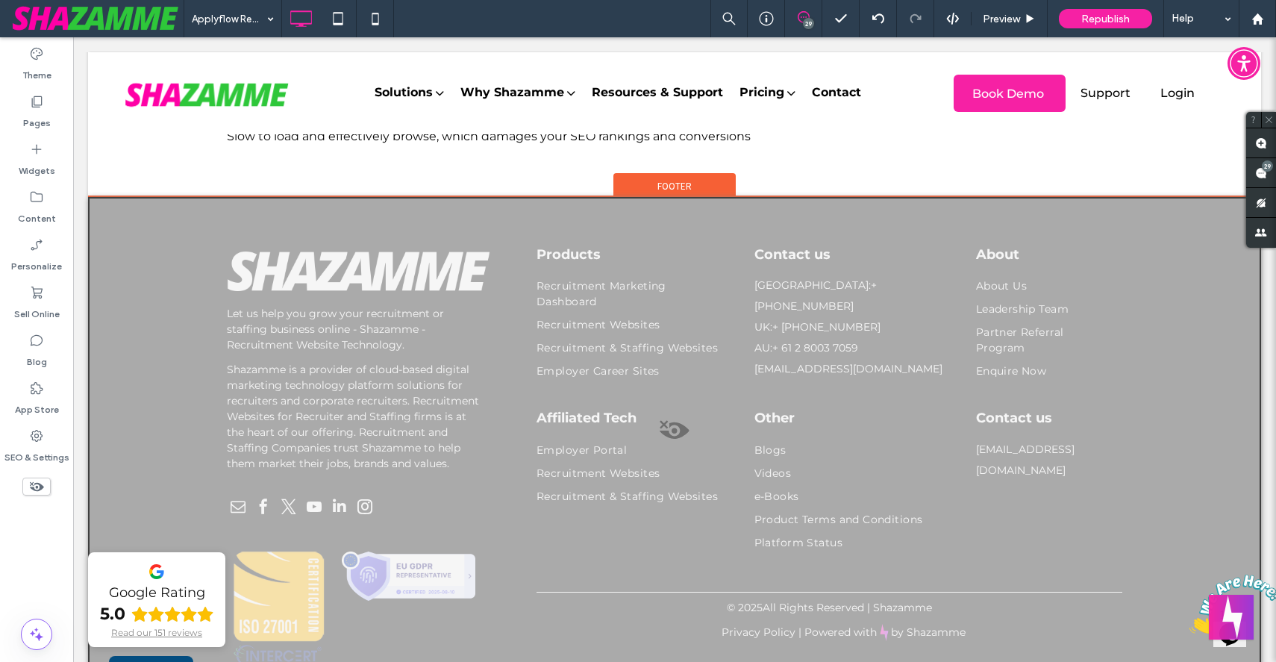
click at [849, 327] on div at bounding box center [674, 444] width 1173 height 494
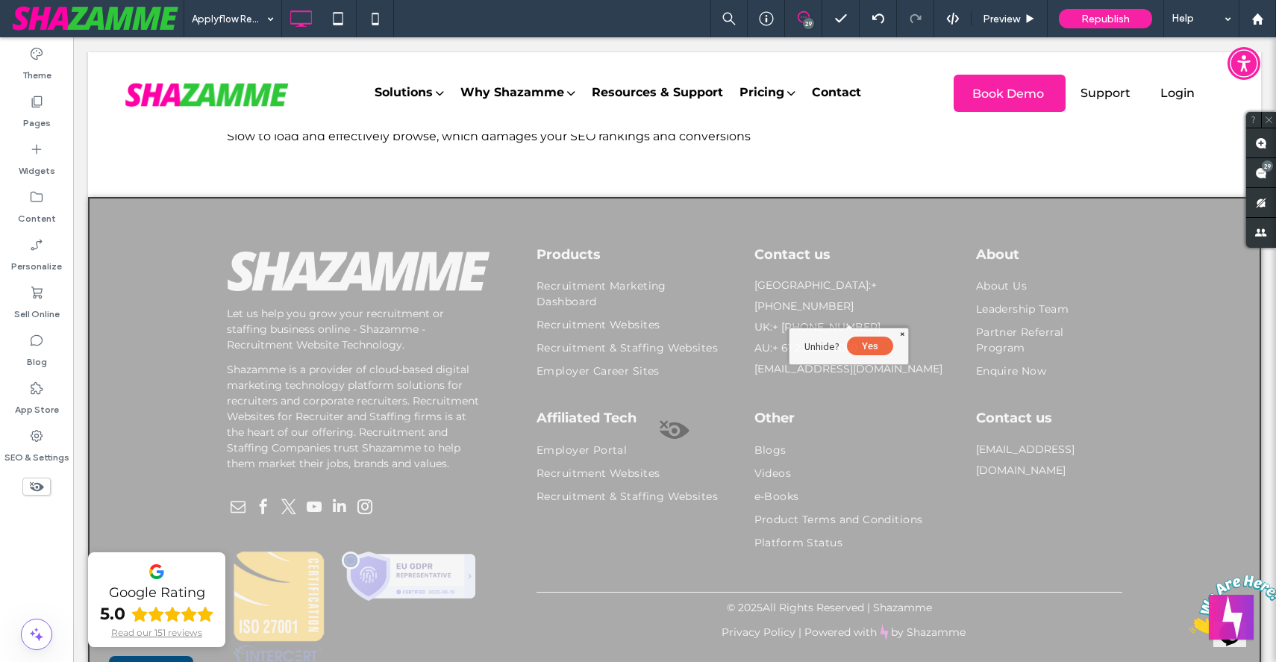
click at [863, 349] on button "Yes" at bounding box center [870, 346] width 46 height 19
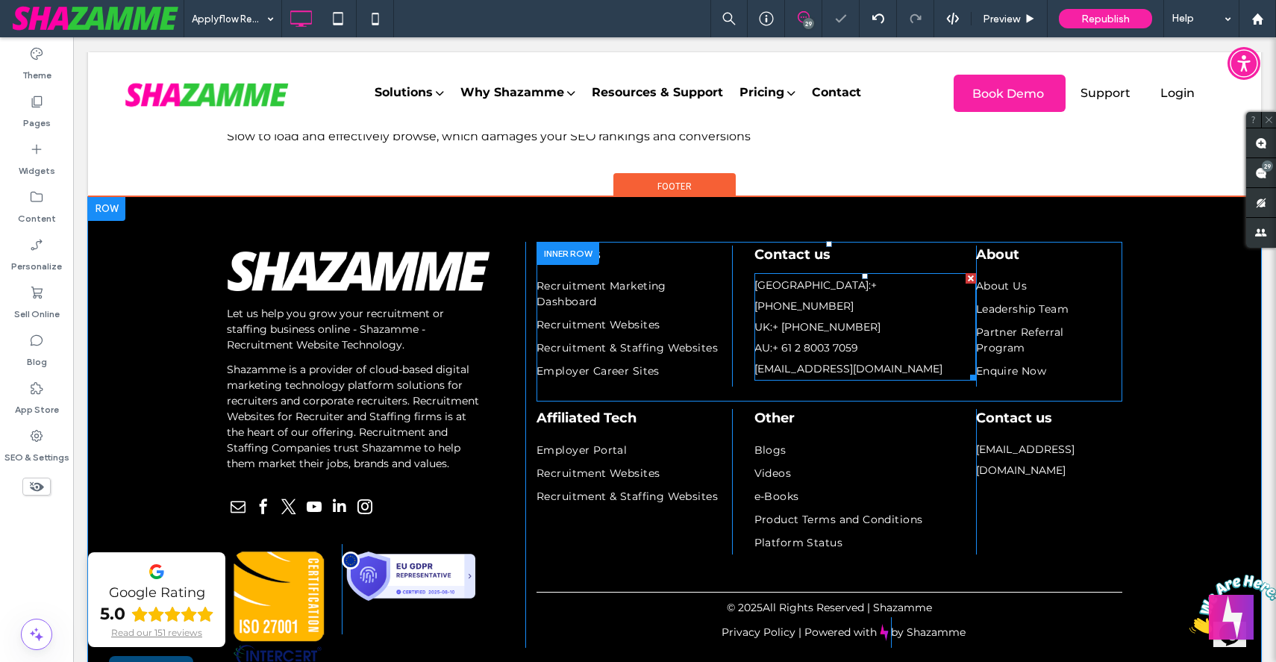
click at [872, 337] on p "AU:+ 61 2 8003 7059" at bounding box center [865, 347] width 222 height 21
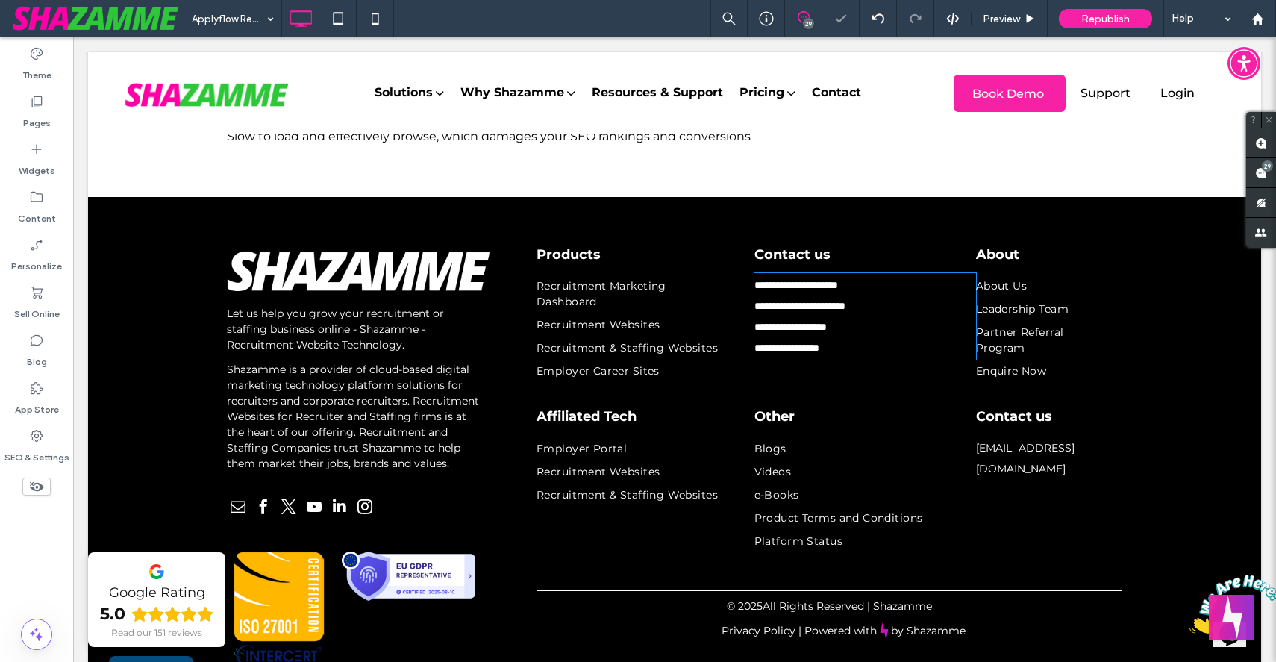
click at [869, 323] on p "**********" at bounding box center [865, 326] width 222 height 21
click at [857, 324] on p "**********" at bounding box center [865, 326] width 222 height 21
click at [890, 337] on p "**********" at bounding box center [865, 347] width 222 height 21
click at [919, 299] on p "**********" at bounding box center [865, 305] width 222 height 21
type input "**********"
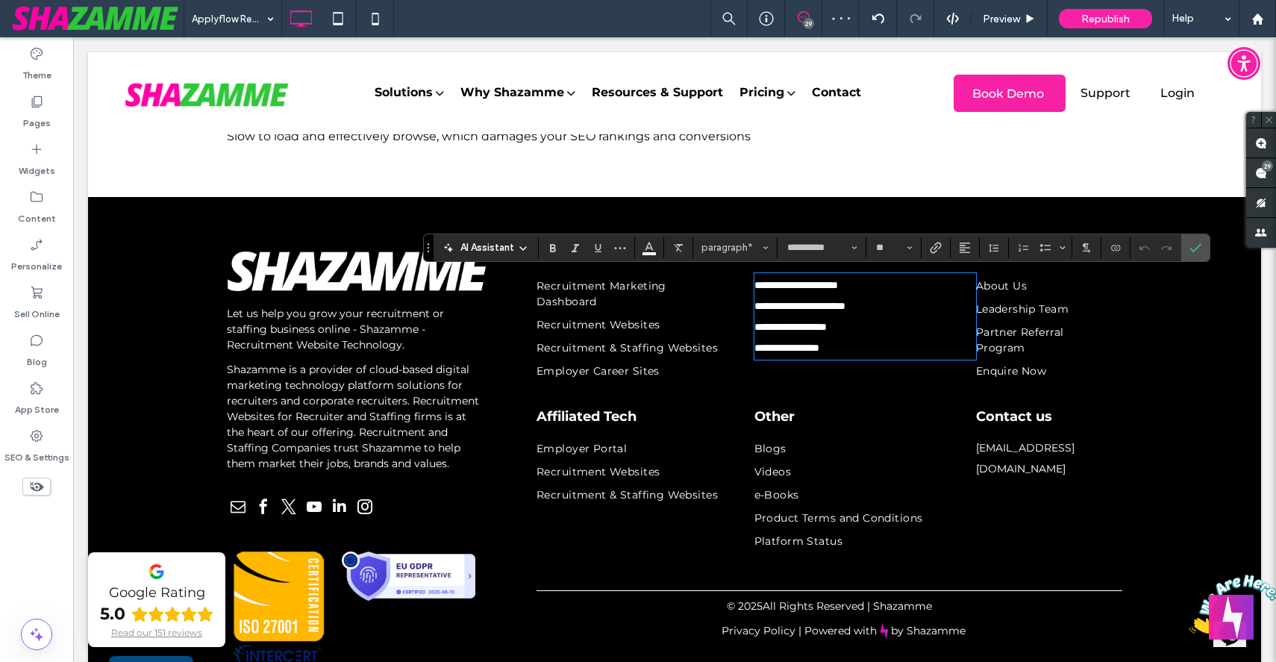
click at [916, 278] on p "**********" at bounding box center [865, 285] width 222 height 21
click at [863, 325] on p "**********" at bounding box center [865, 326] width 222 height 21
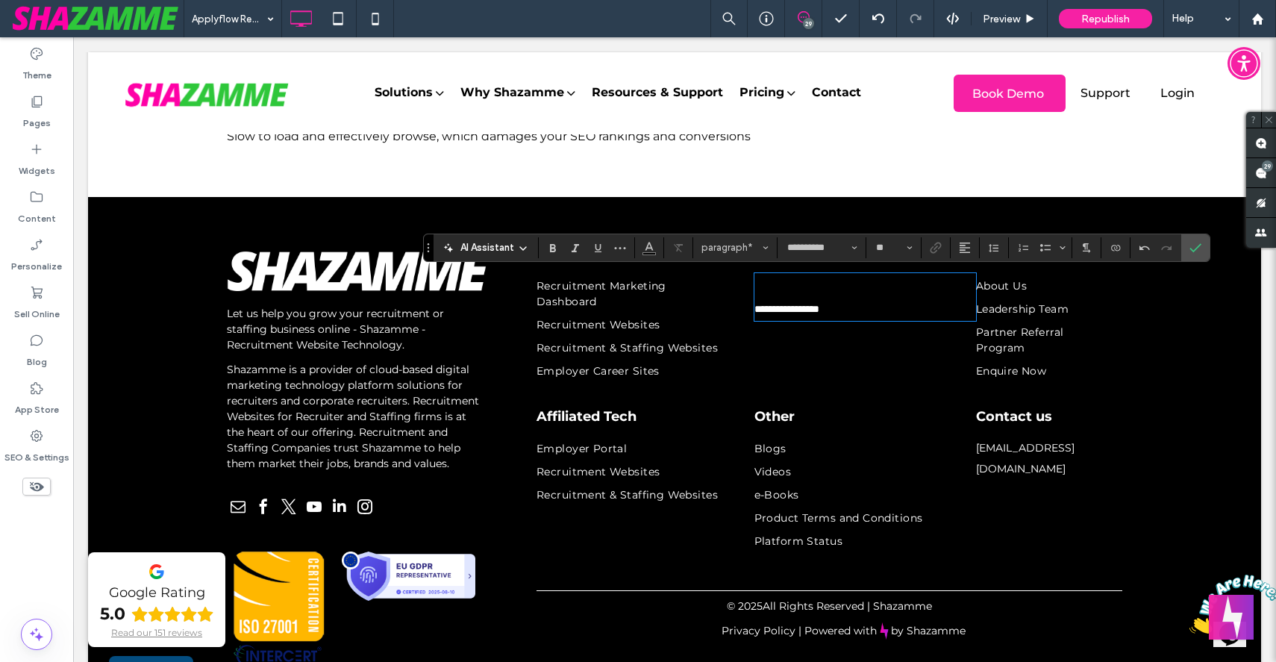
type input "**"
click at [1198, 249] on icon "Confirm" at bounding box center [1195, 248] width 12 height 12
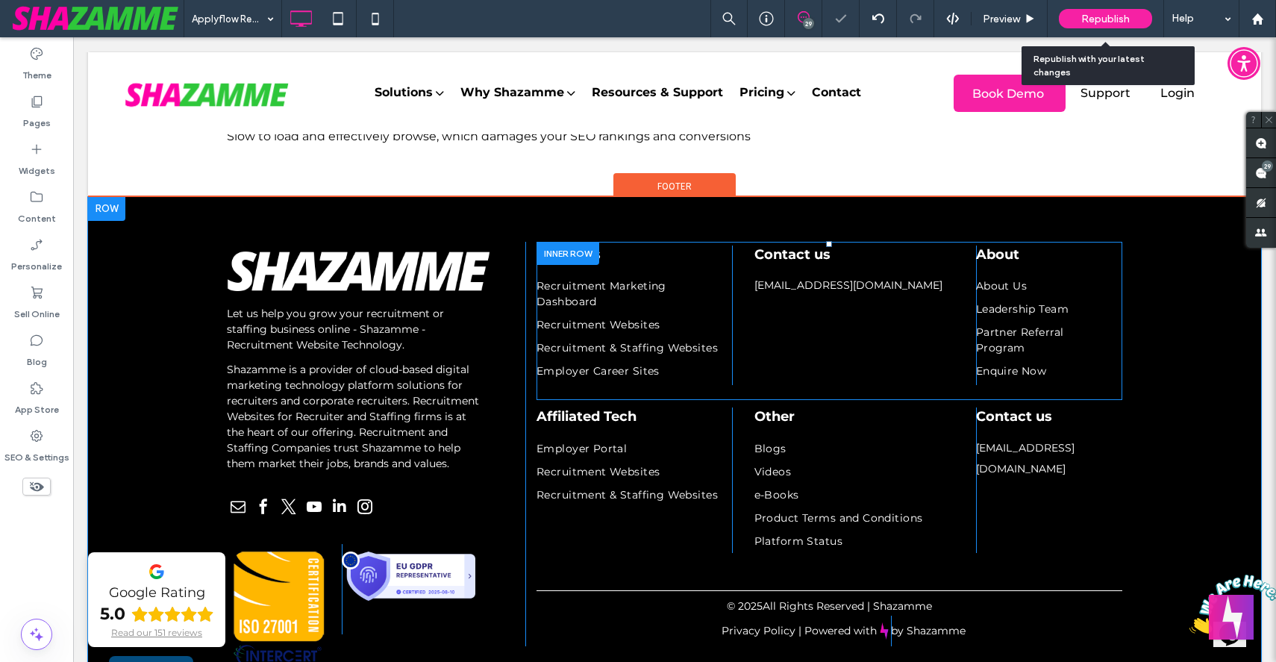
click at [1098, 15] on span "Republish" at bounding box center [1105, 19] width 49 height 13
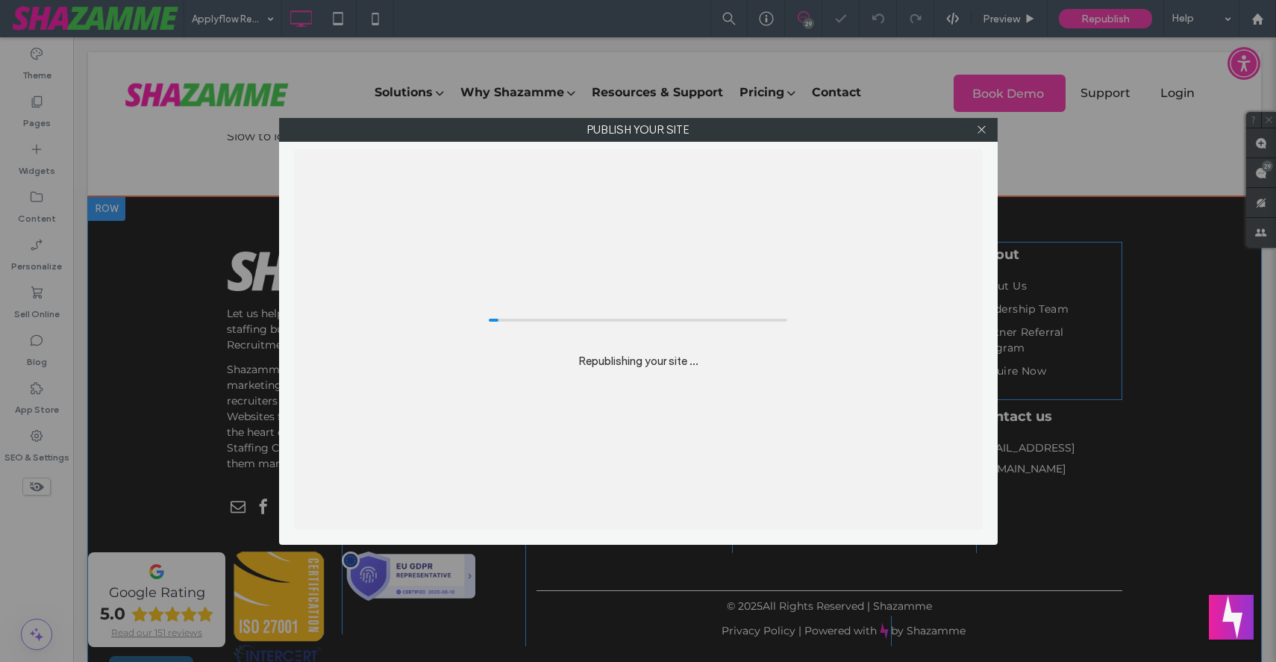
click at [872, 275] on div "Republishing your site ..." at bounding box center [638, 339] width 689 height 381
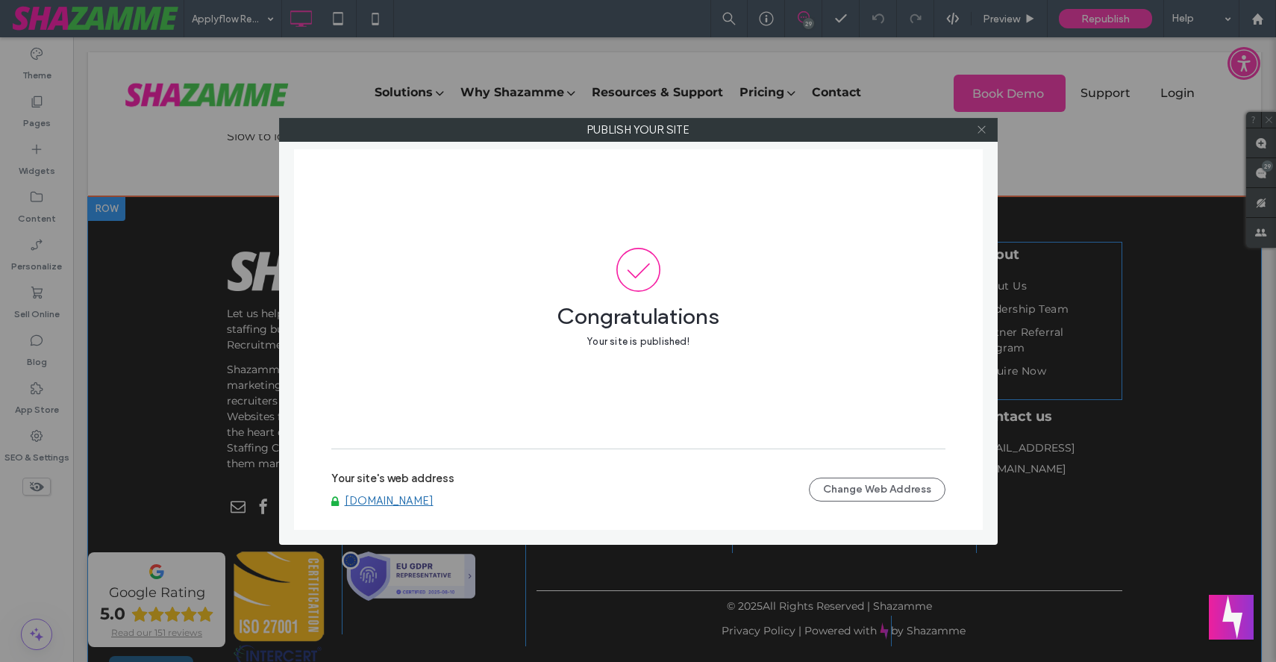
click at [979, 129] on icon at bounding box center [981, 129] width 11 height 11
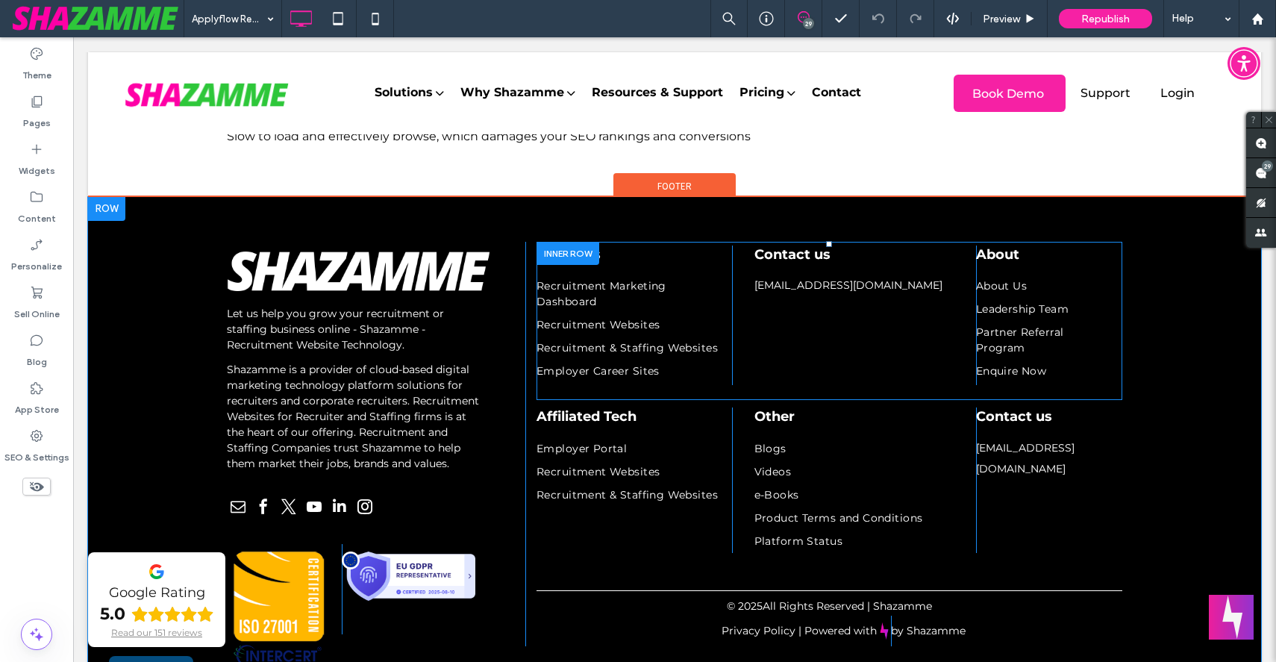
drag, startPoint x: 1014, startPoint y: 97, endPoint x: 748, endPoint y: 216, distance: 291.9
click at [748, 216] on div "Let us help you grow your recruitment or staffing business online - Shazamme - …" at bounding box center [674, 444] width 1173 height 494
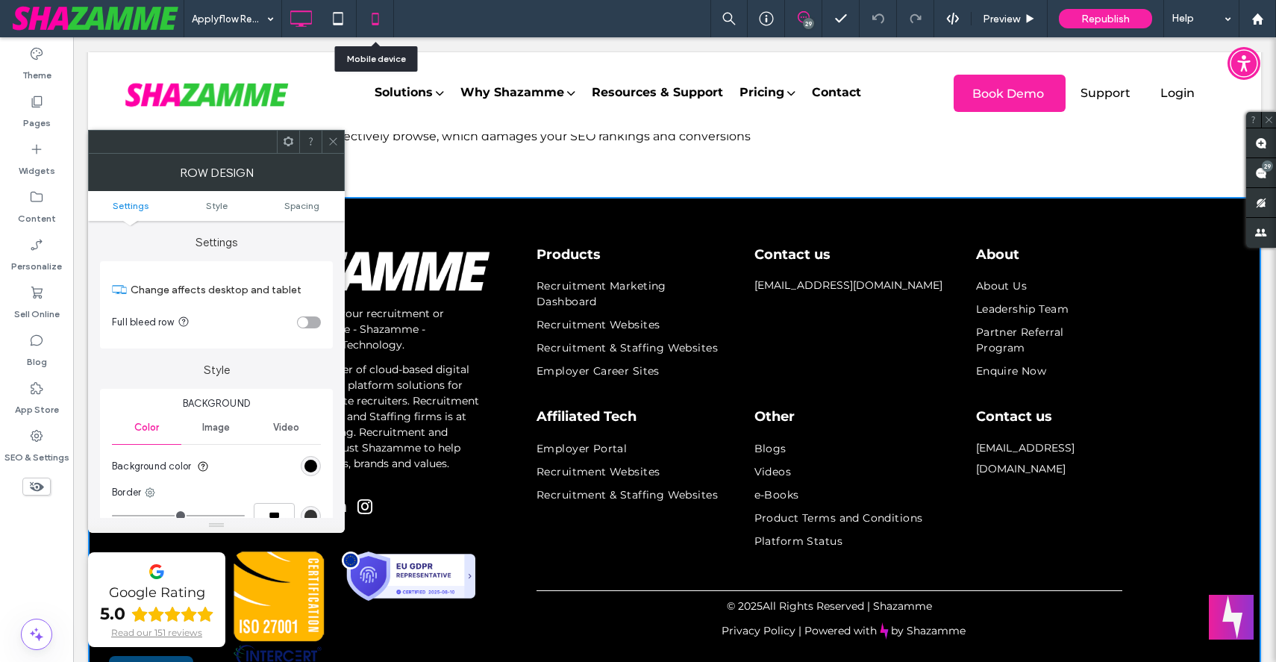
click at [381, 20] on icon at bounding box center [375, 19] width 30 height 30
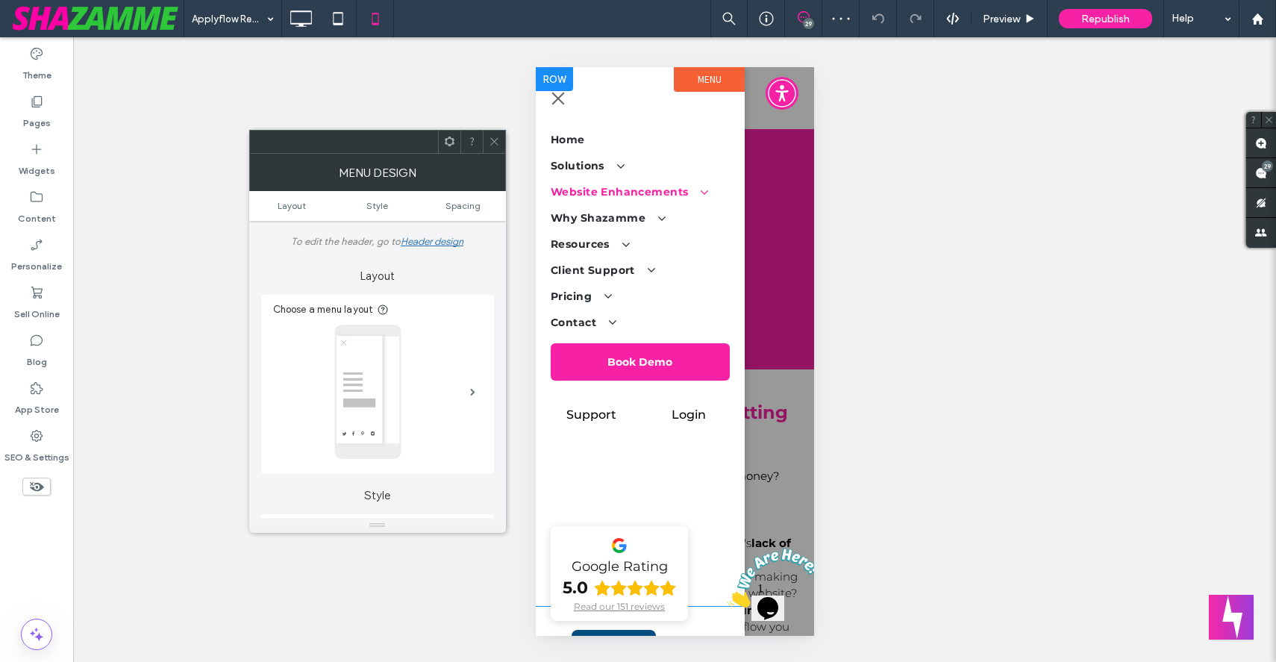
scroll to position [0, 0]
click at [495, 141] on icon at bounding box center [494, 141] width 11 height 11
click at [496, 136] on icon at bounding box center [494, 141] width 11 height 11
click at [496, 141] on icon at bounding box center [494, 141] width 11 height 11
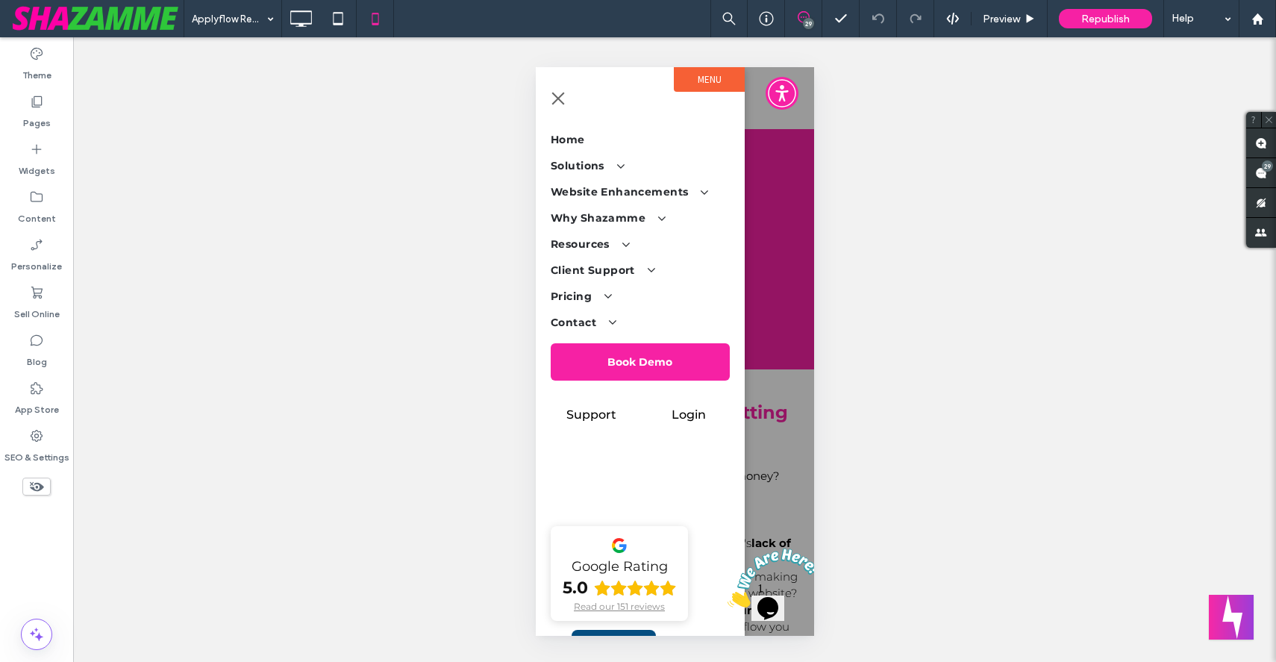
click at [993, 290] on div "Unhide? Yes Unhide? Yes Unhide? Yes Unhide? Yes Unhide? Yes Unhide? Yes" at bounding box center [674, 349] width 1203 height 625
click at [563, 98] on span "menu" at bounding box center [557, 98] width 16 height 1
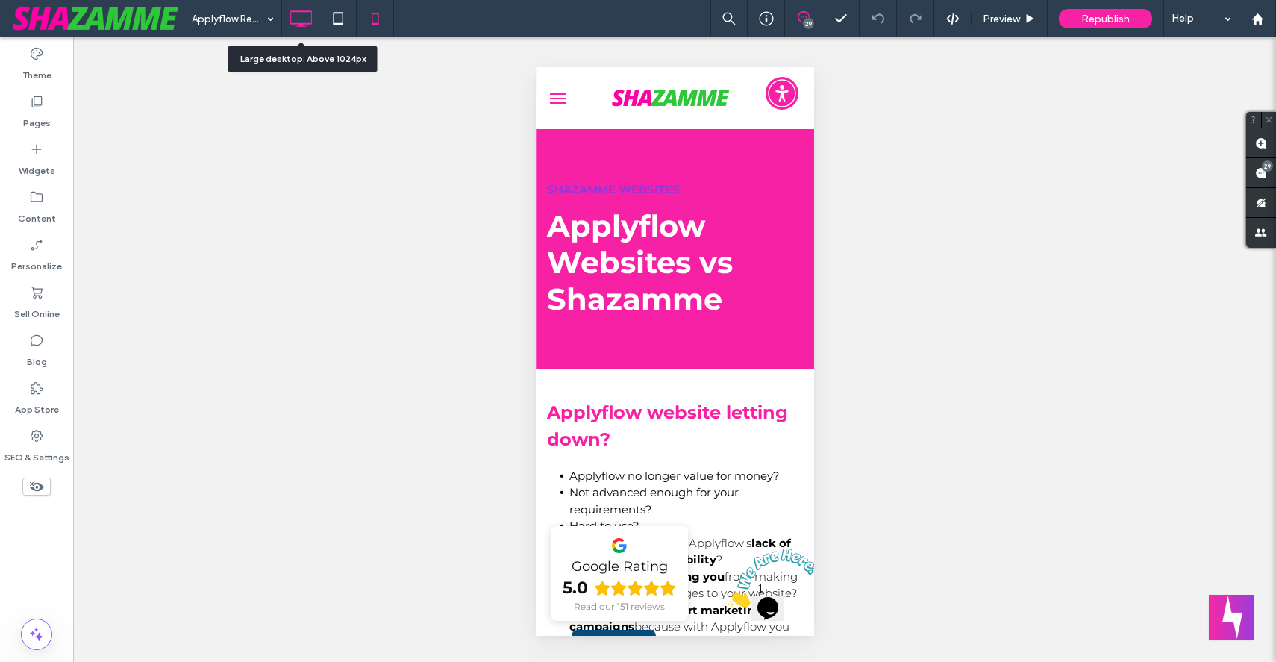
click at [316, 12] on icon at bounding box center [301, 19] width 30 height 30
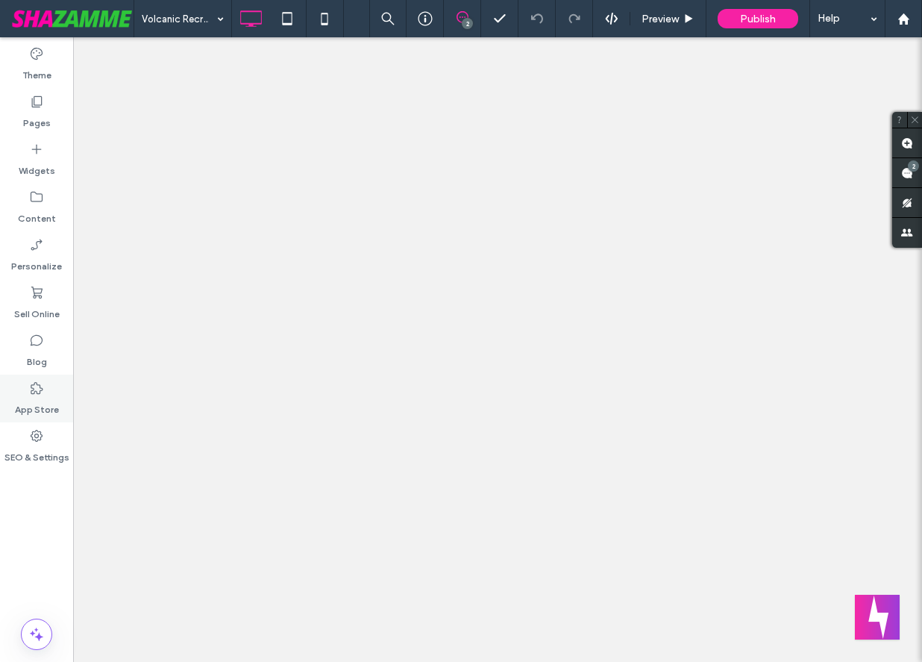
click at [37, 410] on label "App Store" at bounding box center [37, 405] width 44 height 21
click at [37, 392] on use at bounding box center [37, 388] width 12 height 12
click at [38, 392] on icon at bounding box center [36, 388] width 15 height 15
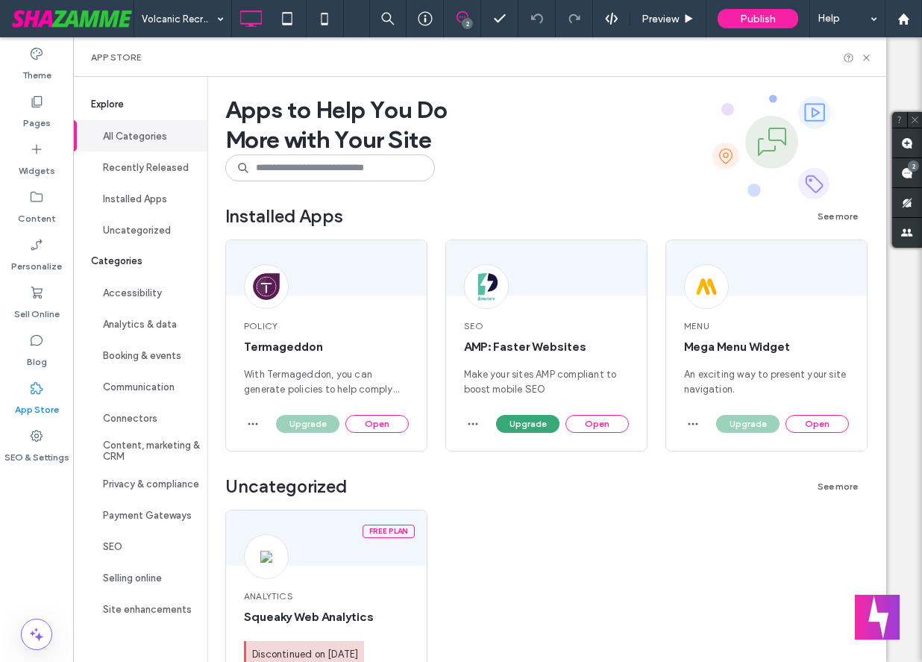
click at [37, 392] on icon at bounding box center [36, 388] width 15 height 15
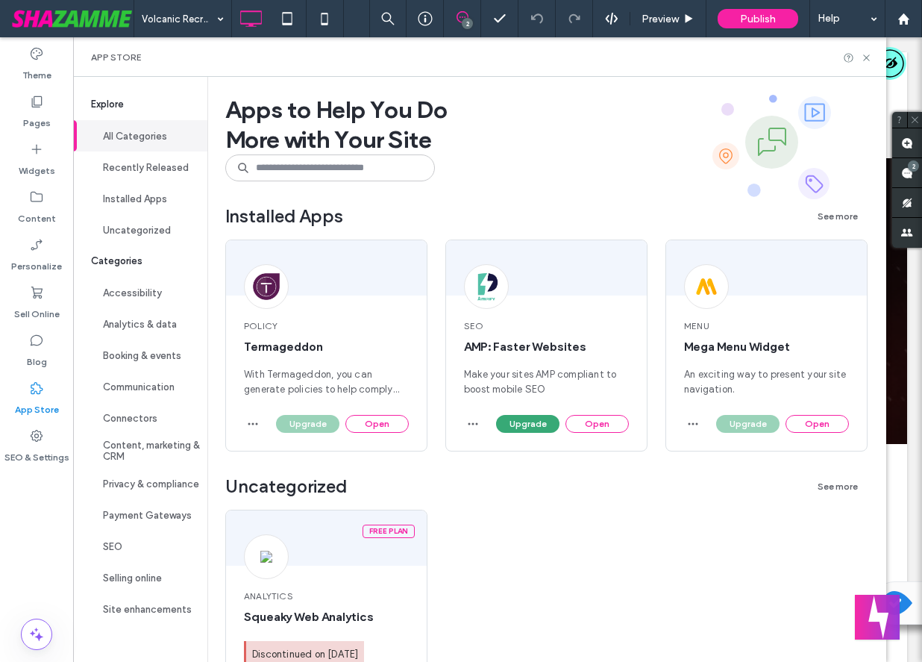
click at [574, 471] on div "Policy Termageddon With Termageddon, you can generate policies to help comply w…" at bounding box center [546, 358] width 643 height 236
drag, startPoint x: 574, startPoint y: 471, endPoint x: 588, endPoint y: 422, distance: 51.2
click at [588, 422] on button "Open" at bounding box center [597, 424] width 63 height 18
click at [590, 422] on button "Open" at bounding box center [597, 424] width 63 height 18
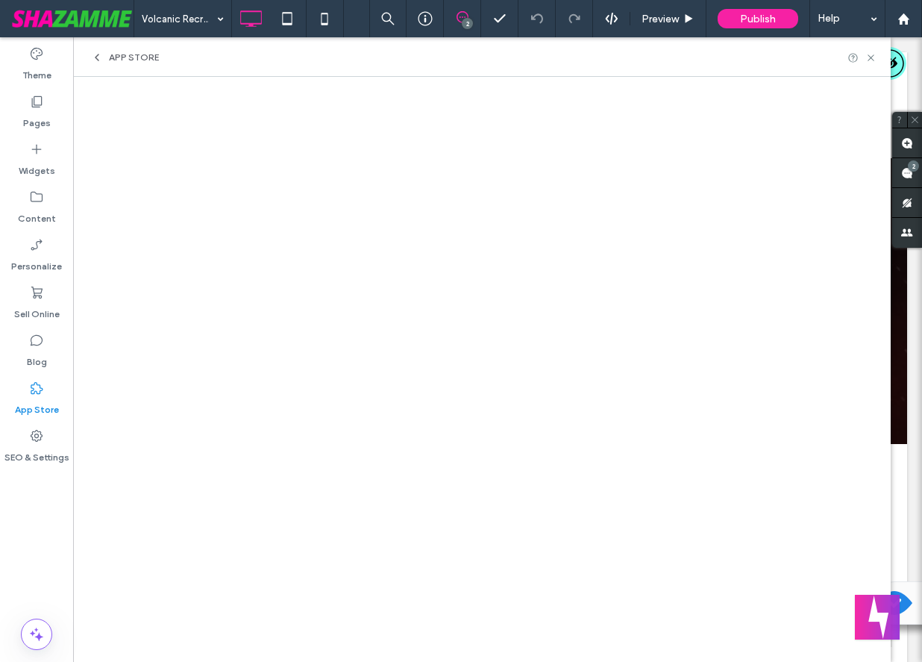
click at [872, 55] on use at bounding box center [871, 57] width 6 height 6
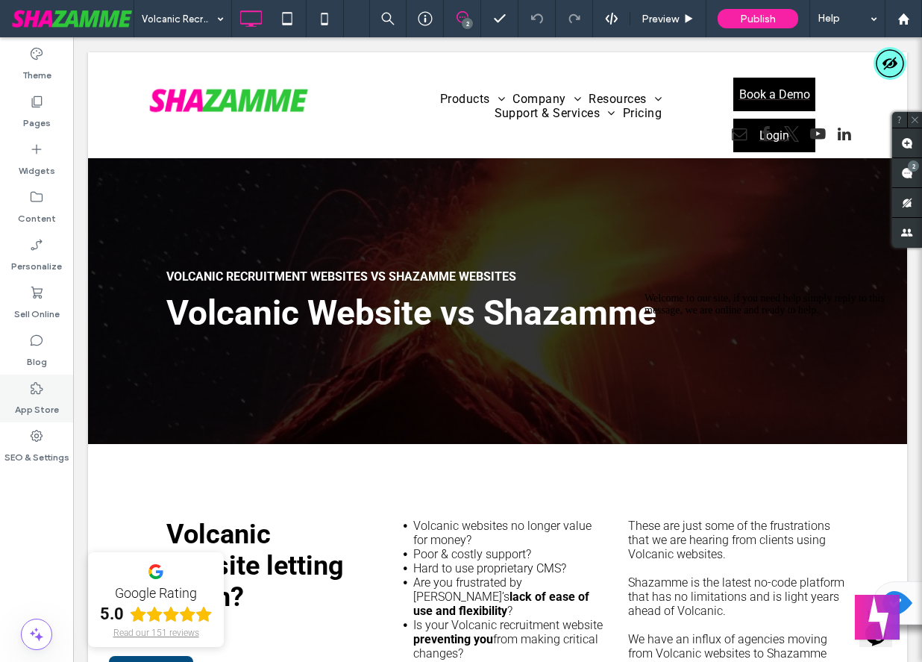
click at [34, 434] on icon at bounding box center [36, 435] width 15 height 15
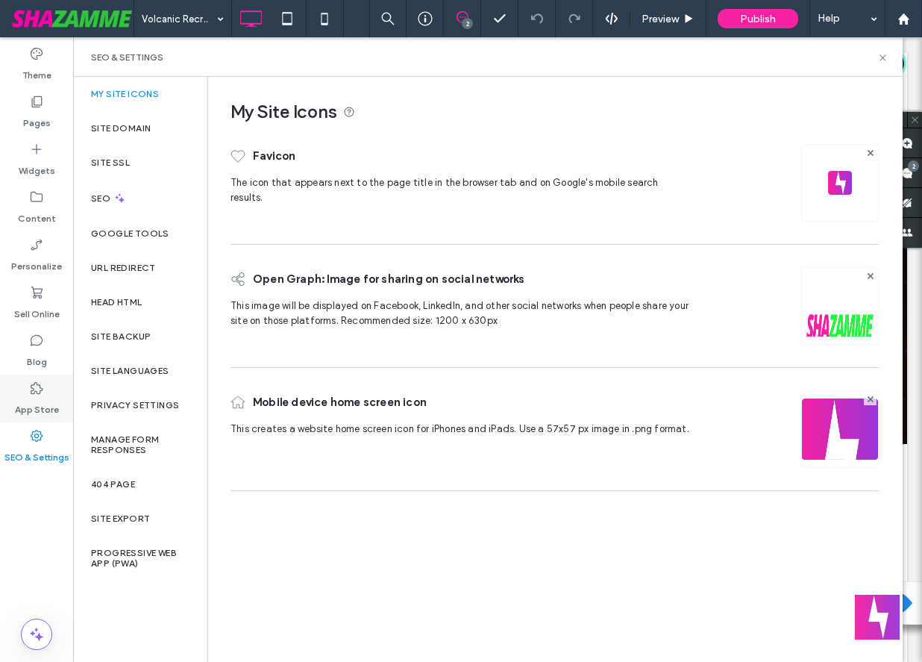
click at [37, 391] on use at bounding box center [37, 388] width 12 height 12
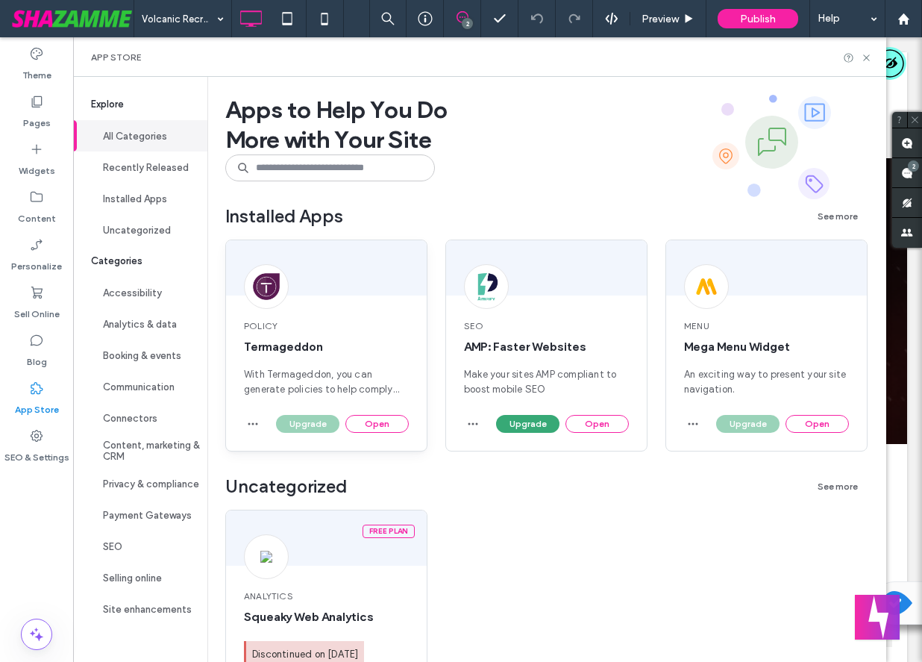
click at [586, 421] on button "Open" at bounding box center [597, 424] width 63 height 18
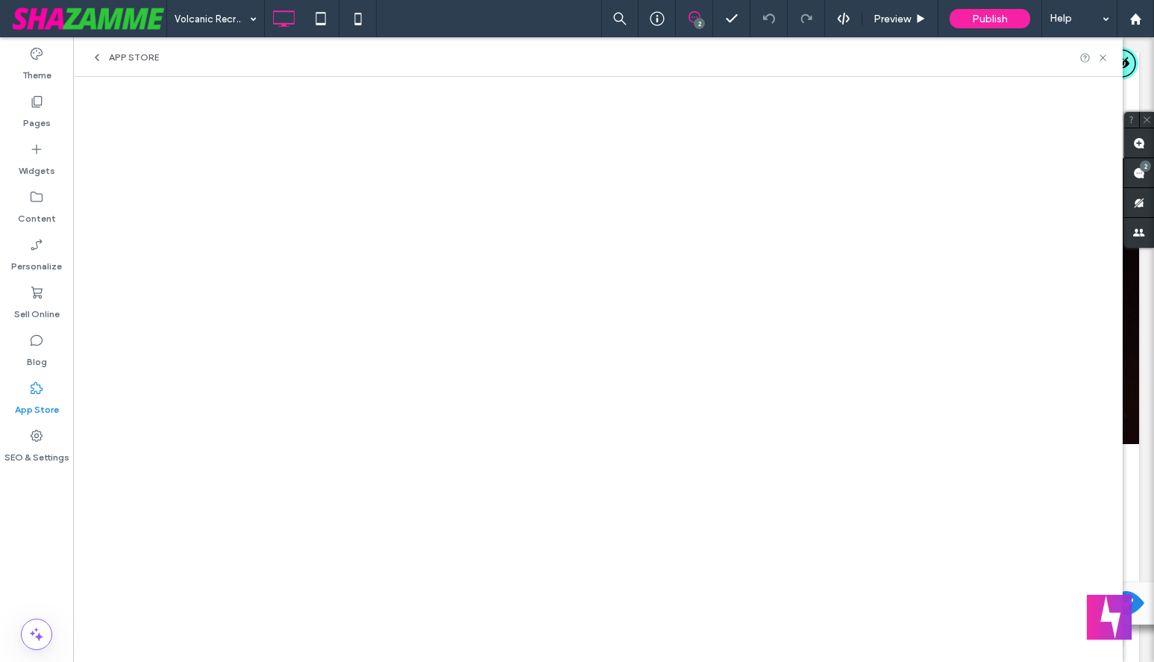
click at [96, 58] on use at bounding box center [97, 57] width 3 height 6
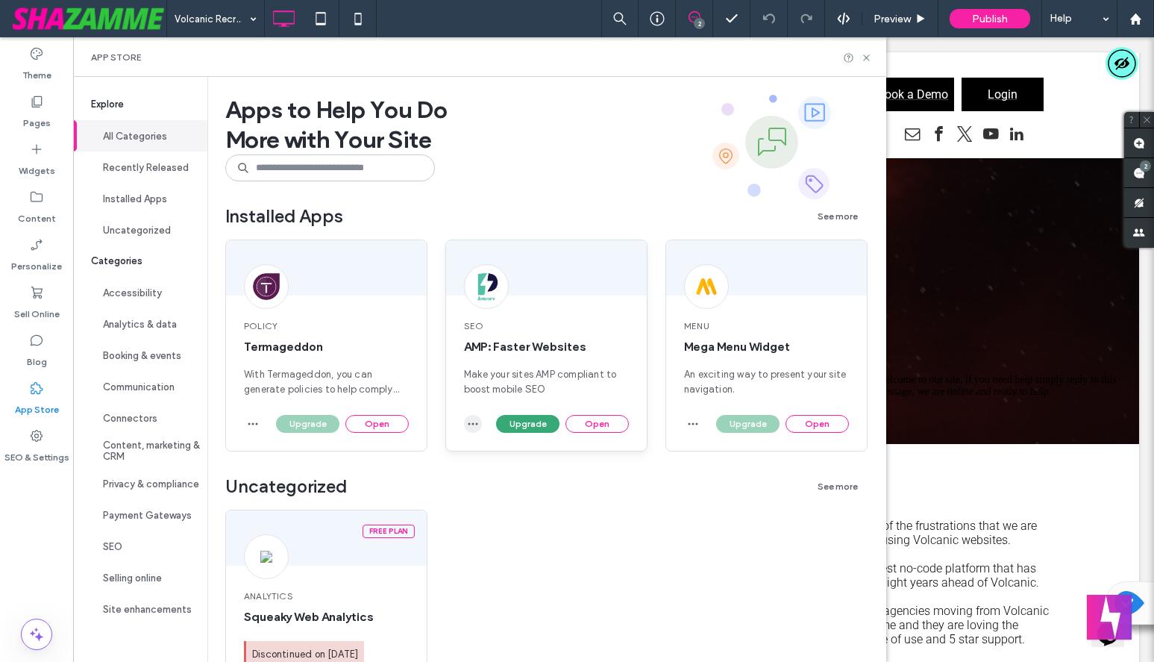
click at [472, 419] on icon "button" at bounding box center [473, 424] width 12 height 12
click at [469, 425] on icon "button" at bounding box center [473, 424] width 12 height 12
click at [490, 456] on span "Uninstall app" at bounding box center [507, 459] width 61 height 15
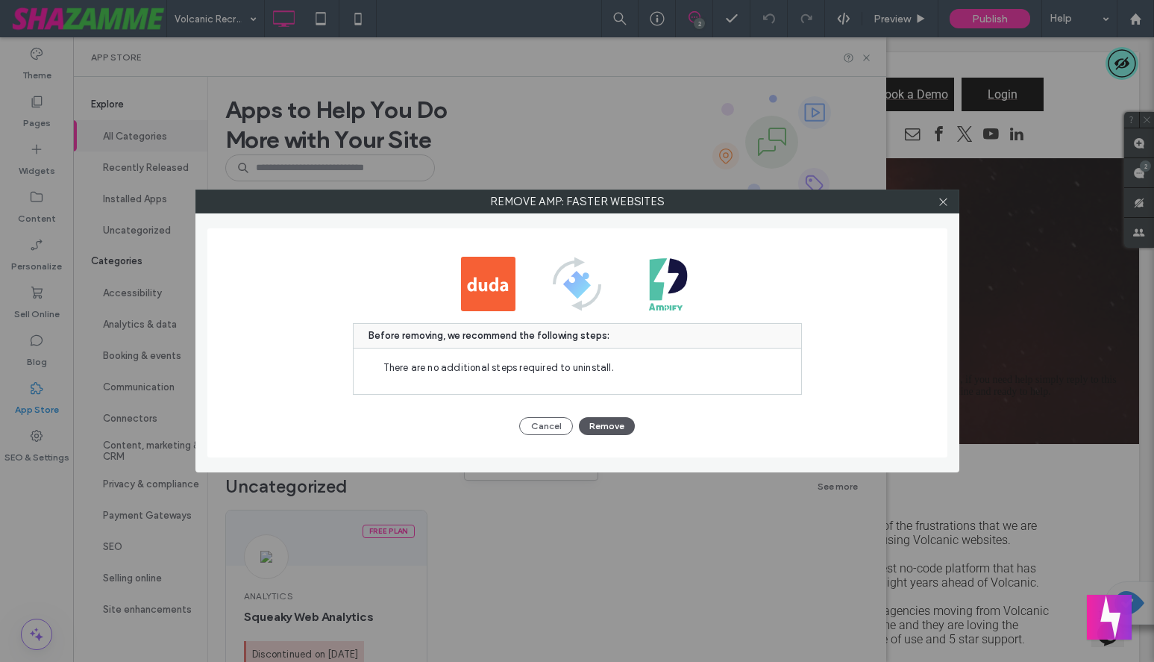
click at [609, 424] on button "Remove" at bounding box center [607, 426] width 56 height 18
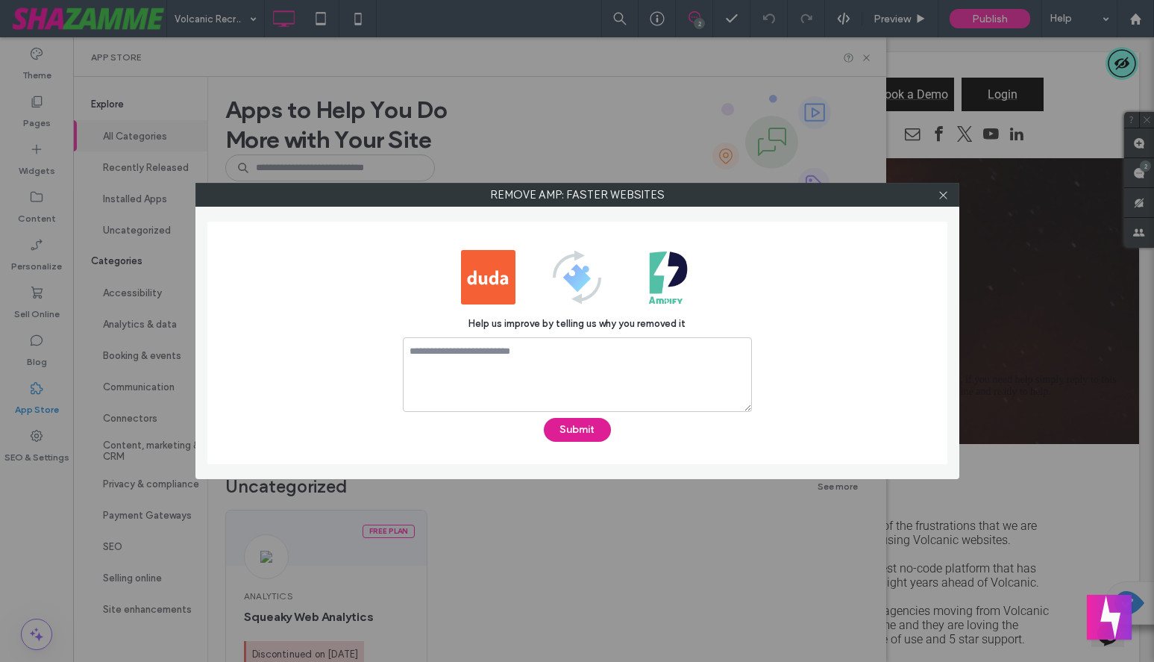
click at [922, 195] on icon at bounding box center [943, 195] width 11 height 11
click at [922, 196] on icon at bounding box center [943, 195] width 11 height 11
click at [586, 427] on button "Submit" at bounding box center [577, 430] width 67 height 24
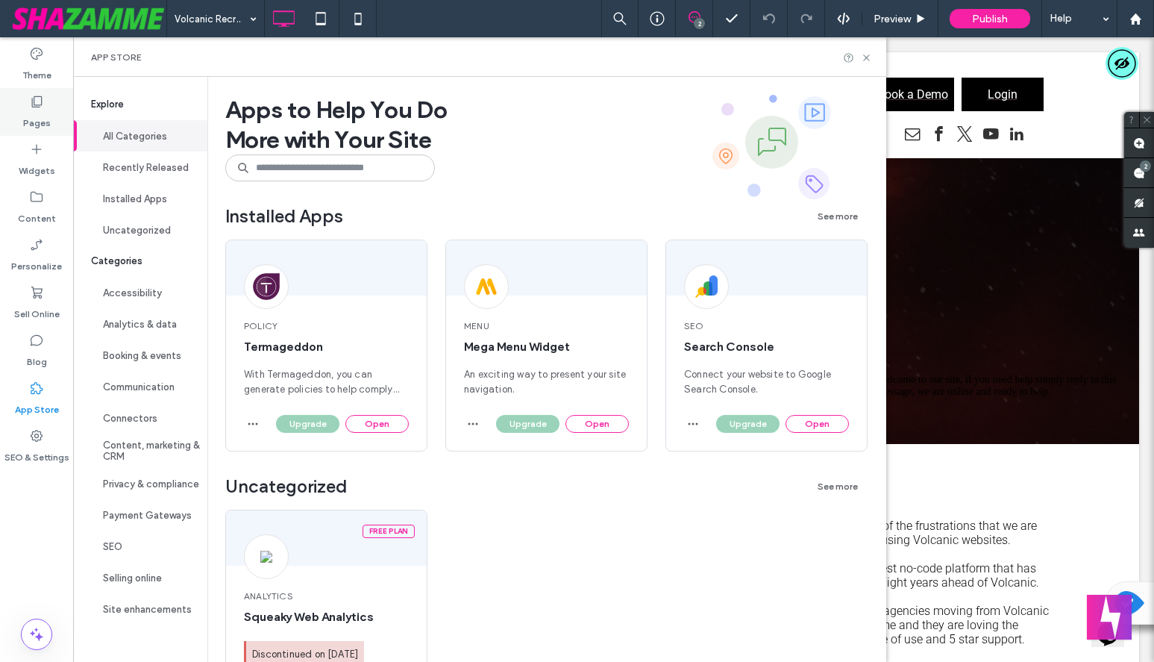
click at [42, 117] on label "Pages" at bounding box center [37, 119] width 28 height 21
click at [39, 108] on icon at bounding box center [36, 101] width 15 height 15
click at [37, 105] on use at bounding box center [37, 101] width 10 height 11
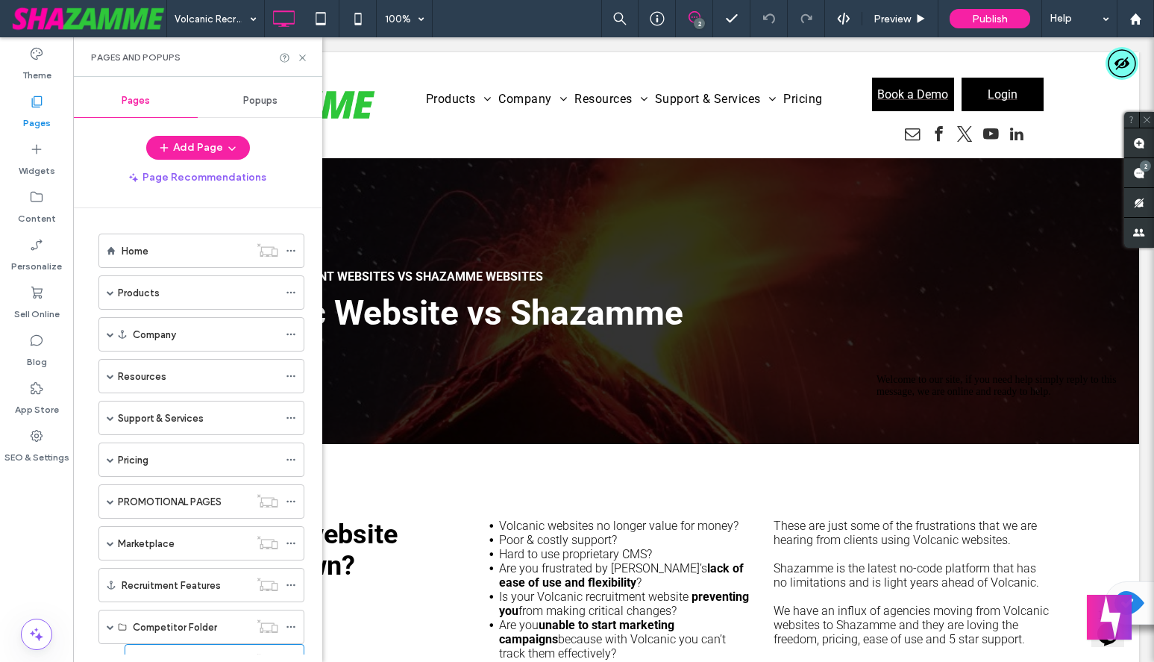
drag, startPoint x: 39, startPoint y: 102, endPoint x: 257, endPoint y: 482, distance: 438.2
click at [39, 102] on icon at bounding box center [36, 101] width 15 height 15
click at [21, 175] on label "Widgets" at bounding box center [37, 167] width 37 height 21
click at [35, 106] on icon at bounding box center [36, 101] width 15 height 15
click at [112, 419] on button "Connectors" at bounding box center [140, 417] width 134 height 31
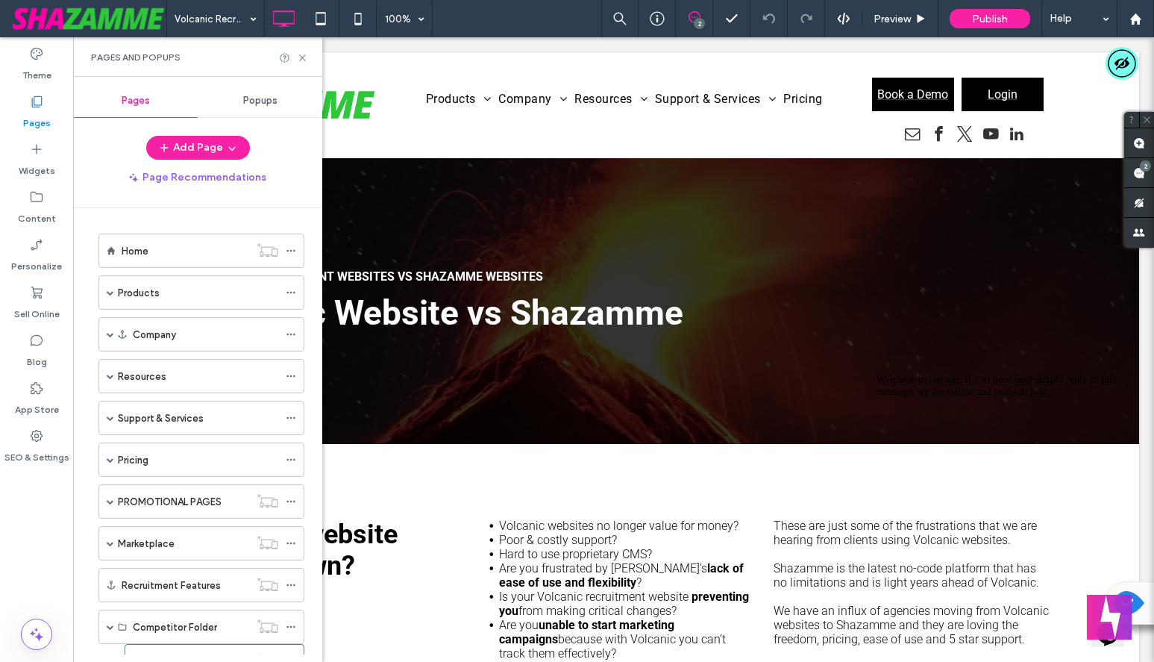
click at [373, 536] on span "Automation Builder by Albato" at bounding box center [326, 552] width 165 height 33
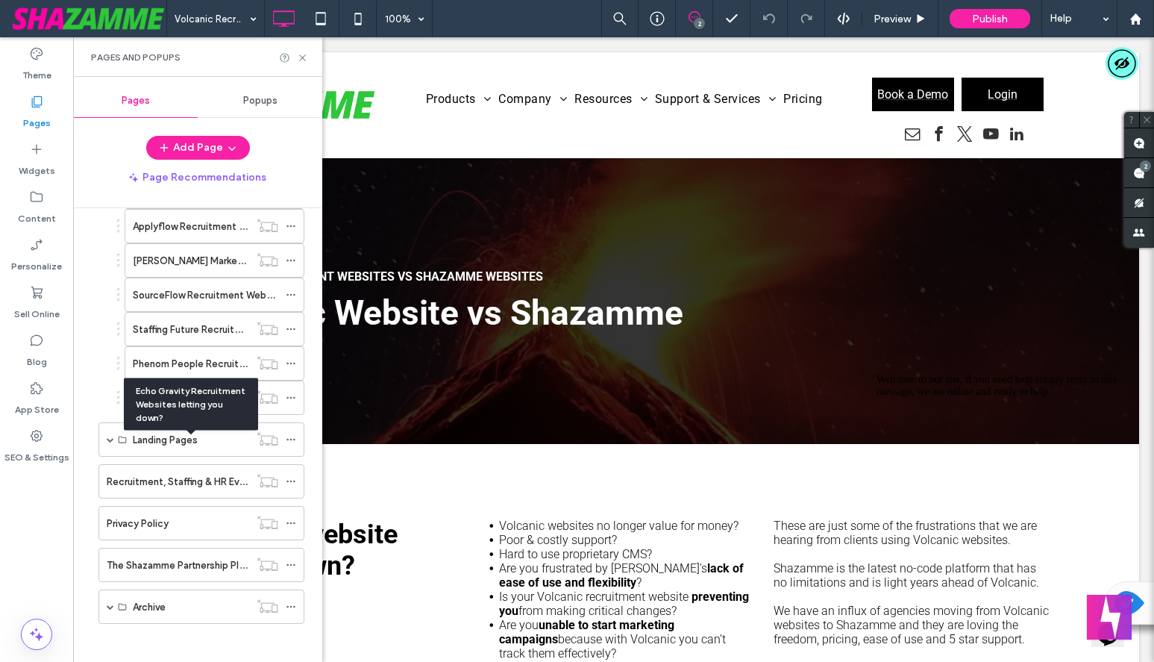
scroll to position [545, 0]
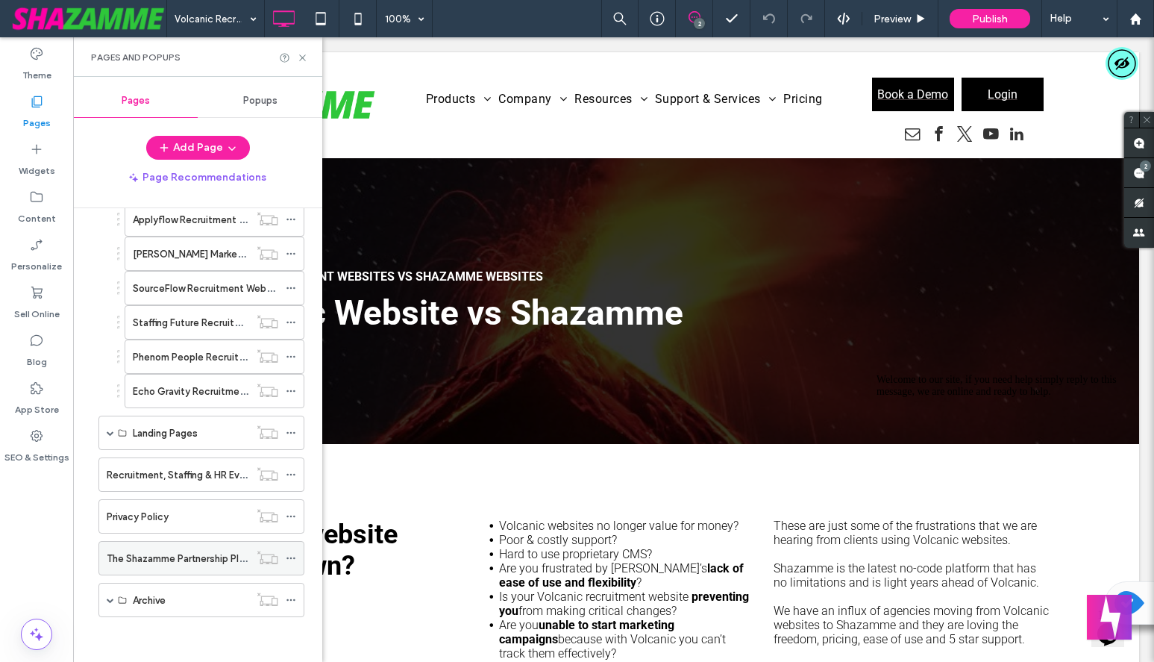
click at [112, 596] on span at bounding box center [110, 599] width 7 height 7
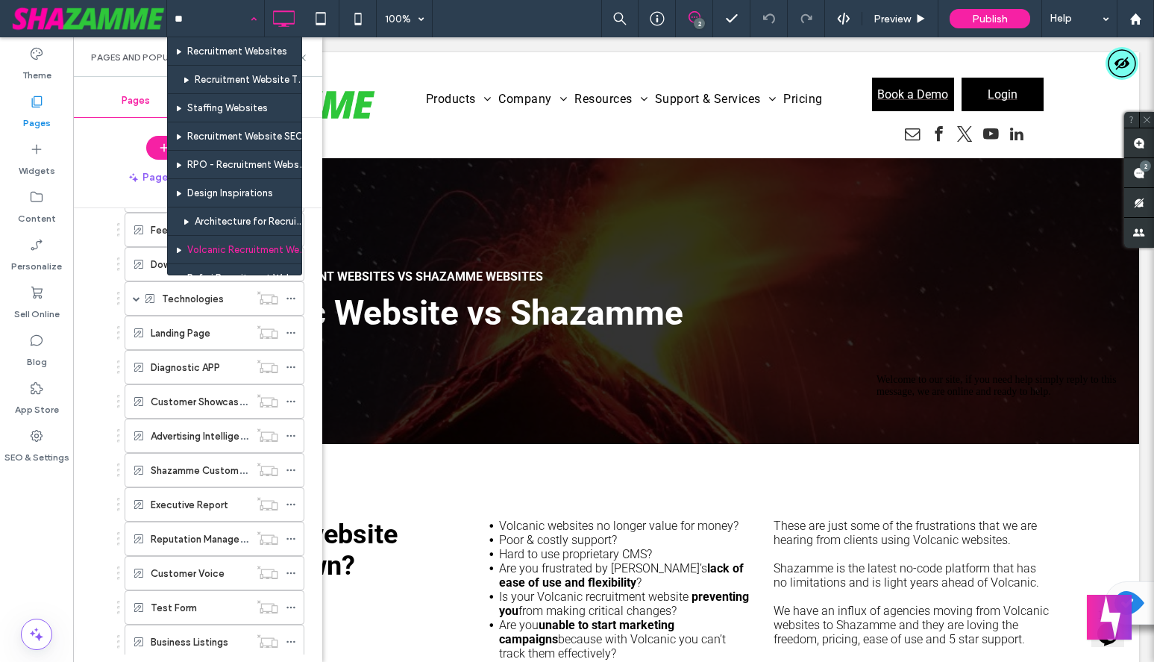
scroll to position [1128, 0]
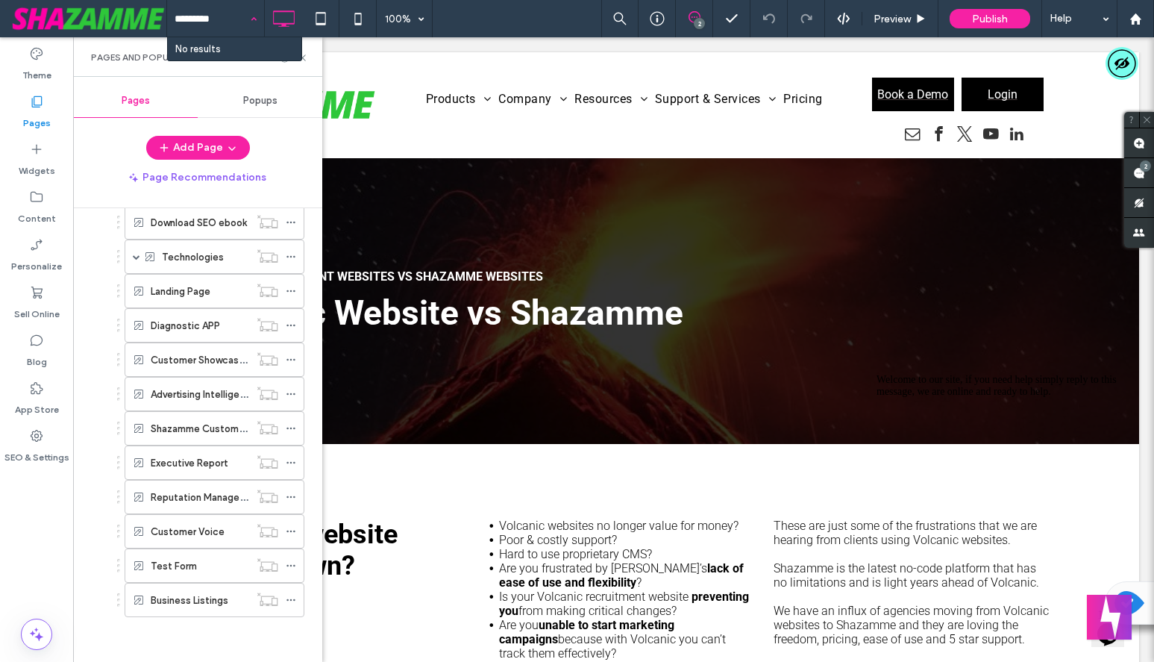
type input "*******"
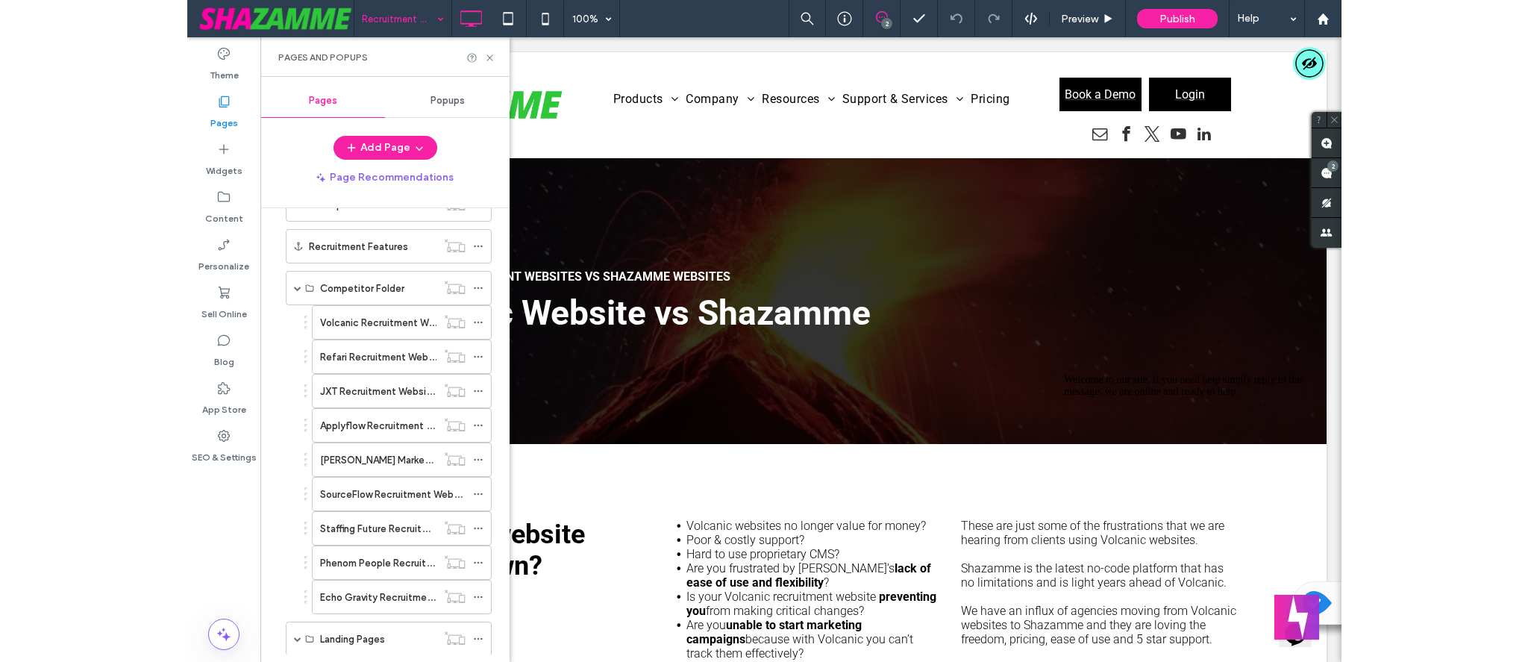
scroll to position [1918, 0]
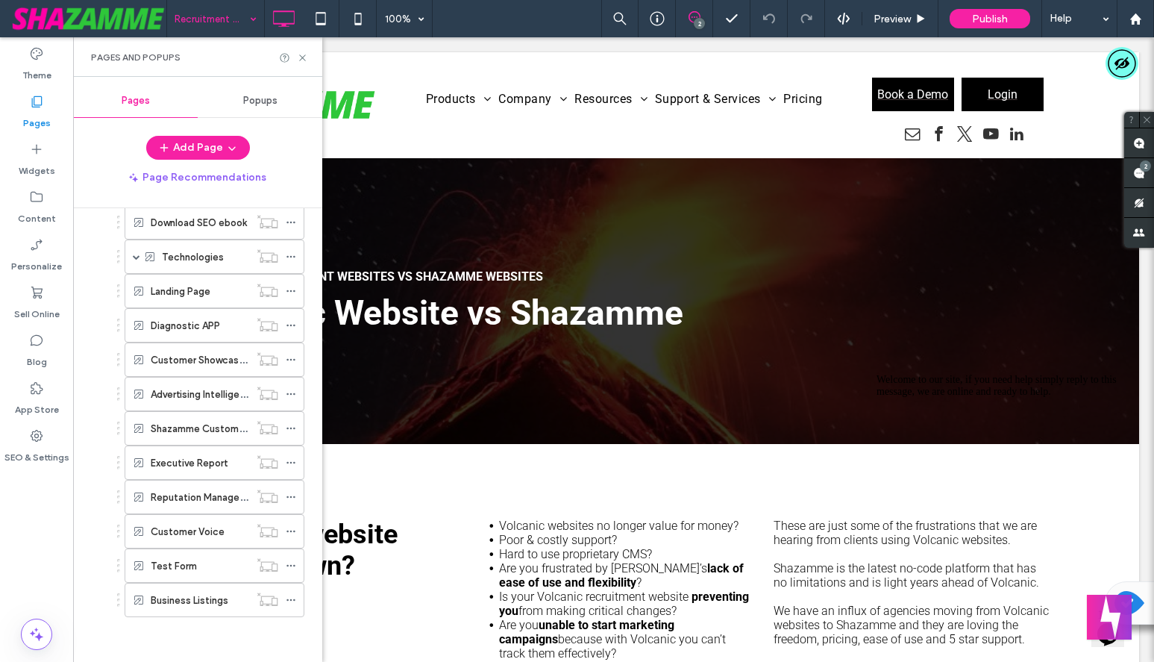
click at [922, 434] on div at bounding box center [577, 331] width 1154 height 662
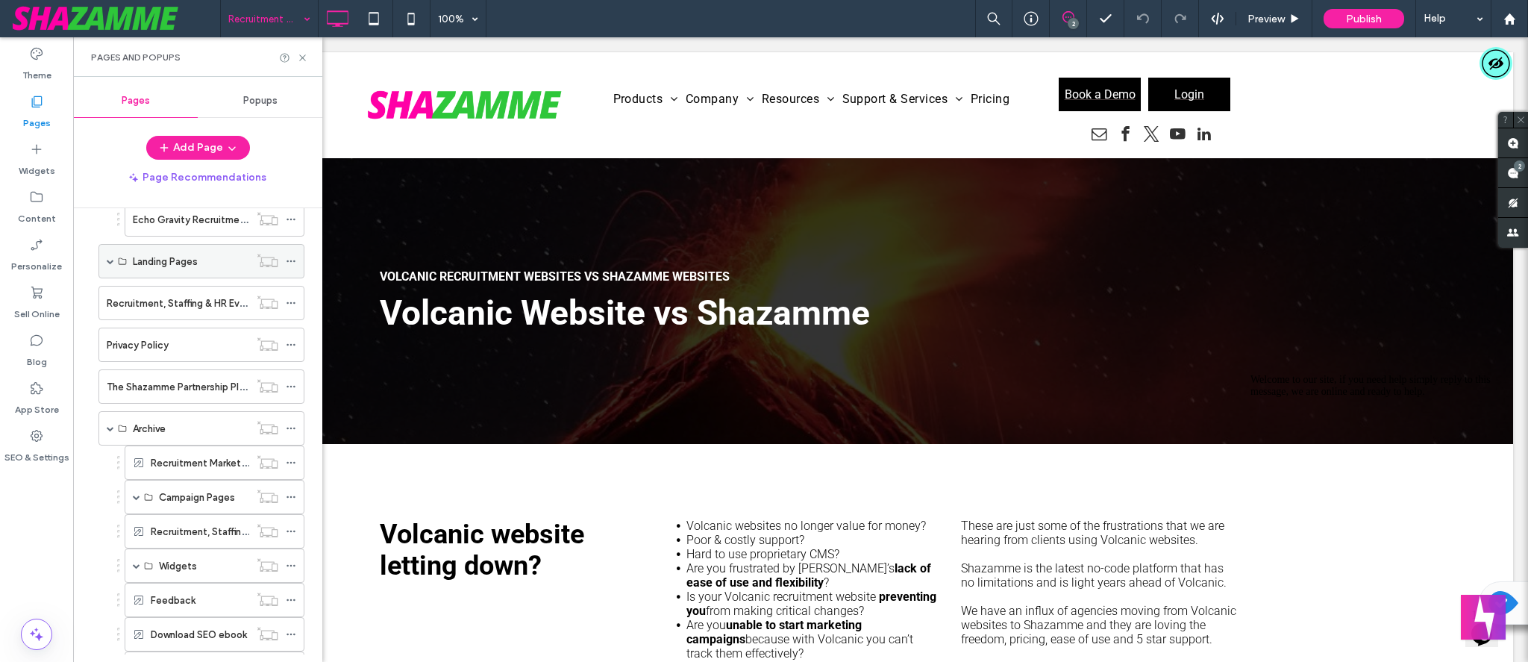
scroll to position [1512, 0]
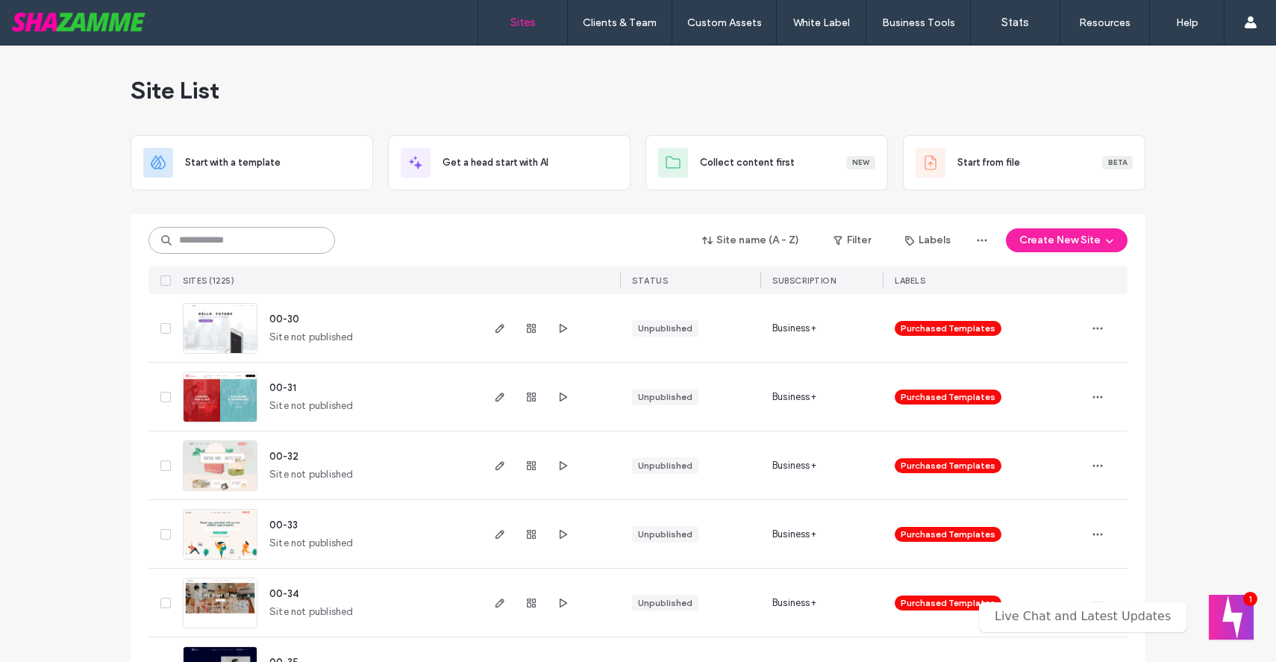
click at [268, 243] on input at bounding box center [241, 240] width 187 height 27
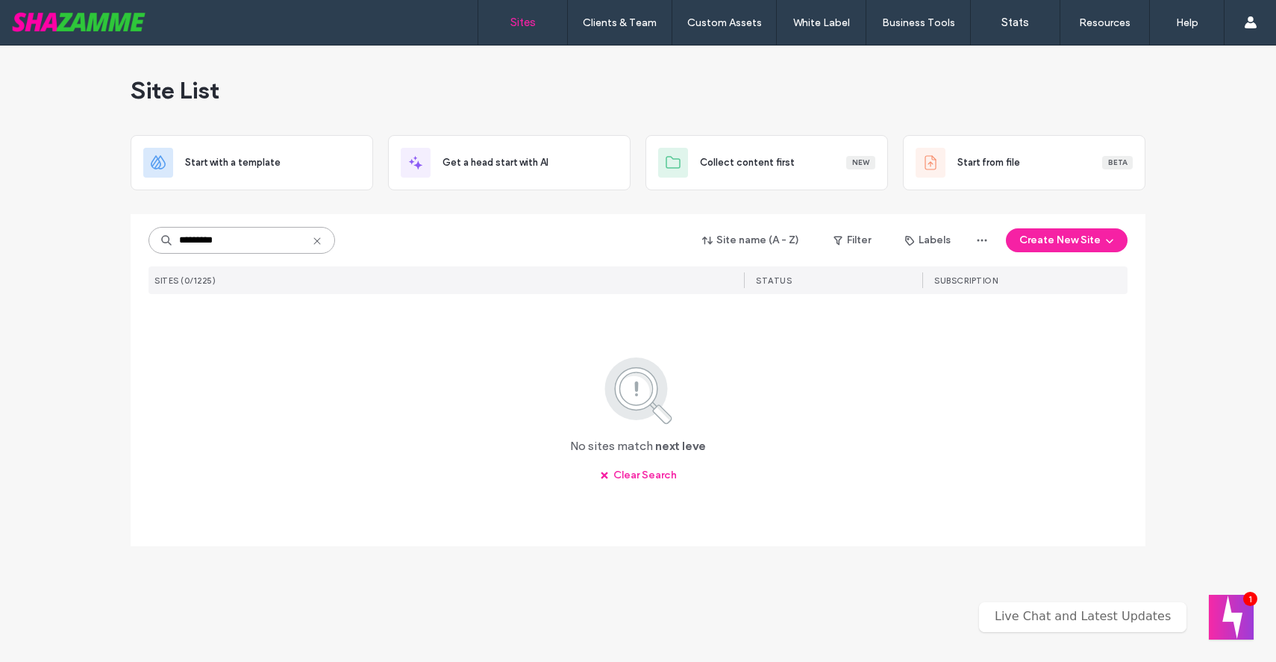
click at [203, 237] on input "*********" at bounding box center [241, 240] width 187 height 27
type input "********"
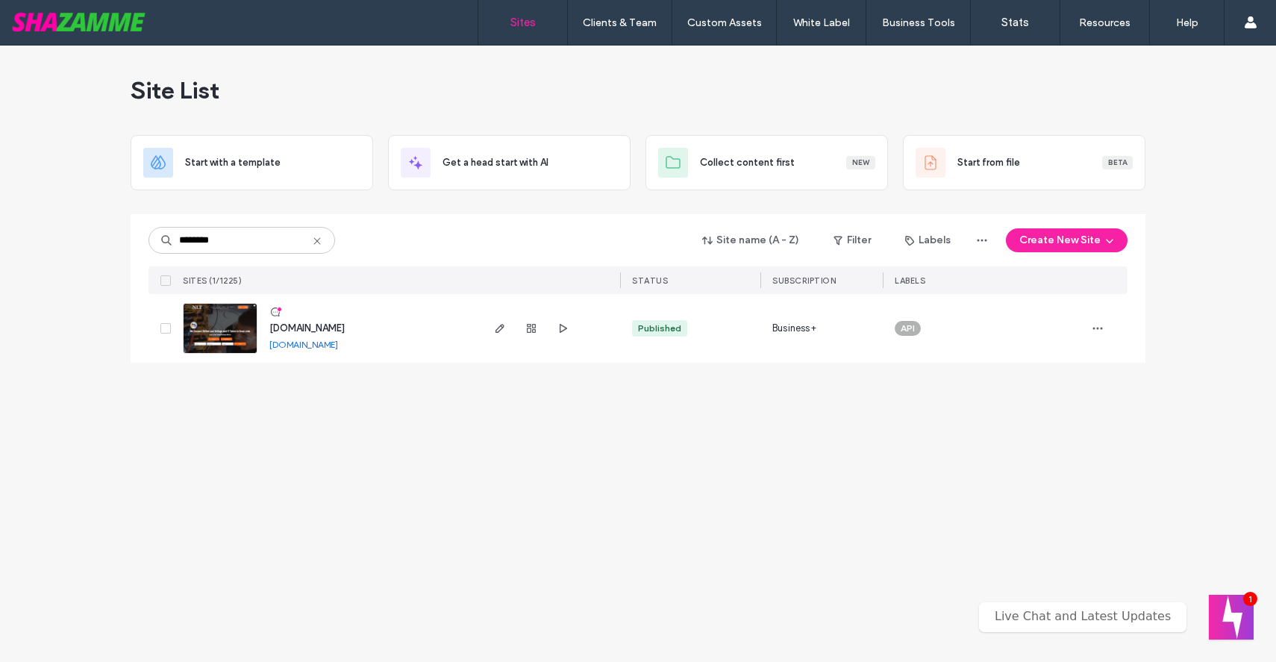
click at [303, 327] on span "[DOMAIN_NAME]" at bounding box center [306, 327] width 75 height 11
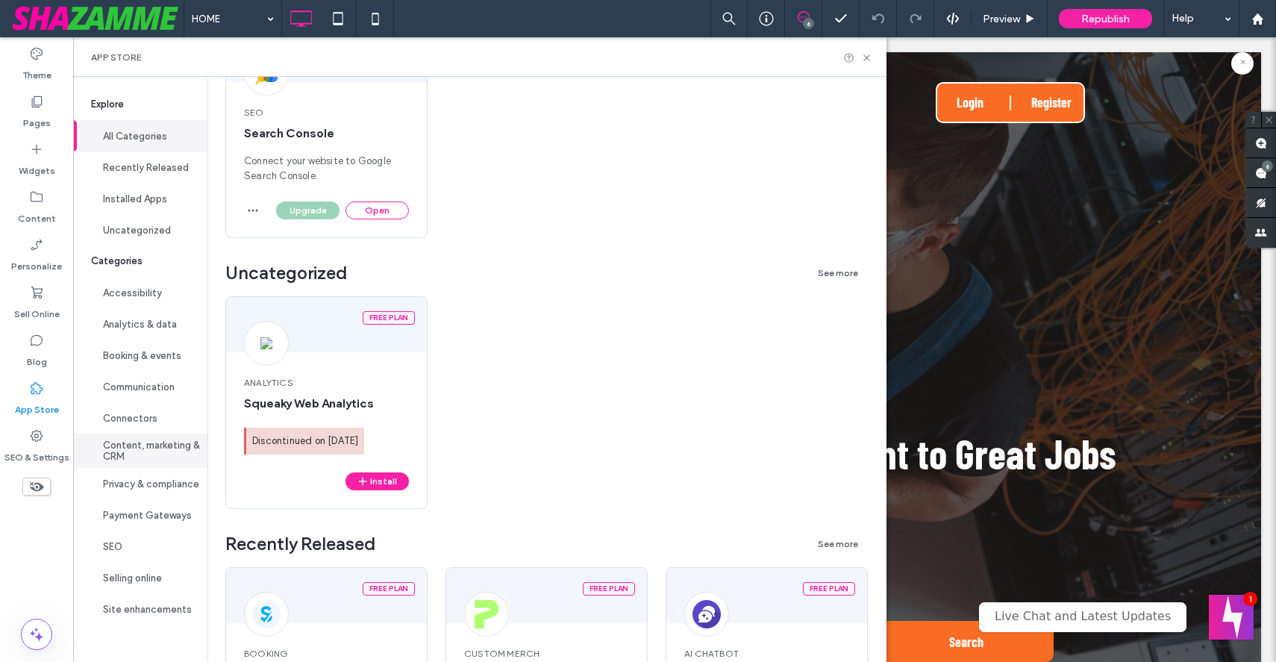
click at [156, 447] on button "Content, marketing & CRM" at bounding box center [140, 451] width 134 height 34
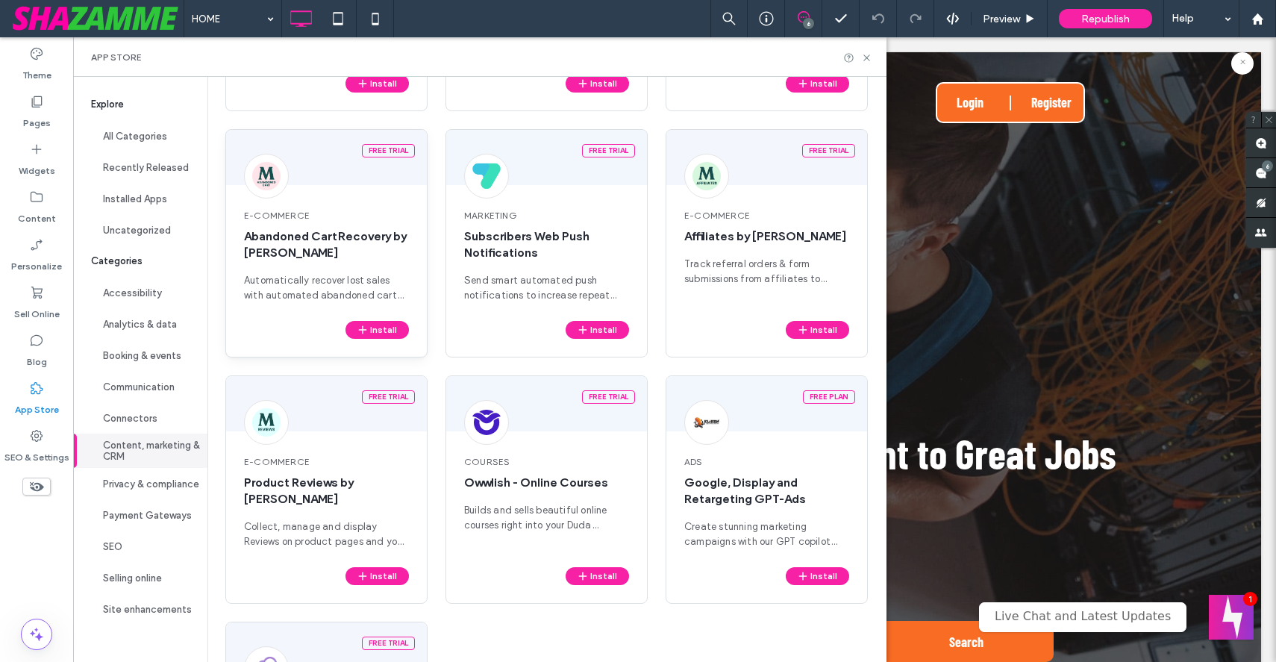
scroll to position [313, 0]
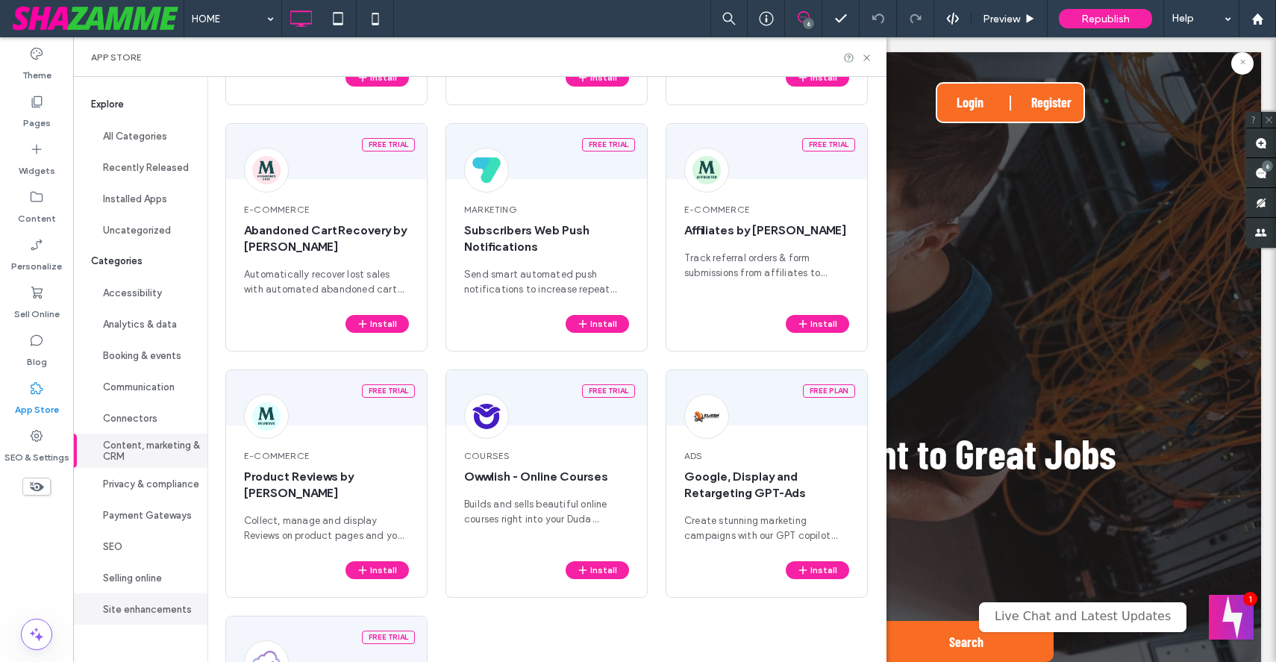
click at [156, 611] on button "Site enhancements" at bounding box center [140, 608] width 134 height 31
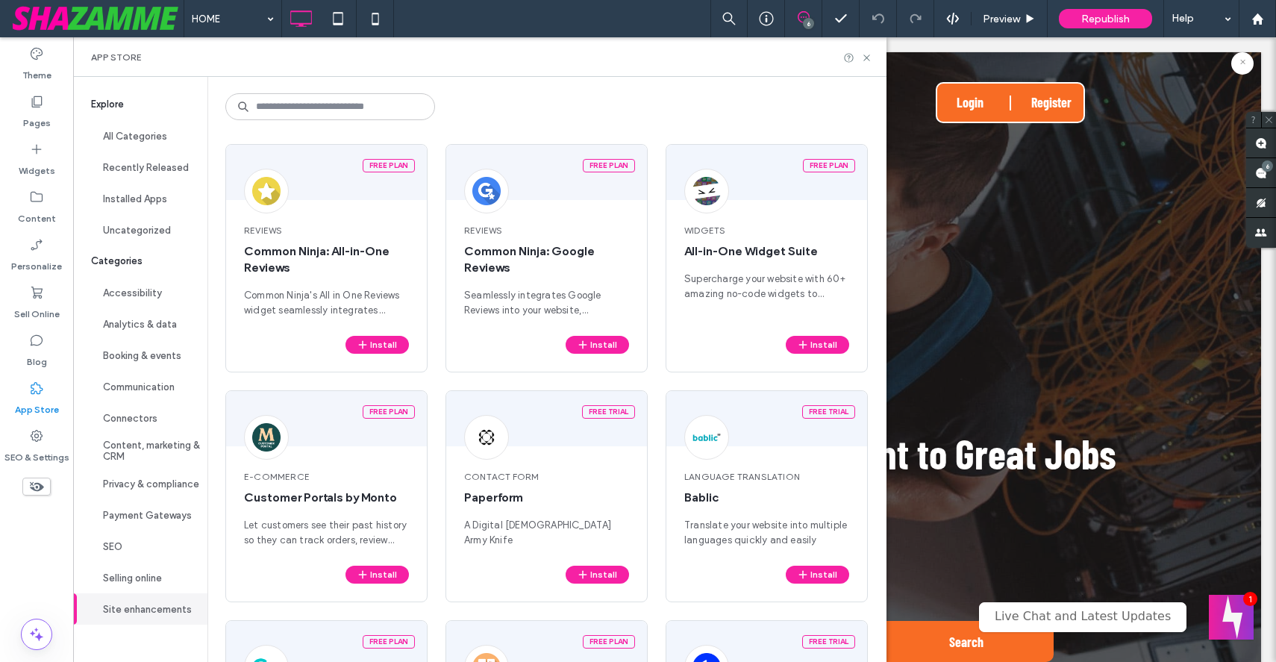
scroll to position [0, 0]
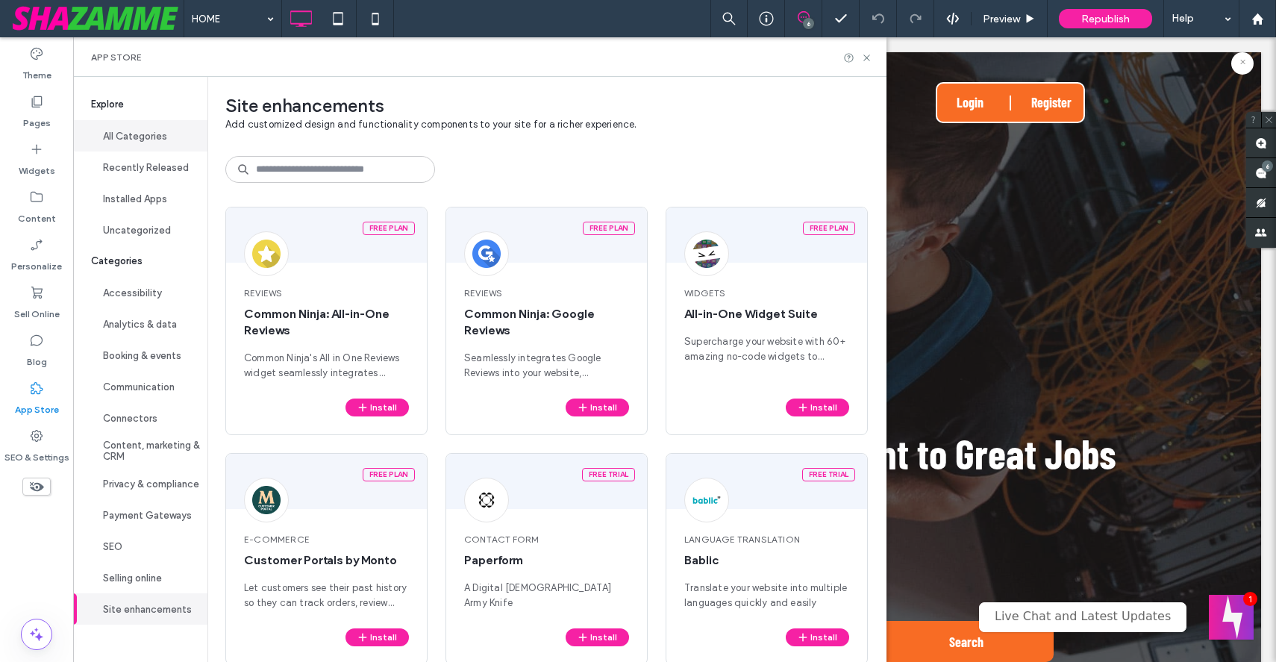
click at [152, 133] on button "All Categories" at bounding box center [140, 135] width 134 height 31
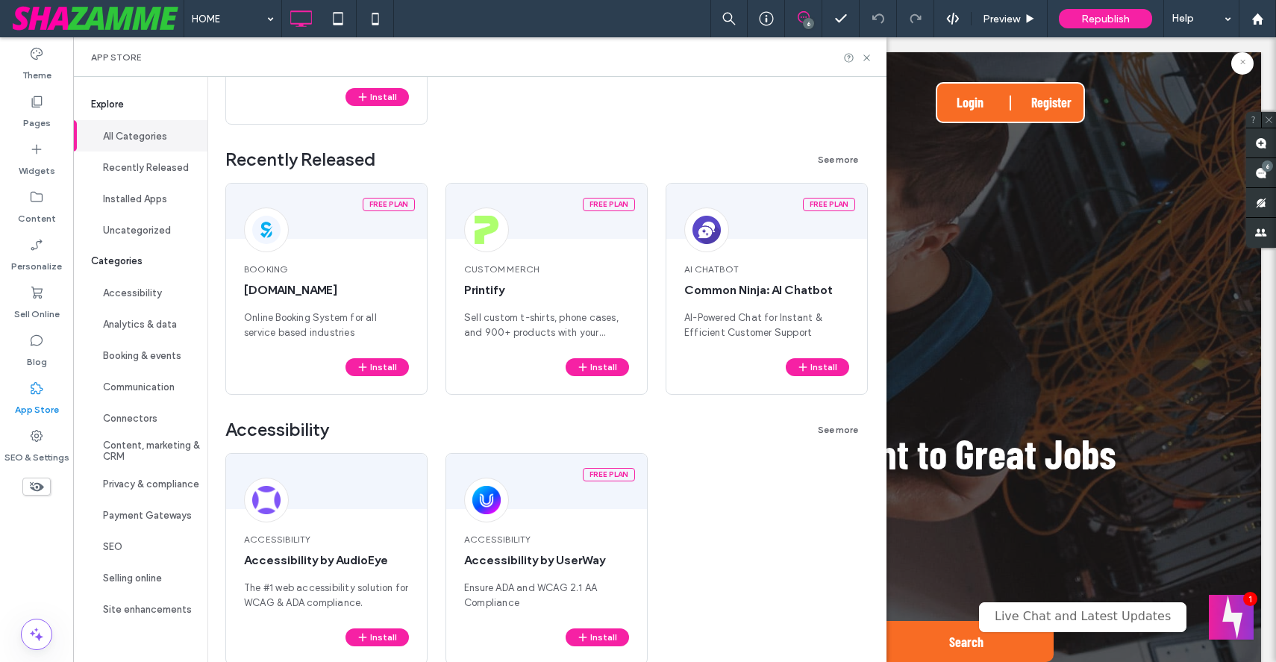
scroll to position [598, 0]
click at [832, 159] on button "See more" at bounding box center [837, 160] width 61 height 18
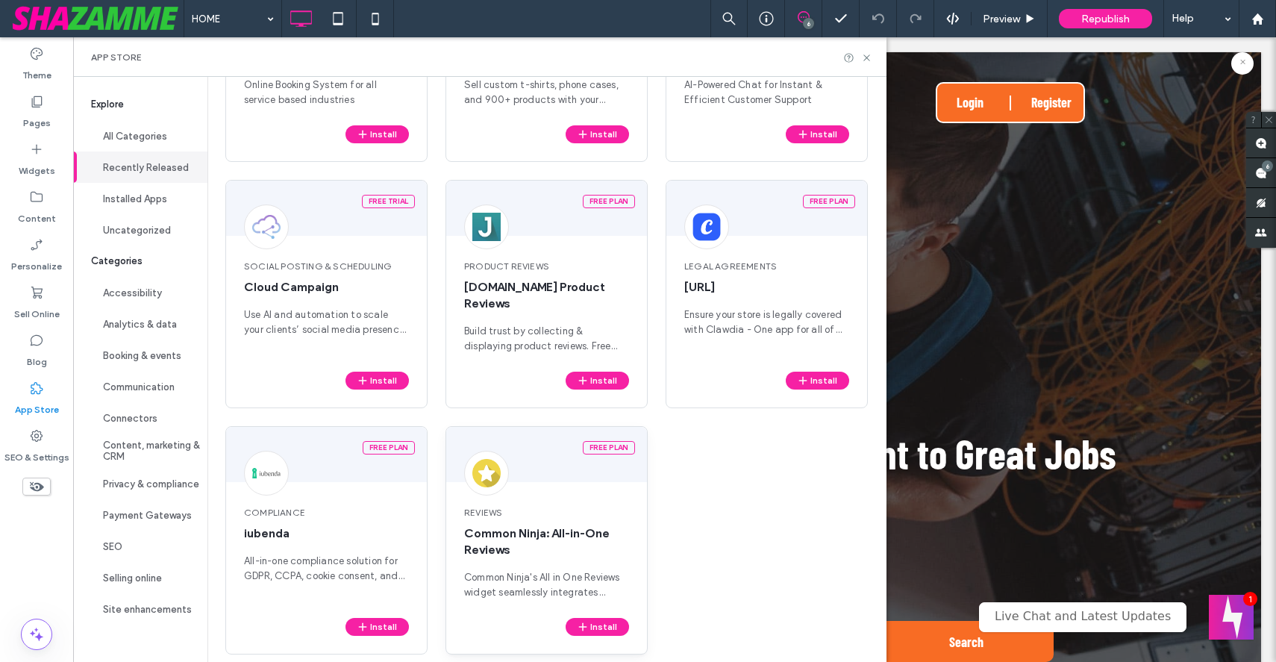
scroll to position [252, 0]
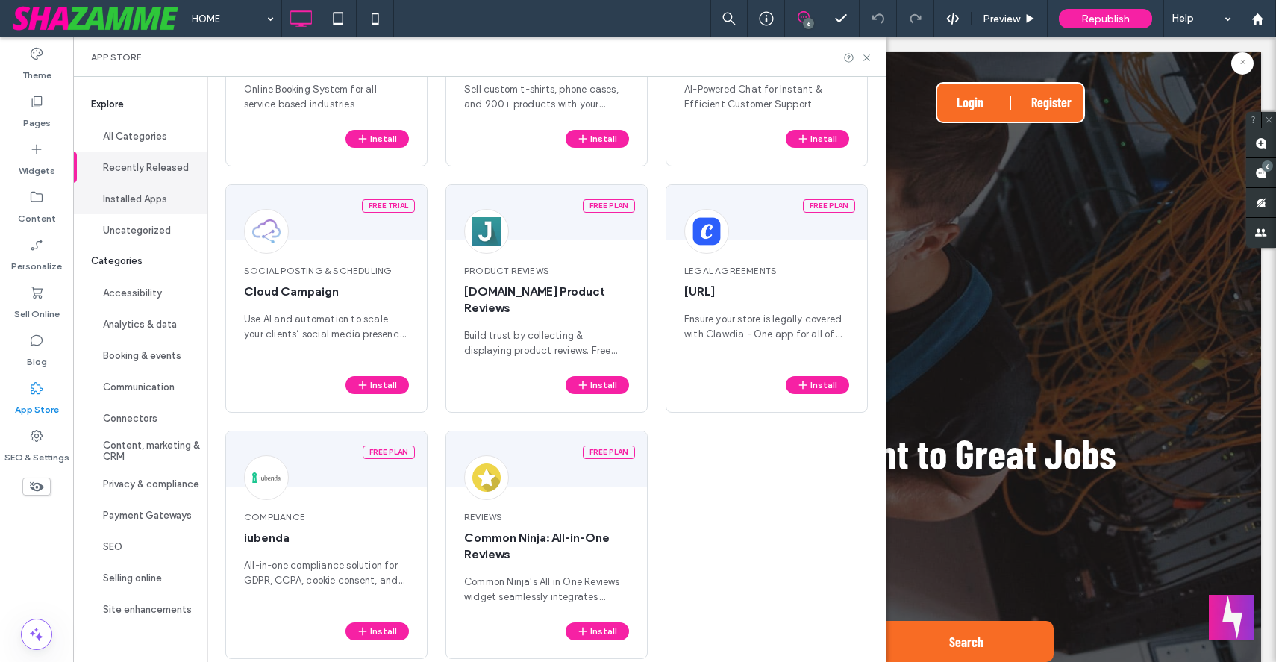
click at [151, 205] on button "Installed Apps" at bounding box center [140, 198] width 134 height 31
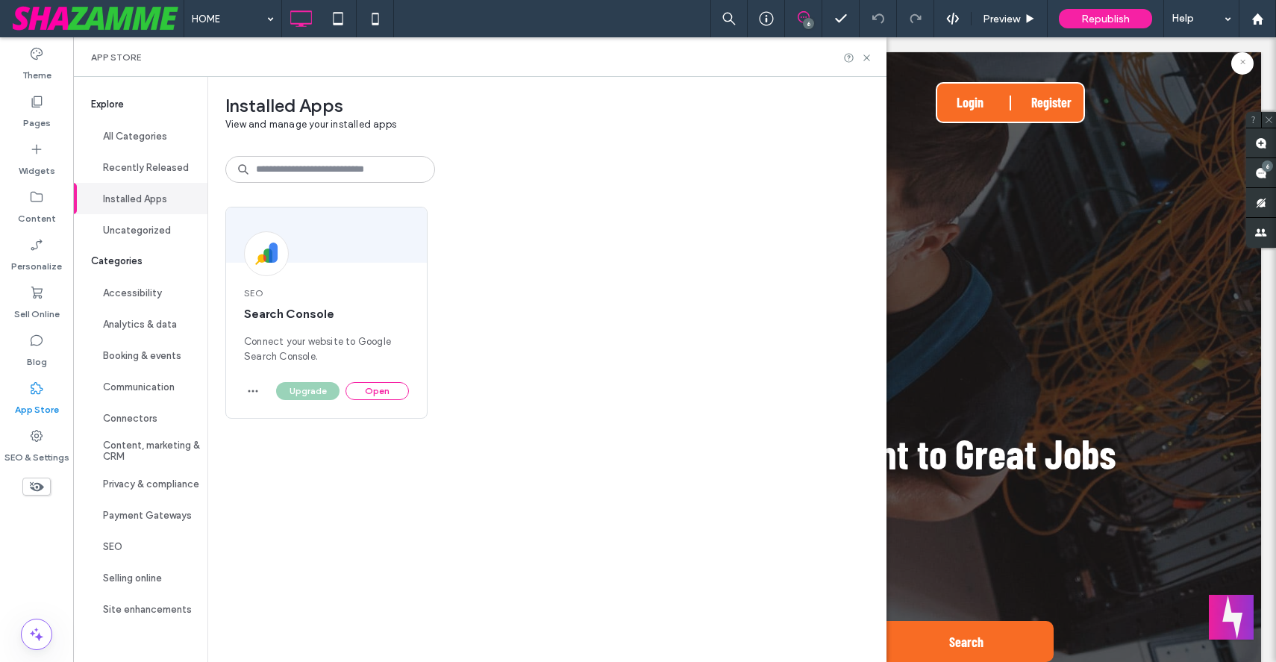
scroll to position [0, 0]
click at [151, 228] on button "Uncategorized" at bounding box center [140, 229] width 134 height 31
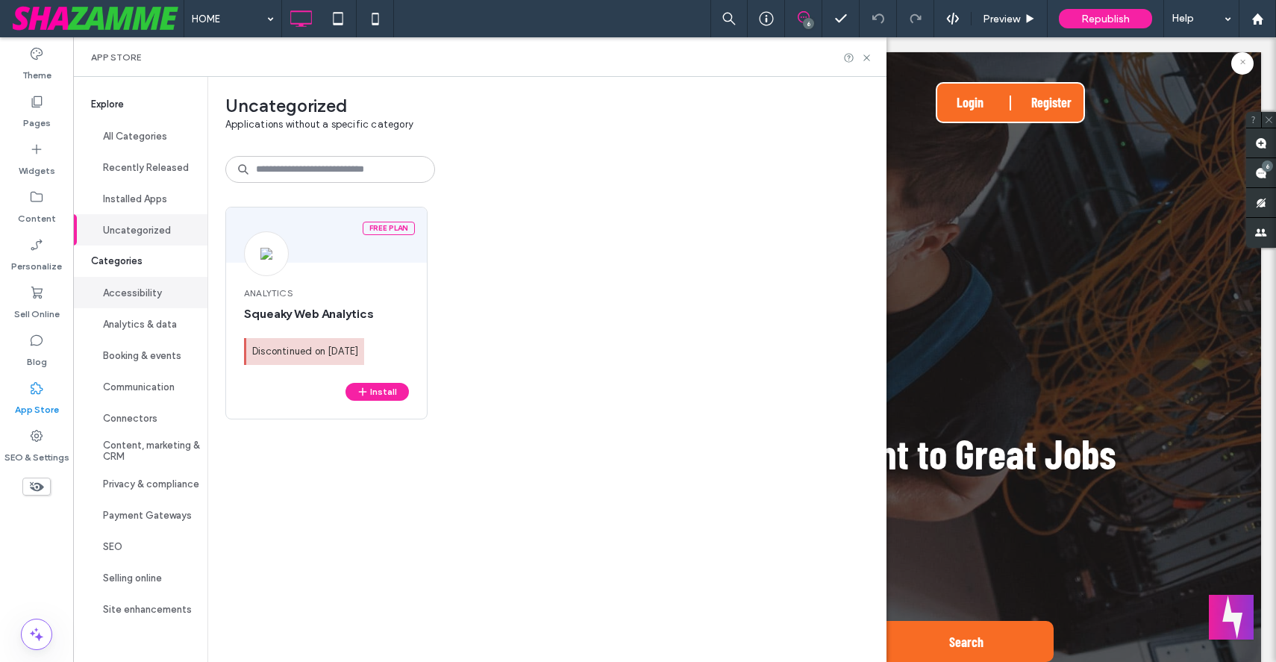
click at [135, 292] on button "Accessibility" at bounding box center [140, 292] width 134 height 31
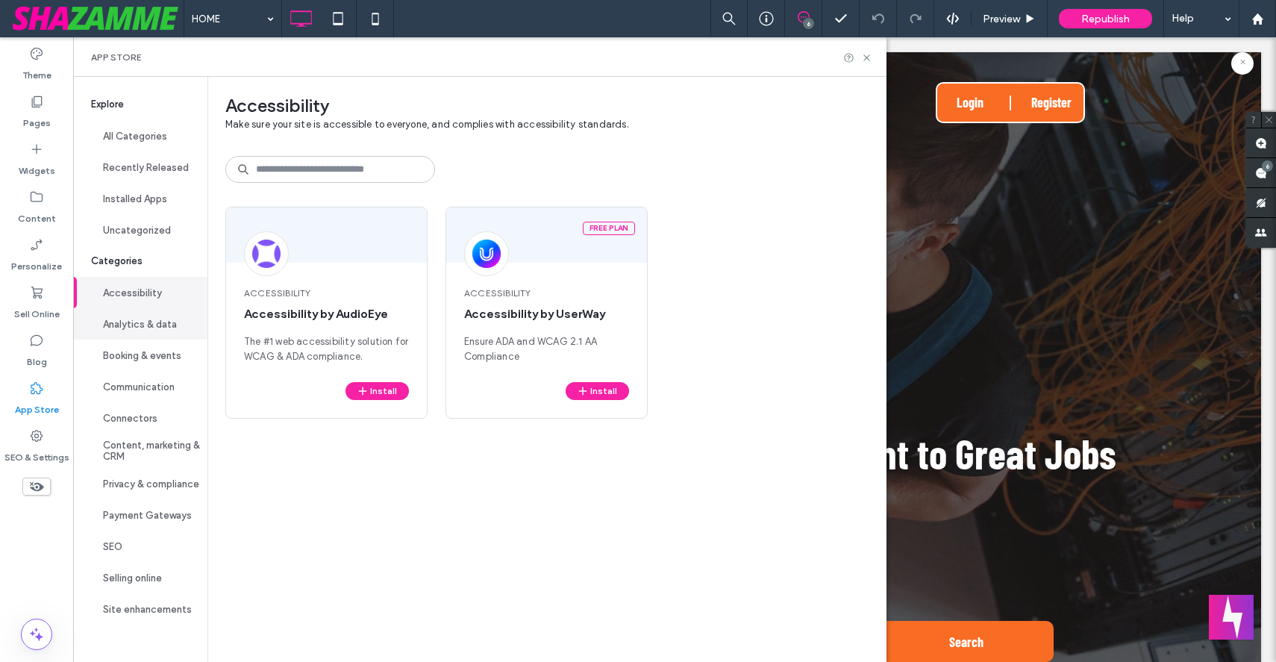
click at [131, 325] on button "Analytics & data" at bounding box center [140, 323] width 134 height 31
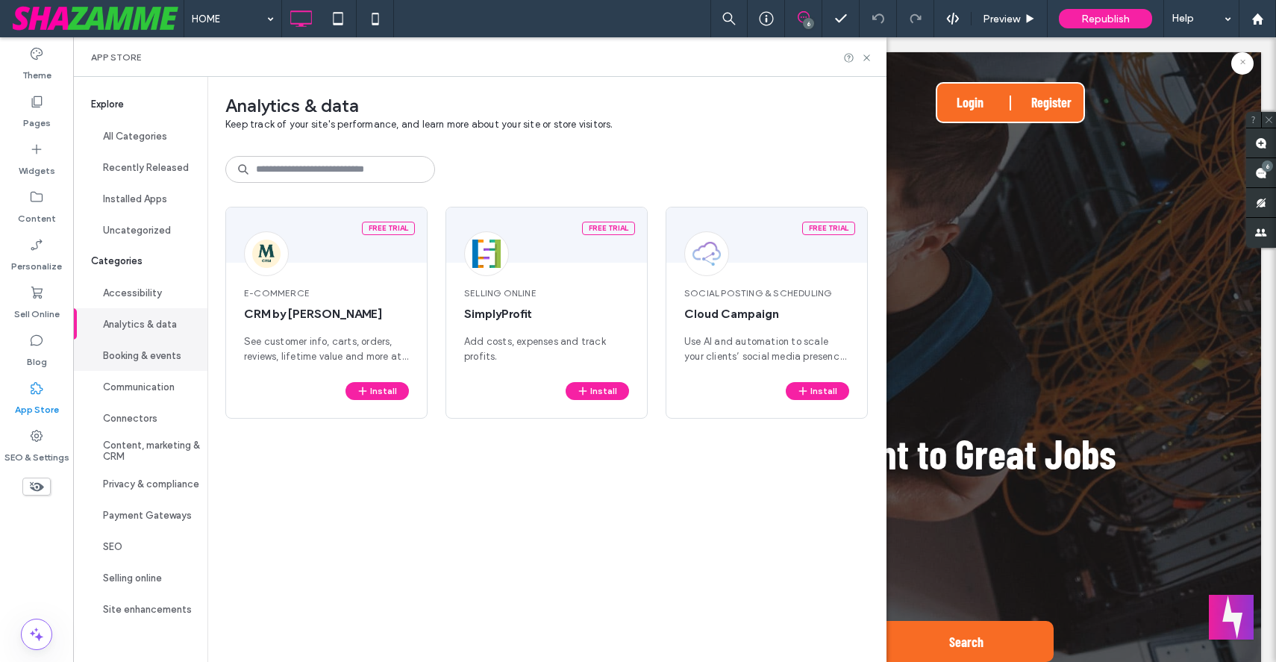
click at [131, 351] on button "Booking & events" at bounding box center [140, 355] width 134 height 31
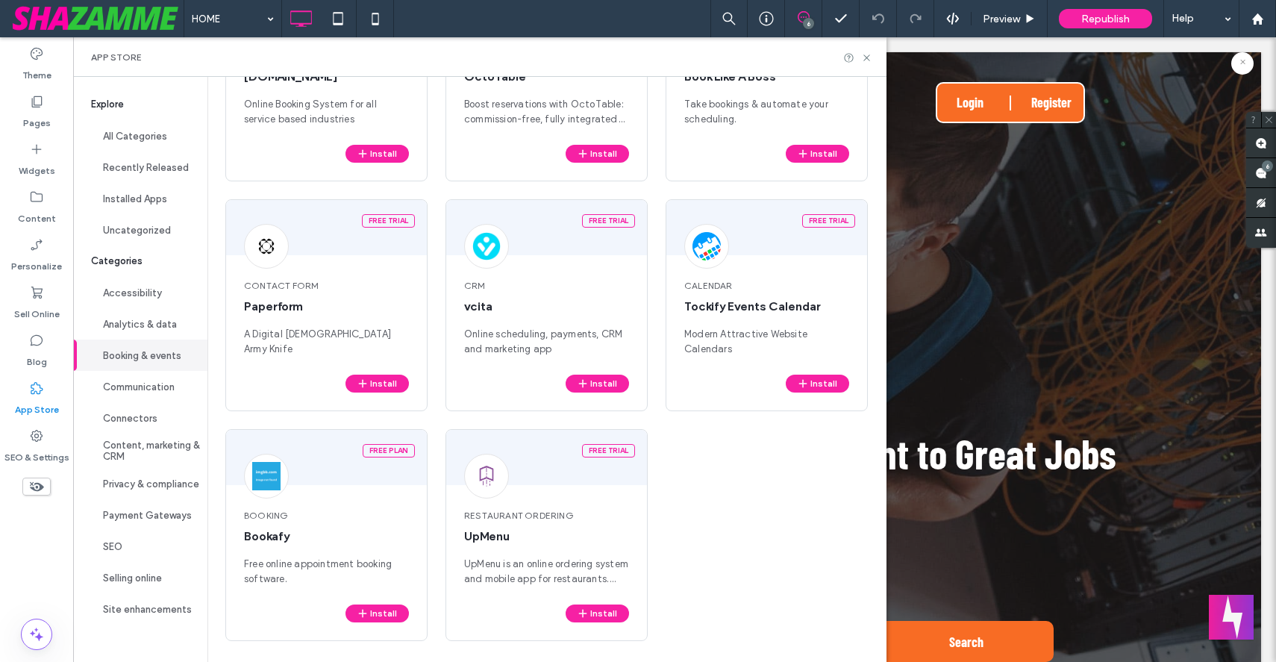
scroll to position [240, 0]
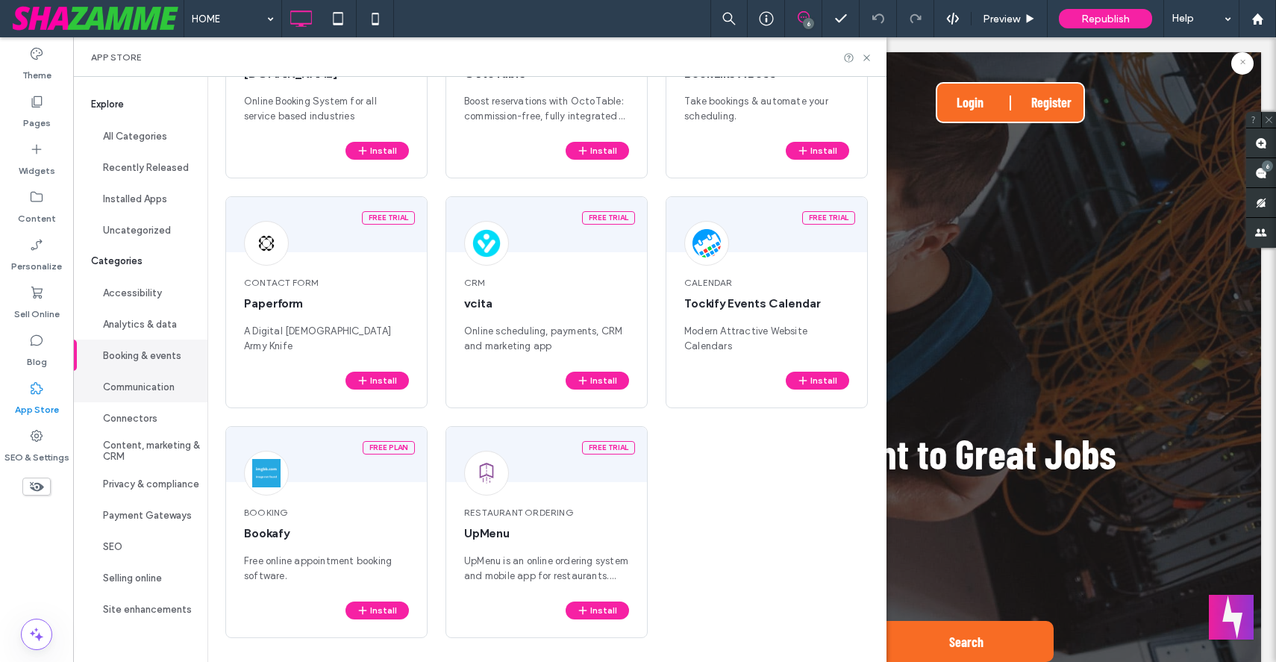
click at [142, 387] on button "Communication" at bounding box center [140, 386] width 134 height 31
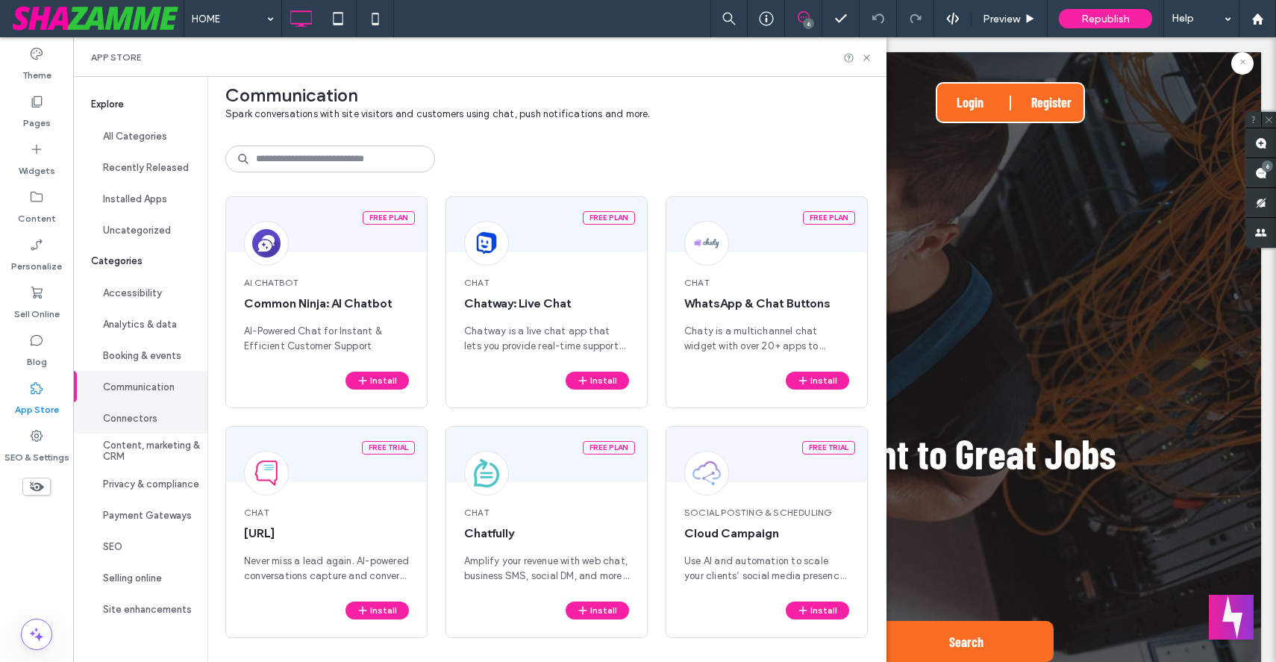
click at [157, 403] on button "Connectors" at bounding box center [140, 417] width 134 height 31
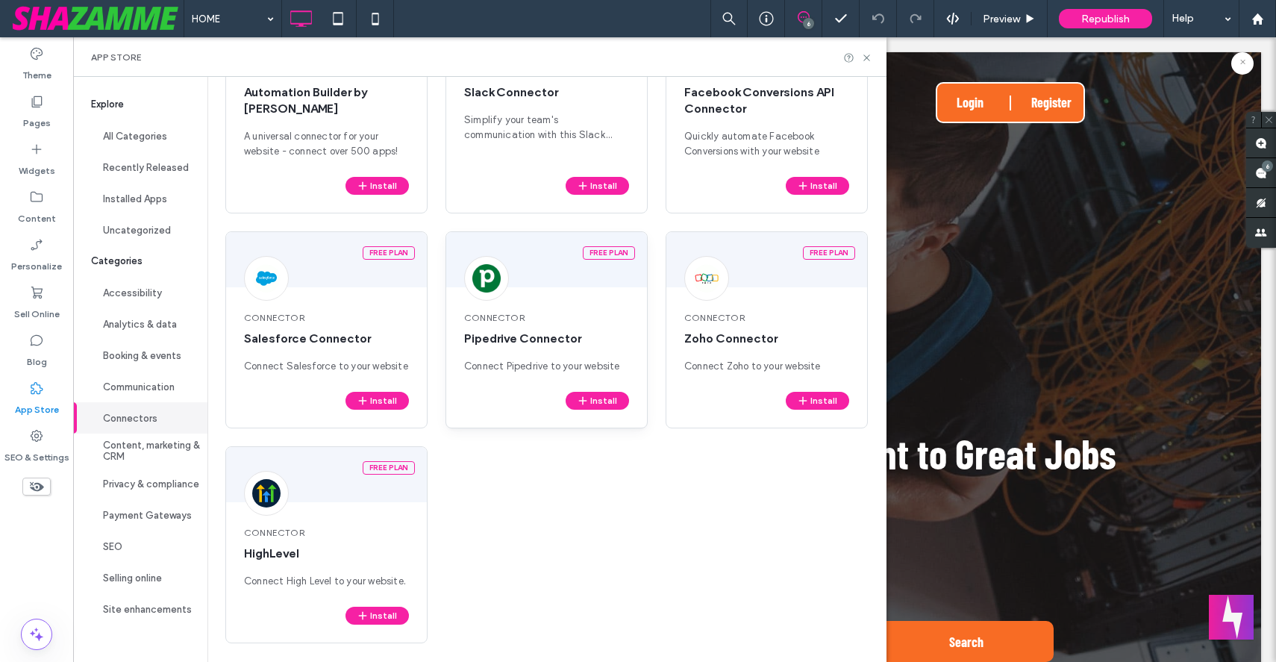
scroll to position [457, 0]
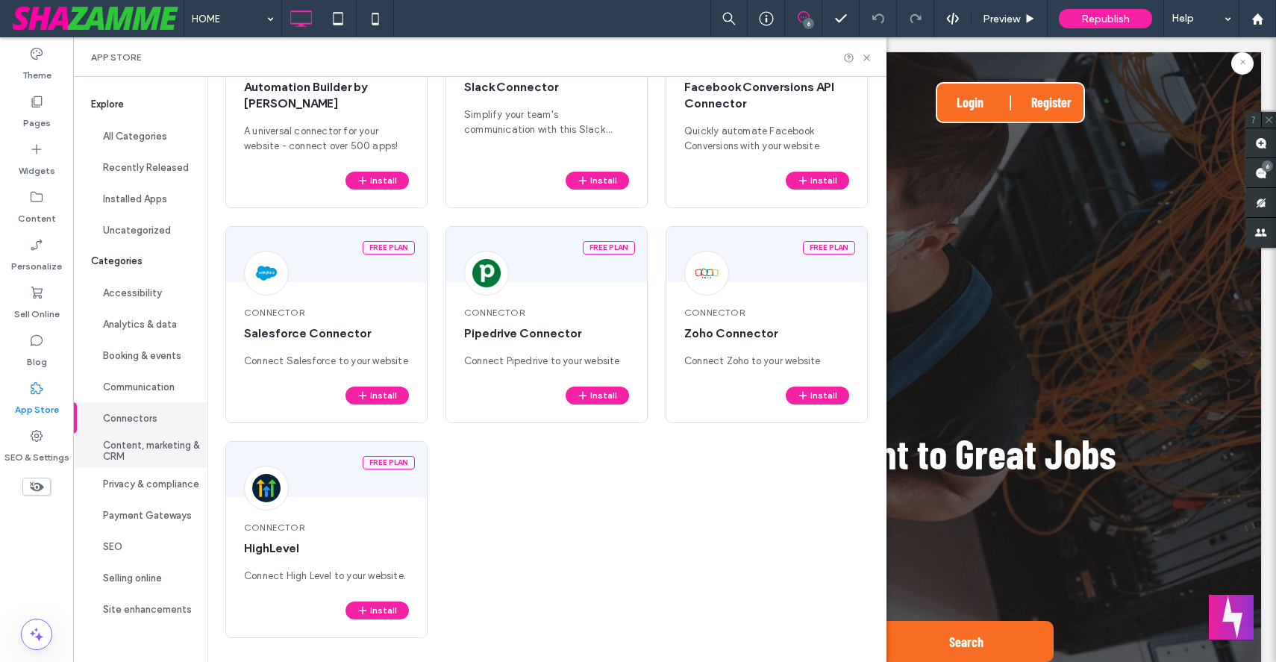
click at [160, 444] on button "Content, marketing & CRM" at bounding box center [140, 451] width 134 height 34
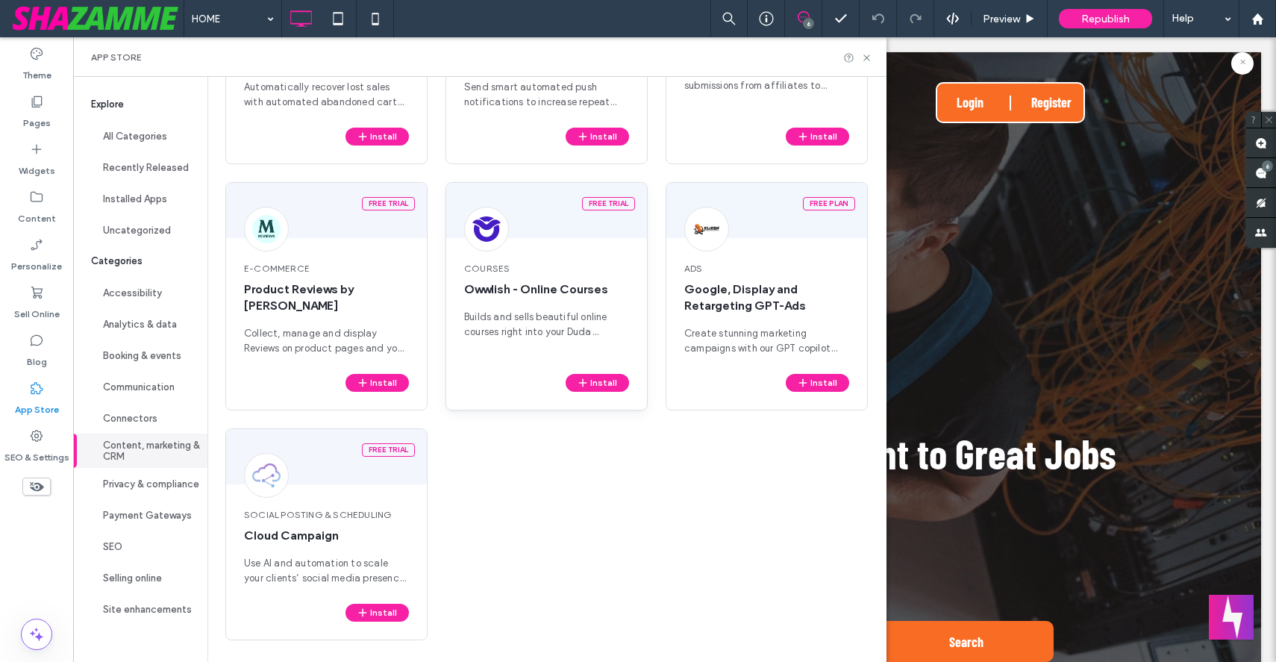
scroll to position [503, 0]
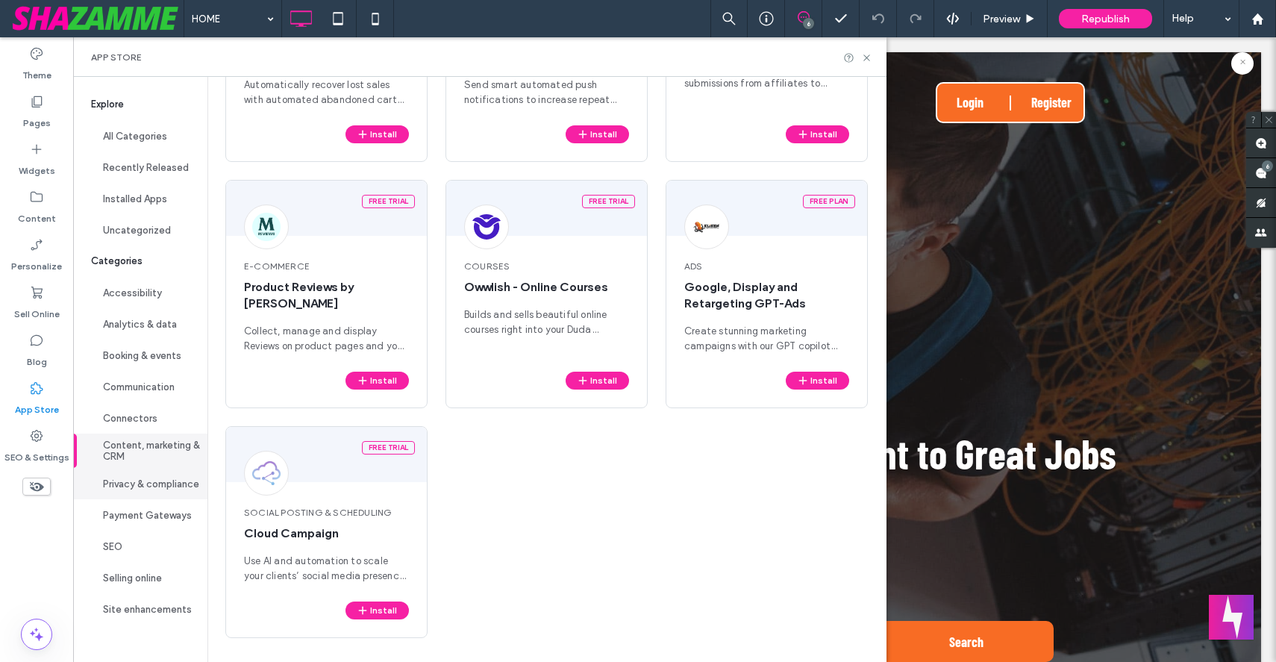
click at [149, 486] on button "Privacy & compliance" at bounding box center [140, 483] width 134 height 31
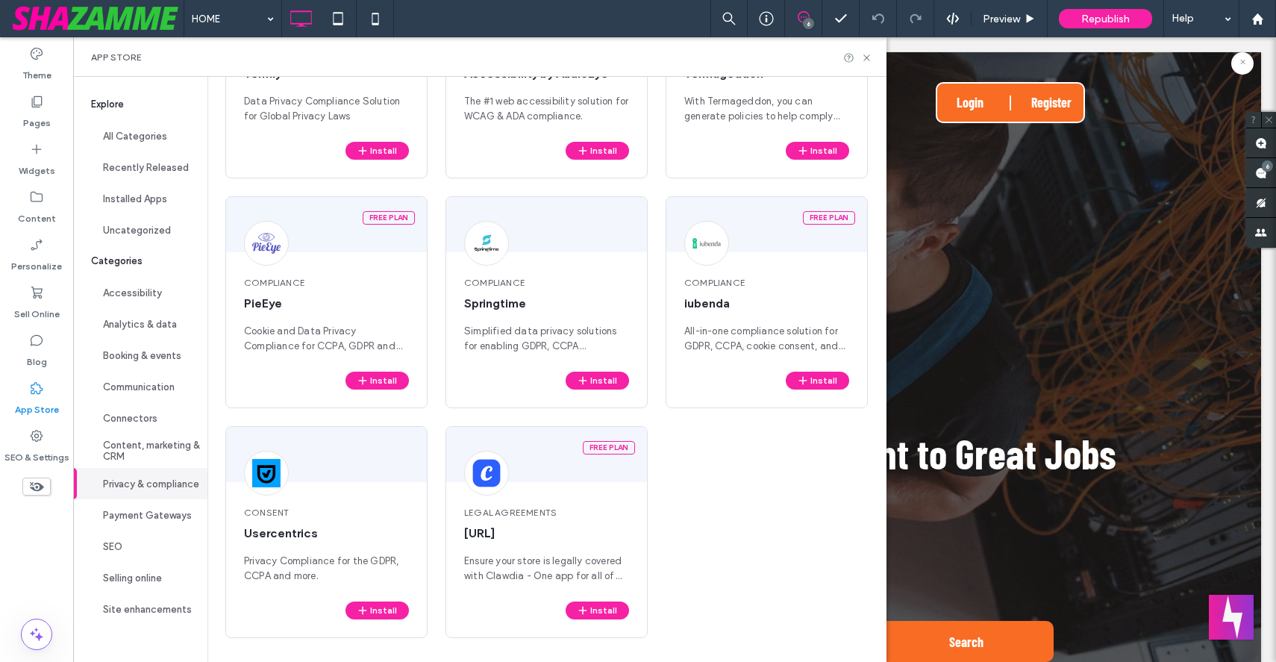
scroll to position [240, 0]
click at [143, 519] on button "Payment Gateways" at bounding box center [140, 514] width 134 height 31
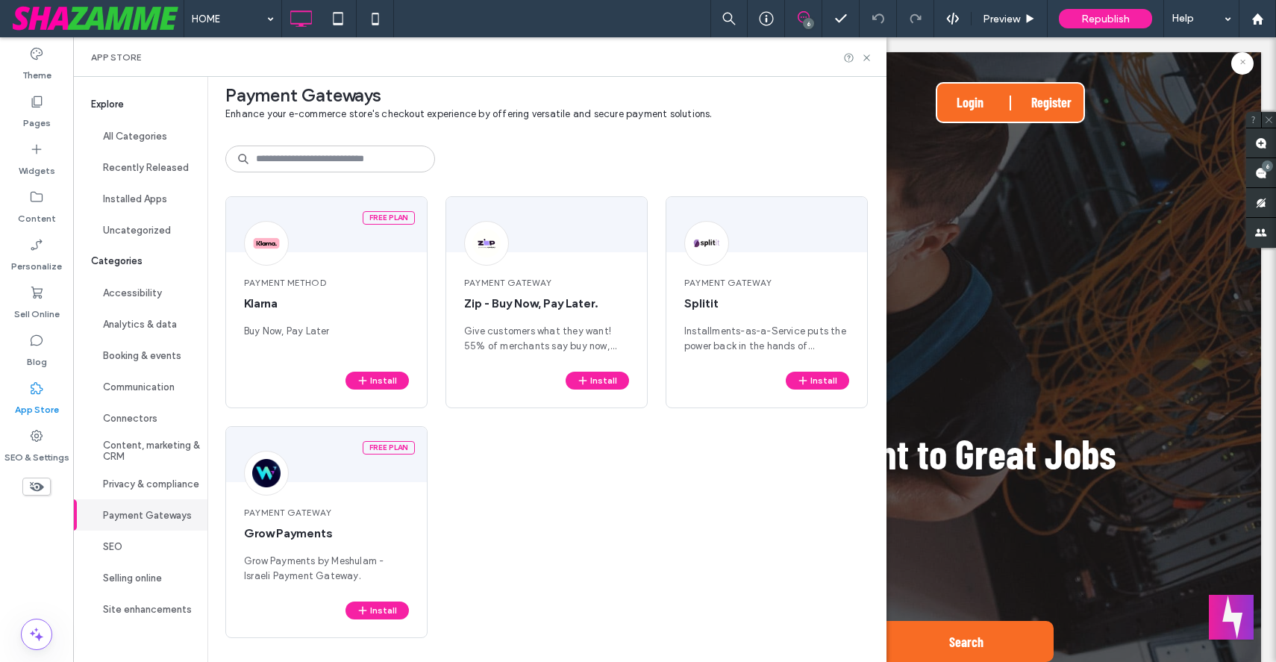
scroll to position [10, 0]
click at [127, 547] on button "SEO" at bounding box center [140, 546] width 134 height 31
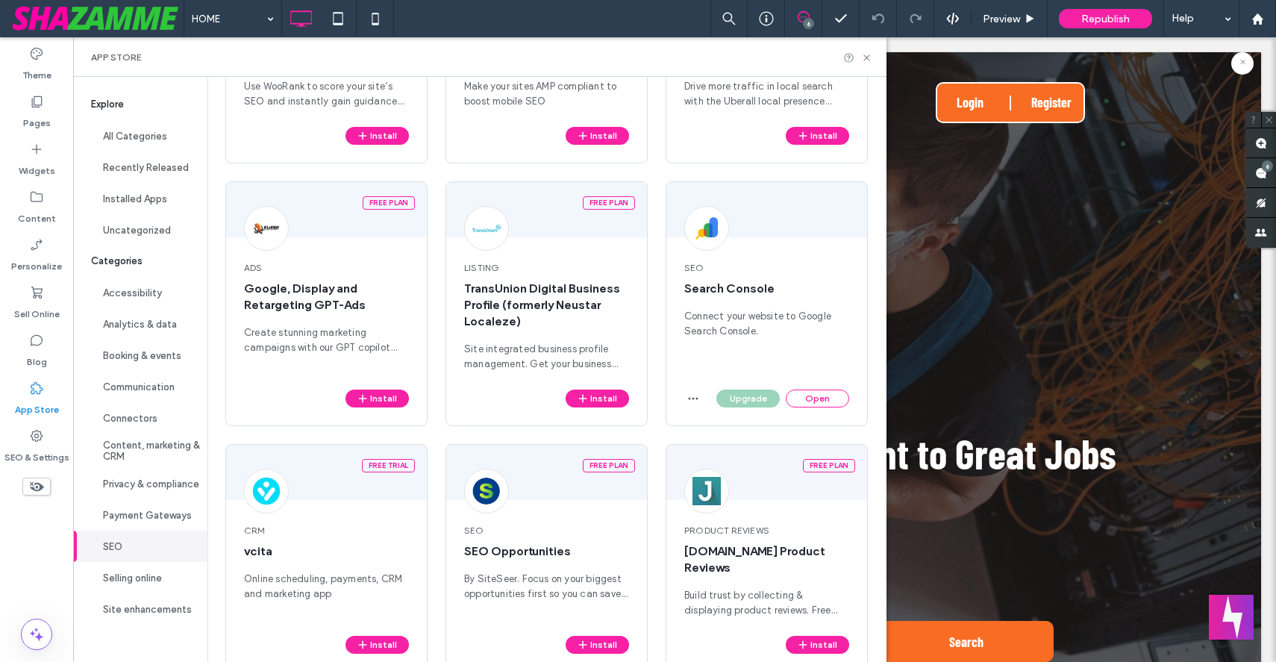
scroll to position [273, 0]
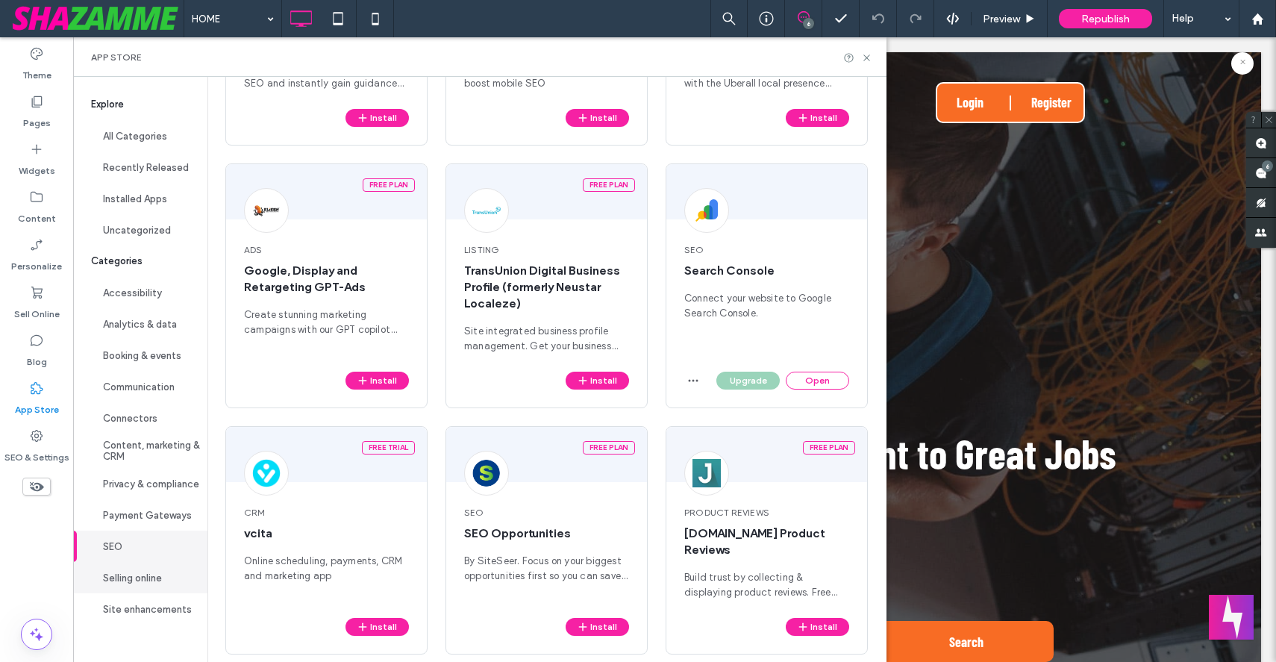
click at [132, 585] on button "Selling online" at bounding box center [140, 577] width 134 height 31
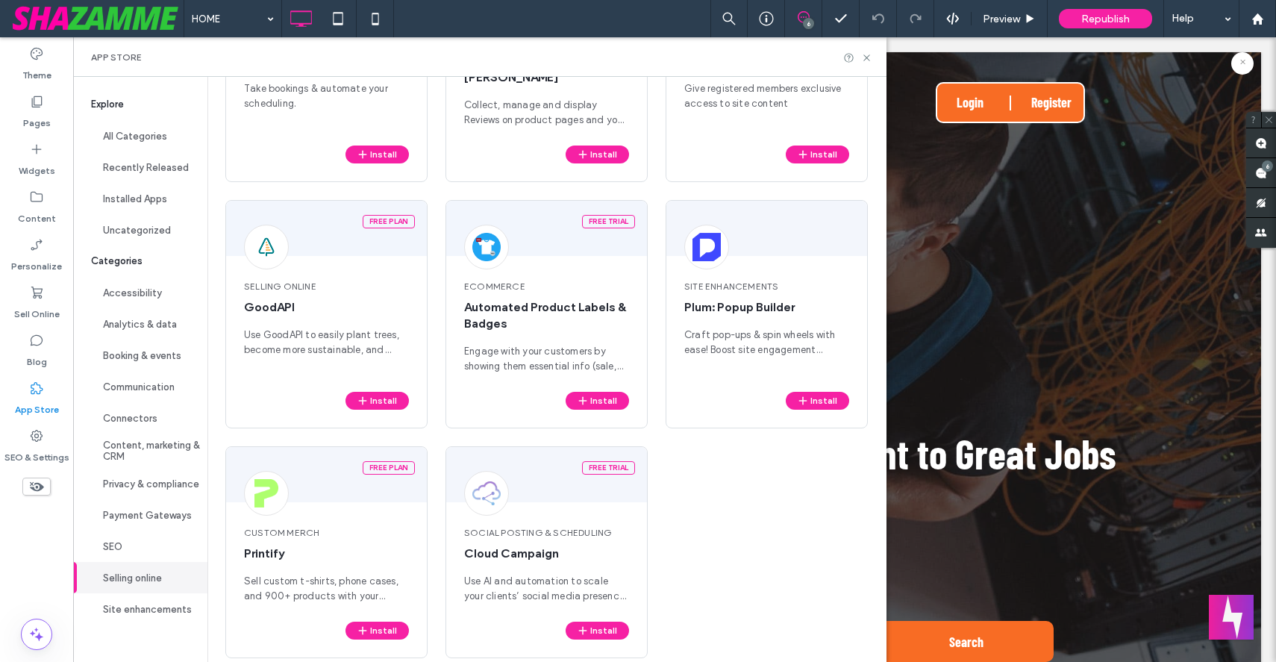
scroll to position [1225, 0]
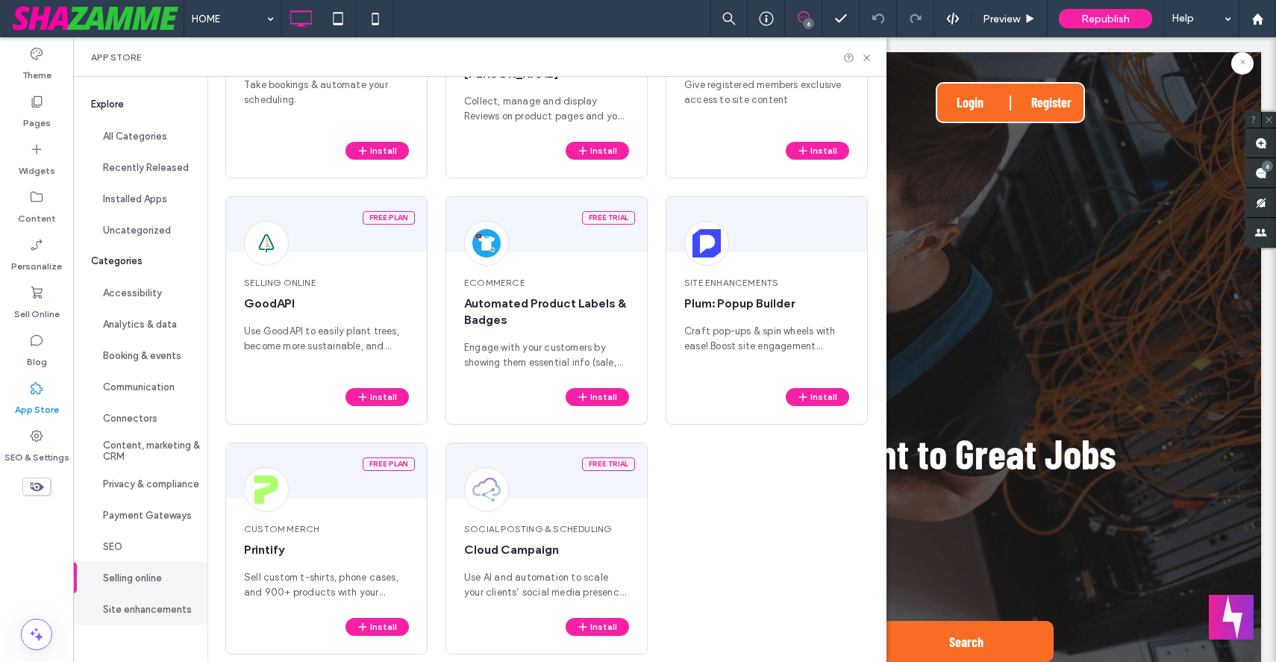
click at [125, 620] on button "Site enhancements" at bounding box center [140, 608] width 134 height 31
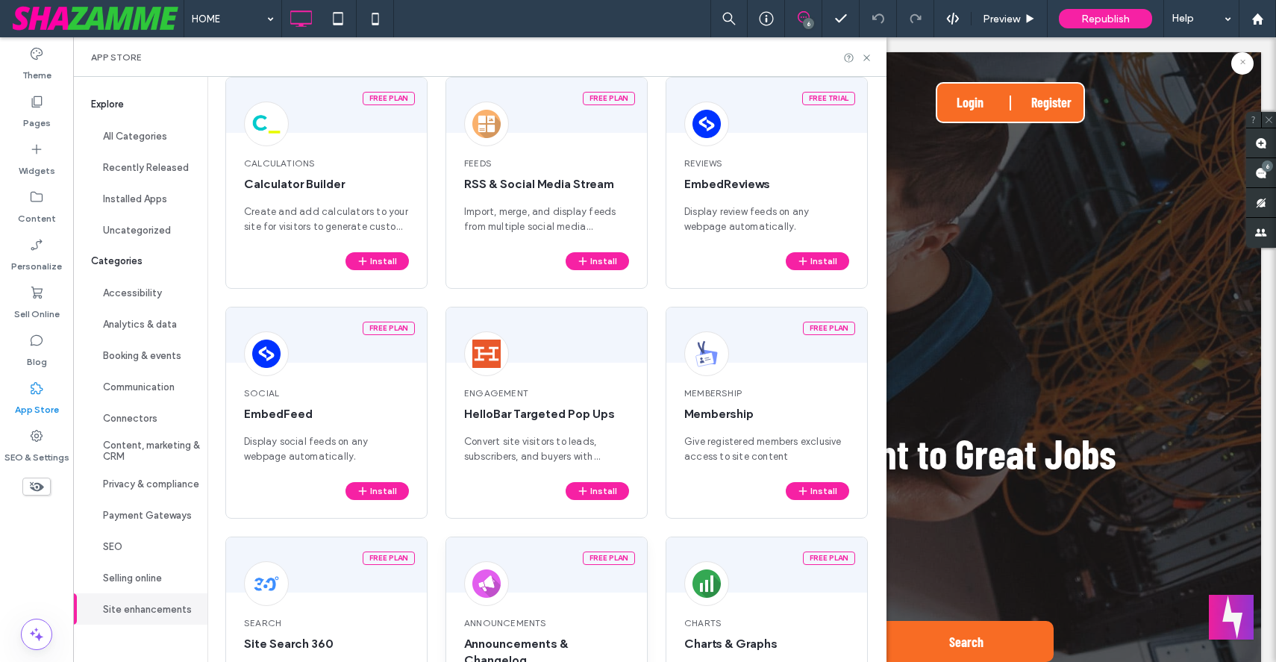
scroll to position [604, 0]
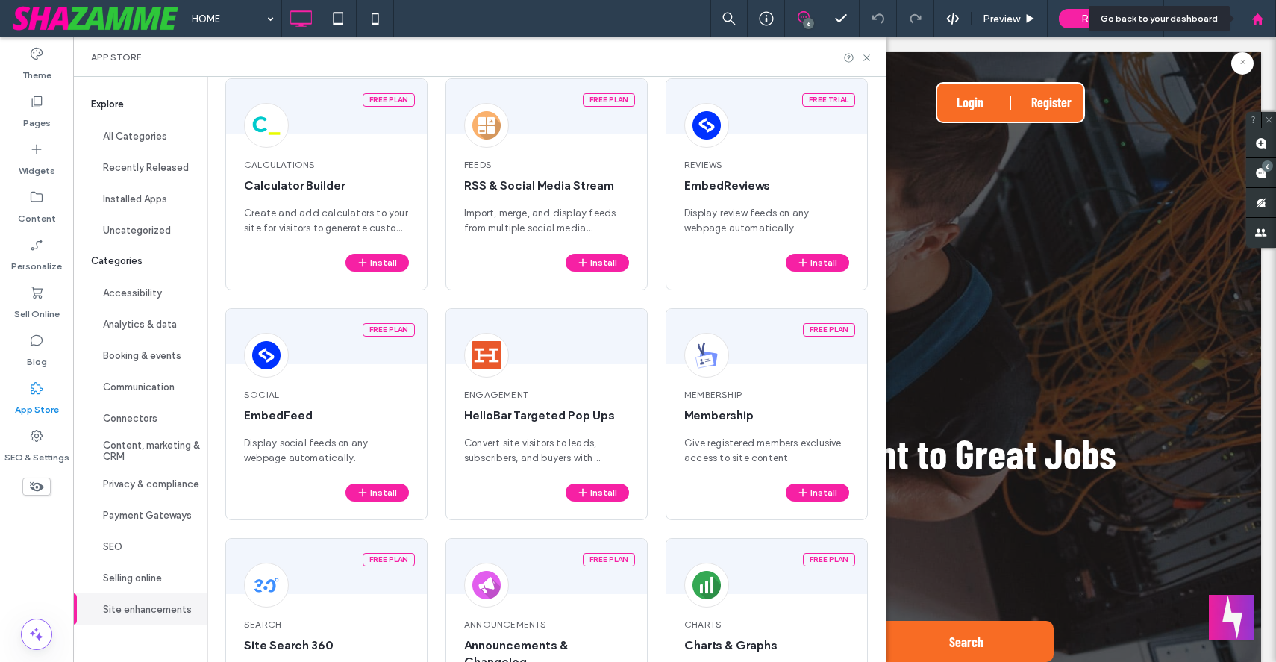
click at [1260, 18] on use at bounding box center [1256, 18] width 11 height 11
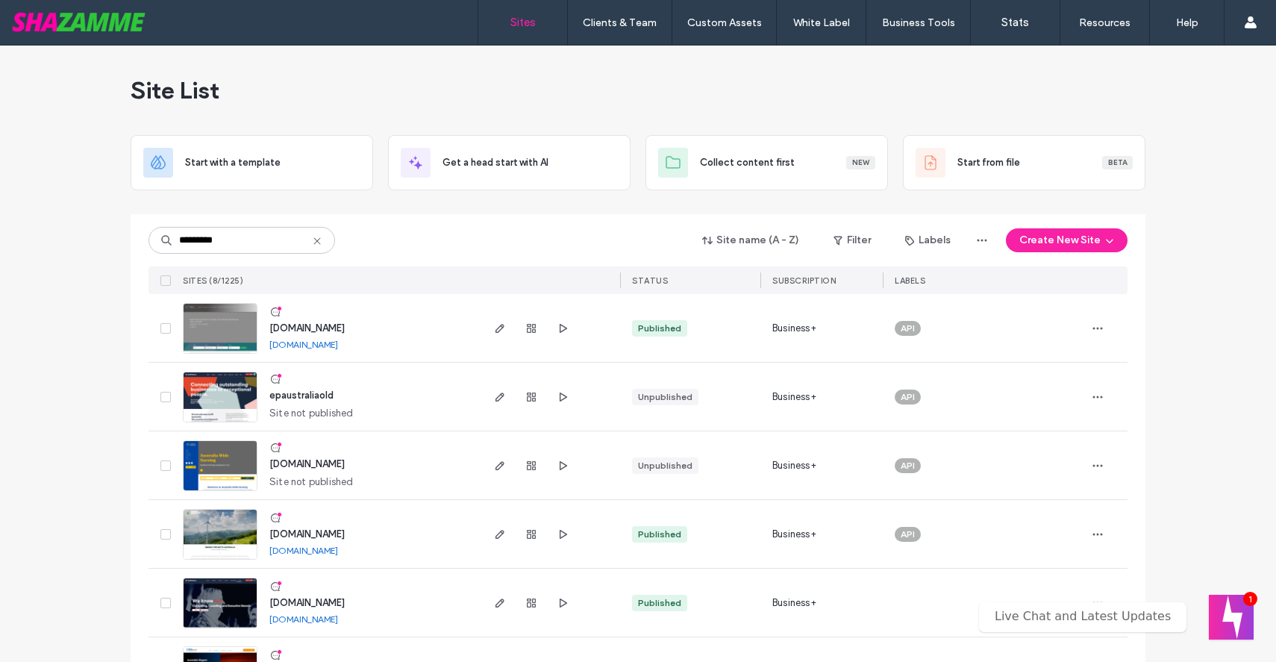
type input "*********"
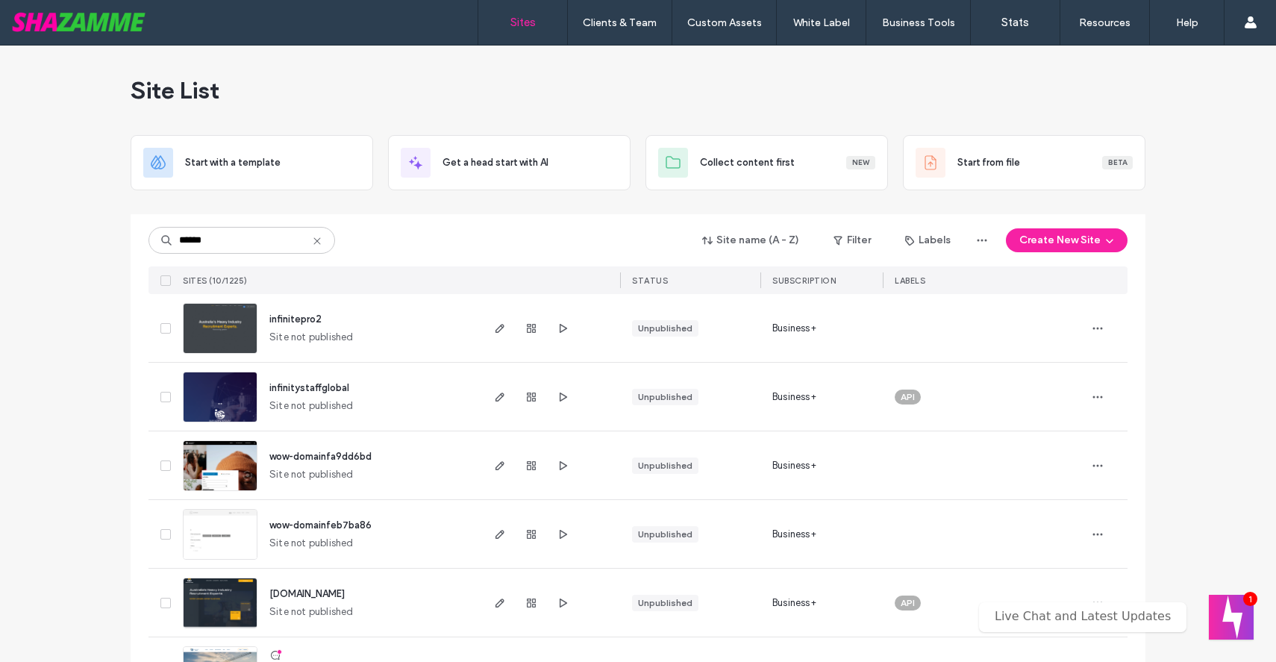
type input "******"
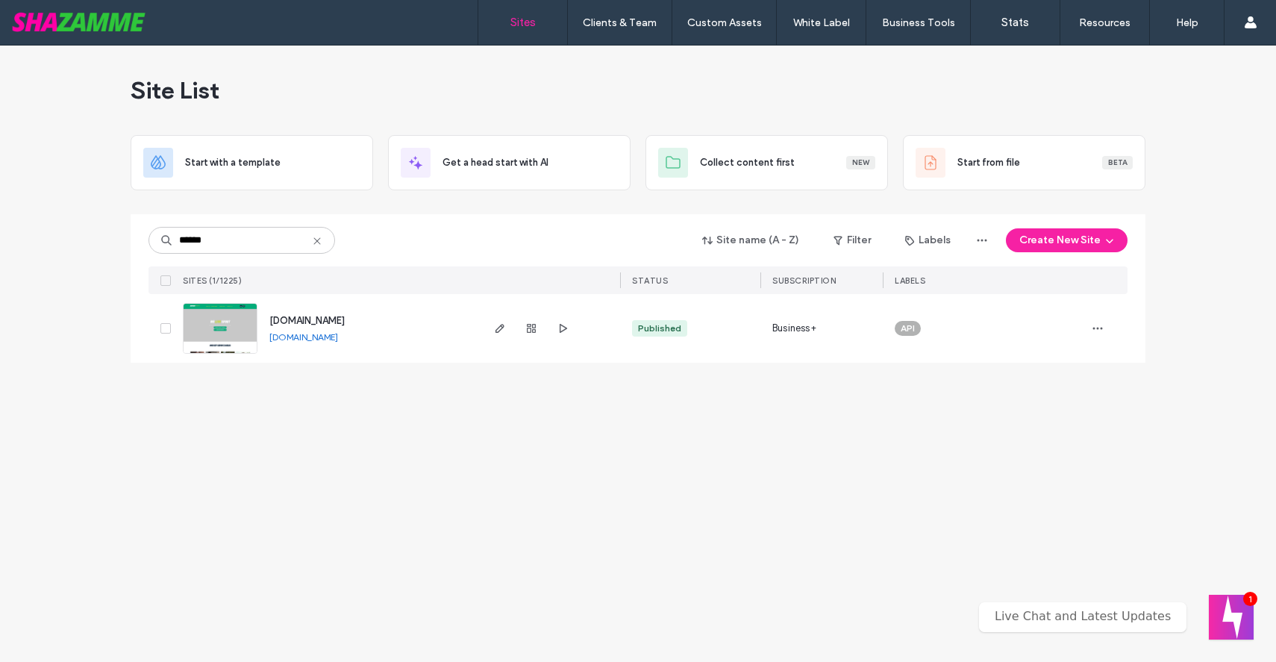
click at [234, 329] on img at bounding box center [220, 354] width 73 height 101
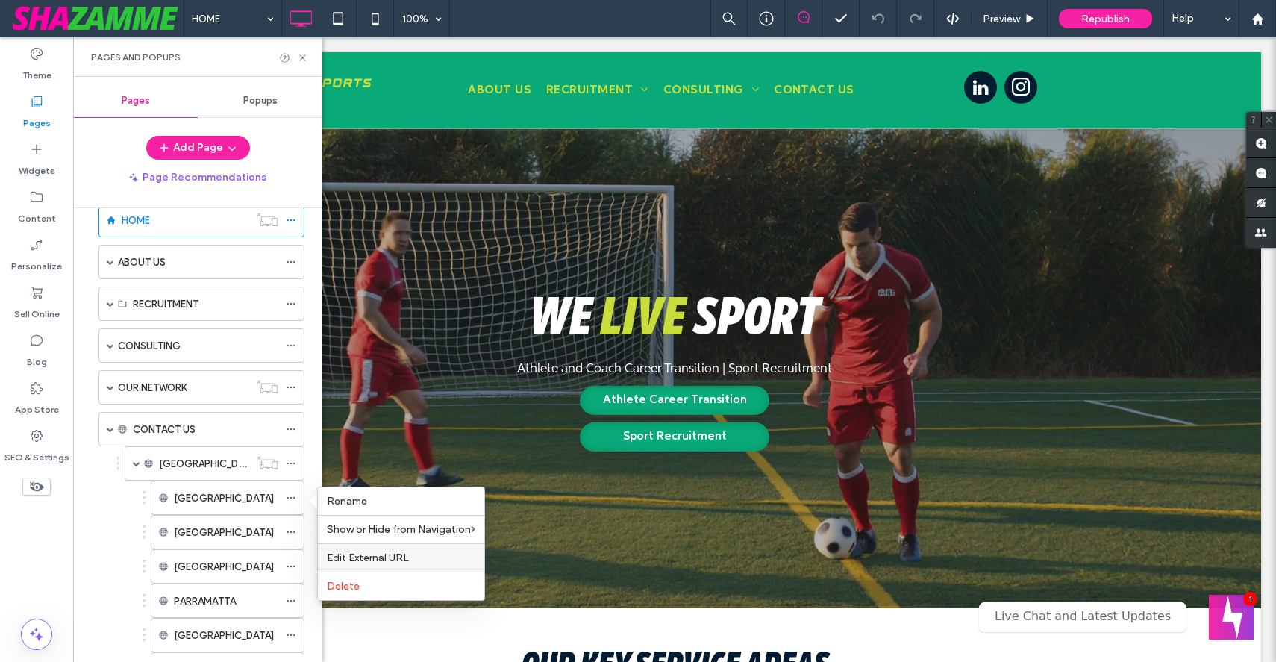
click at [375, 557] on span "Edit External URL" at bounding box center [368, 557] width 82 height 13
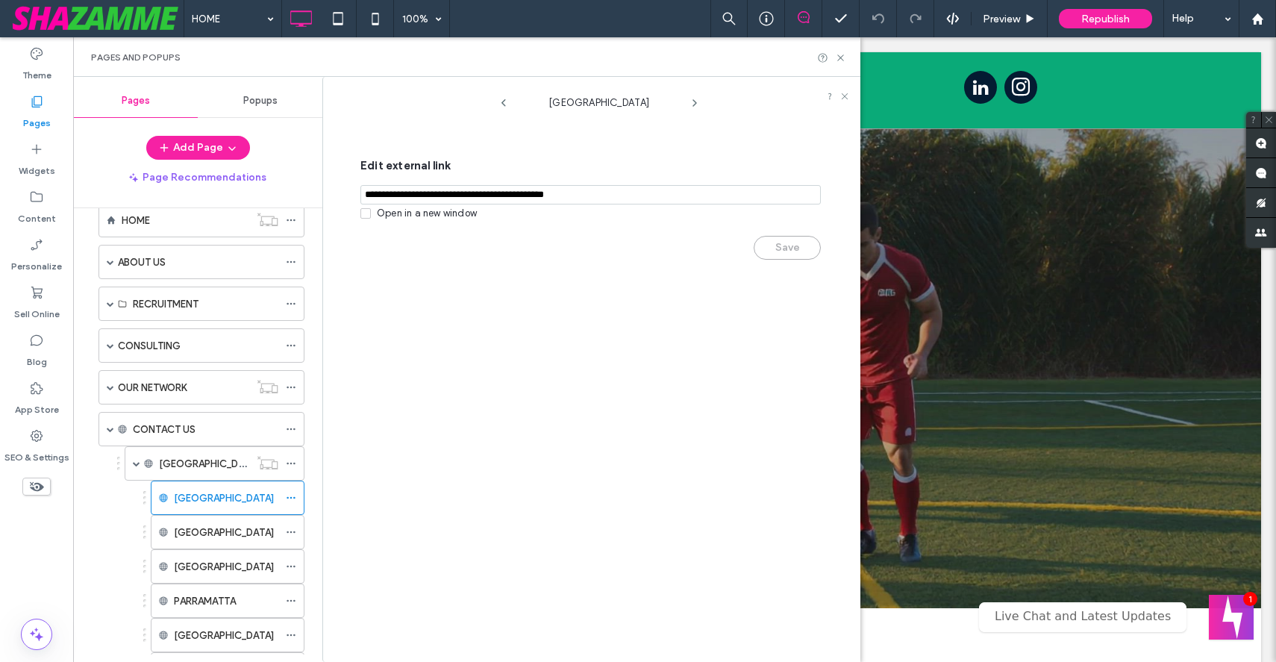
click at [383, 191] on input "notEmpty,url" at bounding box center [590, 194] width 460 height 19
type input "**********"
click at [399, 342] on div "ADELAIDE Edit external link Open in a new window Save" at bounding box center [599, 373] width 522 height 578
click at [288, 533] on icon at bounding box center [291, 532] width 10 height 10
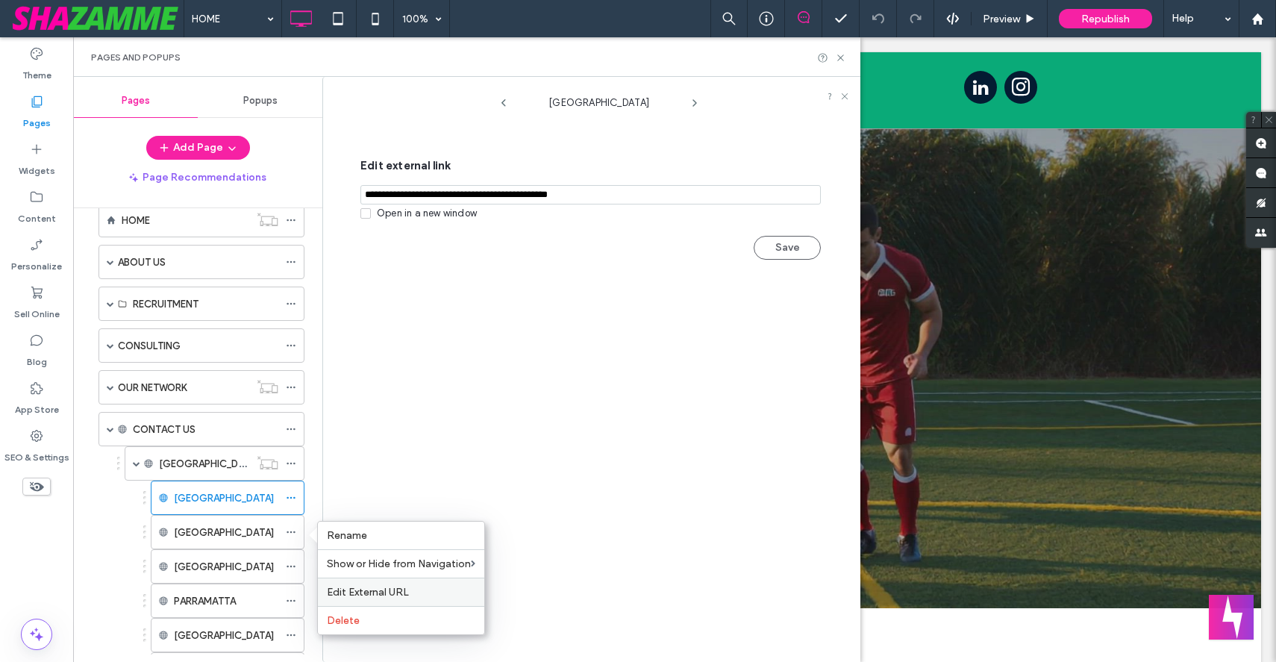
click at [368, 588] on span "Edit External URL" at bounding box center [368, 592] width 82 height 13
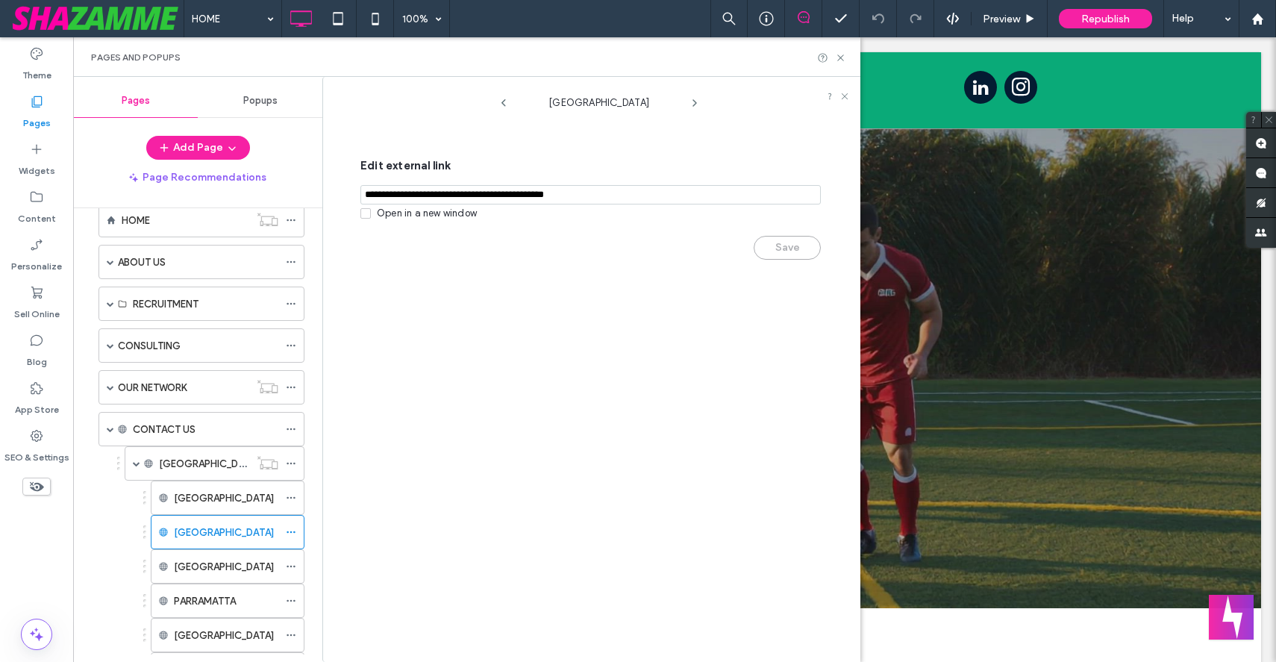
click at [381, 195] on input "notEmpty,url" at bounding box center [590, 194] width 460 height 19
type input "**********"
click at [290, 562] on icon at bounding box center [291, 566] width 10 height 10
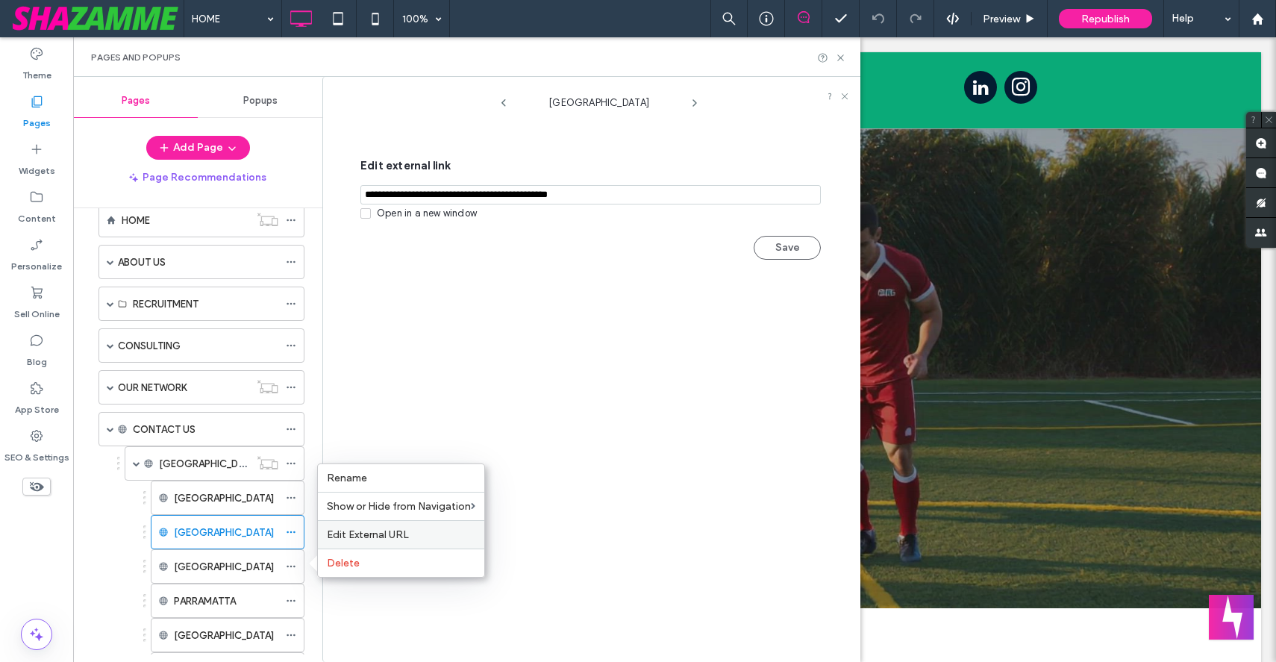
click at [351, 536] on span "Edit External URL" at bounding box center [368, 534] width 82 height 13
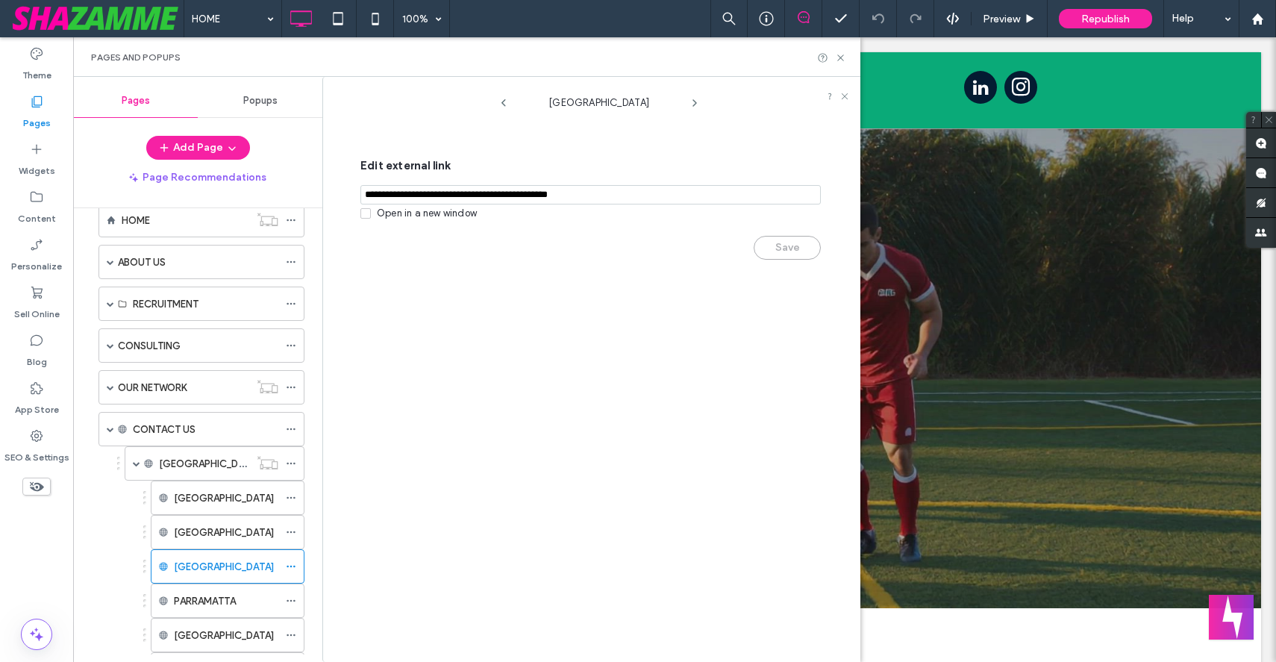
click at [383, 198] on input "notEmpty,url" at bounding box center [590, 194] width 460 height 19
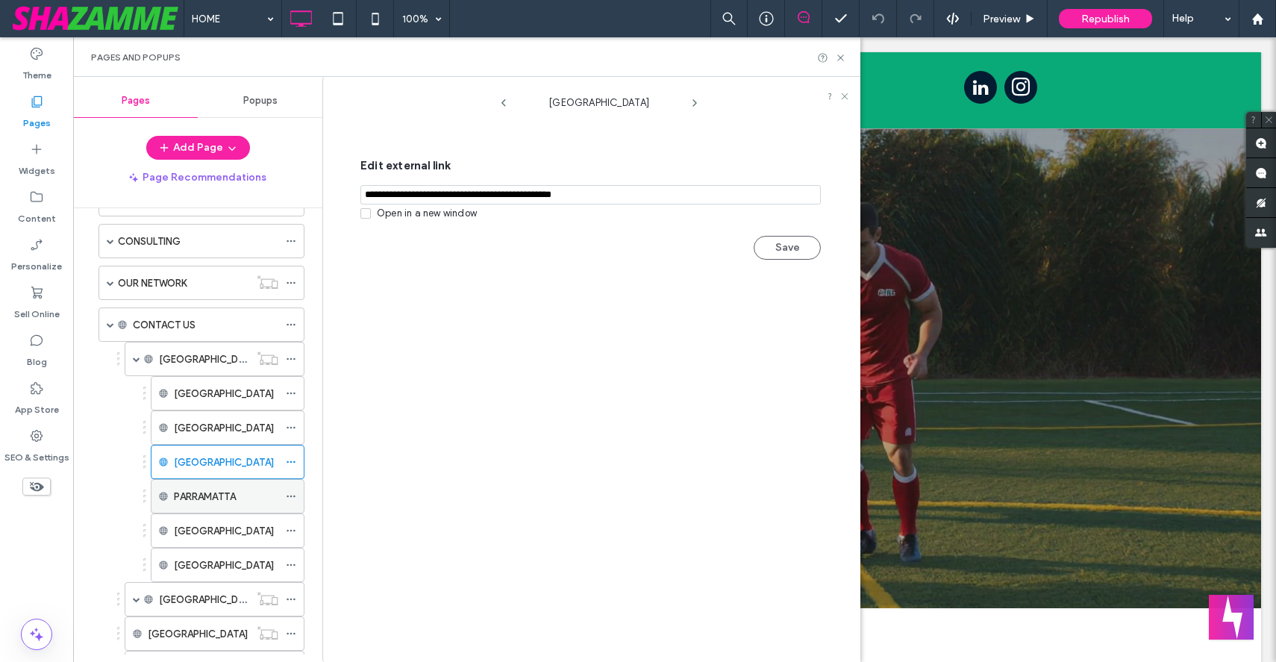
scroll to position [137, 0]
type input "**********"
click at [289, 492] on icon at bounding box center [291, 494] width 10 height 10
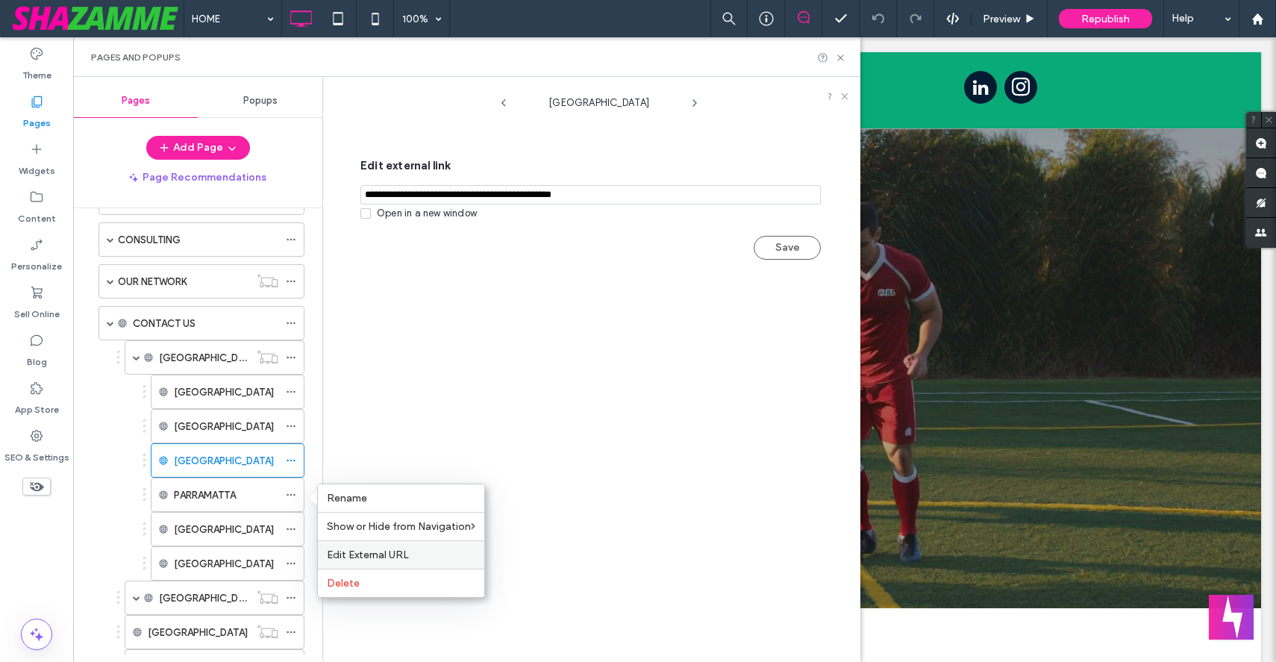
click at [362, 554] on span "Edit External URL" at bounding box center [368, 554] width 82 height 13
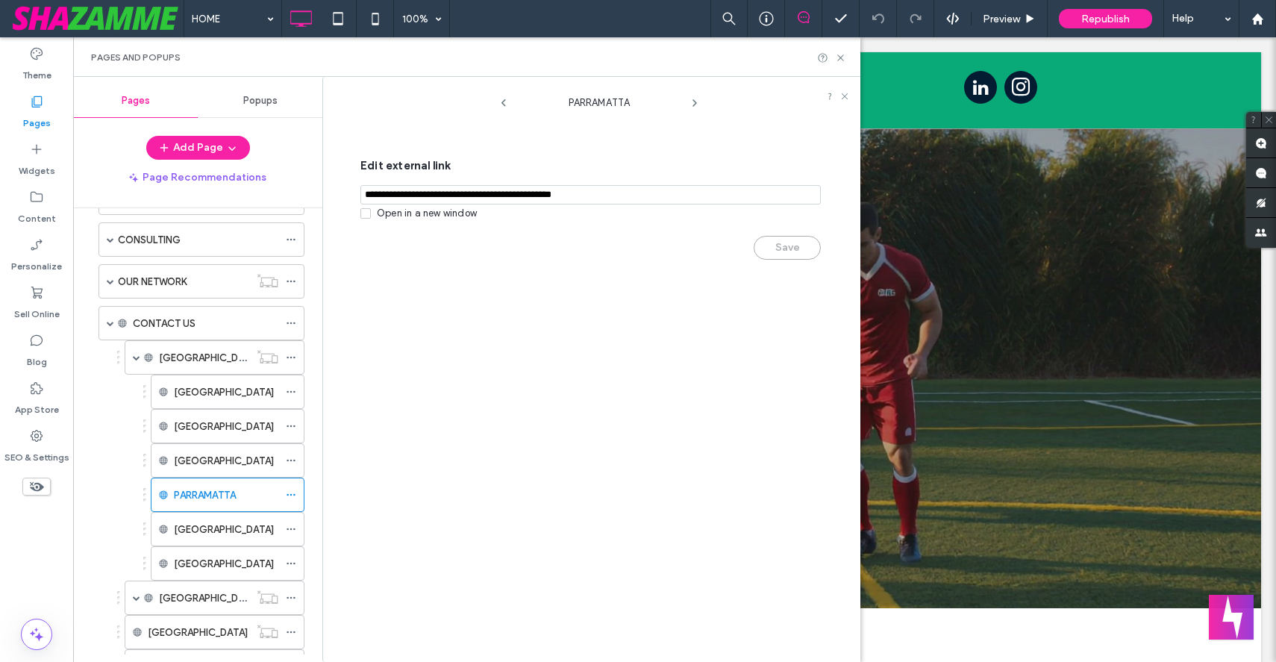
click at [382, 190] on input "notEmpty,url" at bounding box center [590, 194] width 460 height 19
type input "**********"
click at [252, 529] on div "[GEOGRAPHIC_DATA]" at bounding box center [226, 530] width 104 height 16
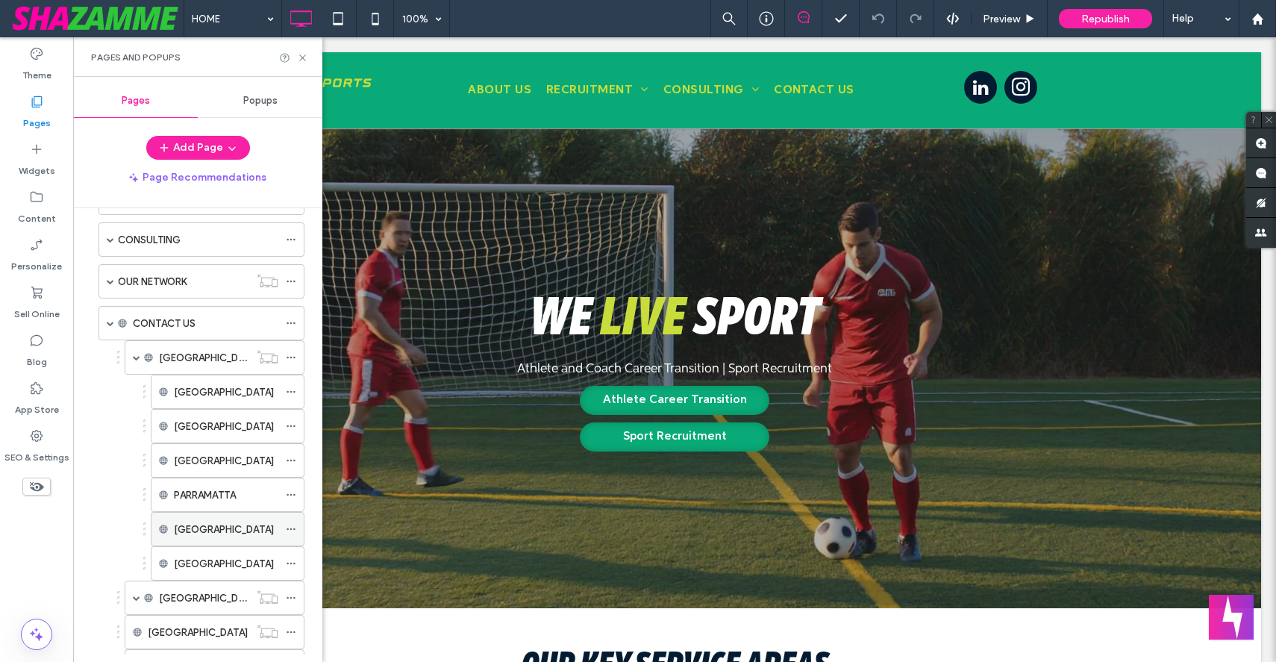
click at [291, 524] on icon at bounding box center [291, 529] width 10 height 10
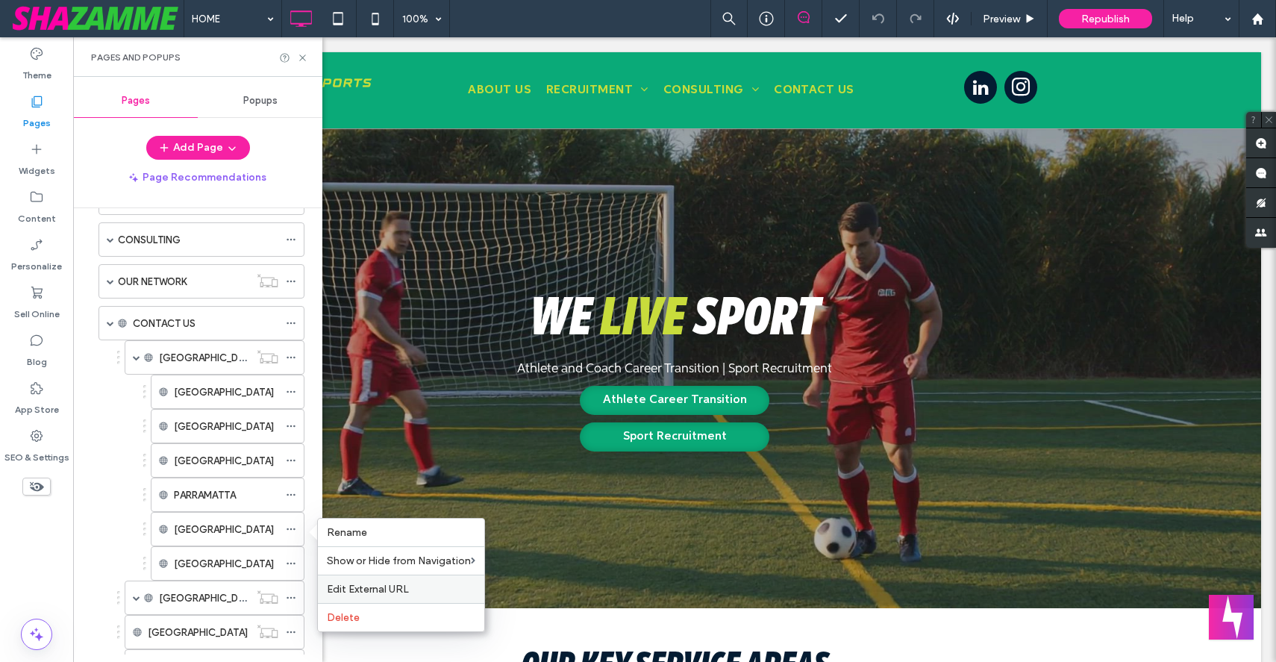
click at [353, 592] on span "Edit External URL" at bounding box center [368, 589] width 82 height 13
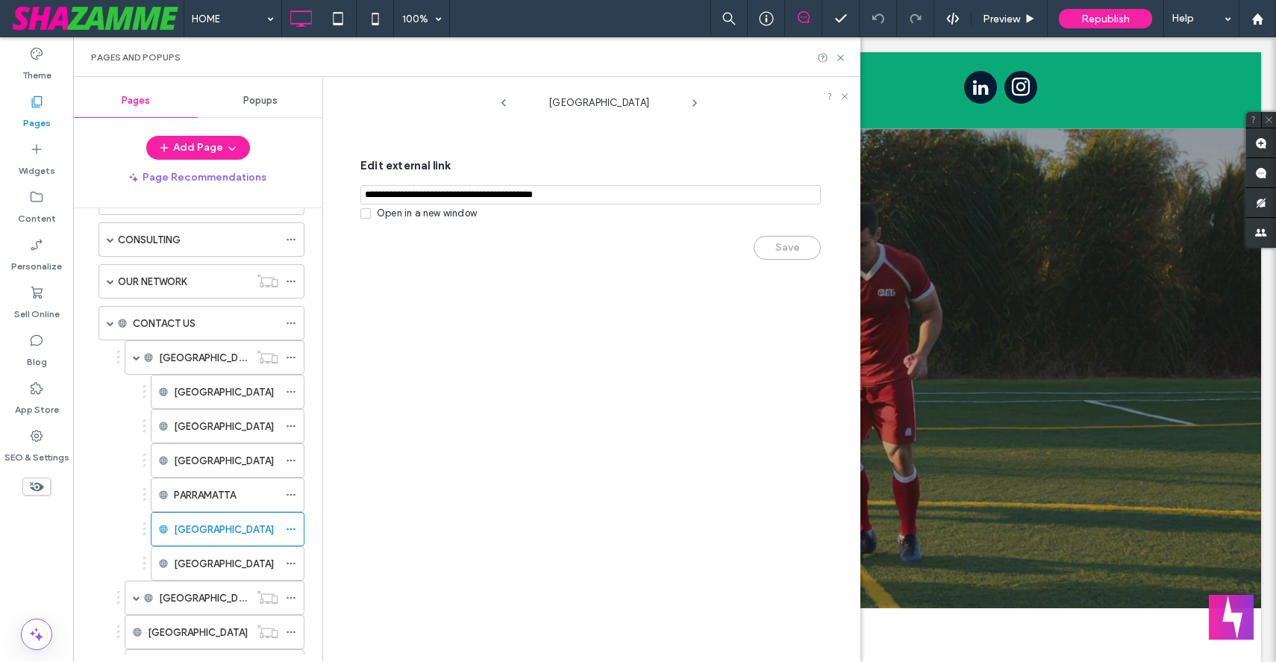
click at [381, 190] on input "notEmpty,url" at bounding box center [590, 194] width 460 height 19
type input "**********"
click at [257, 561] on div "[GEOGRAPHIC_DATA]" at bounding box center [226, 564] width 104 height 16
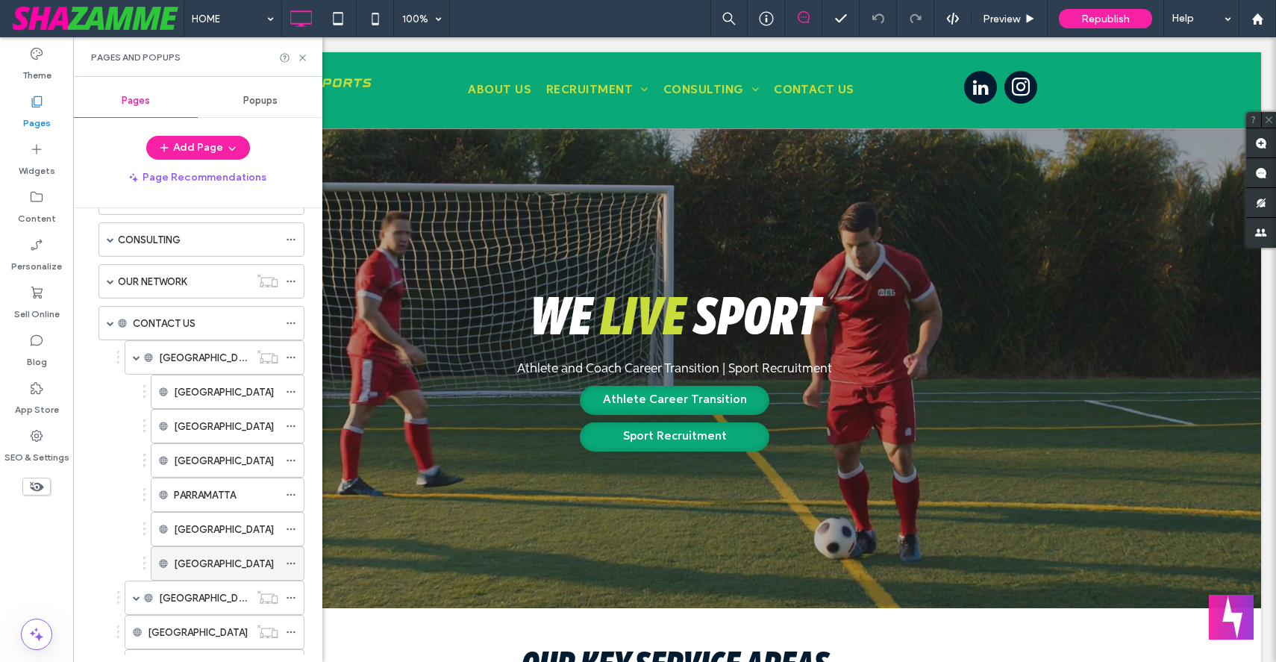
click at [289, 561] on icon at bounding box center [291, 563] width 10 height 10
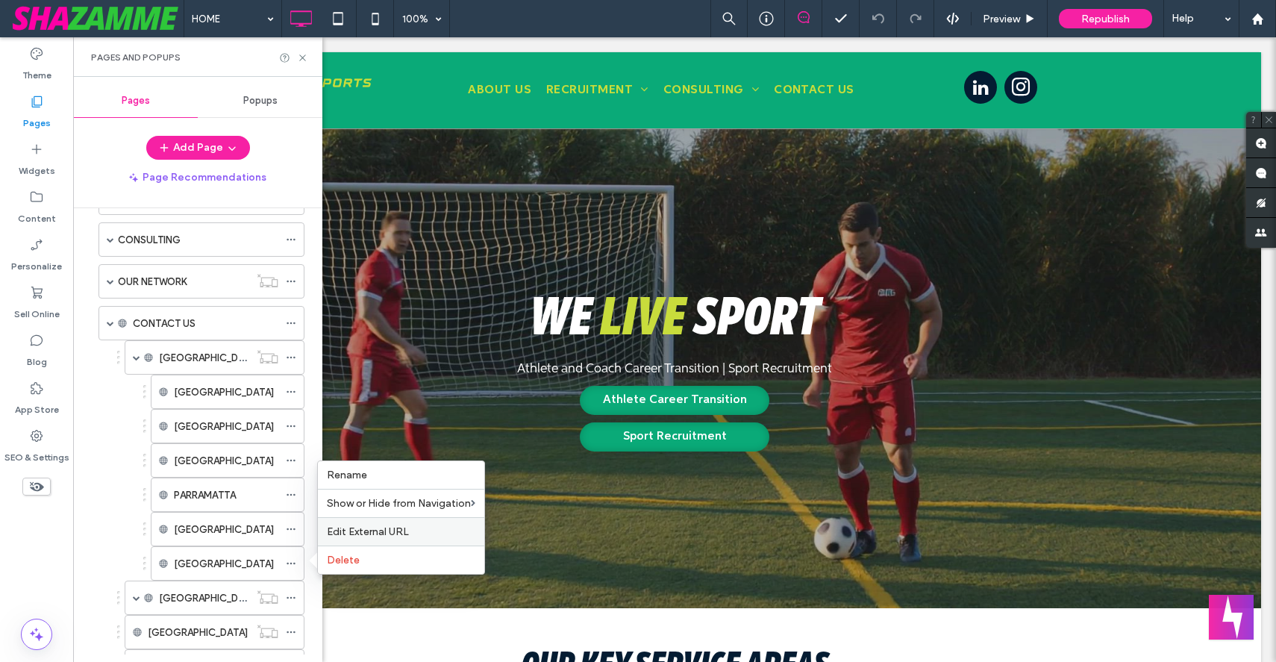
click at [360, 534] on span "Edit External URL" at bounding box center [368, 531] width 82 height 13
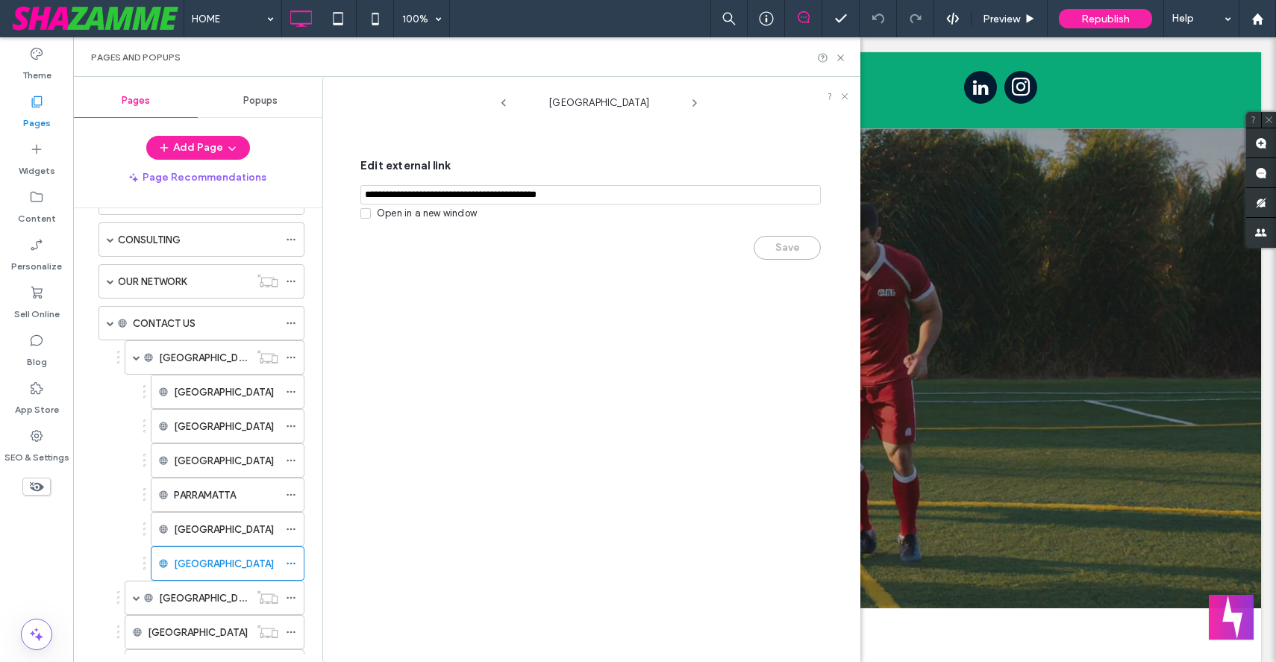
click at [382, 193] on input "notEmpty,url" at bounding box center [590, 194] width 460 height 19
type input "**********"
click at [285, 360] on div at bounding box center [267, 356] width 37 height 15
click at [292, 353] on icon at bounding box center [291, 357] width 10 height 10
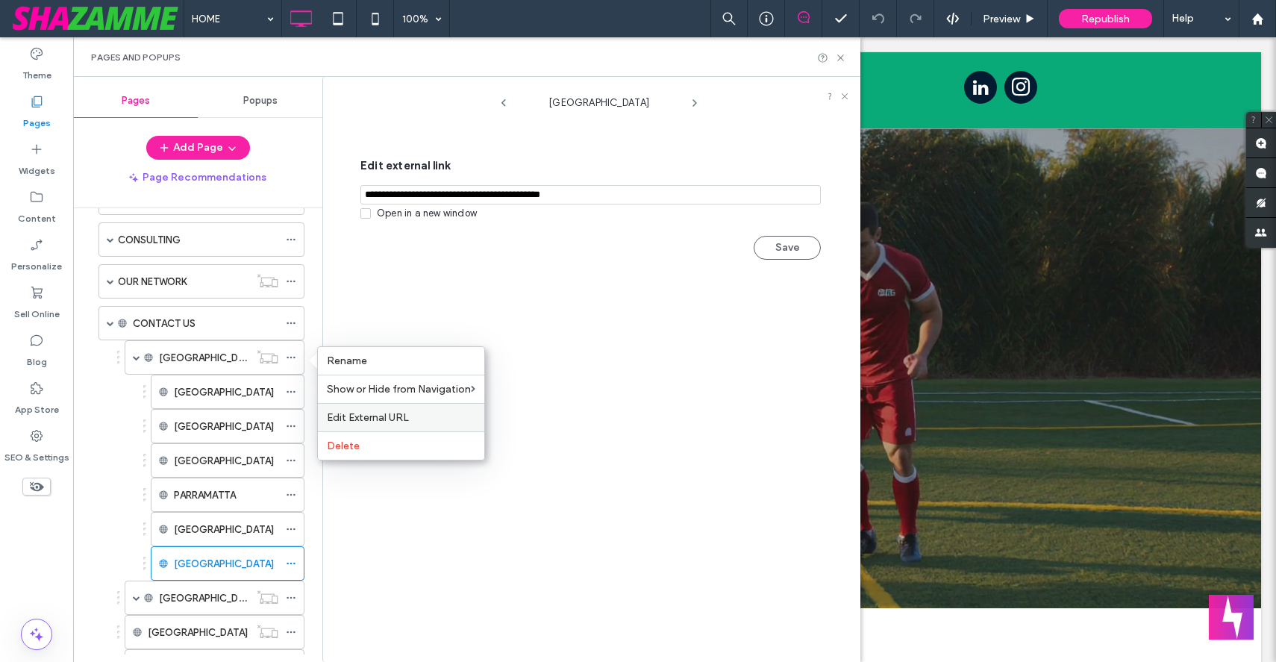
click at [369, 419] on span "Edit External URL" at bounding box center [368, 417] width 82 height 13
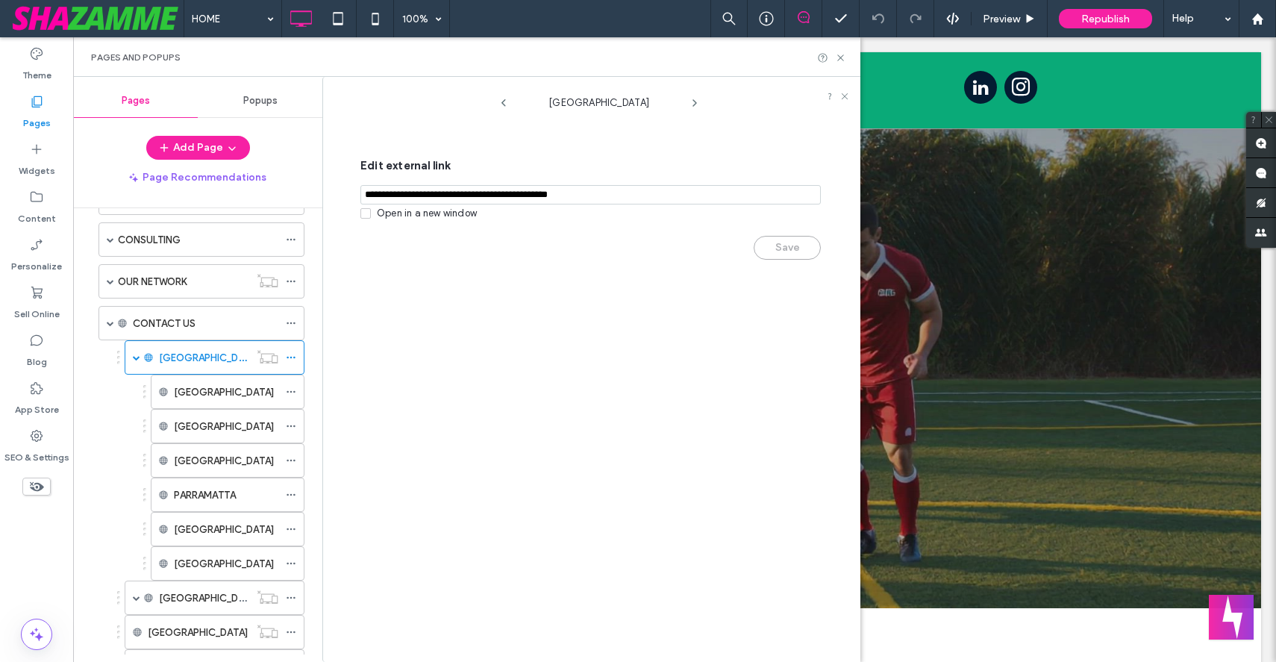
click at [380, 192] on input "notEmpty,url" at bounding box center [590, 194] width 460 height 19
type input "**********"
click at [291, 324] on icon at bounding box center [291, 323] width 10 height 10
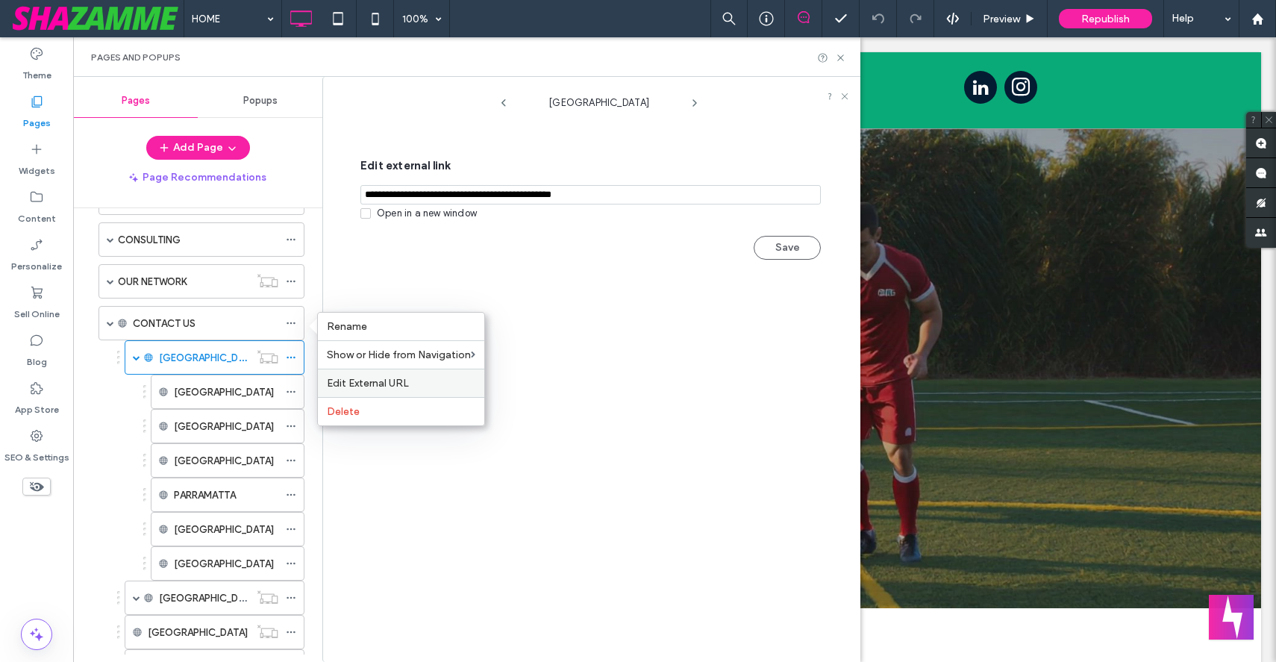
click at [339, 385] on span "Edit External URL" at bounding box center [368, 383] width 82 height 13
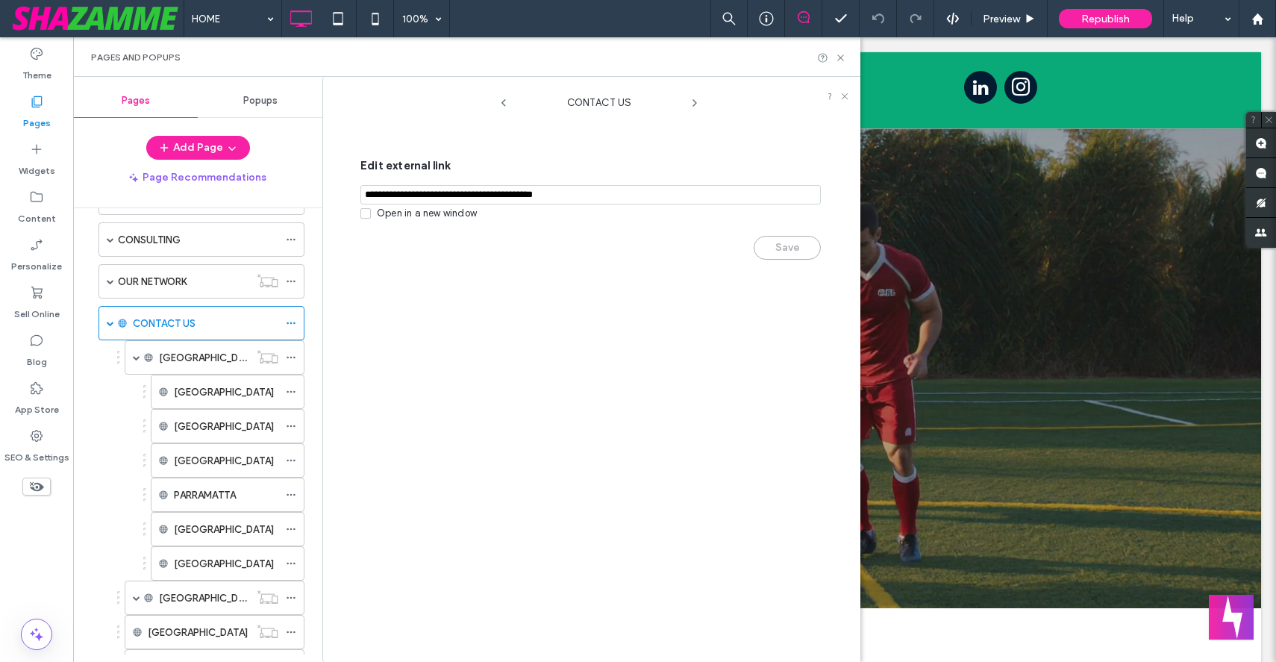
click at [380, 196] on input "notEmpty,url" at bounding box center [590, 194] width 460 height 19
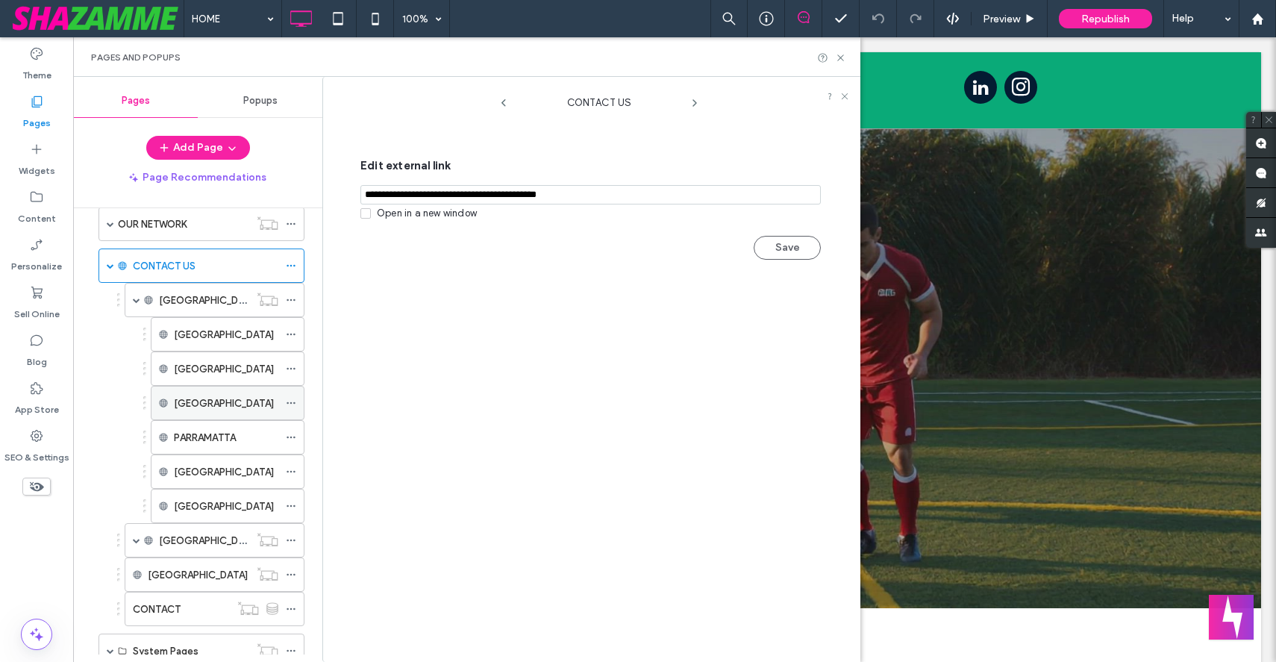
scroll to position [225, 0]
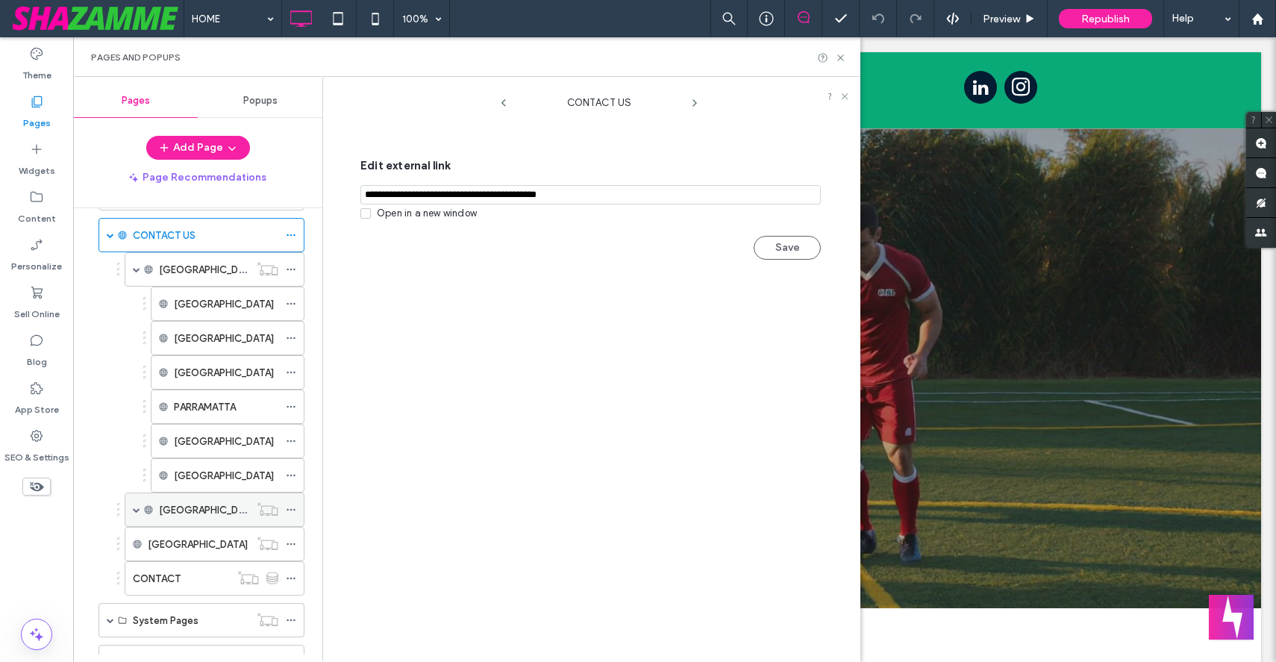
type input "**********"
click at [137, 508] on span at bounding box center [136, 509] width 7 height 7
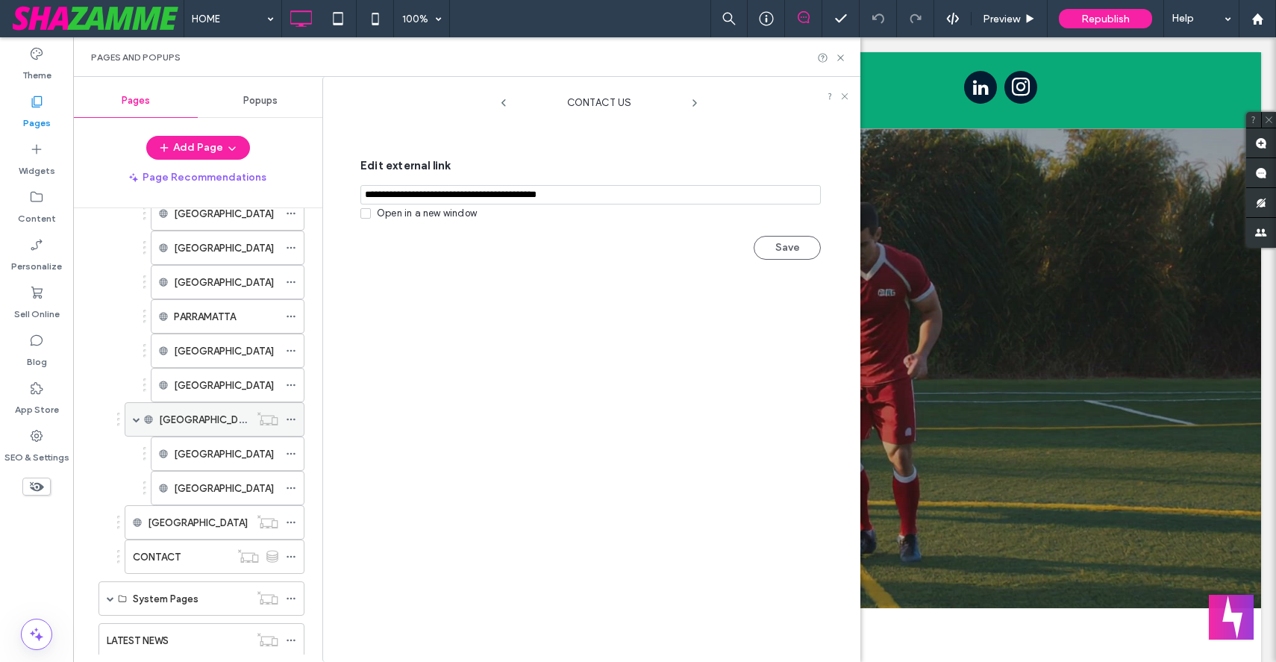
click at [291, 416] on icon at bounding box center [291, 419] width 10 height 10
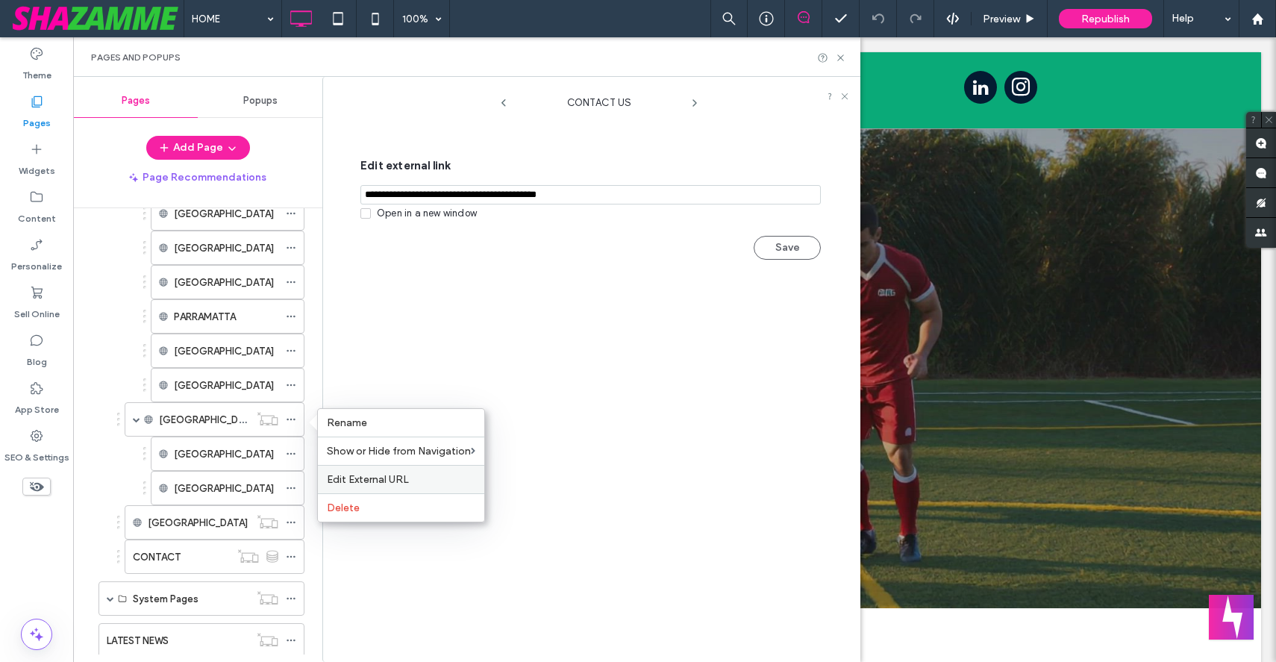
click at [352, 474] on span "Edit External URL" at bounding box center [368, 479] width 82 height 13
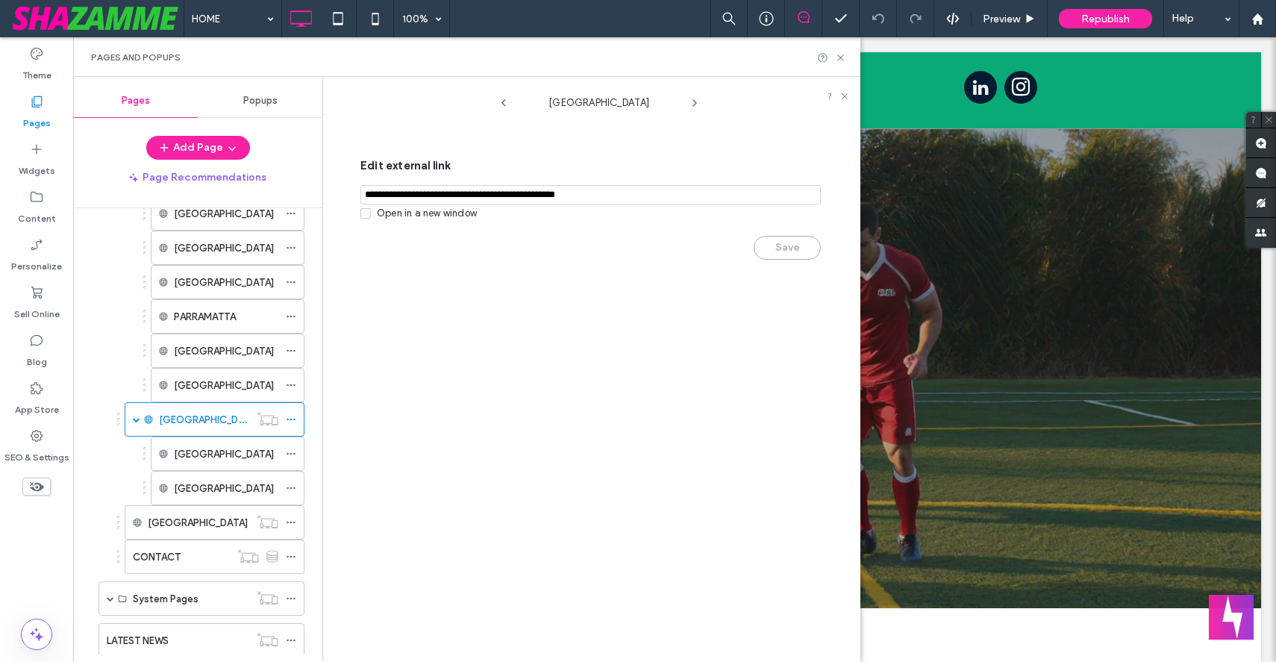
click at [381, 193] on input "notEmpty,url" at bounding box center [590, 194] width 460 height 19
type input "**********"
click at [288, 452] on icon at bounding box center [291, 453] width 10 height 10
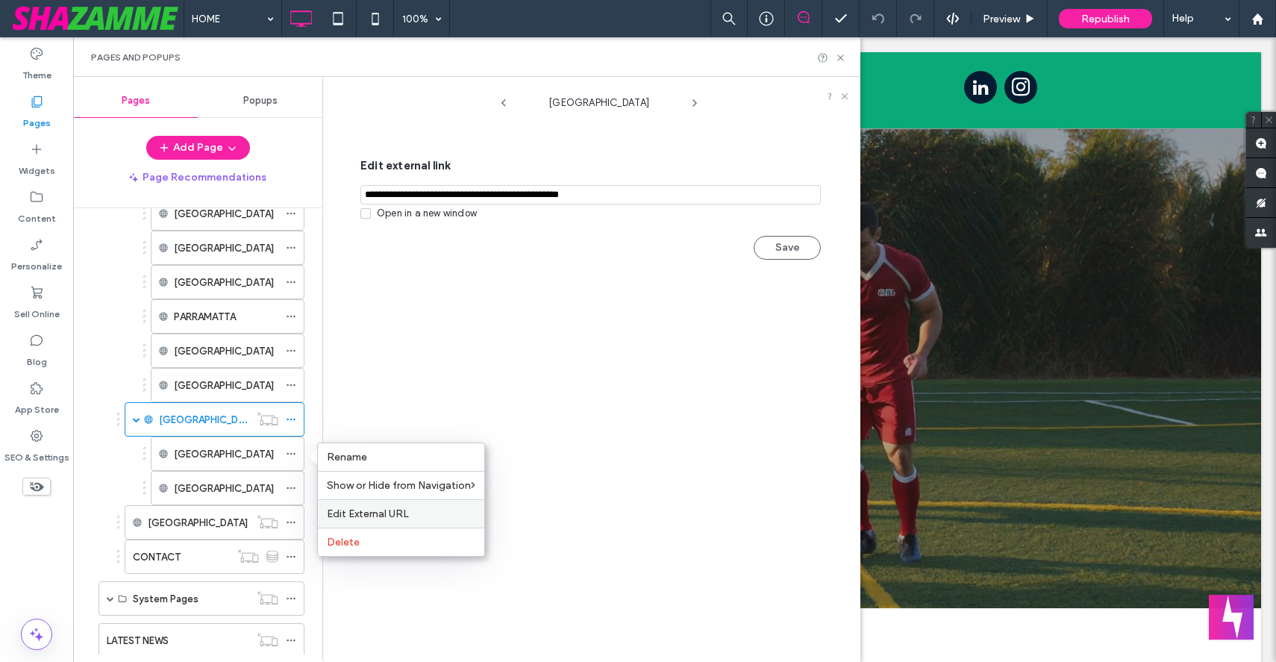
click at [356, 506] on div "Edit External URL" at bounding box center [401, 513] width 166 height 28
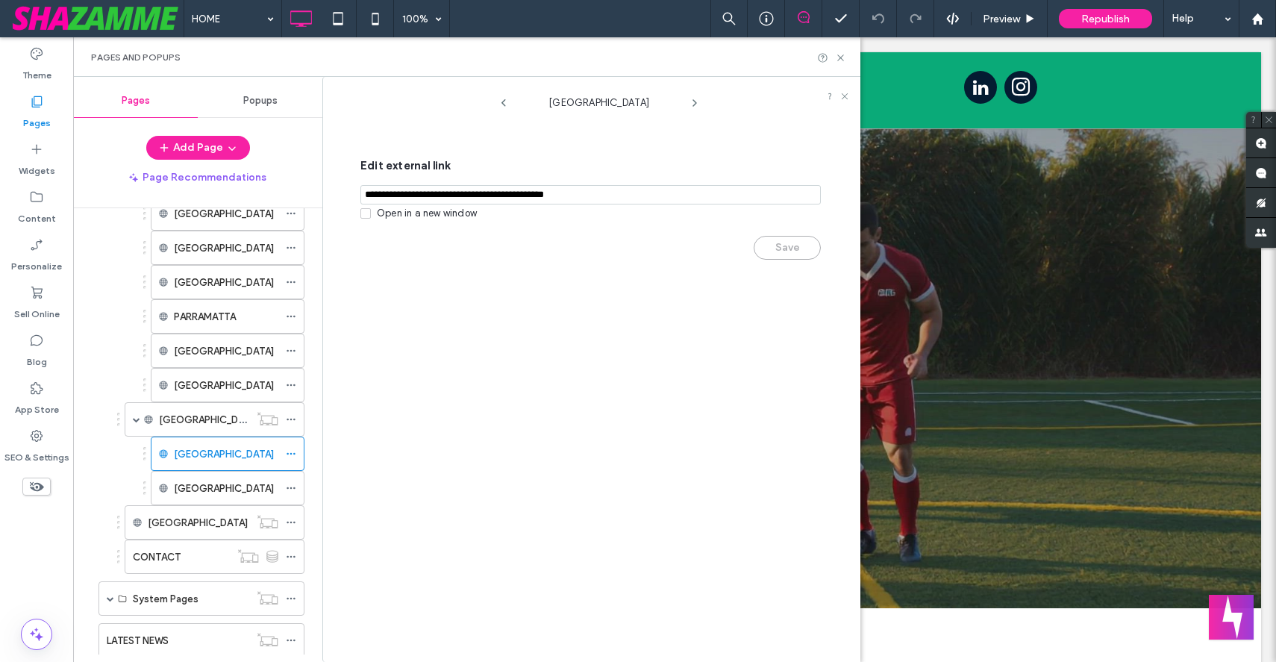
click at [381, 193] on input "notEmpty,url" at bounding box center [590, 194] width 460 height 19
type input "**********"
click at [293, 478] on span at bounding box center [291, 488] width 10 height 22
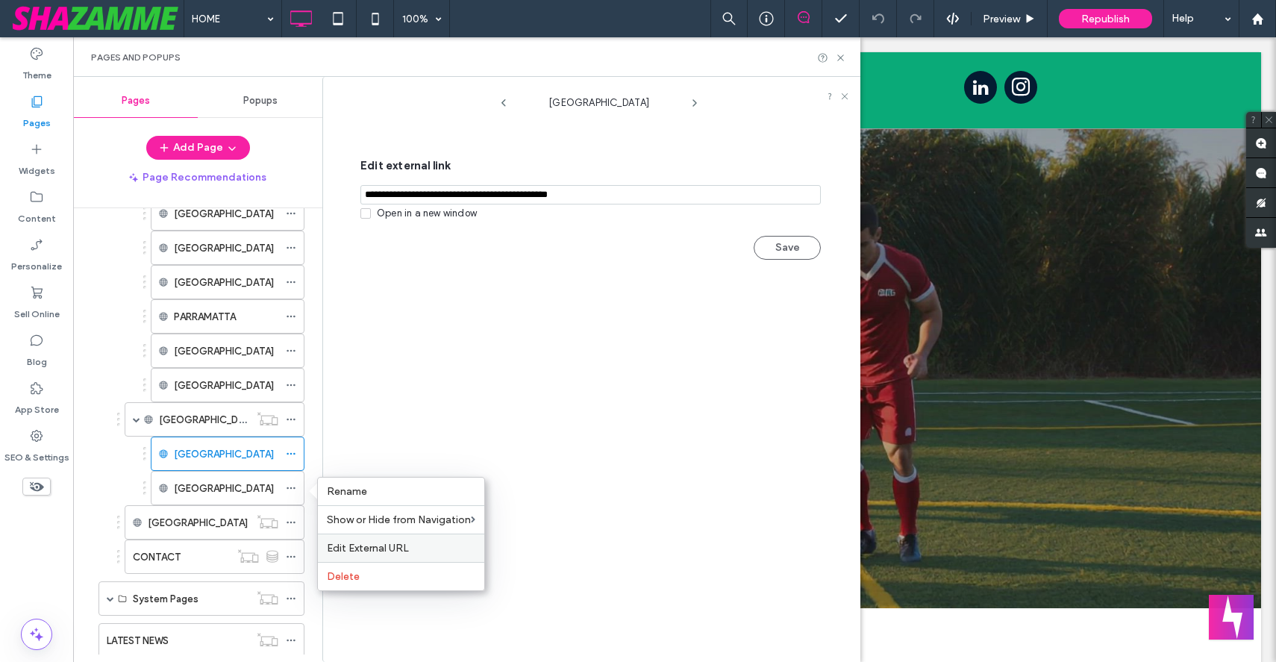
click at [354, 542] on span "Edit External URL" at bounding box center [368, 548] width 82 height 13
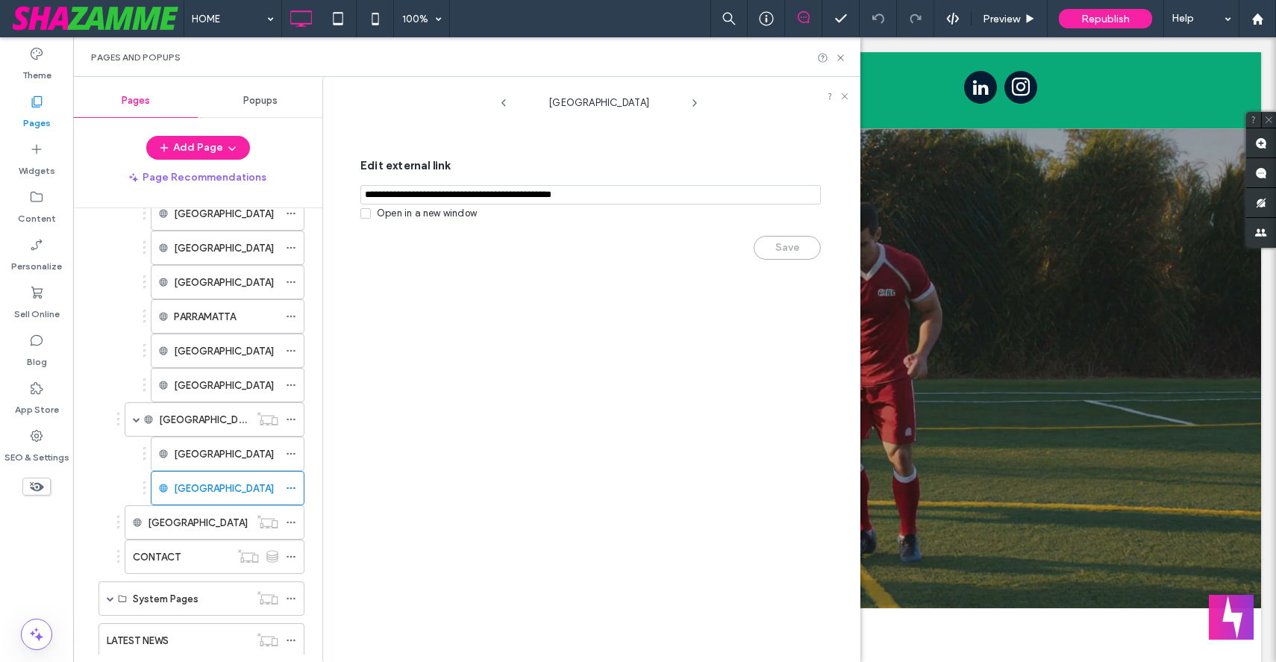
click at [384, 194] on input "notEmpty,url" at bounding box center [590, 194] width 460 height 19
type input "**********"
click at [287, 522] on use at bounding box center [291, 523] width 8 height 2
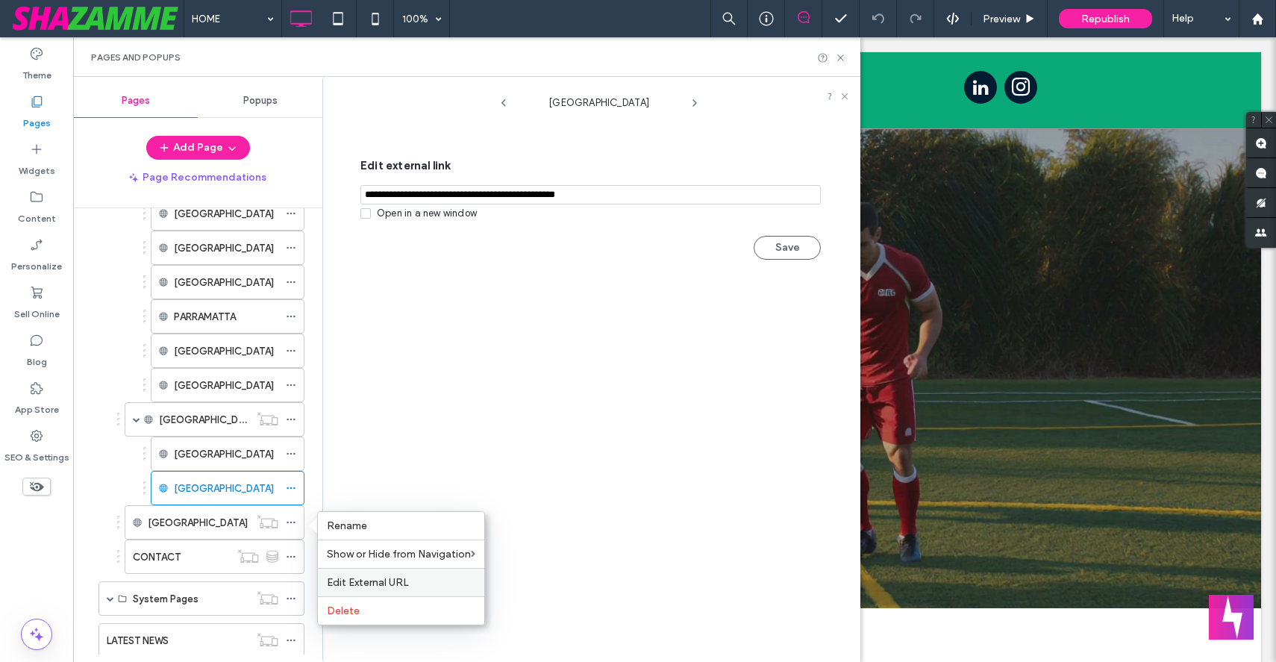
click at [348, 574] on div "Edit External URL" at bounding box center [401, 582] width 166 height 28
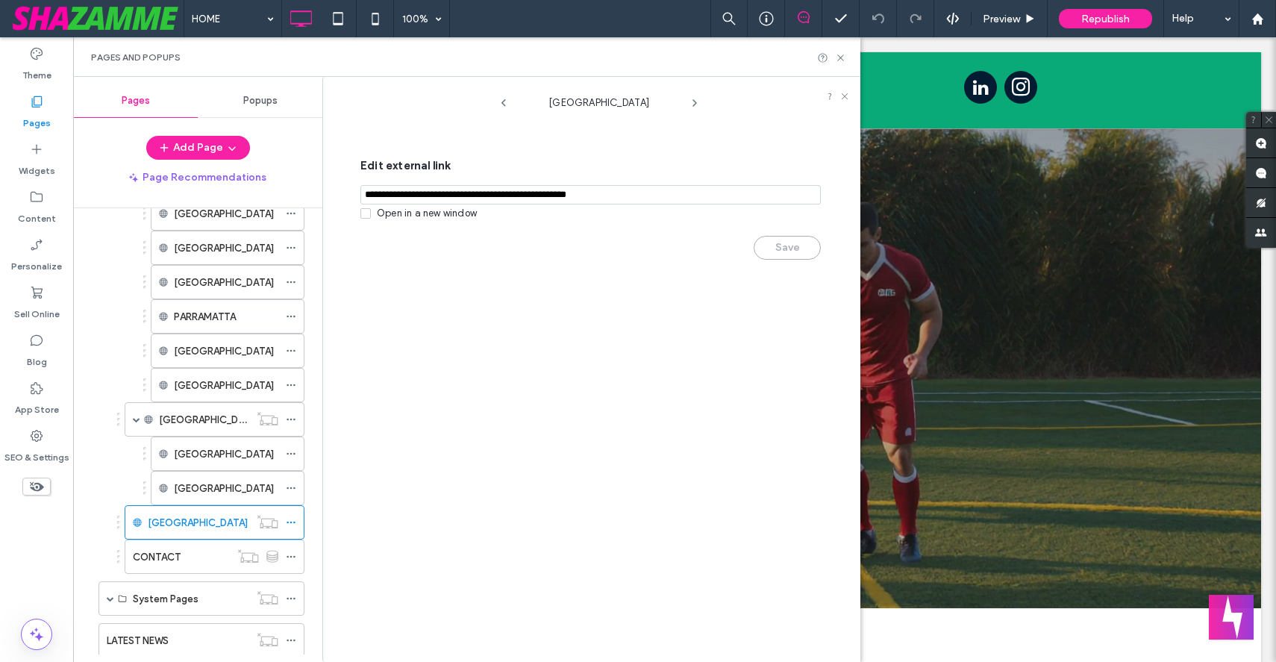
click at [383, 193] on input "notEmpty,url" at bounding box center [590, 194] width 460 height 19
type input "**********"
click at [1078, 25] on div "Republish" at bounding box center [1105, 18] width 93 height 19
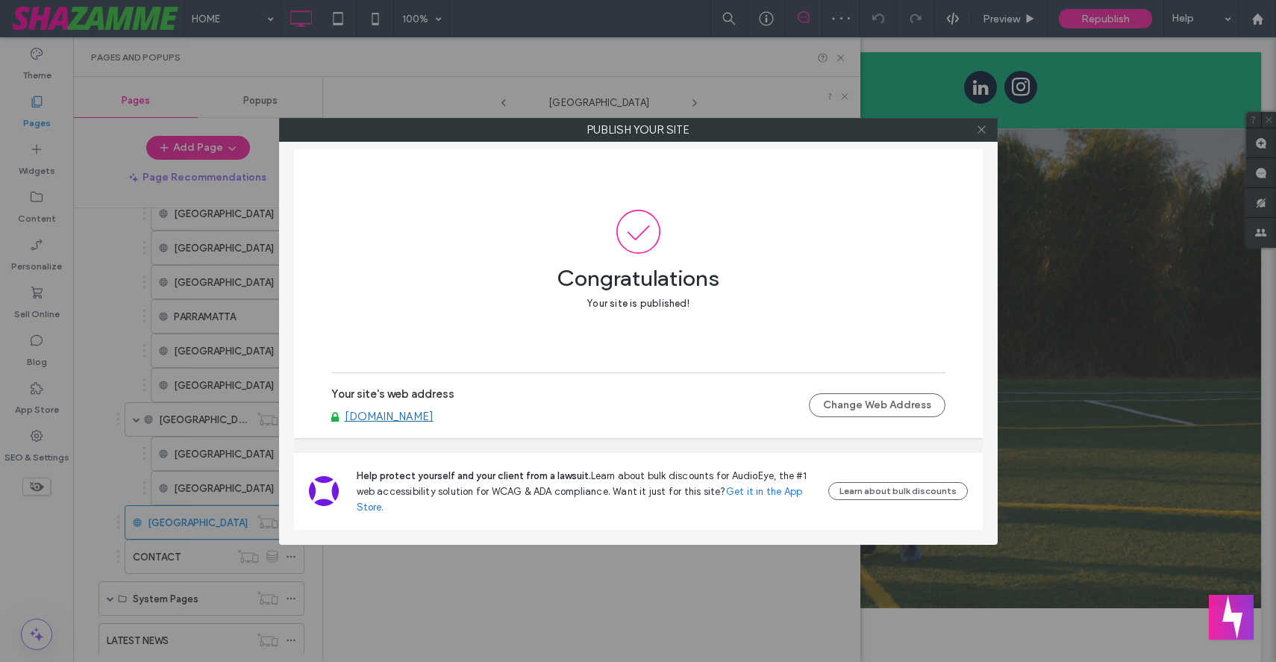
click at [981, 130] on use at bounding box center [980, 129] width 7 height 7
